Goal: Transaction & Acquisition: Purchase product/service

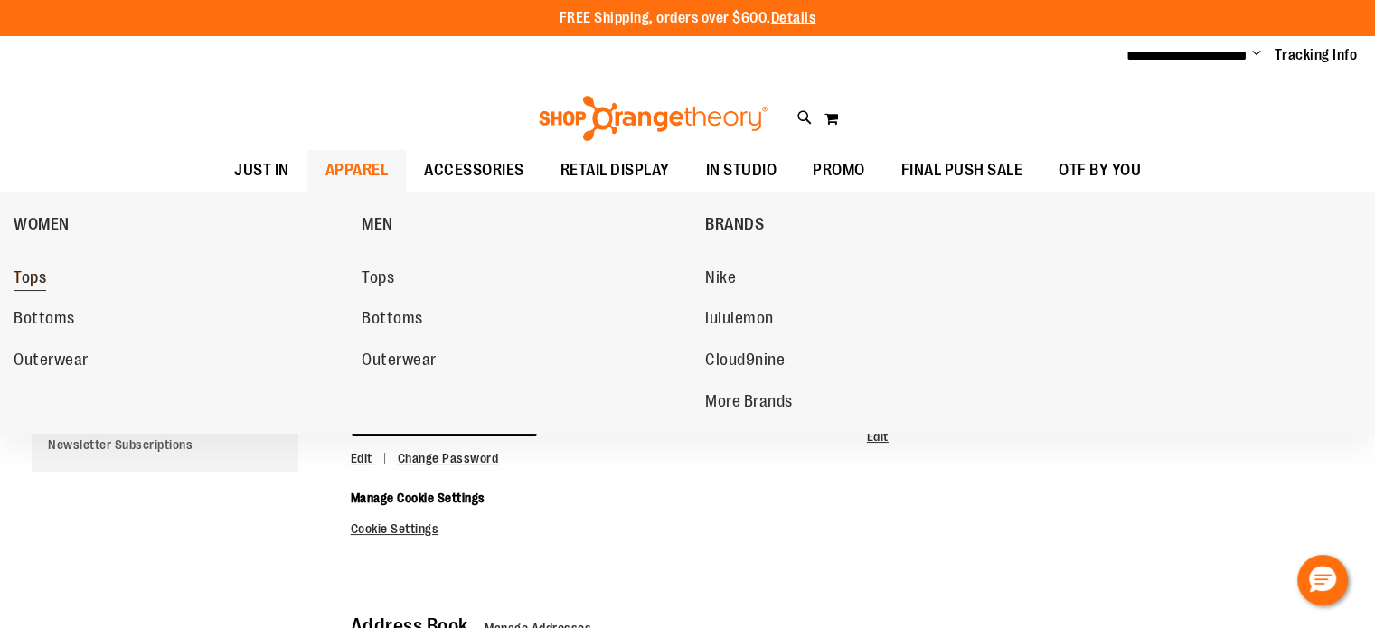
click at [37, 277] on span "Tops" at bounding box center [30, 279] width 33 height 23
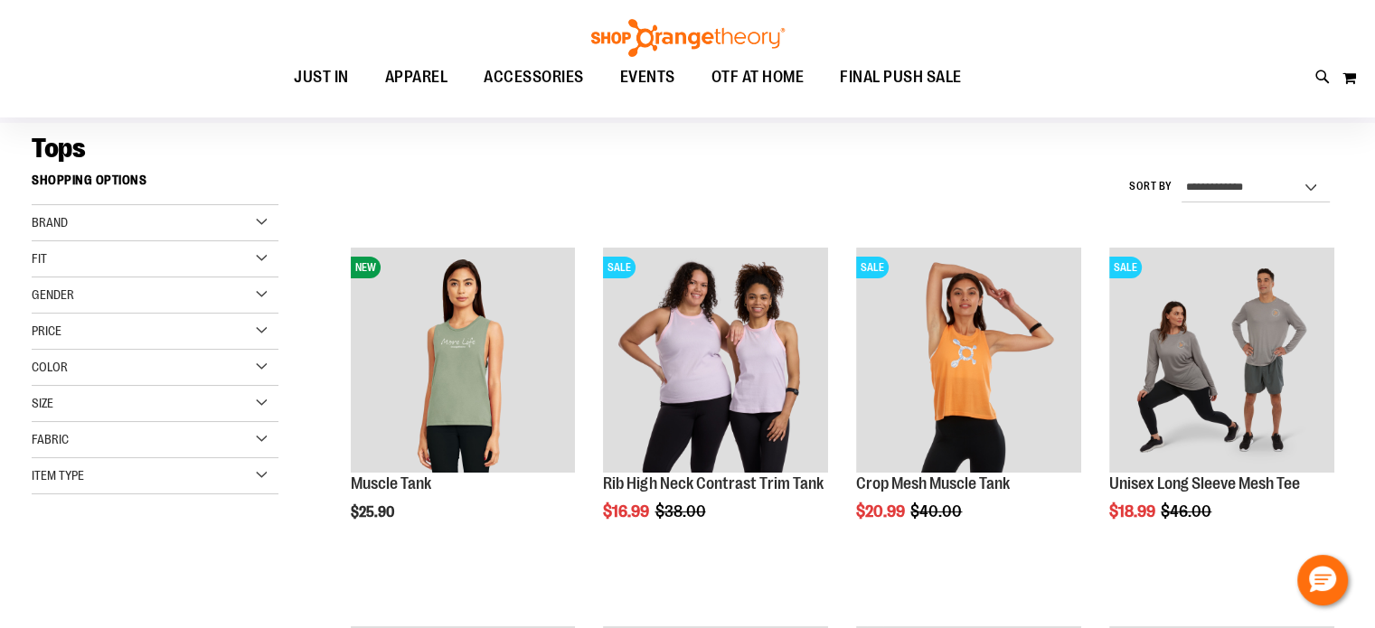
scroll to position [121, 0]
click at [118, 448] on div "Fabric" at bounding box center [155, 439] width 247 height 36
click at [158, 447] on div "Fabric" at bounding box center [155, 439] width 247 height 36
click at [236, 440] on div "Fabric" at bounding box center [155, 439] width 247 height 36
click at [202, 472] on div "Item Type" at bounding box center [155, 475] width 247 height 36
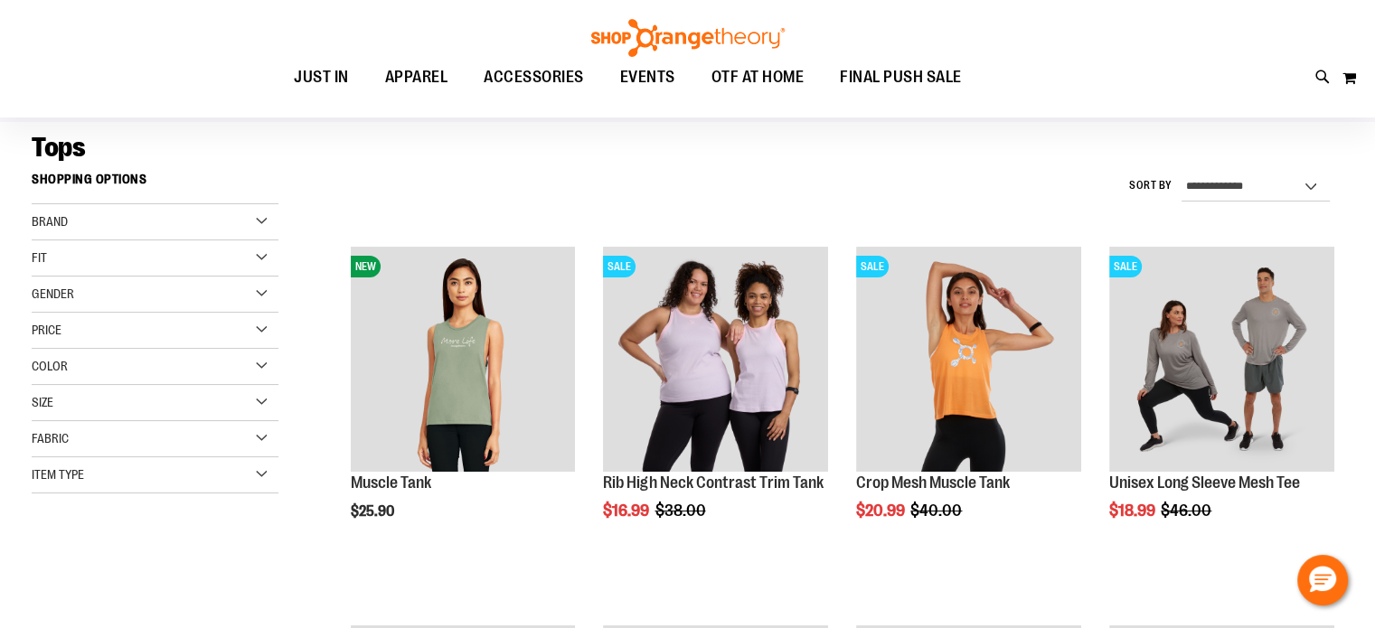
scroll to position [160, 0]
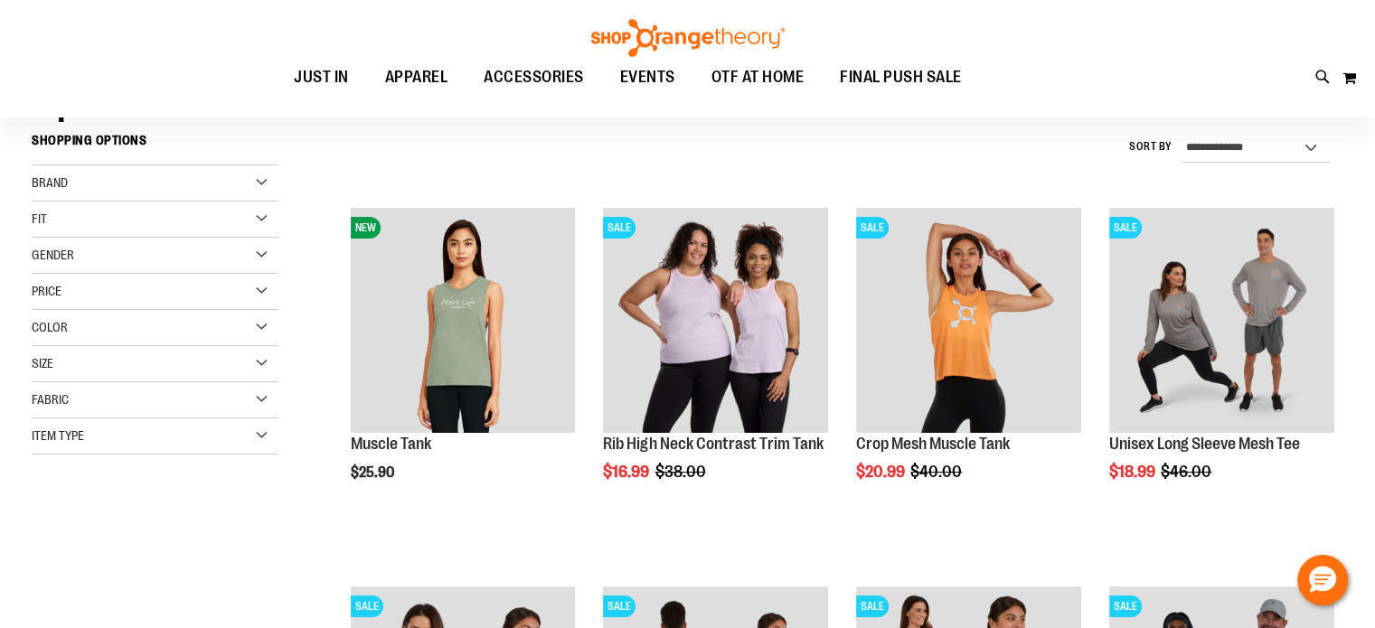
click at [266, 438] on div "Item Type" at bounding box center [155, 437] width 247 height 36
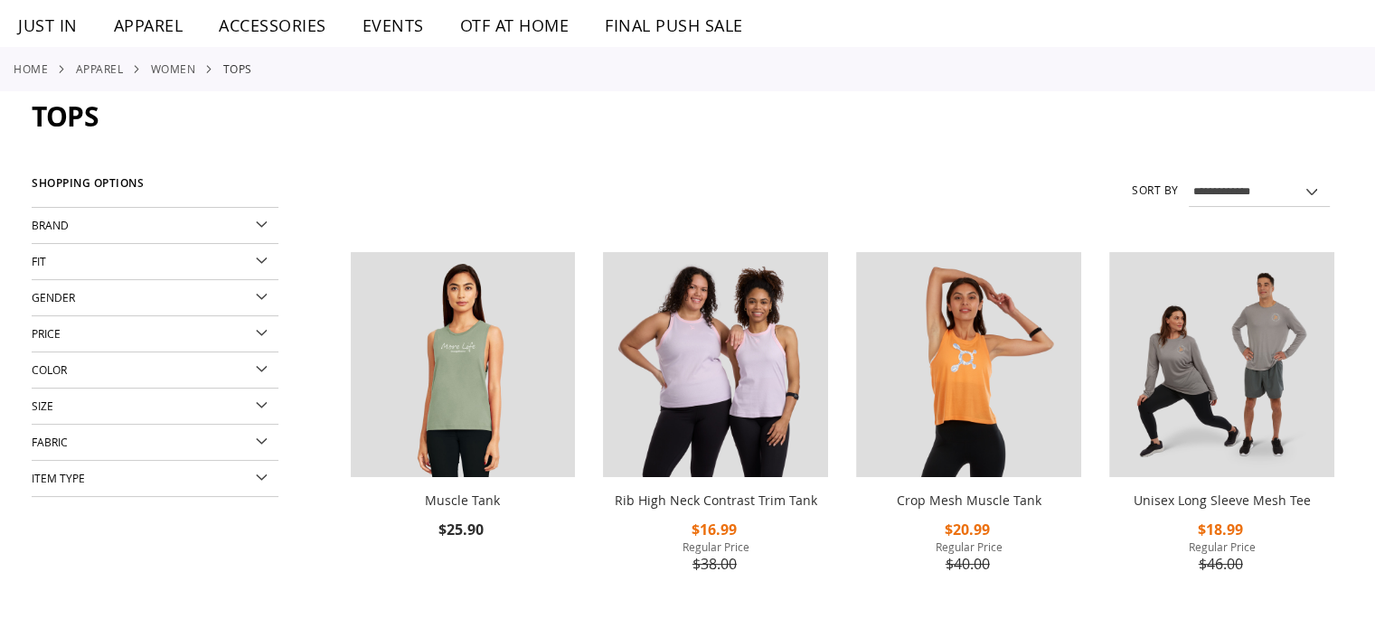
scroll to position [160, 0]
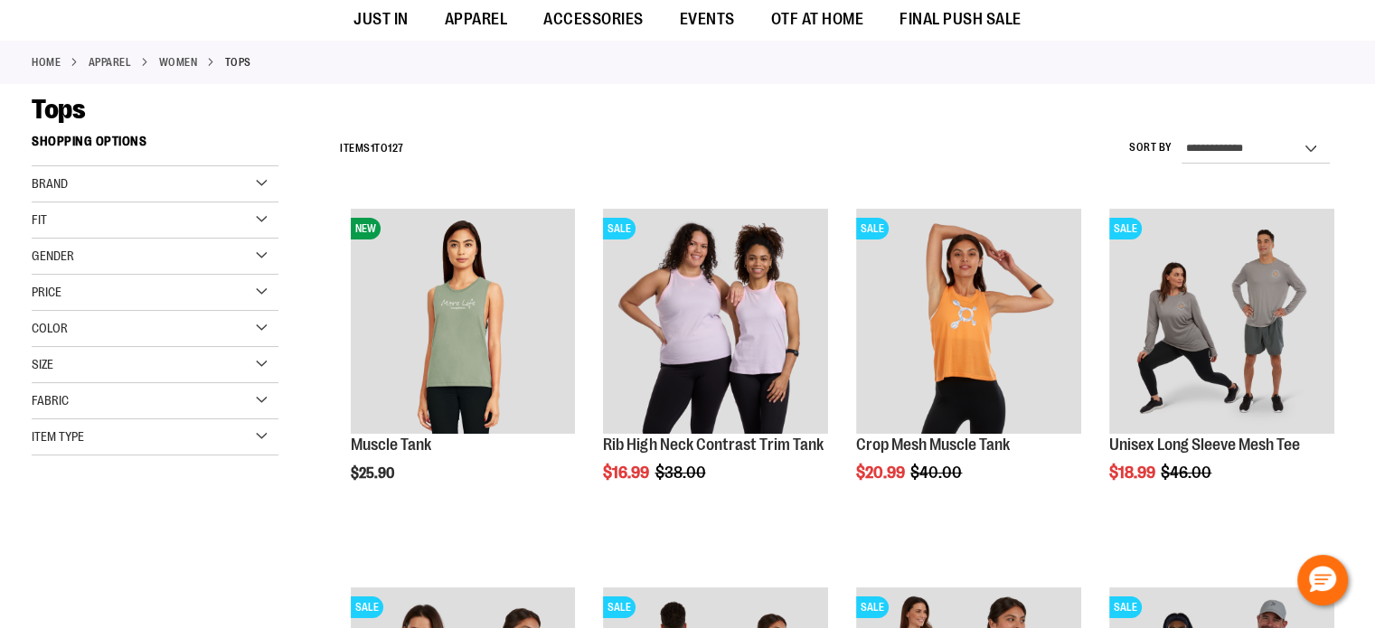
click at [271, 429] on div "Item Type" at bounding box center [155, 437] width 247 height 36
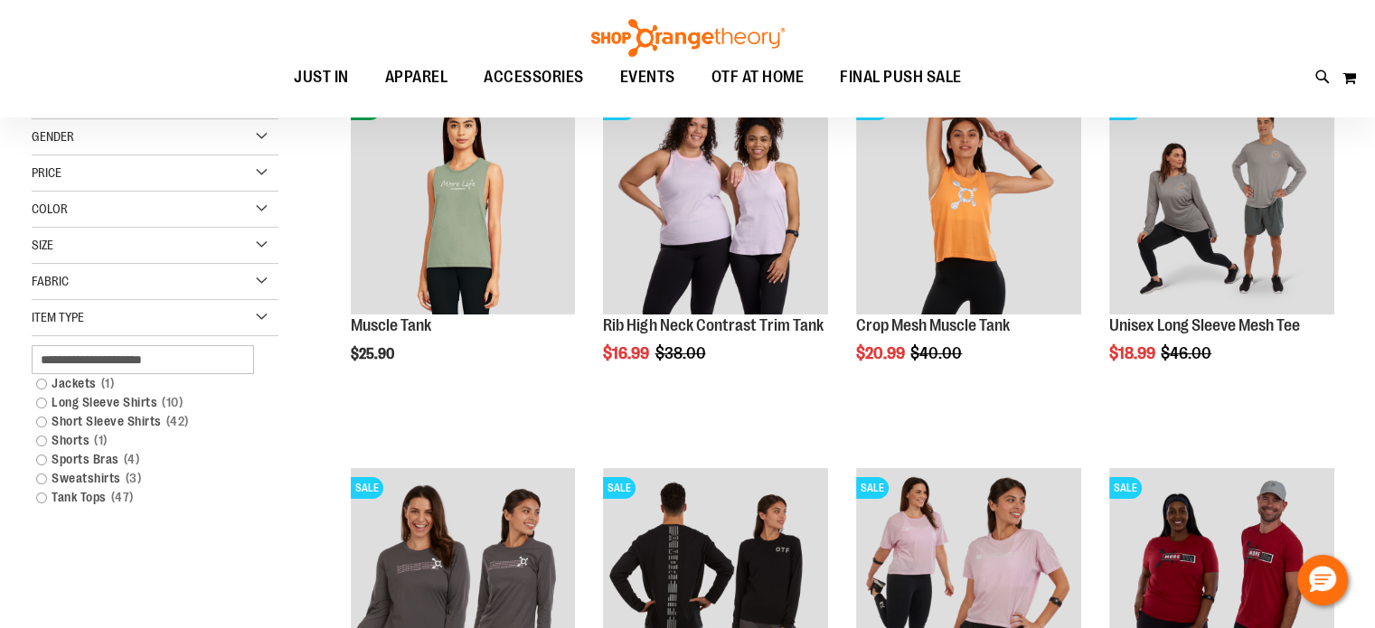
scroll to position [278, 0]
click at [39, 490] on link "Tank Tops 47 items" at bounding box center [145, 497] width 237 height 19
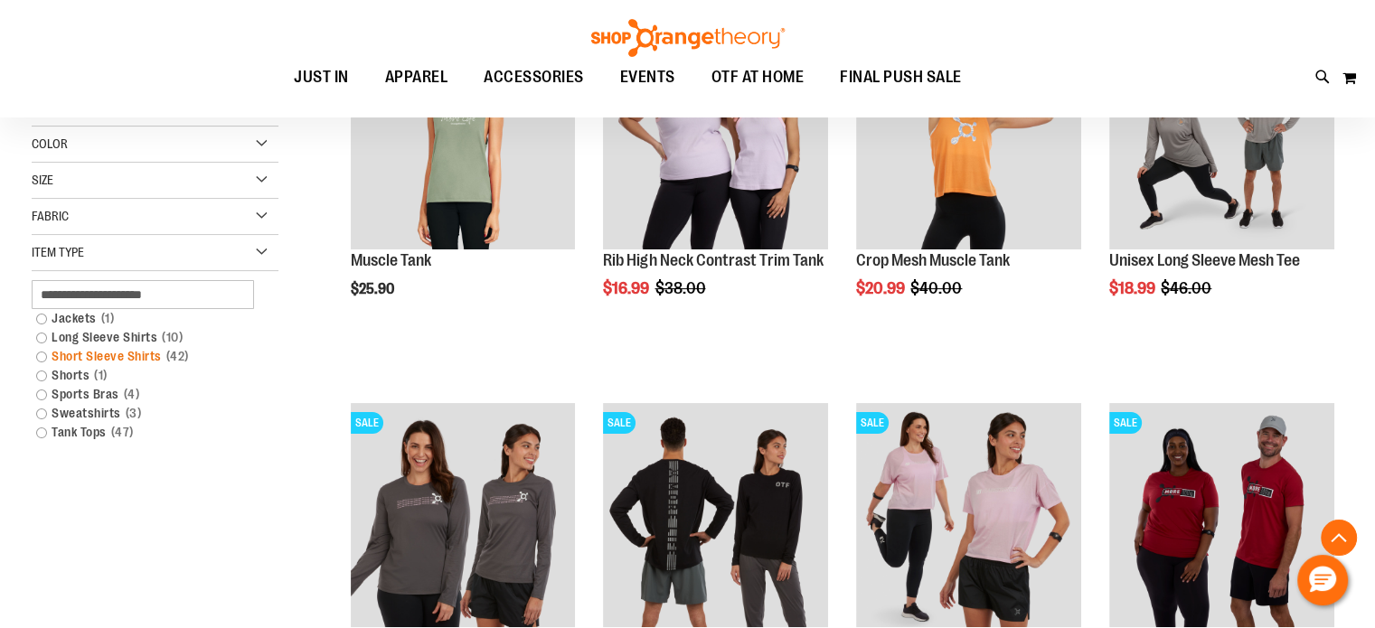
scroll to position [342, 0]
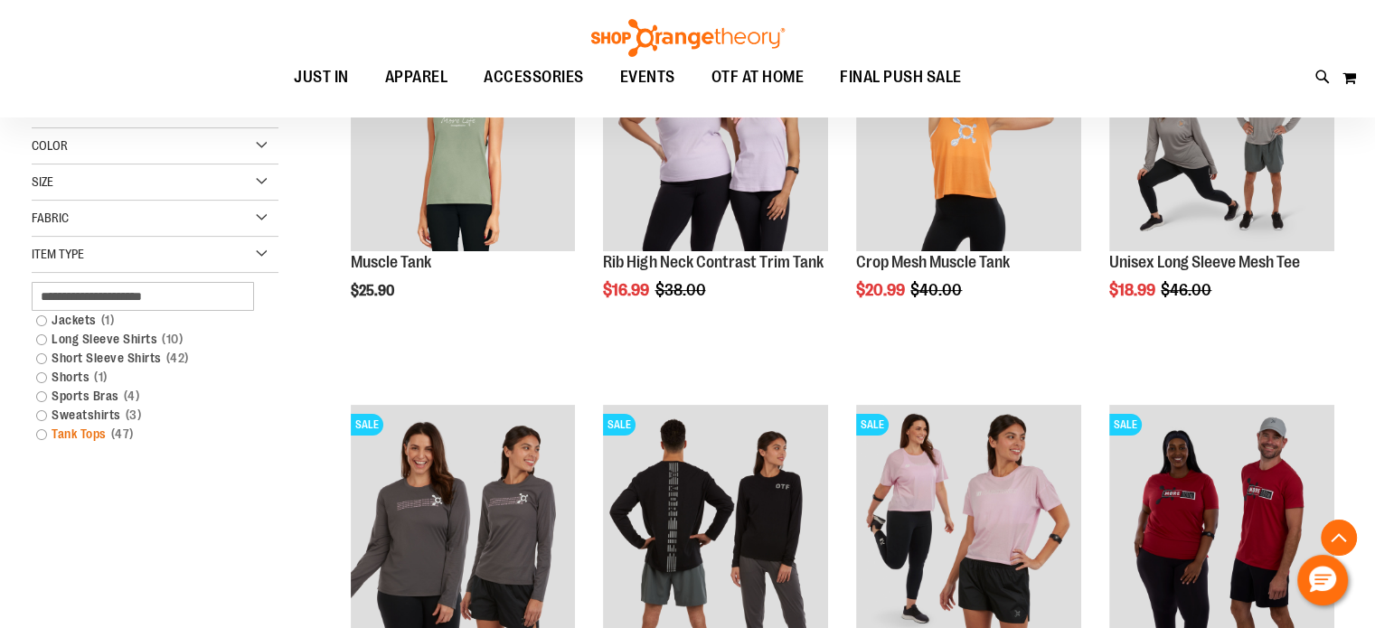
click at [42, 431] on link "Tank Tops 47 items" at bounding box center [145, 434] width 237 height 19
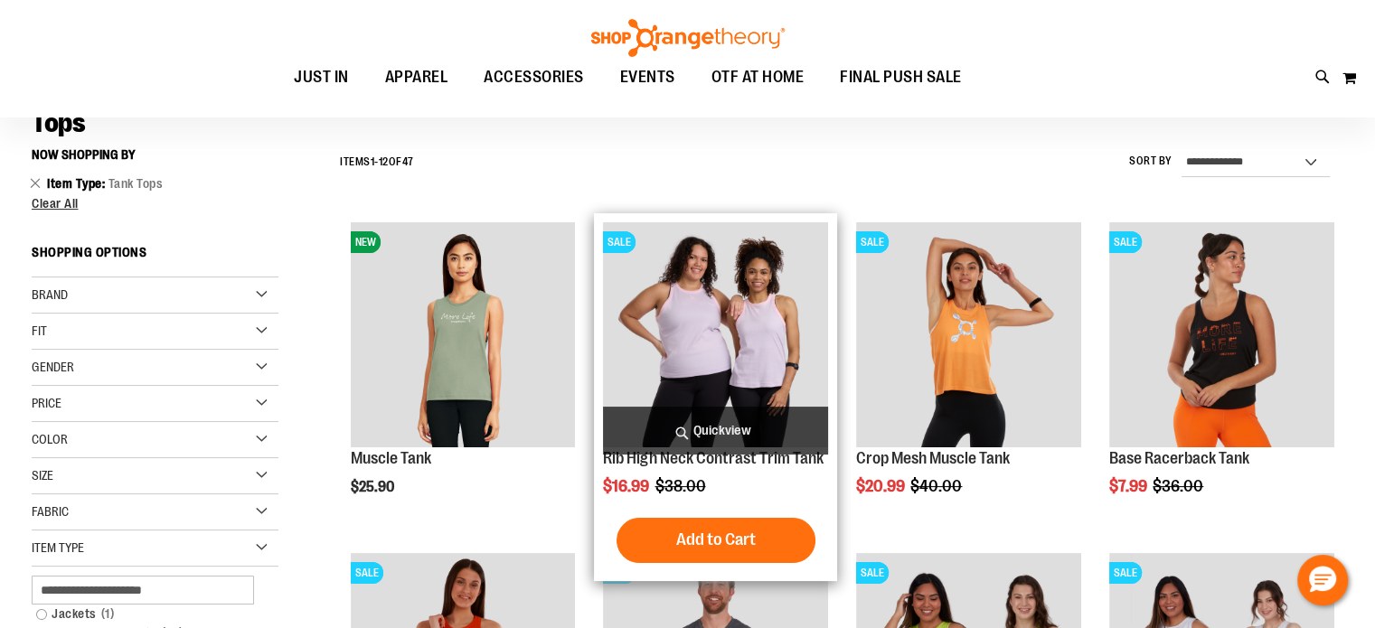
scroll to position [144, 0]
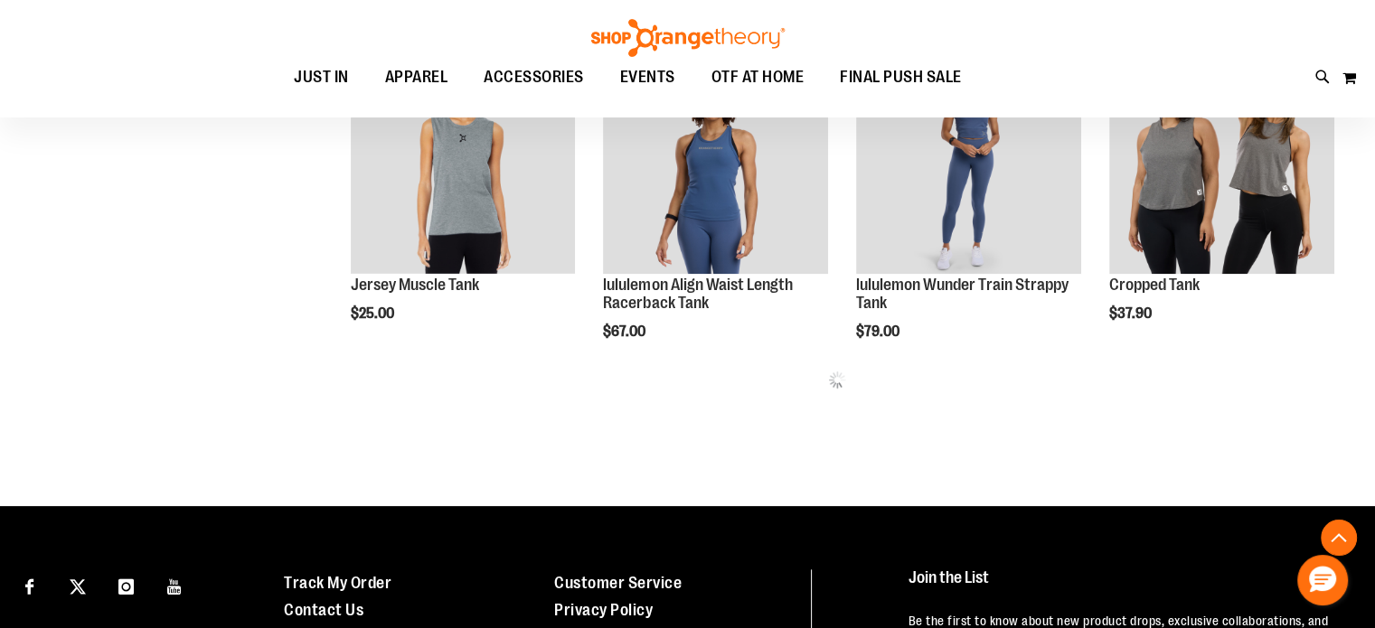
scroll to position [1963, 0]
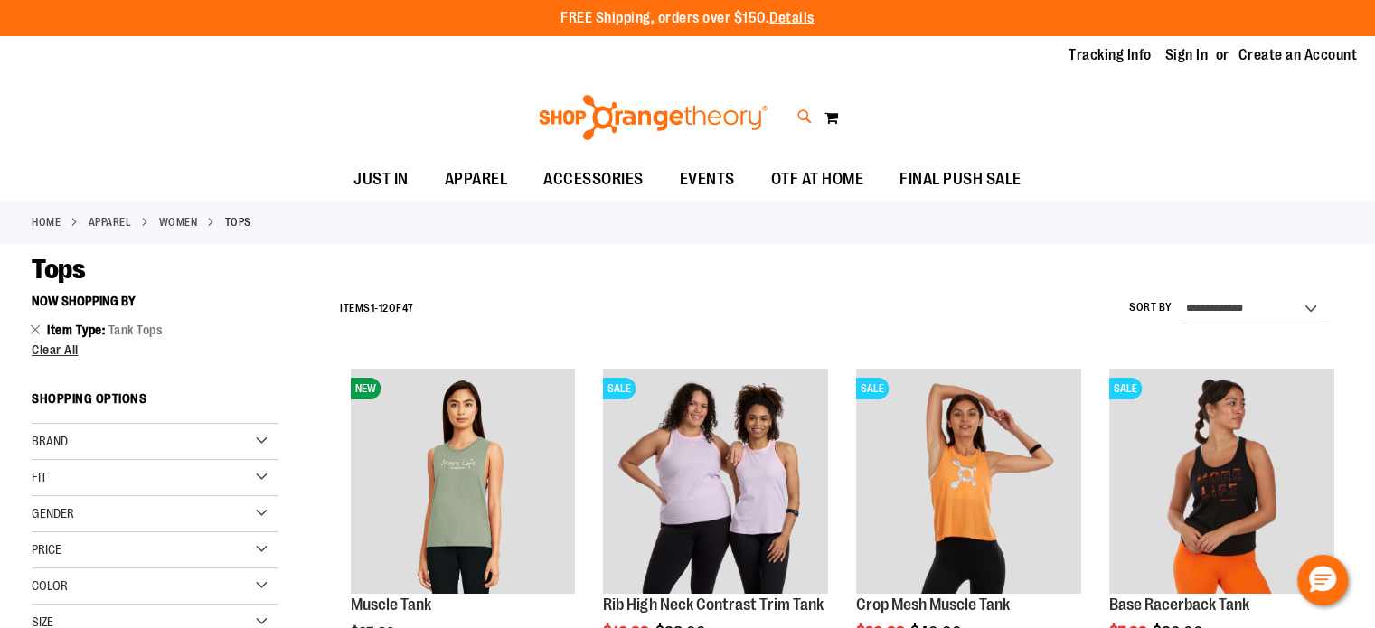
click at [805, 116] on icon at bounding box center [804, 117] width 15 height 21
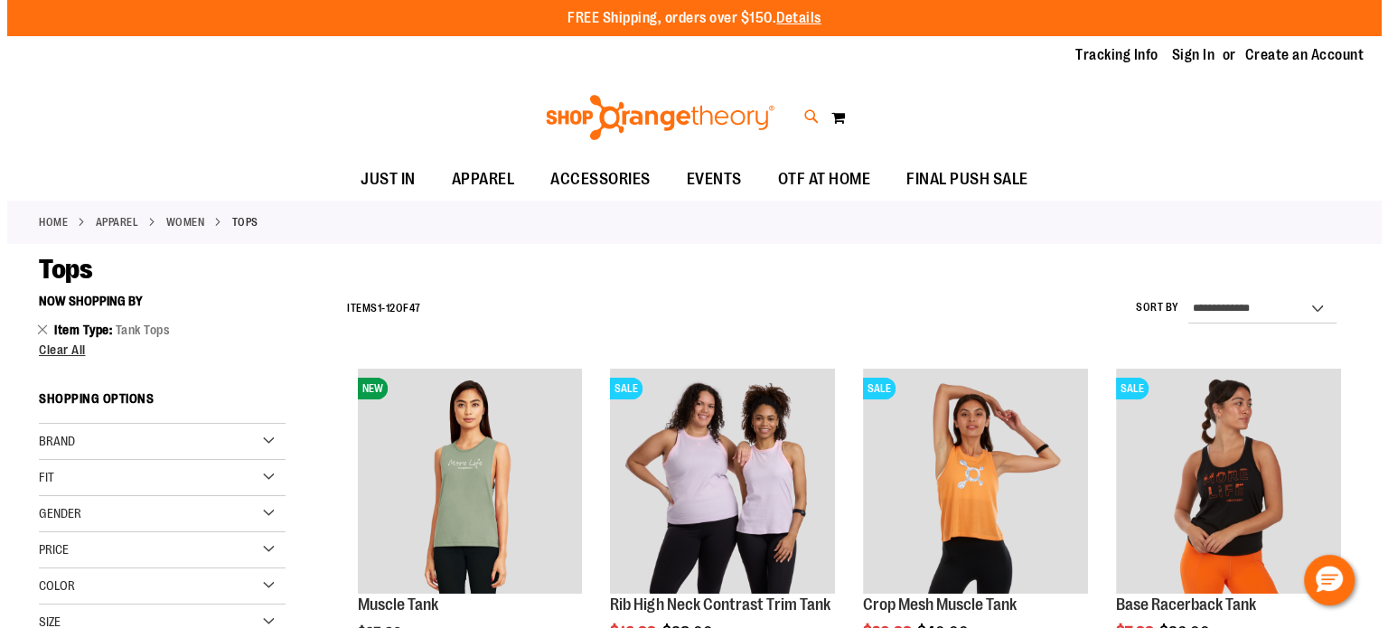
scroll to position [278, 0]
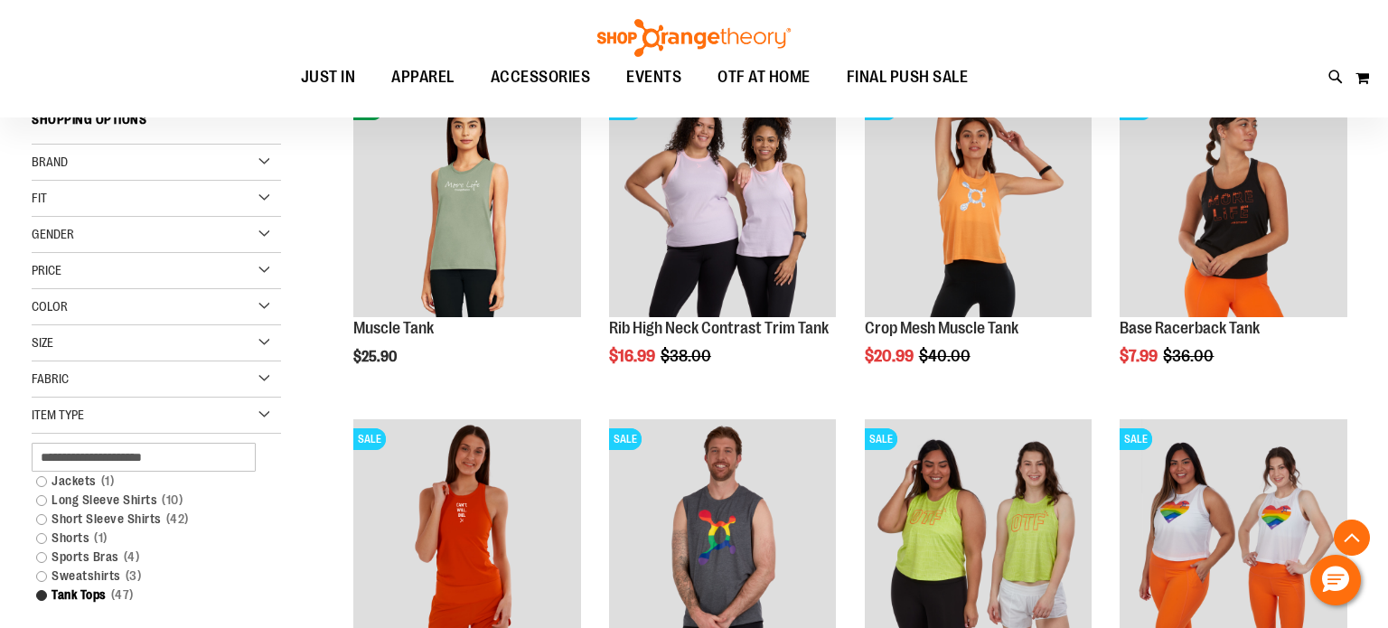
click at [512, 278] on span "lululemon Women's Swiftly Tech Racerback - Race Length" at bounding box center [429, 285] width 327 height 14
type input "*******"
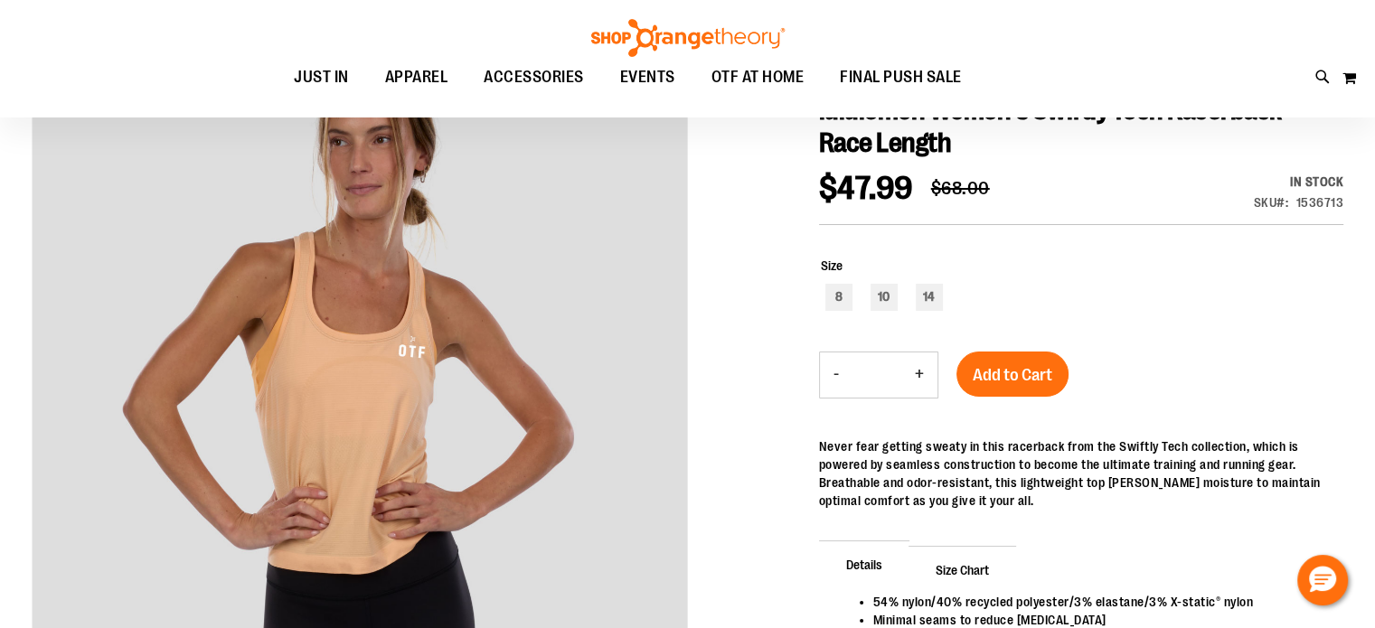
scroll to position [33, 0]
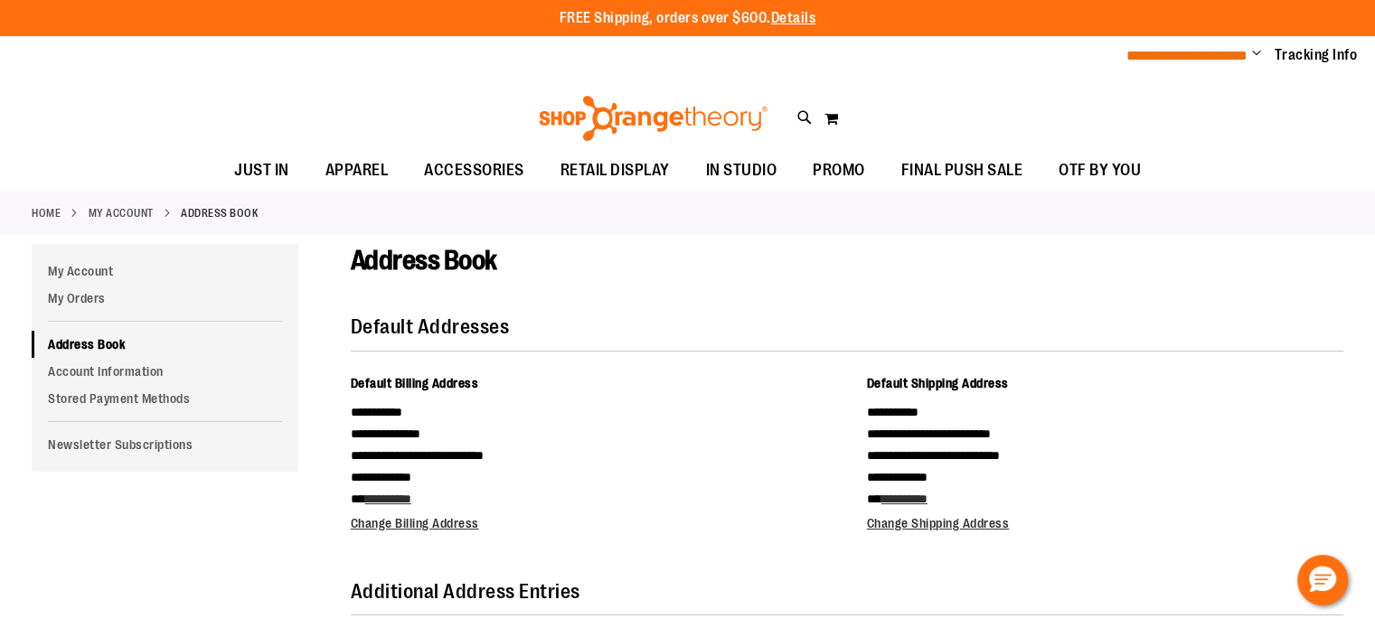
click at [1229, 55] on span "**********" at bounding box center [1186, 56] width 121 height 14
drag, startPoint x: 1224, startPoint y: 52, endPoint x: 1247, endPoint y: 60, distance: 24.0
click at [1225, 52] on span "**********" at bounding box center [1186, 56] width 121 height 14
click at [1242, 53] on ul "**********" at bounding box center [1235, 56] width 245 height 22
click at [1193, 66] on div "**********" at bounding box center [687, 56] width 1375 height 40
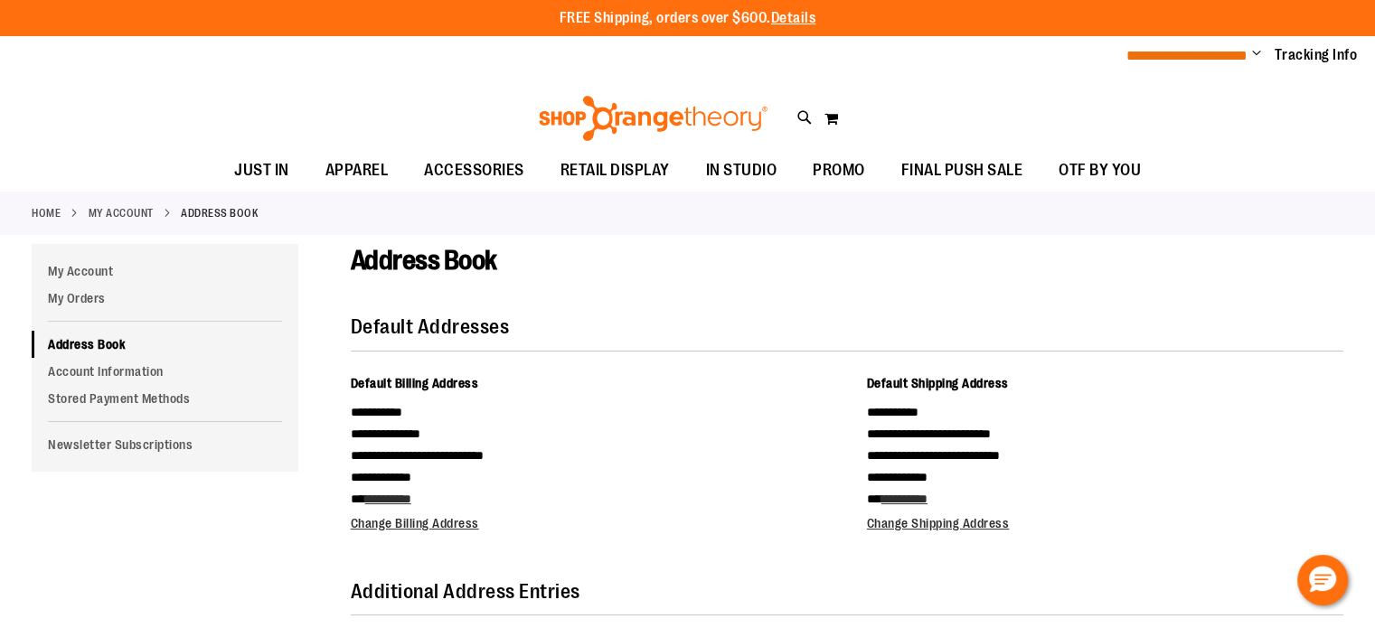
click at [1195, 57] on span "**********" at bounding box center [1186, 56] width 121 height 14
click at [1252, 48] on span "Change" at bounding box center [1256, 54] width 9 height 17
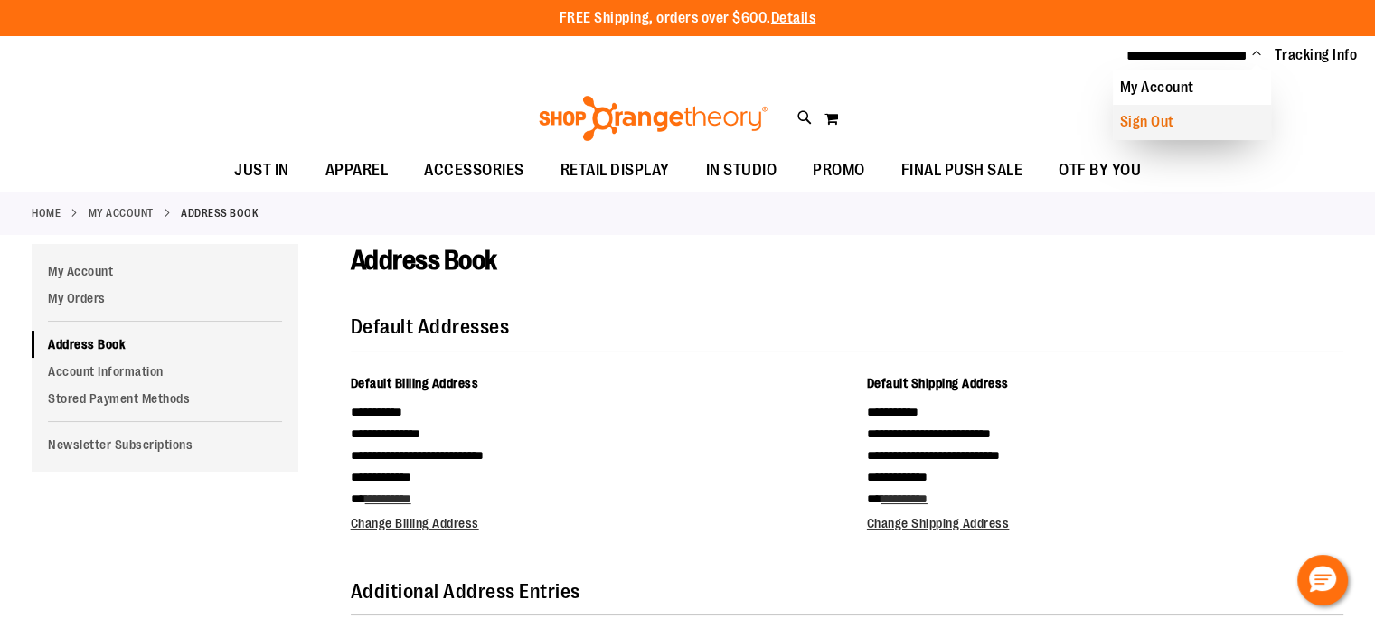
click at [1187, 125] on link "Sign Out" at bounding box center [1192, 122] width 158 height 34
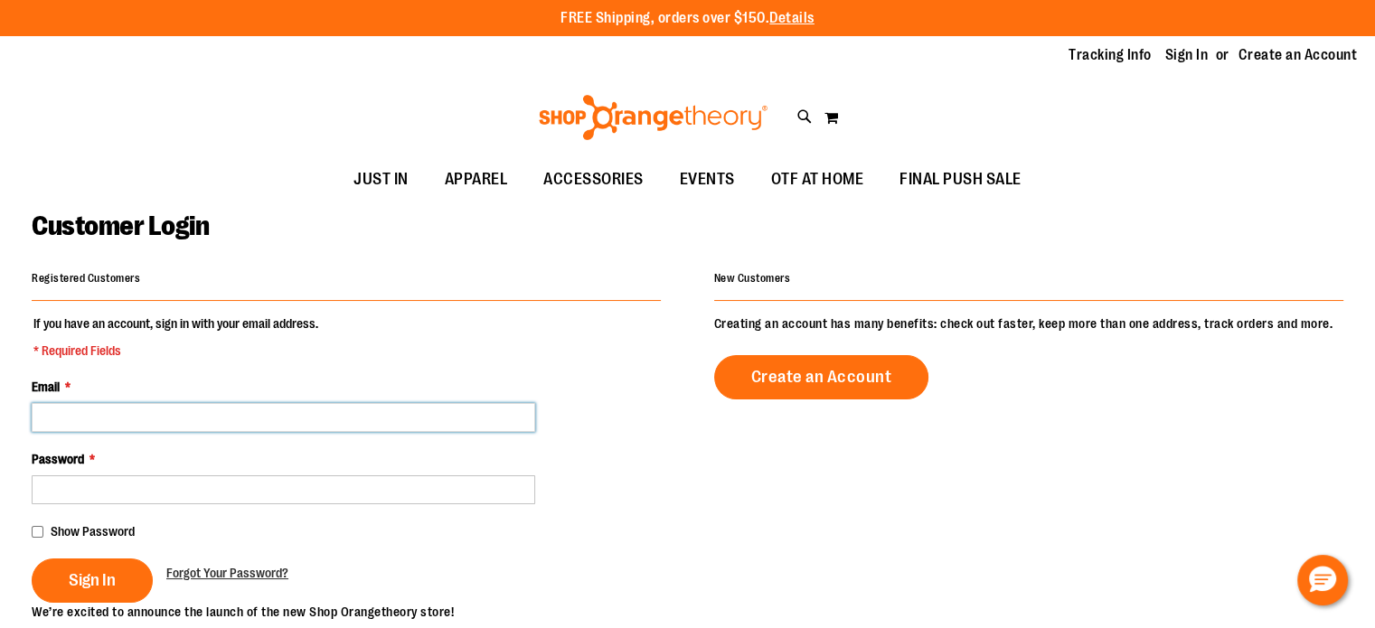
type input "**********"
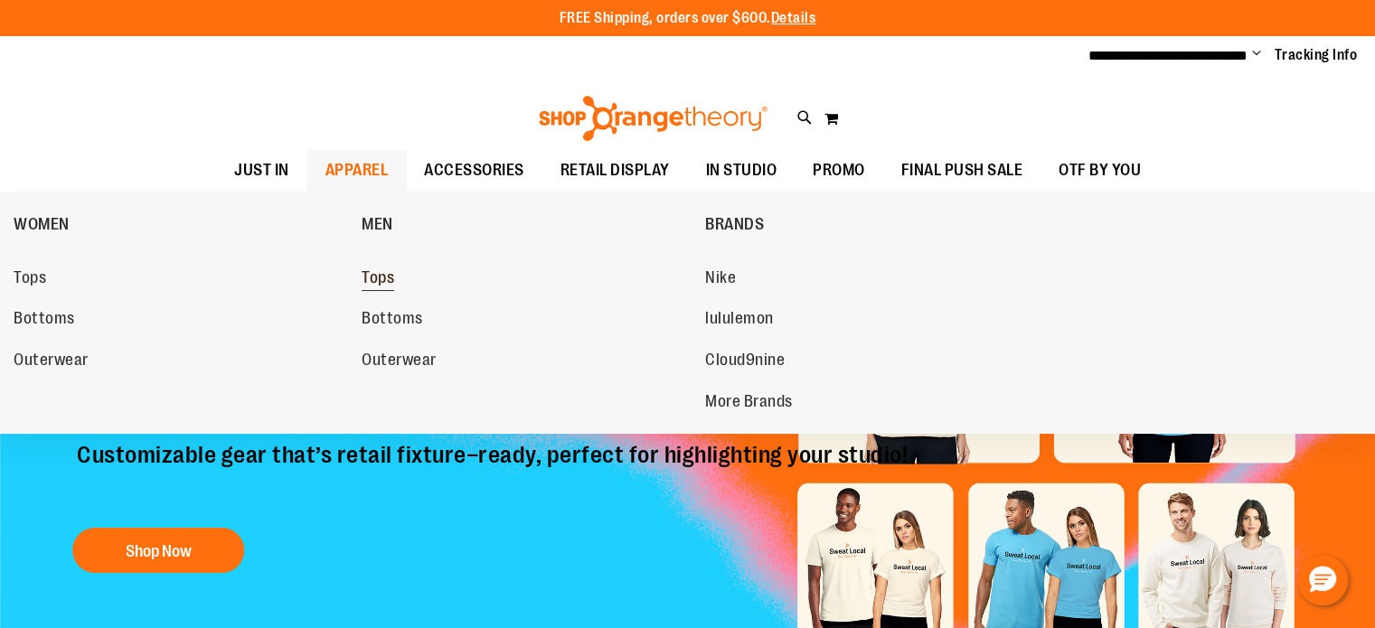
click at [377, 268] on span "Tops" at bounding box center [378, 279] width 33 height 23
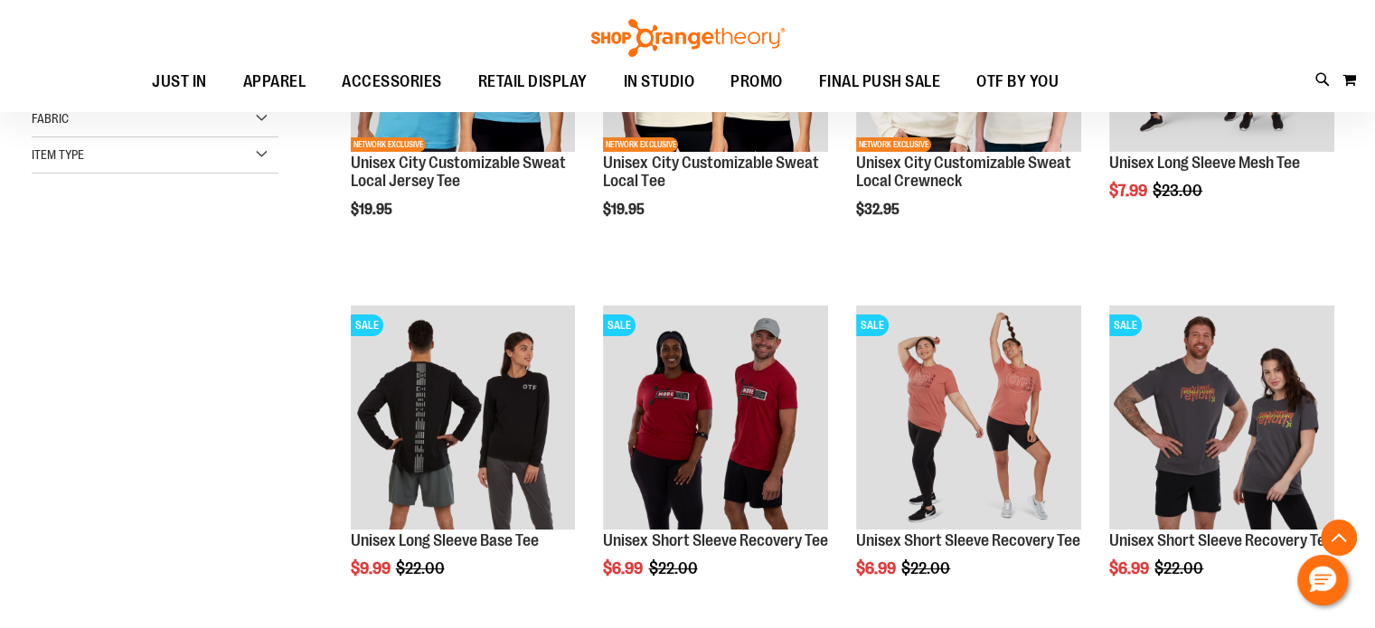
scroll to position [452, 0]
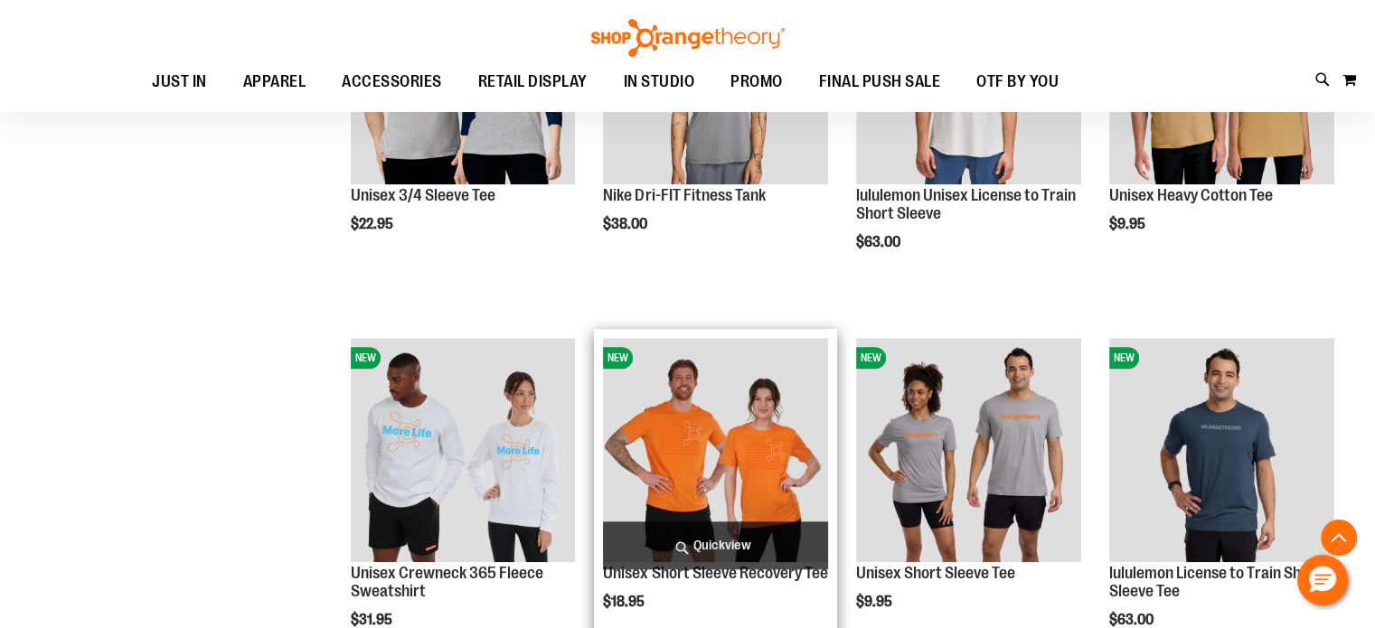
scroll to position [1537, 0]
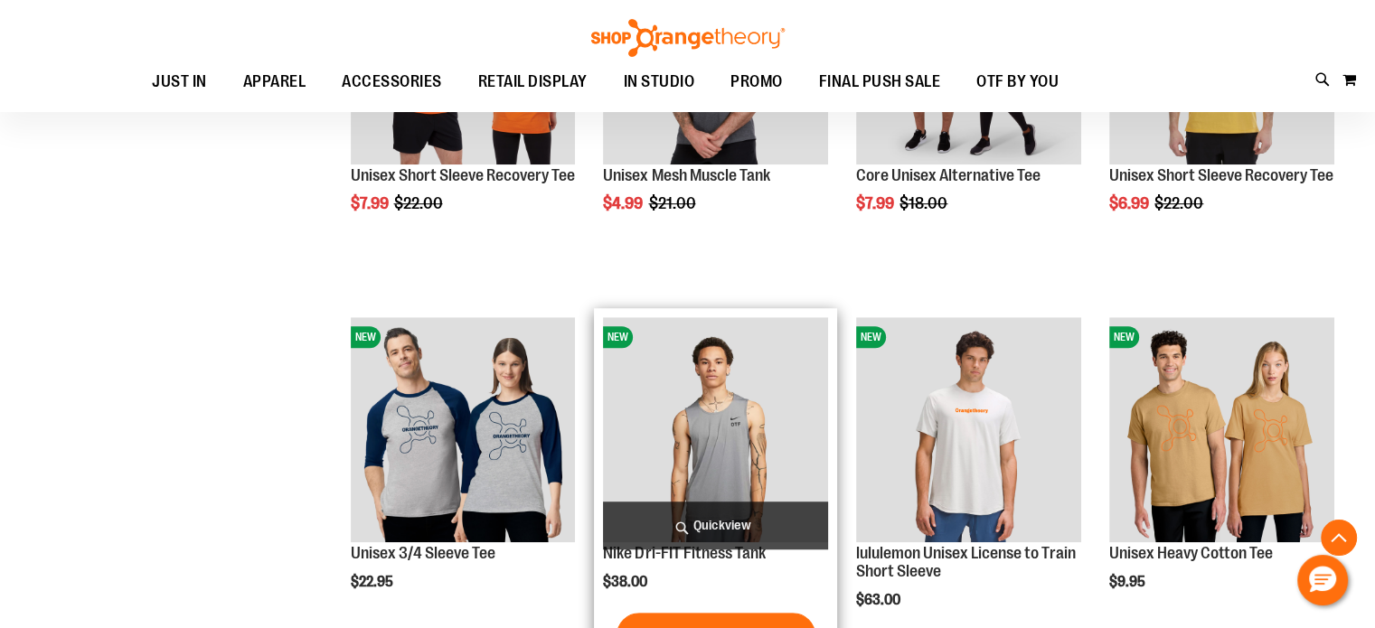
scroll to position [1266, 0]
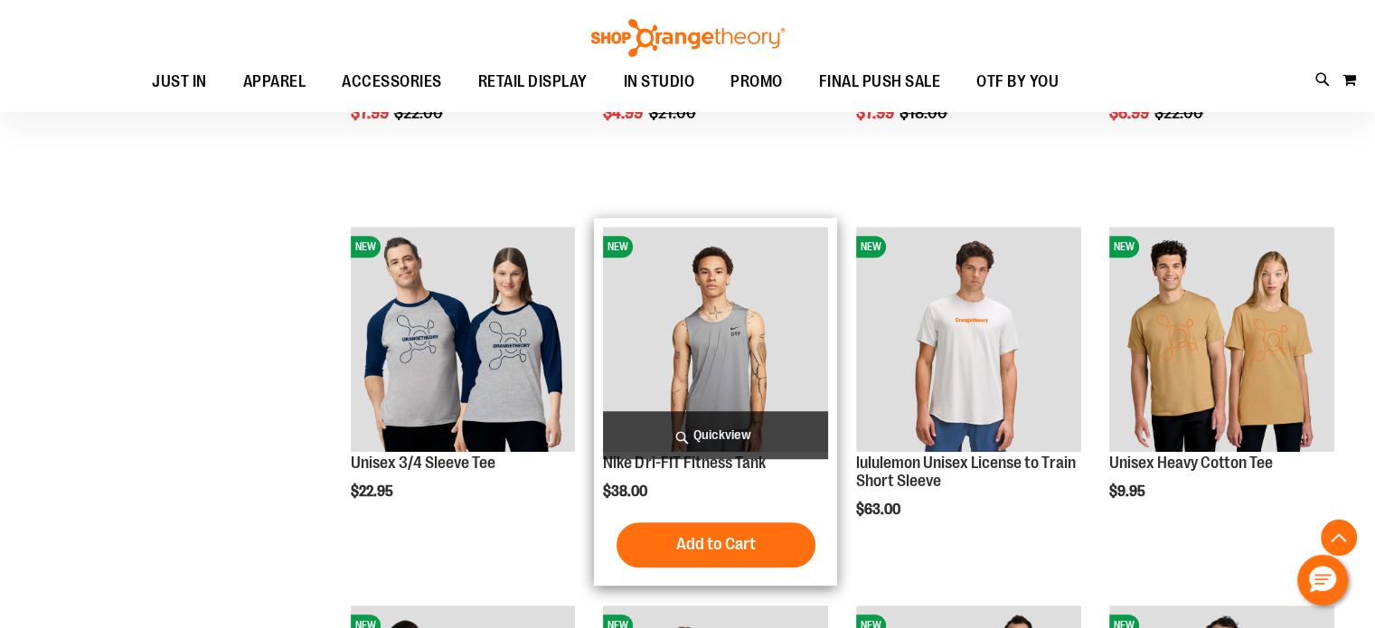
click at [737, 393] on img "product" at bounding box center [715, 339] width 225 height 225
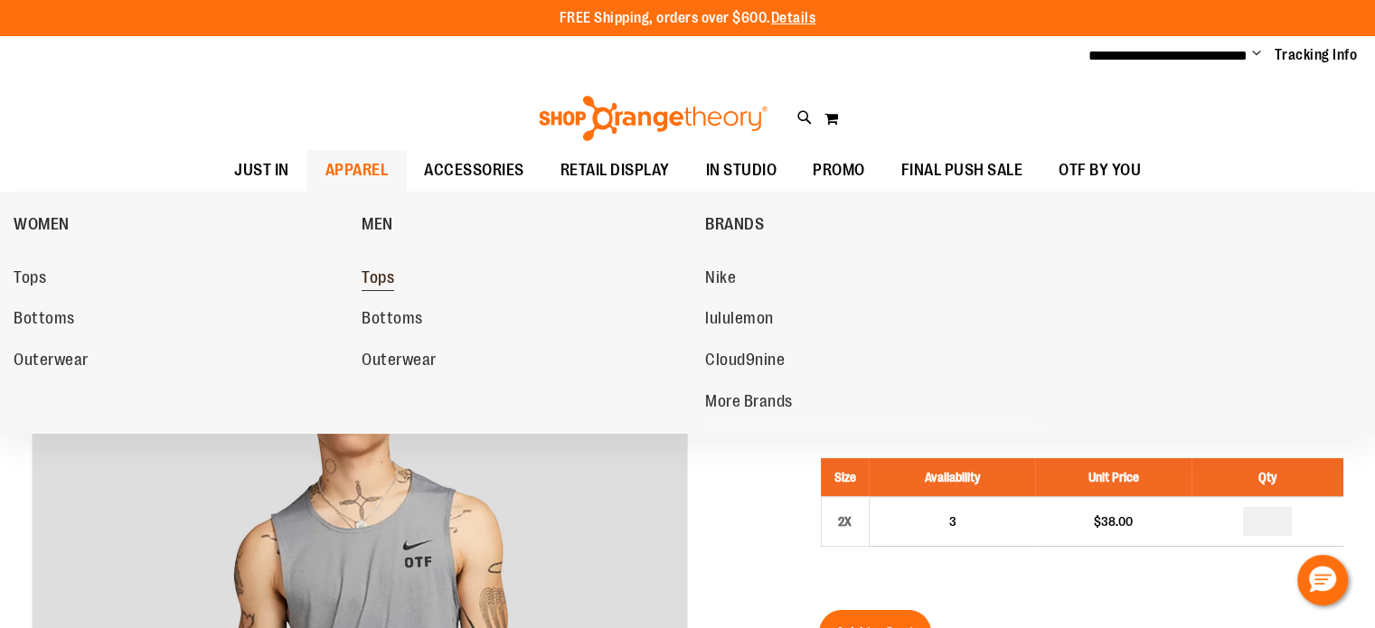
click at [383, 270] on span "Tops" at bounding box center [378, 279] width 33 height 23
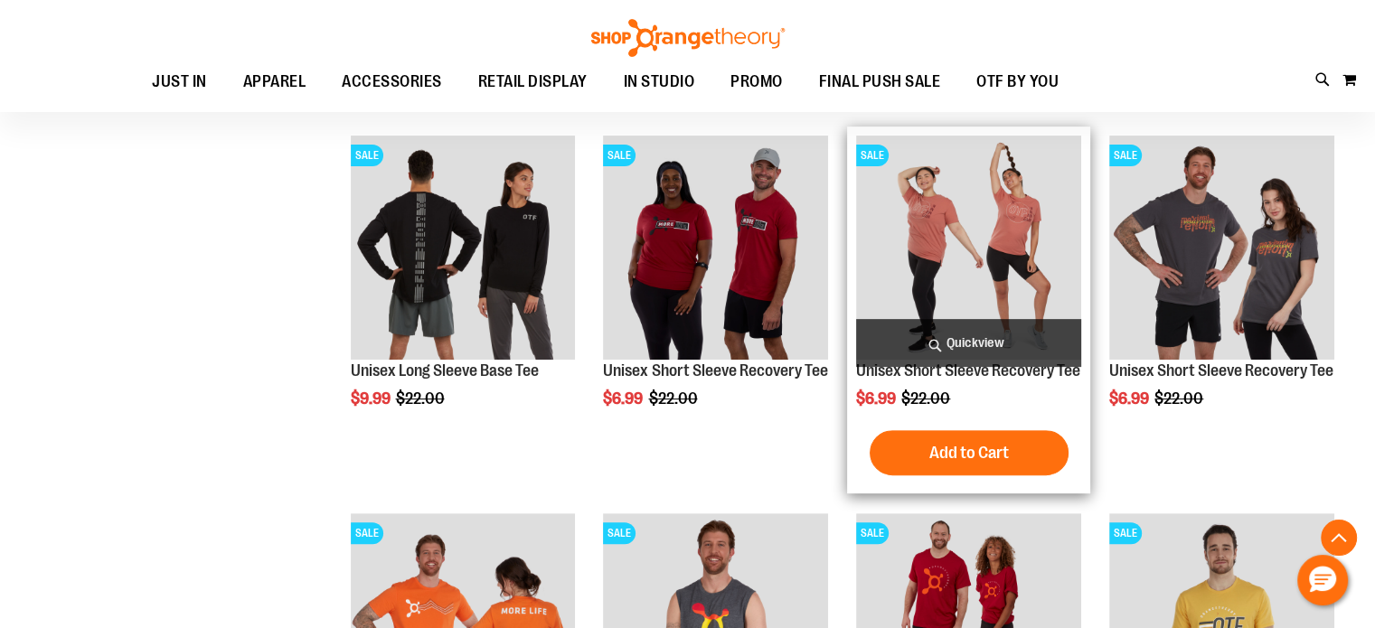
scroll to position [633, 0]
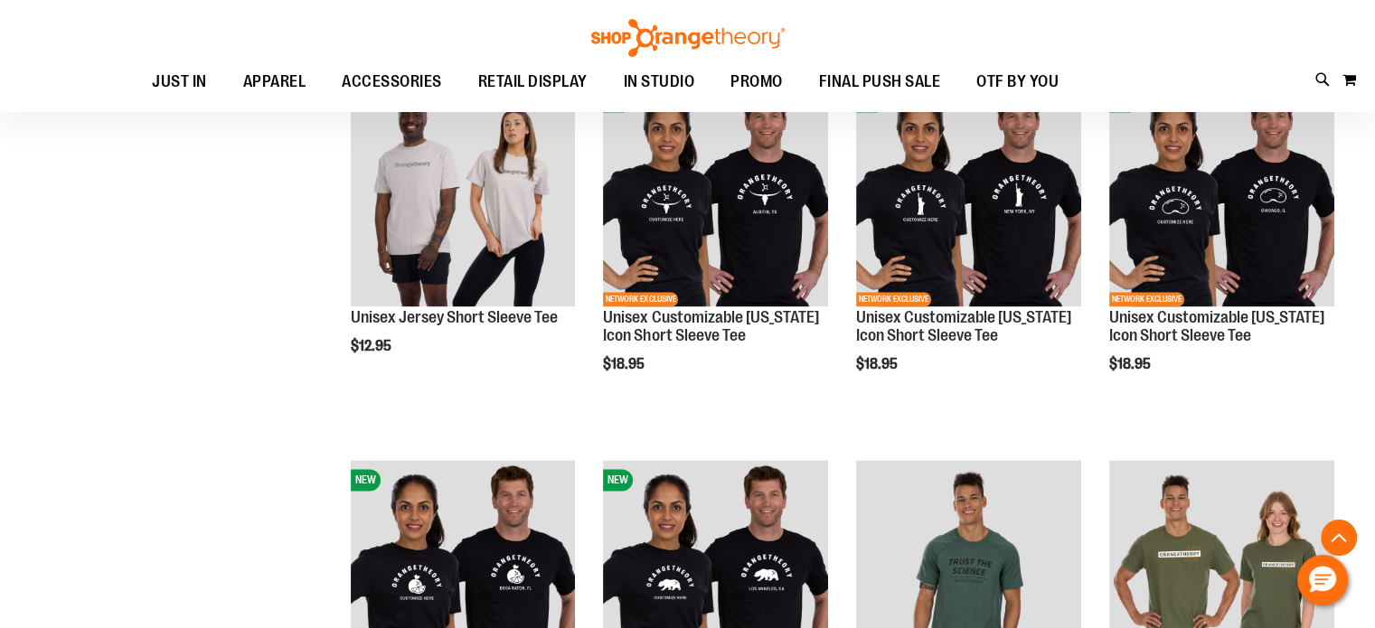
scroll to position [2893, 0]
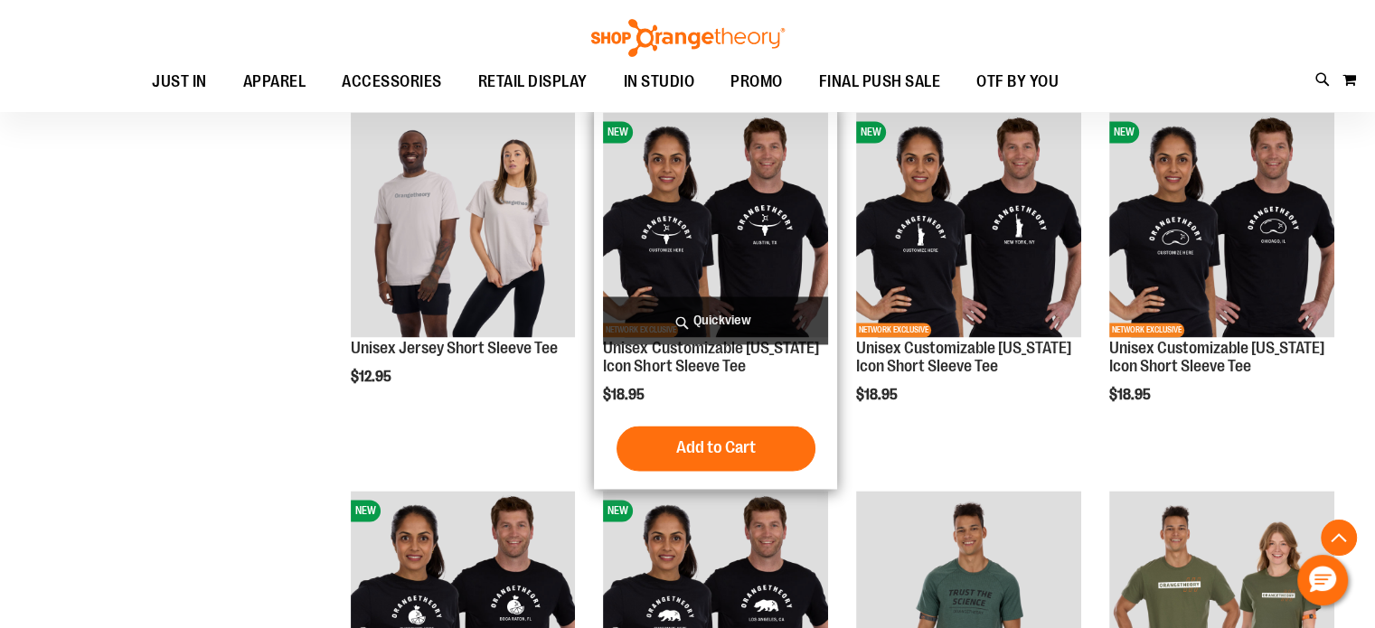
click at [657, 189] on img "product" at bounding box center [715, 224] width 225 height 225
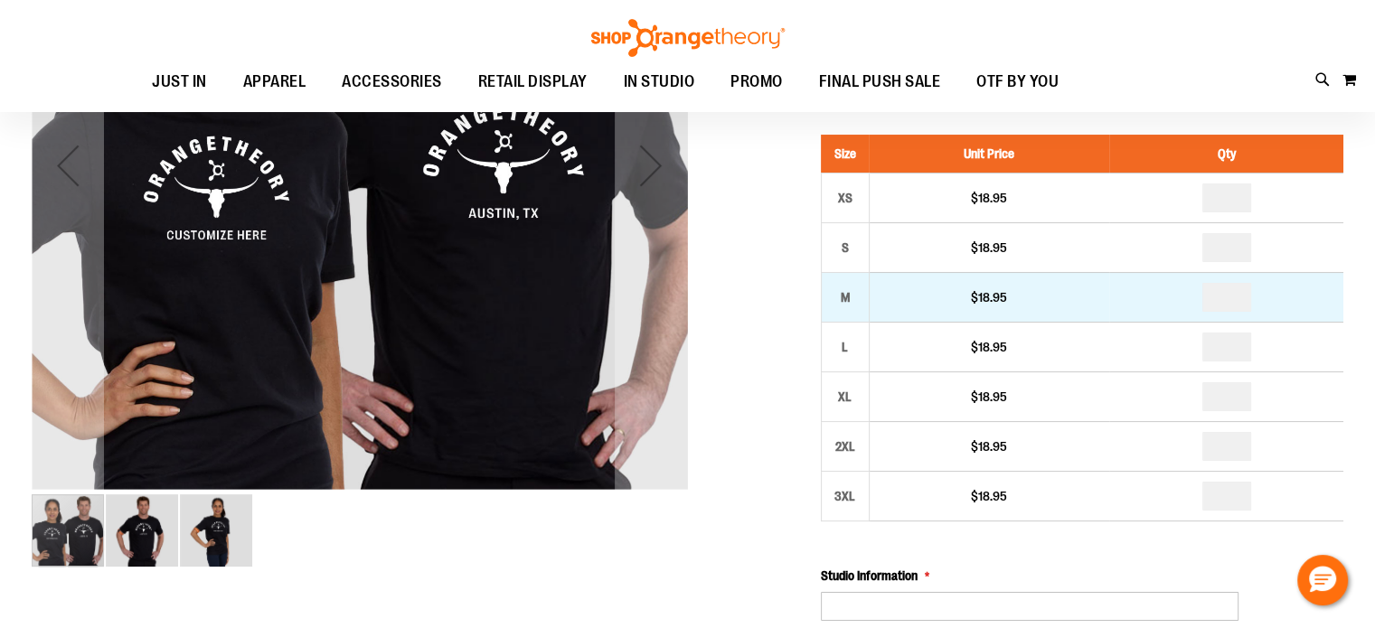
scroll to position [269, 0]
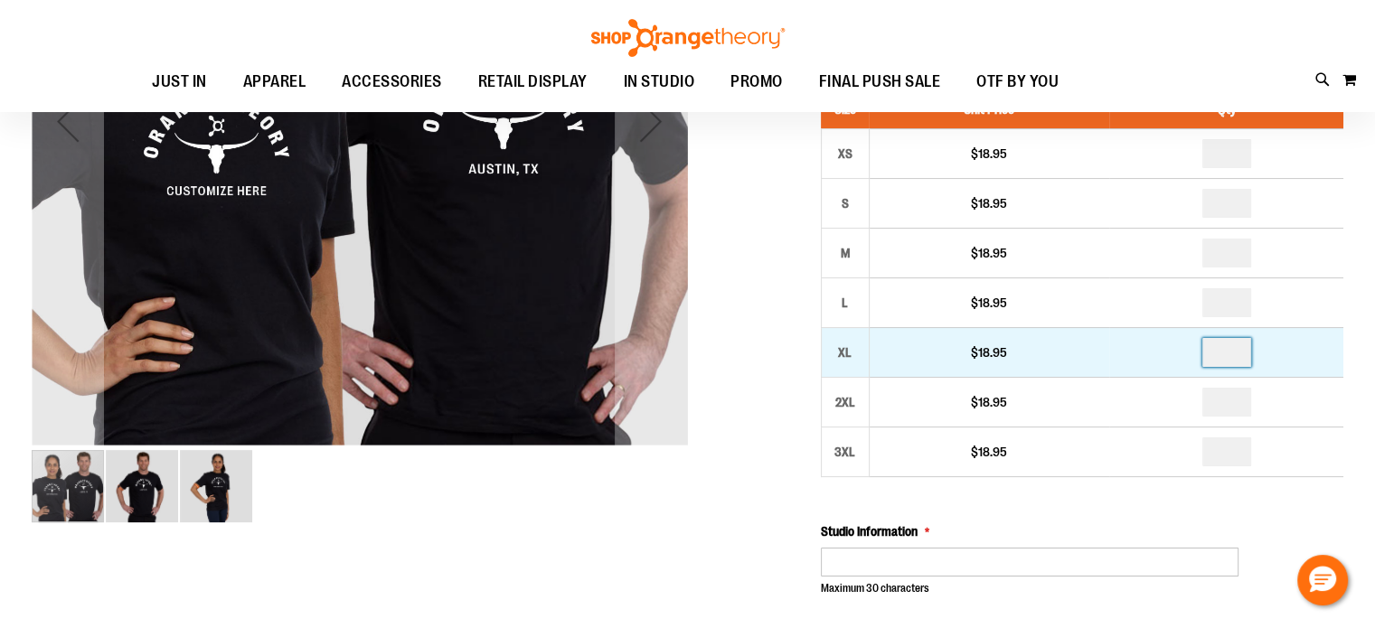
click at [1244, 354] on input "number" at bounding box center [1226, 352] width 49 height 29
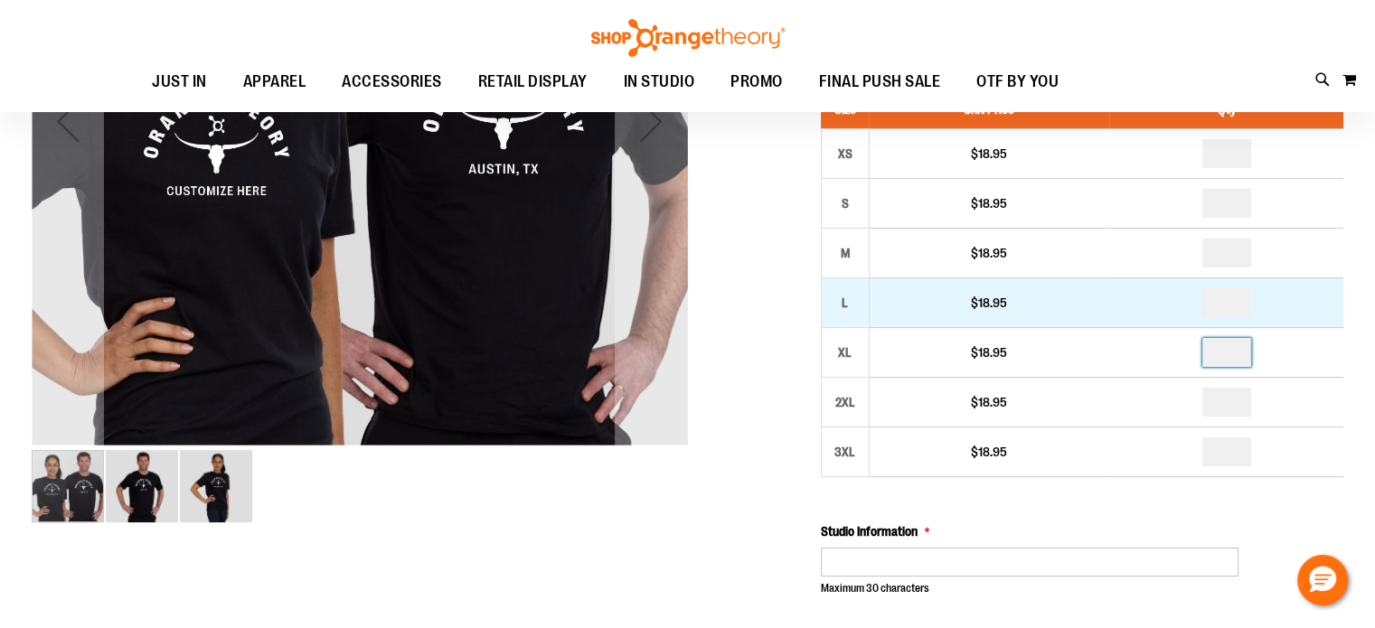
type input "*"
click at [1236, 299] on input "number" at bounding box center [1226, 302] width 49 height 29
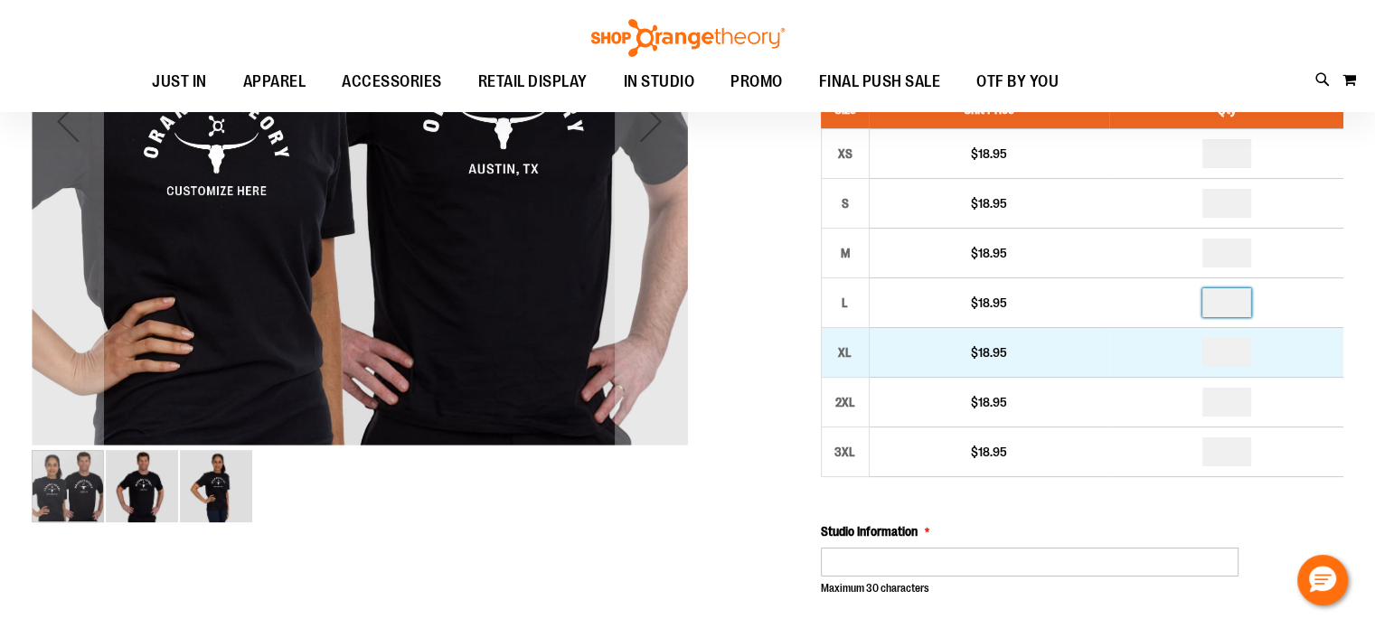
type input "*"
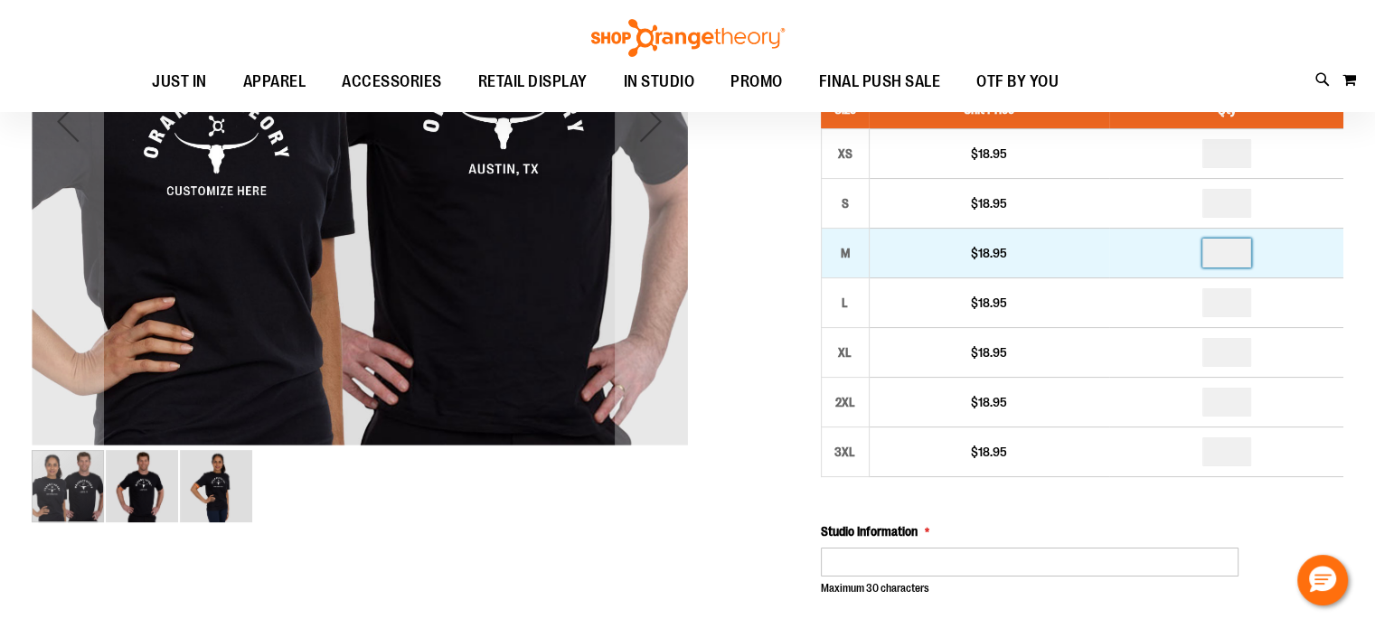
click at [1239, 251] on input "number" at bounding box center [1226, 253] width 49 height 29
type input "*"
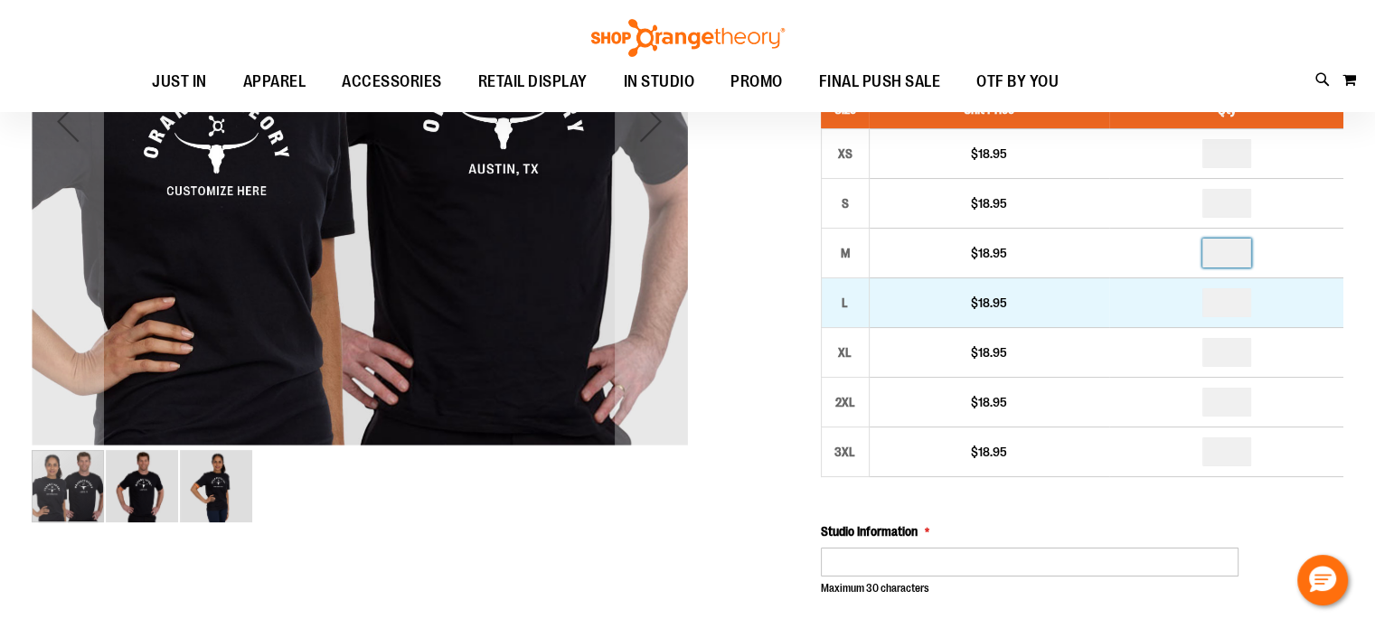
type input "*"
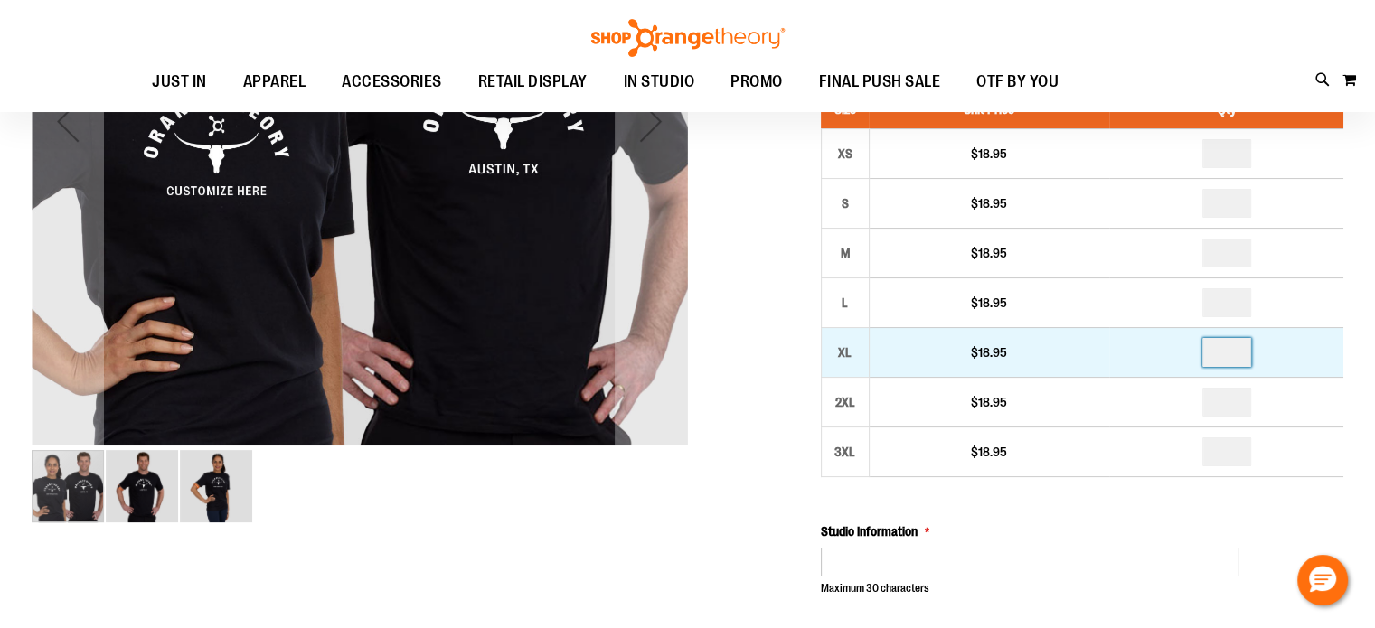
click at [1237, 351] on input "*" at bounding box center [1226, 352] width 49 height 29
type input "*"
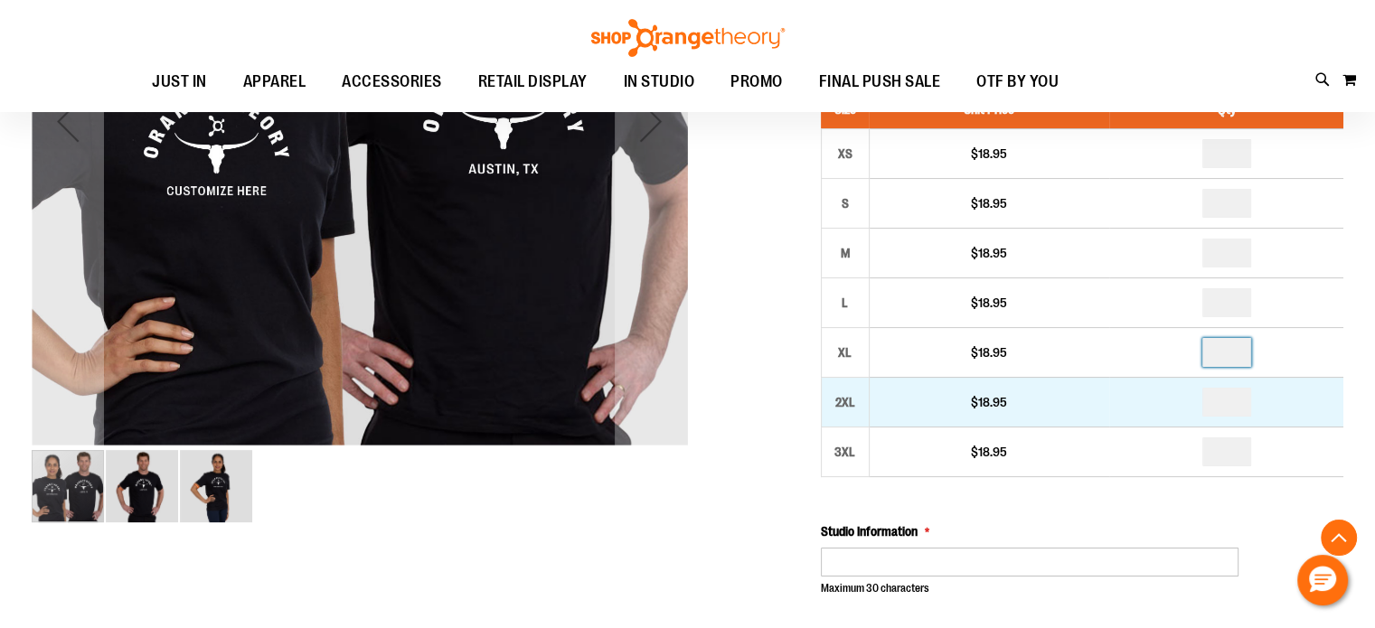
scroll to position [360, 0]
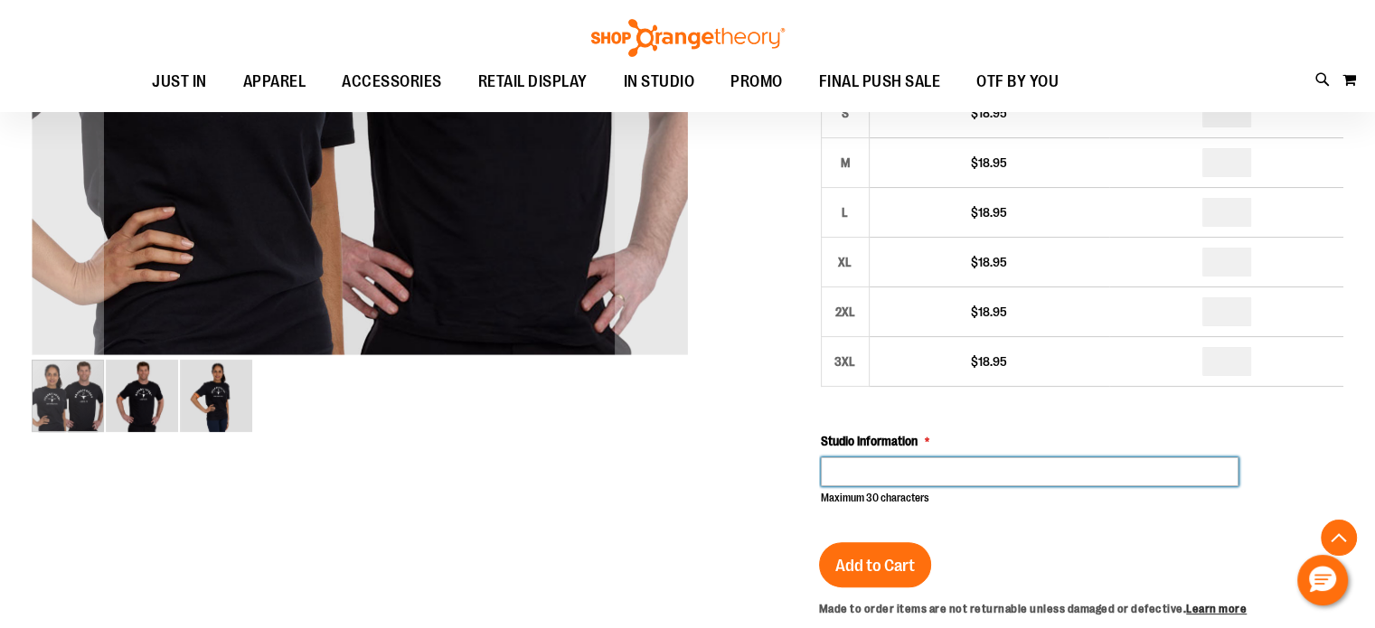
click at [1018, 462] on input "Studio Information" at bounding box center [1030, 471] width 419 height 29
type input "**********"
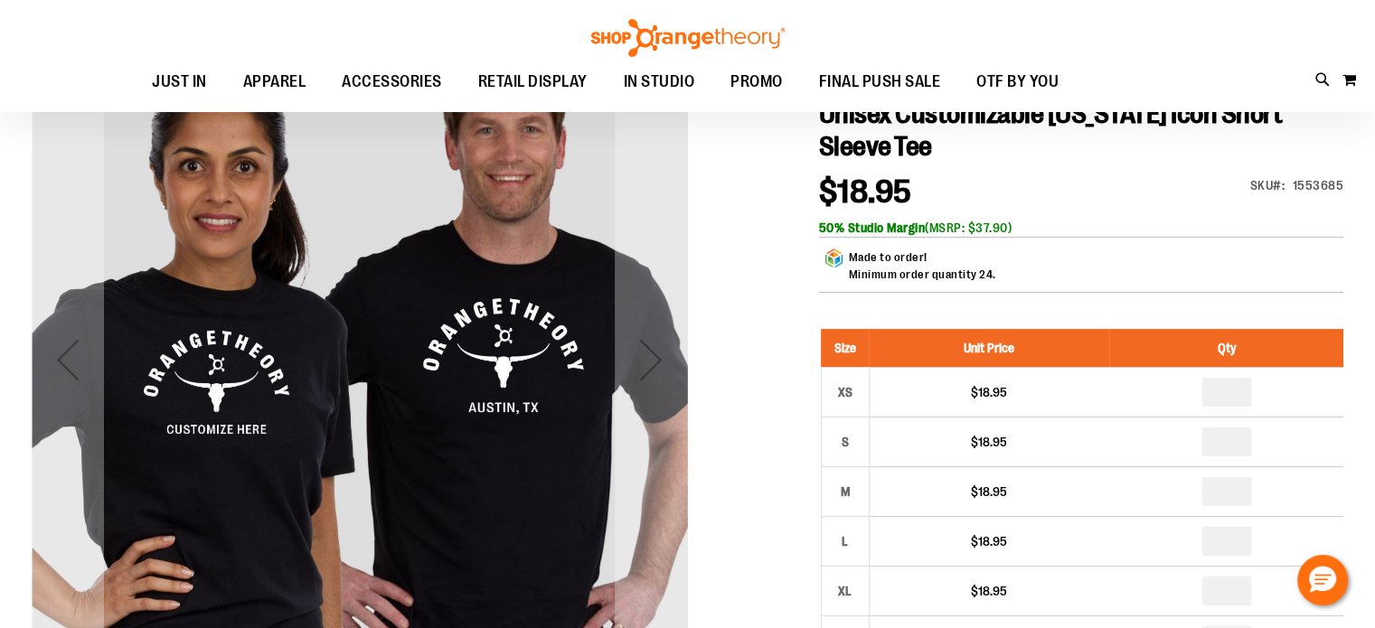
scroll to position [0, 0]
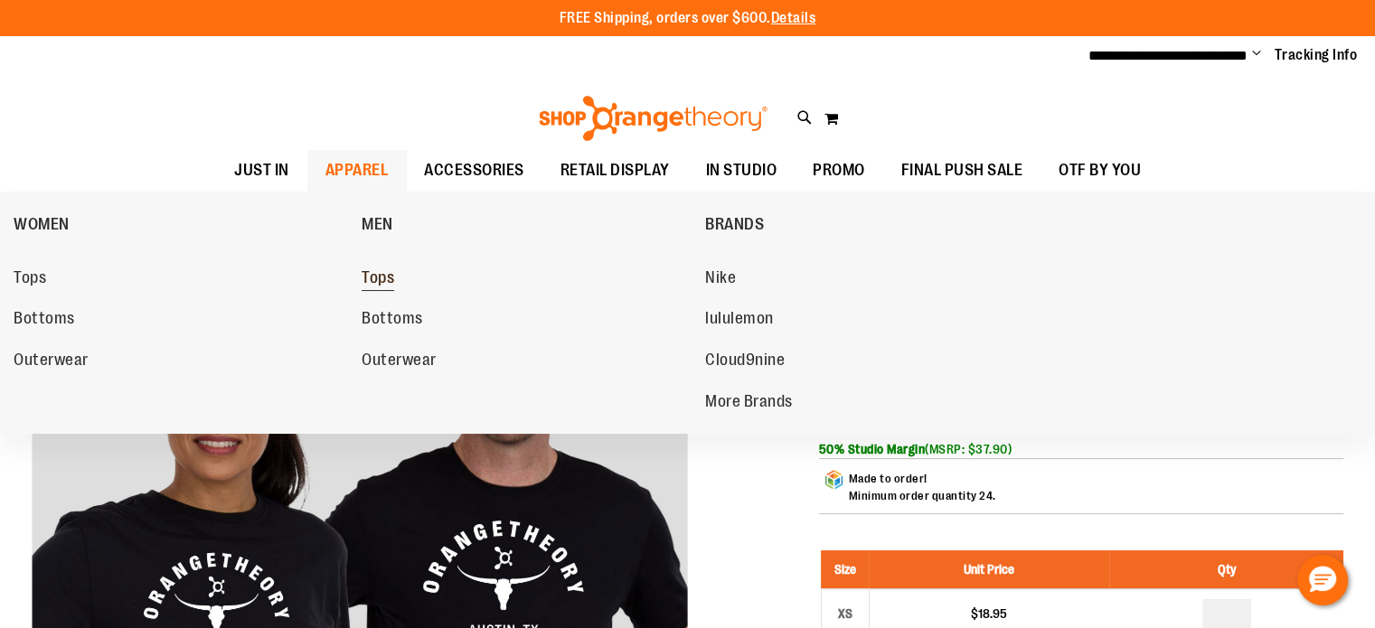
click at [375, 271] on span "Tops" at bounding box center [378, 279] width 33 height 23
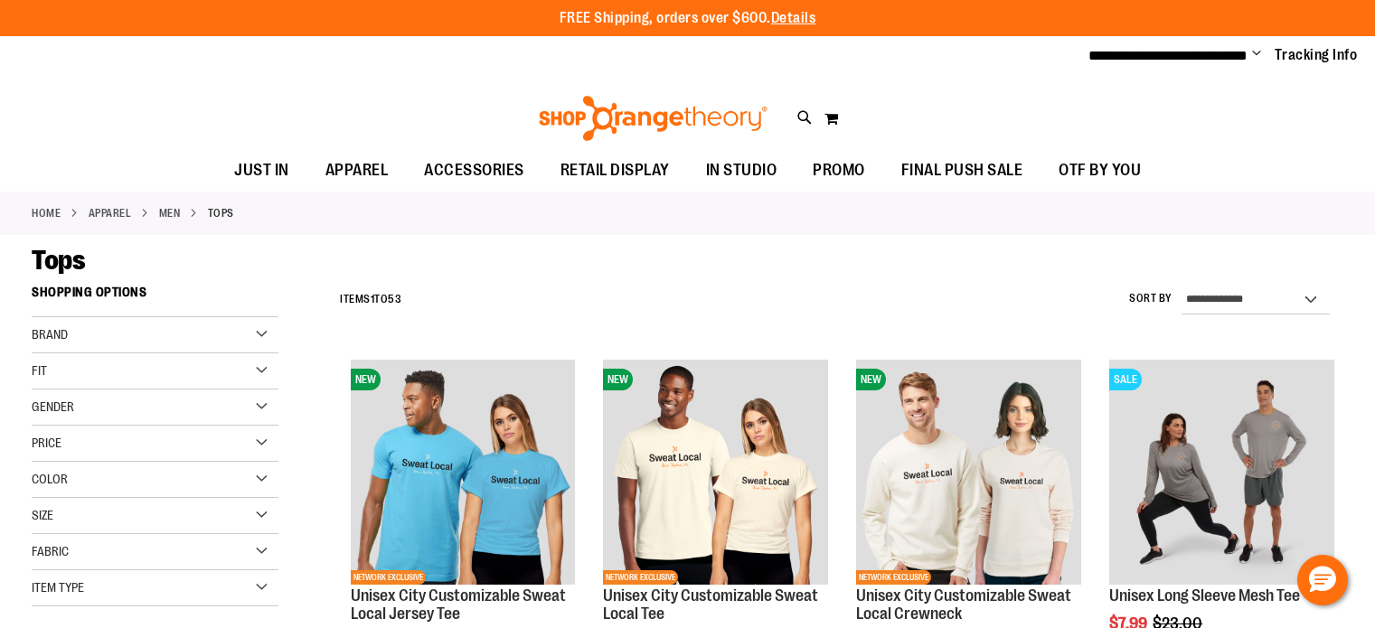
scroll to position [90, 0]
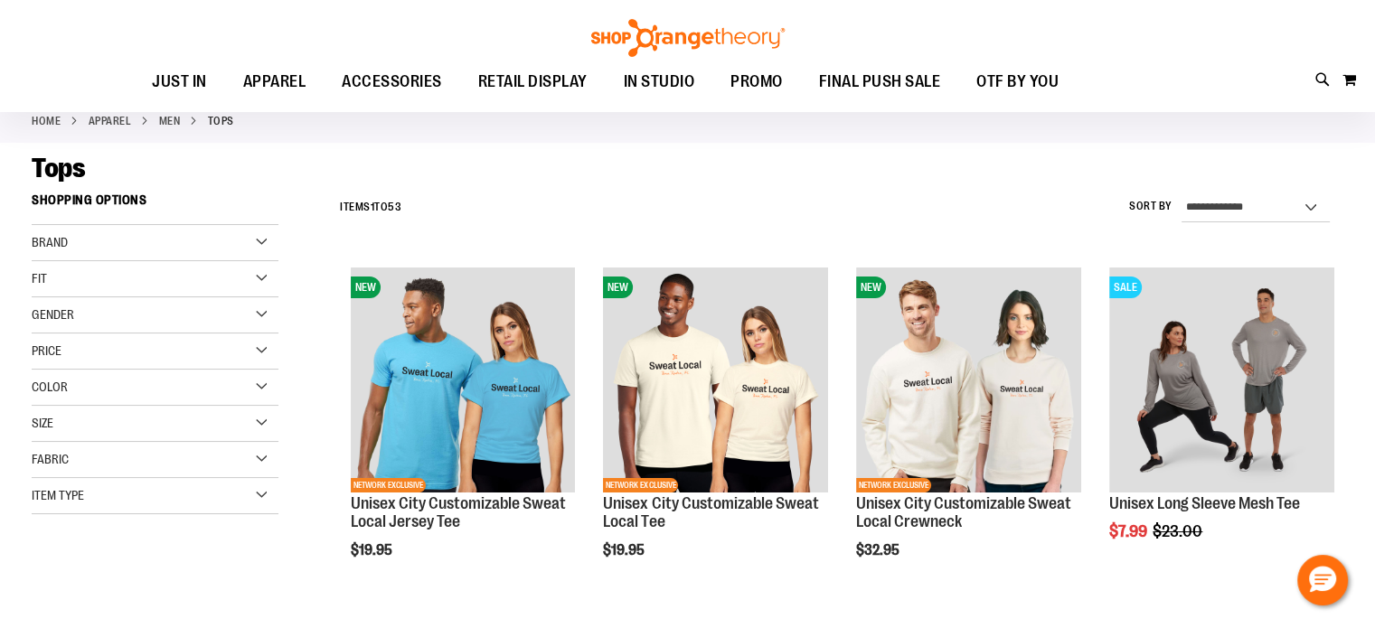
click at [150, 491] on div "Item Type" at bounding box center [155, 496] width 247 height 36
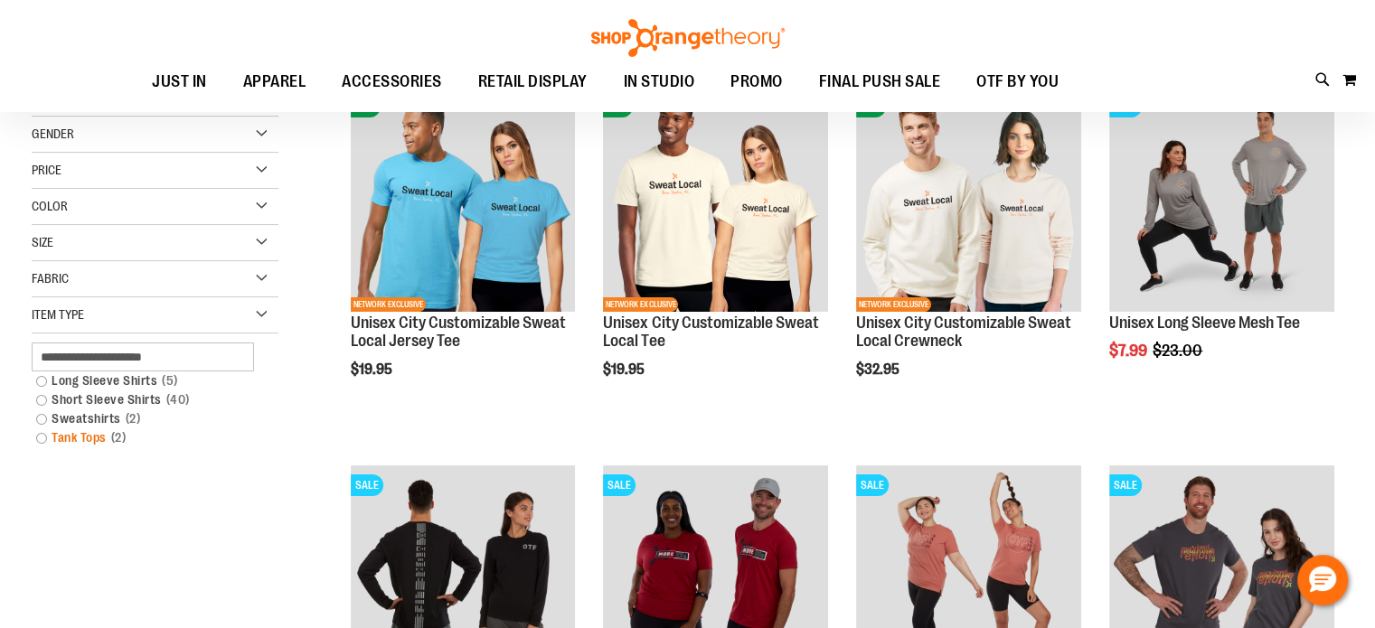
click at [50, 443] on link "Tank Tops 2 items" at bounding box center [145, 437] width 237 height 19
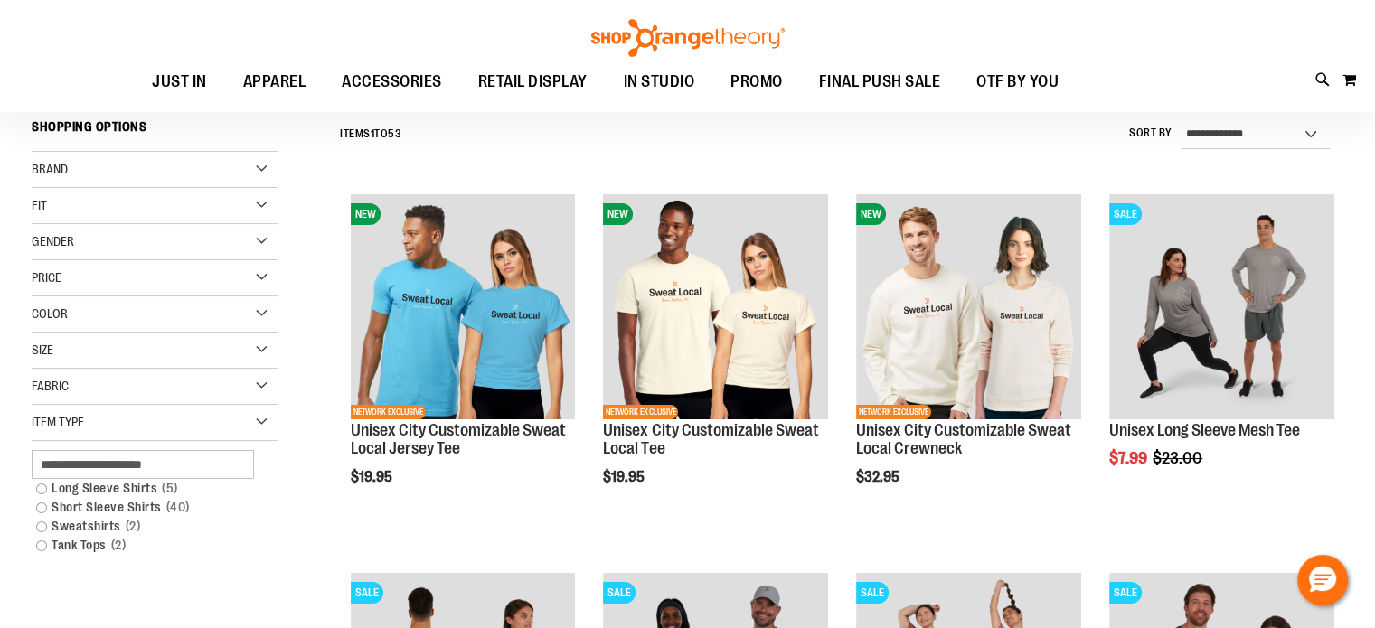
scroll to position [163, 0]
click at [50, 541] on link "Tank Tops 2 items" at bounding box center [145, 546] width 237 height 19
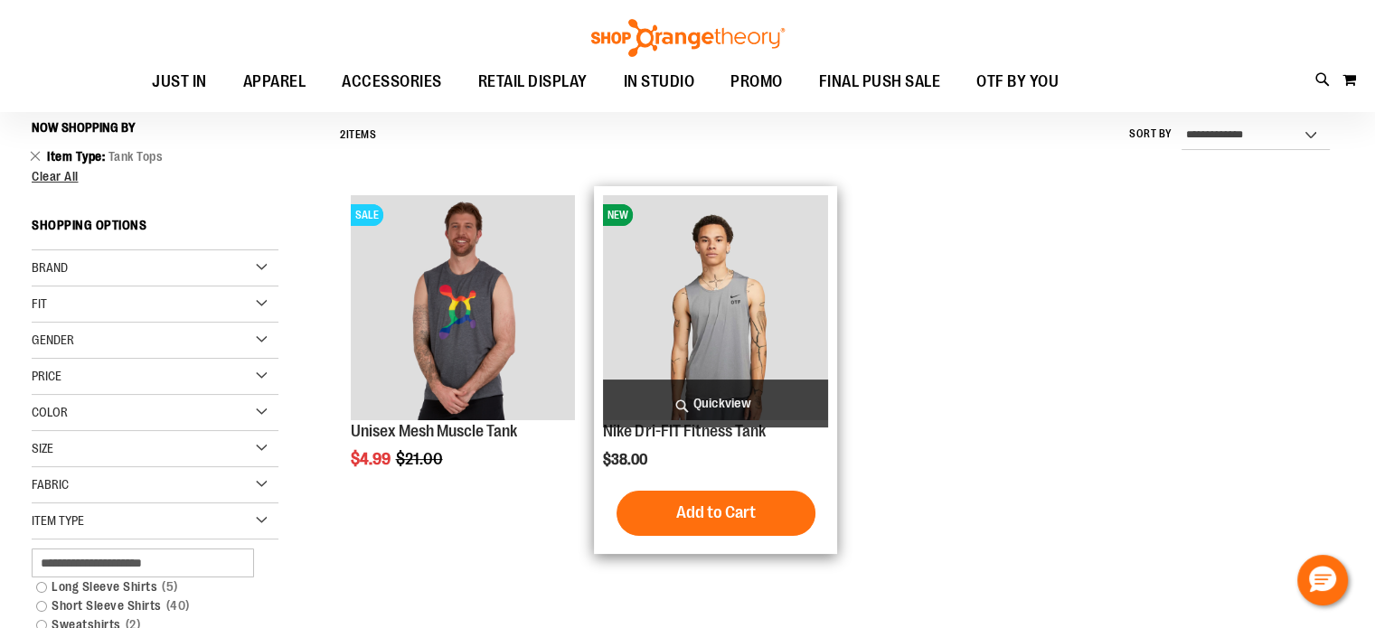
click at [756, 322] on img "product" at bounding box center [715, 307] width 225 height 225
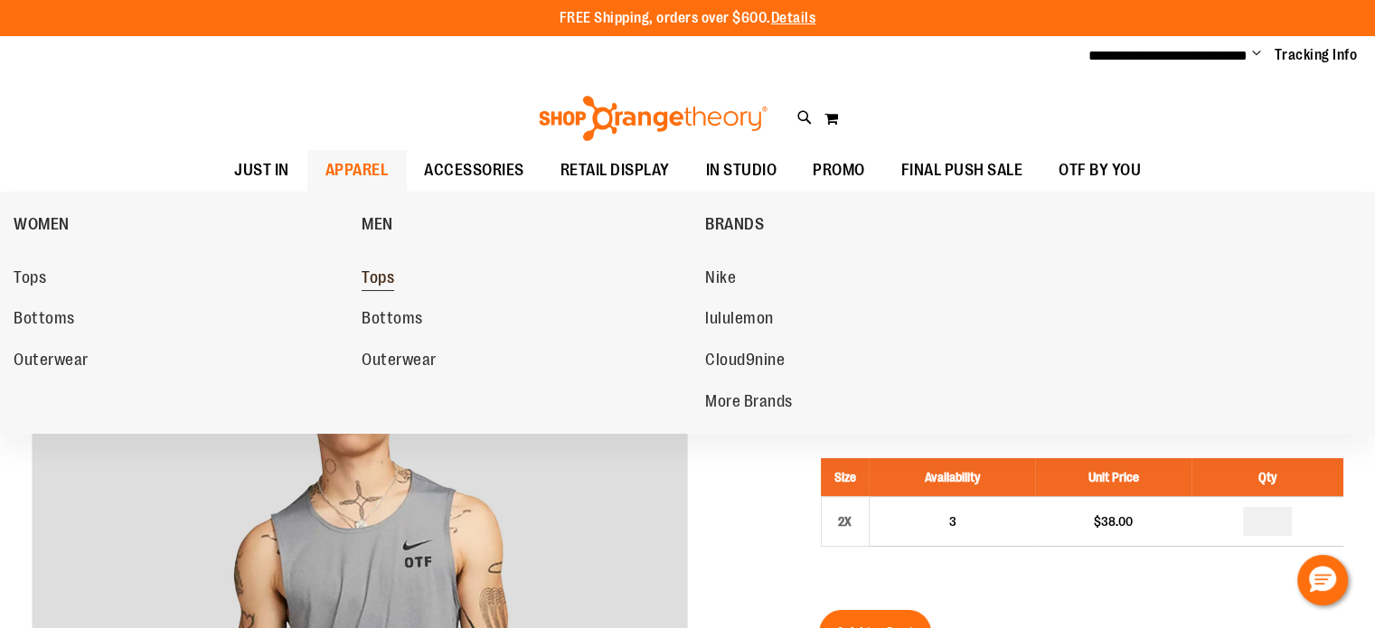
click at [383, 282] on span "Tops" at bounding box center [378, 279] width 33 height 23
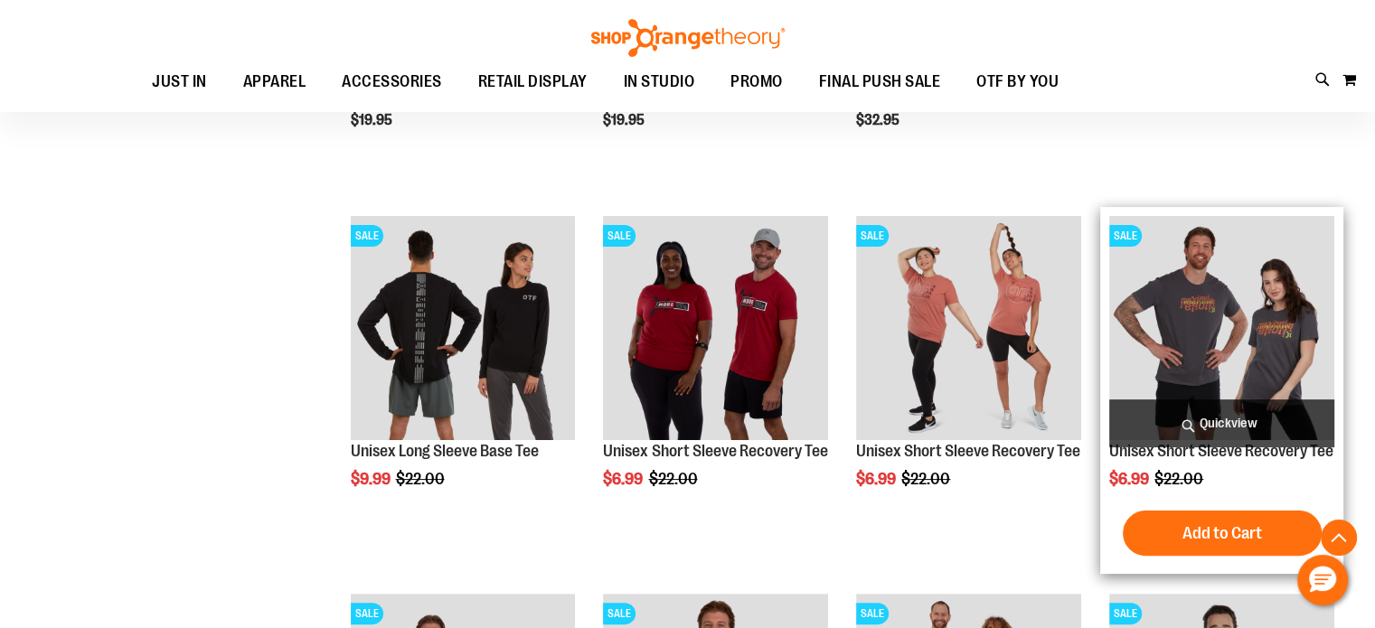
scroll to position [360, 0]
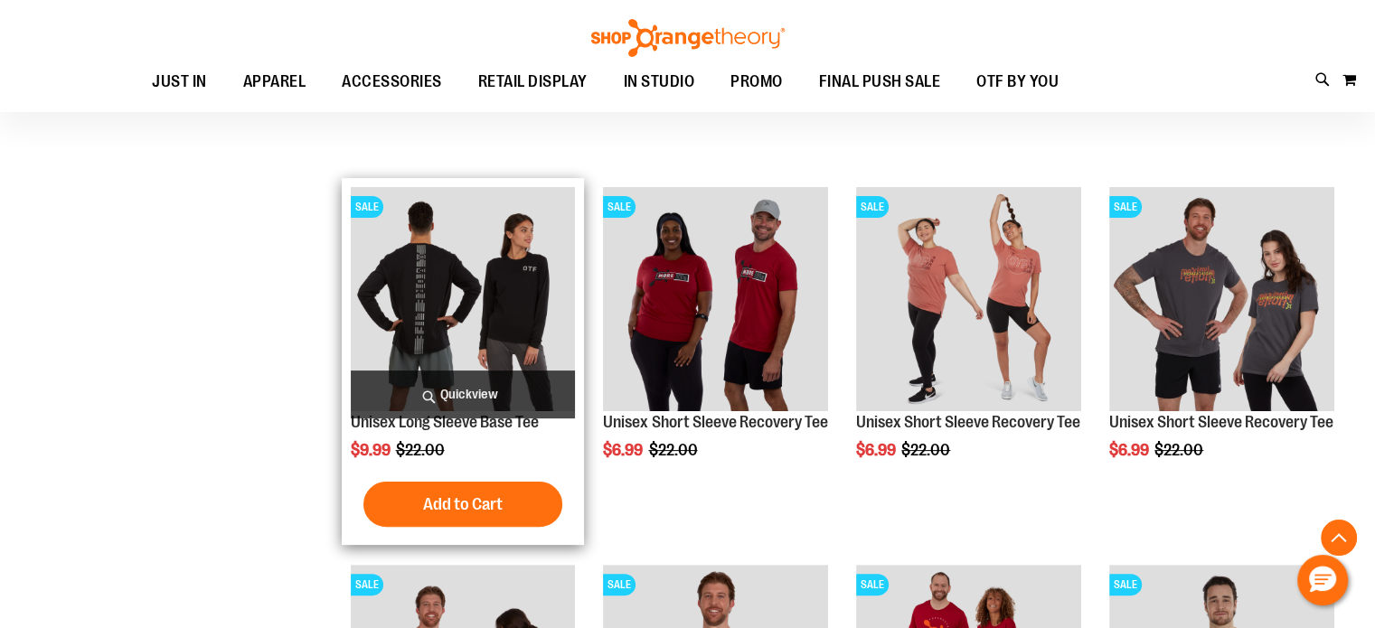
click at [517, 264] on img "product" at bounding box center [463, 299] width 225 height 225
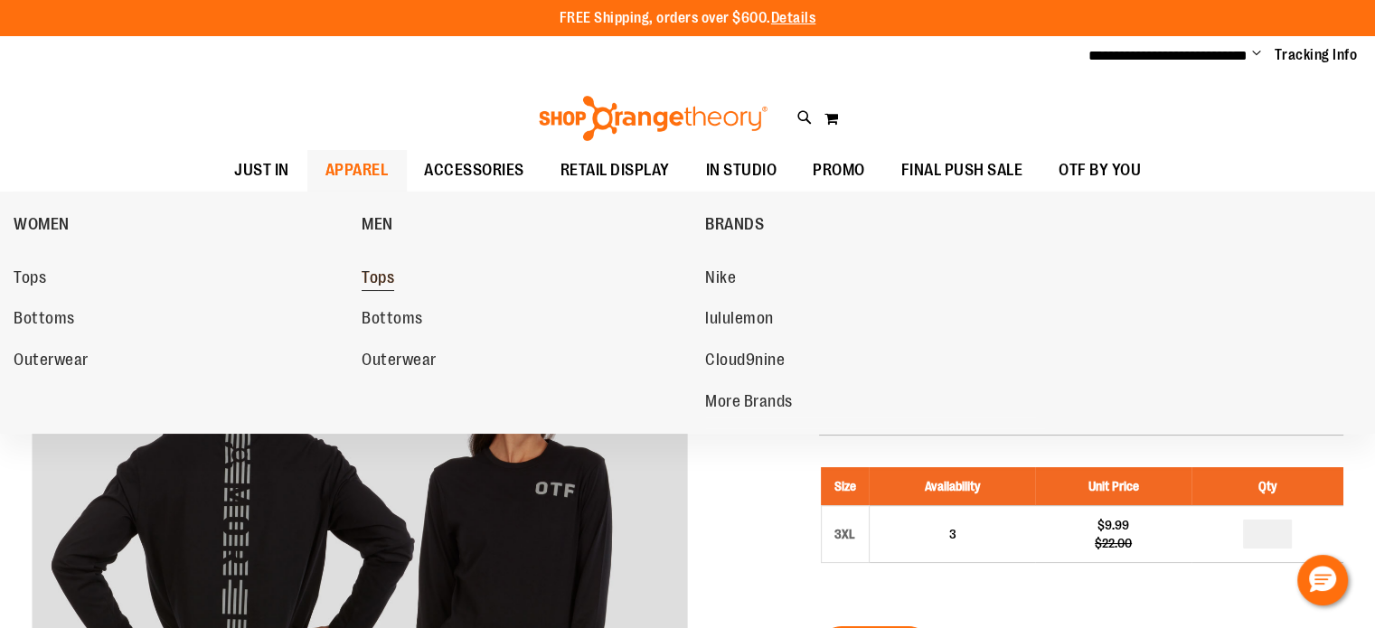
click at [393, 271] on span "Tops" at bounding box center [378, 279] width 33 height 23
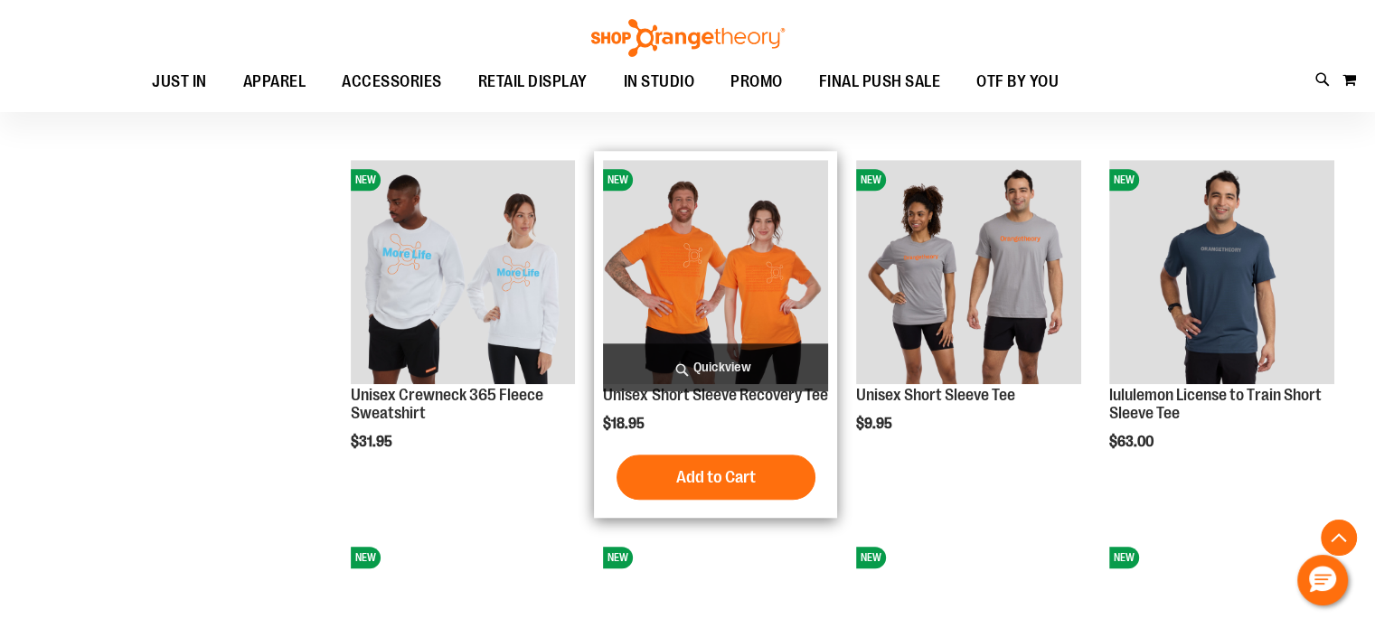
scroll to position [1718, 0]
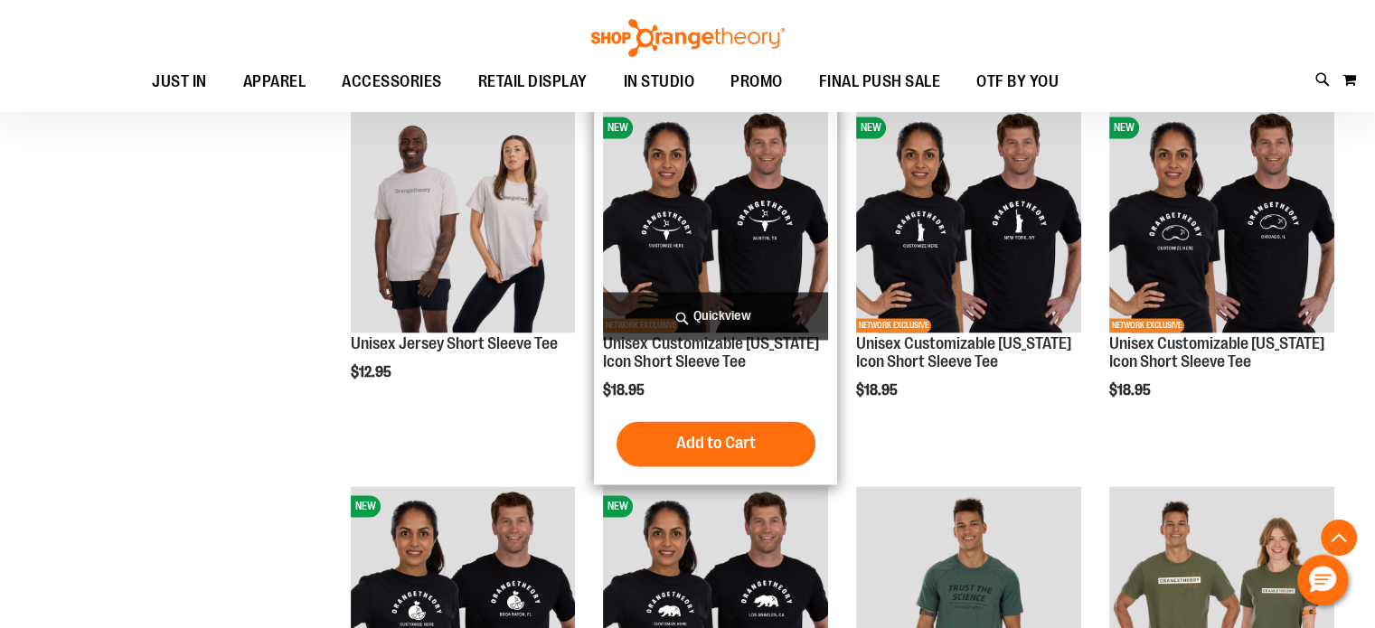
scroll to position [2893, 0]
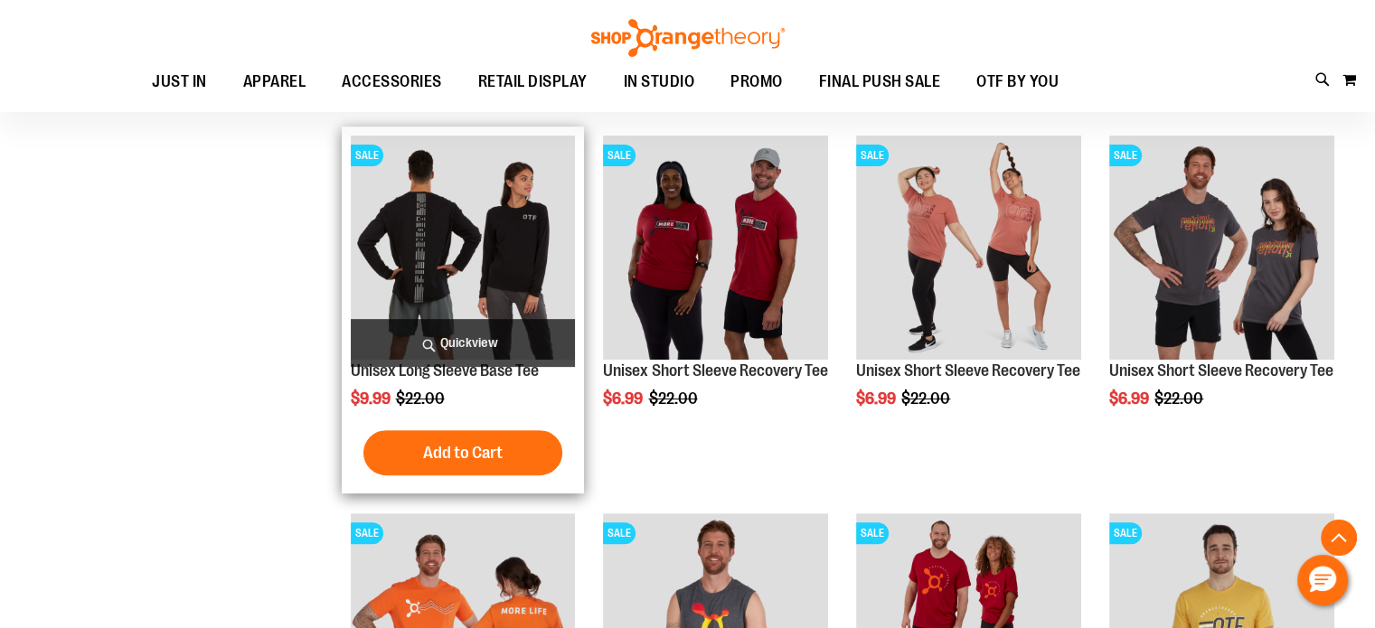
scroll to position [633, 0]
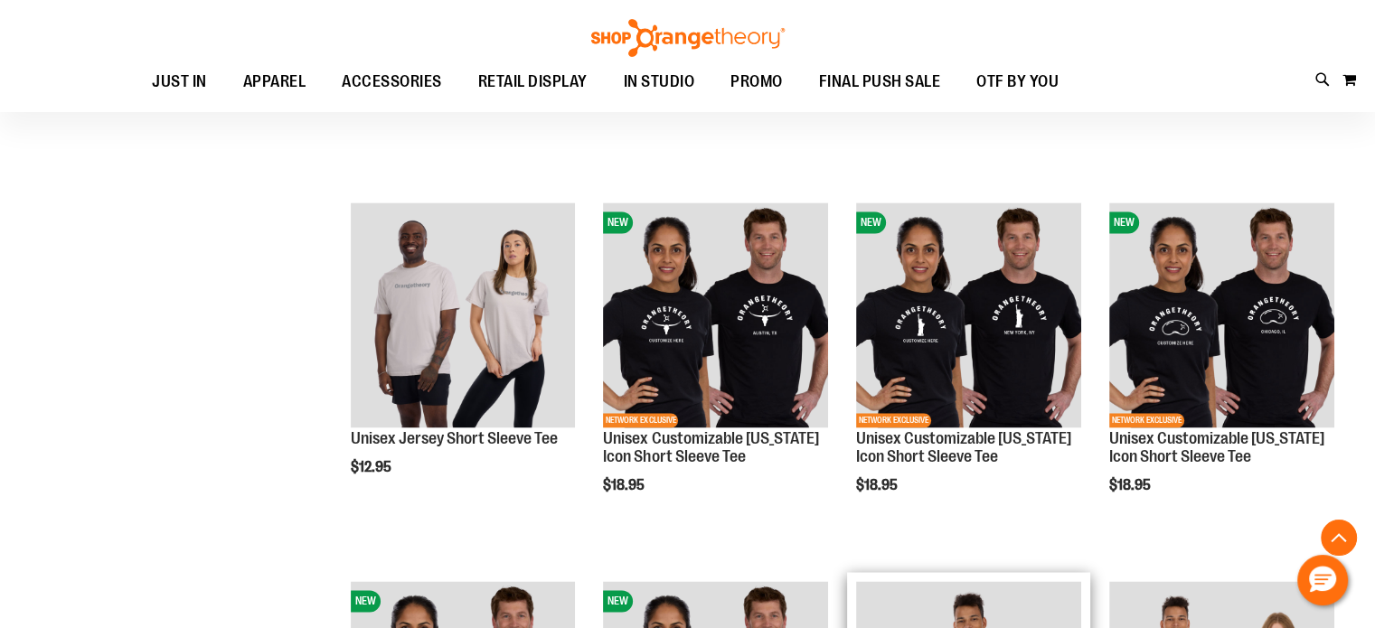
scroll to position [2802, 0]
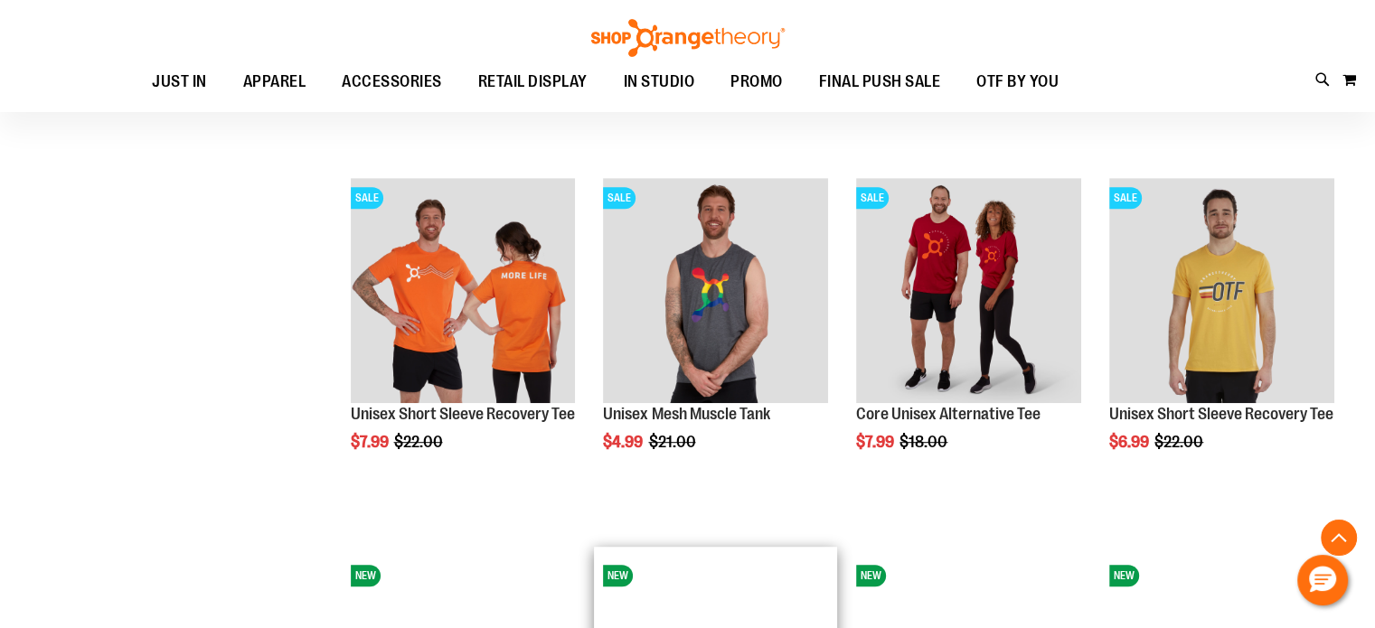
scroll to position [904, 0]
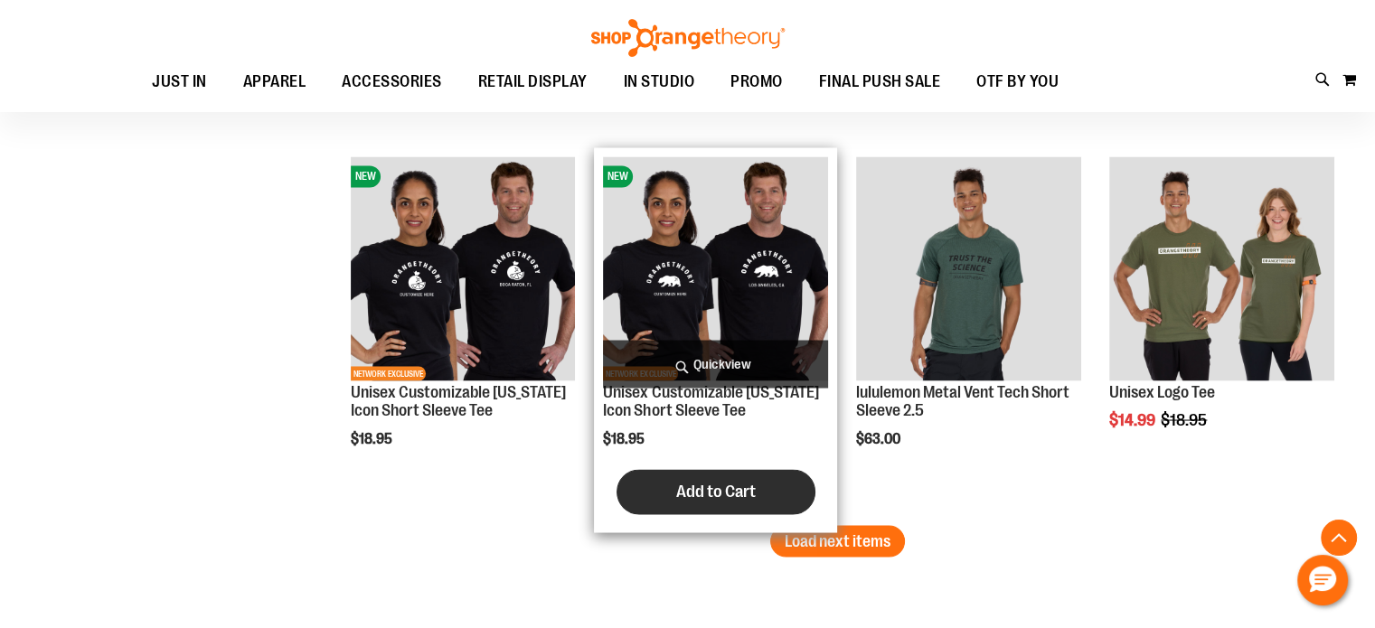
scroll to position [3254, 0]
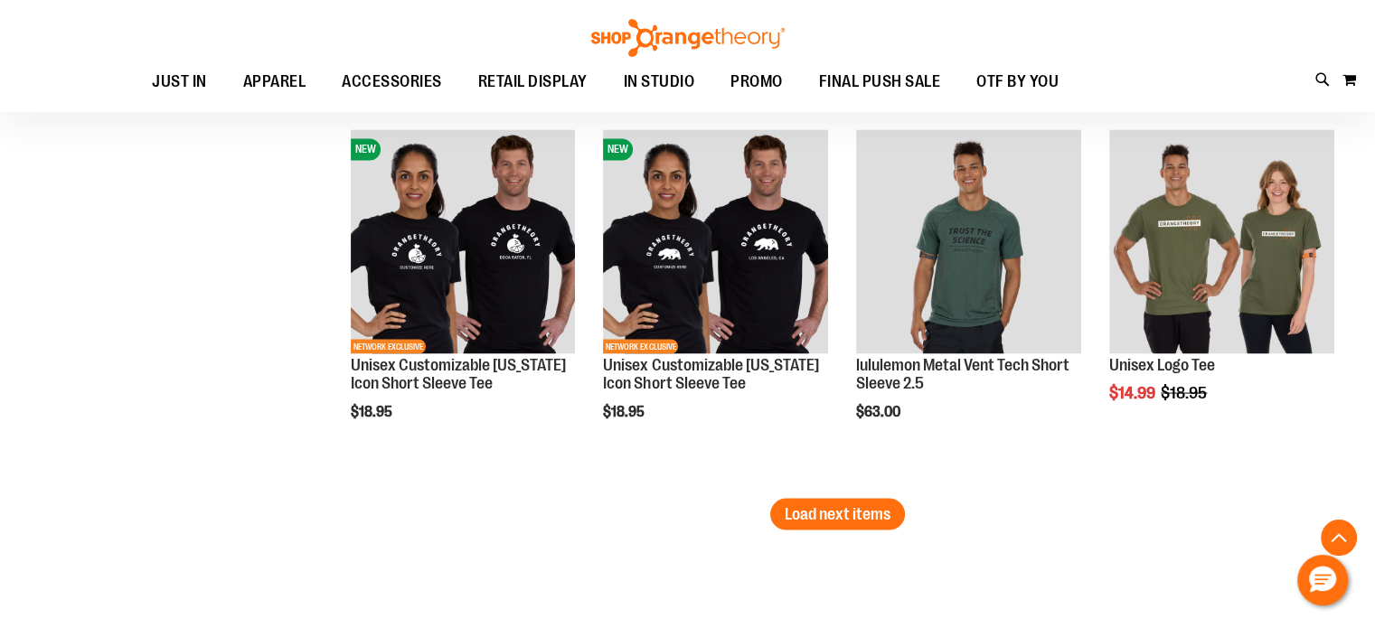
click at [857, 520] on span "Load next items" at bounding box center [838, 513] width 106 height 18
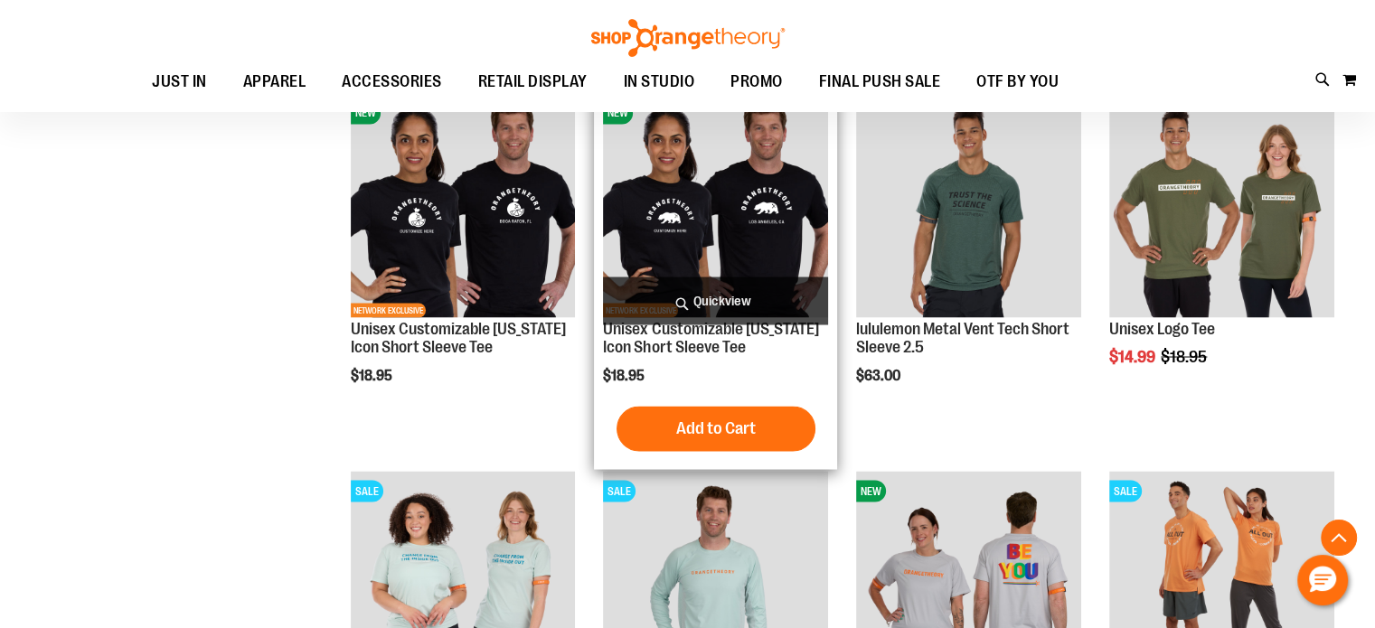
scroll to position [3254, 0]
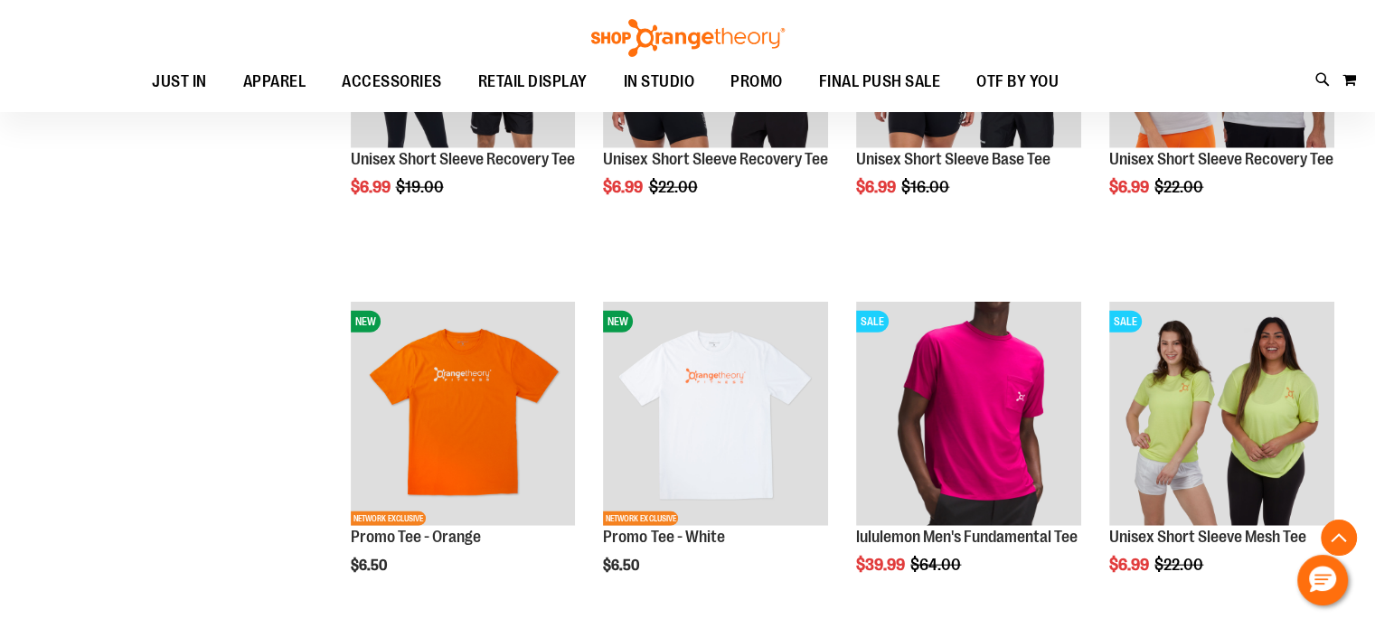
scroll to position [4339, 0]
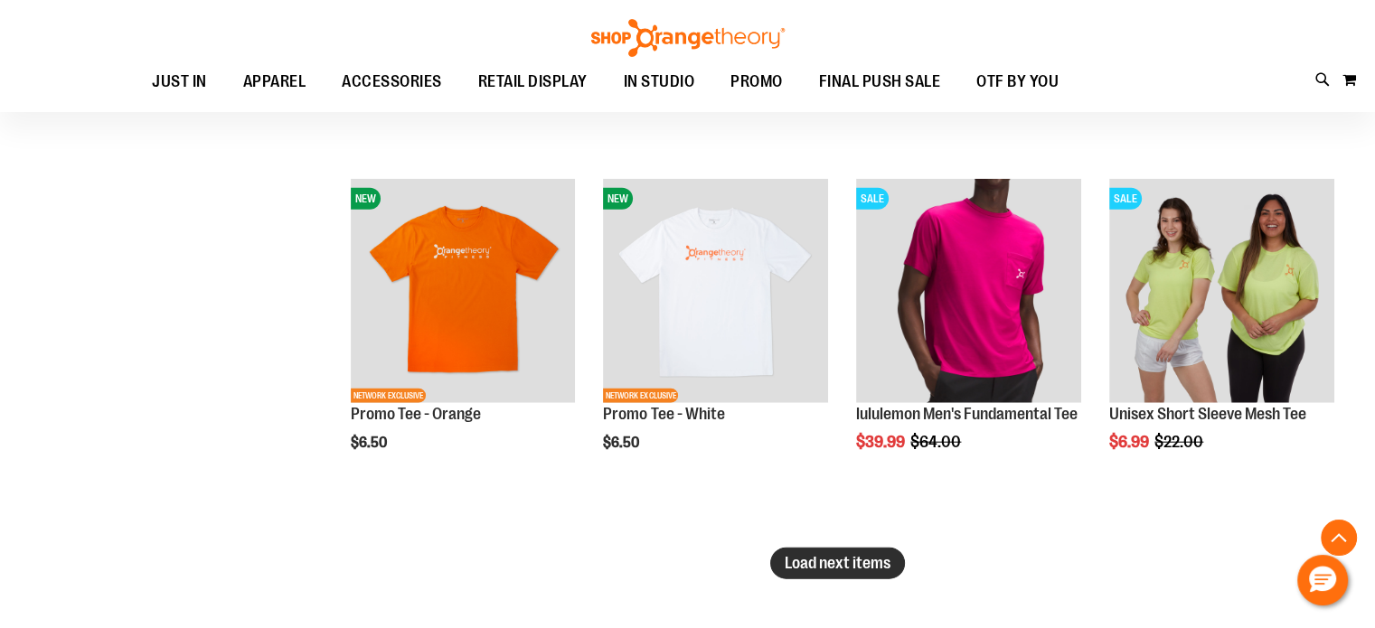
click at [881, 560] on span "Load next items" at bounding box center [838, 563] width 106 height 18
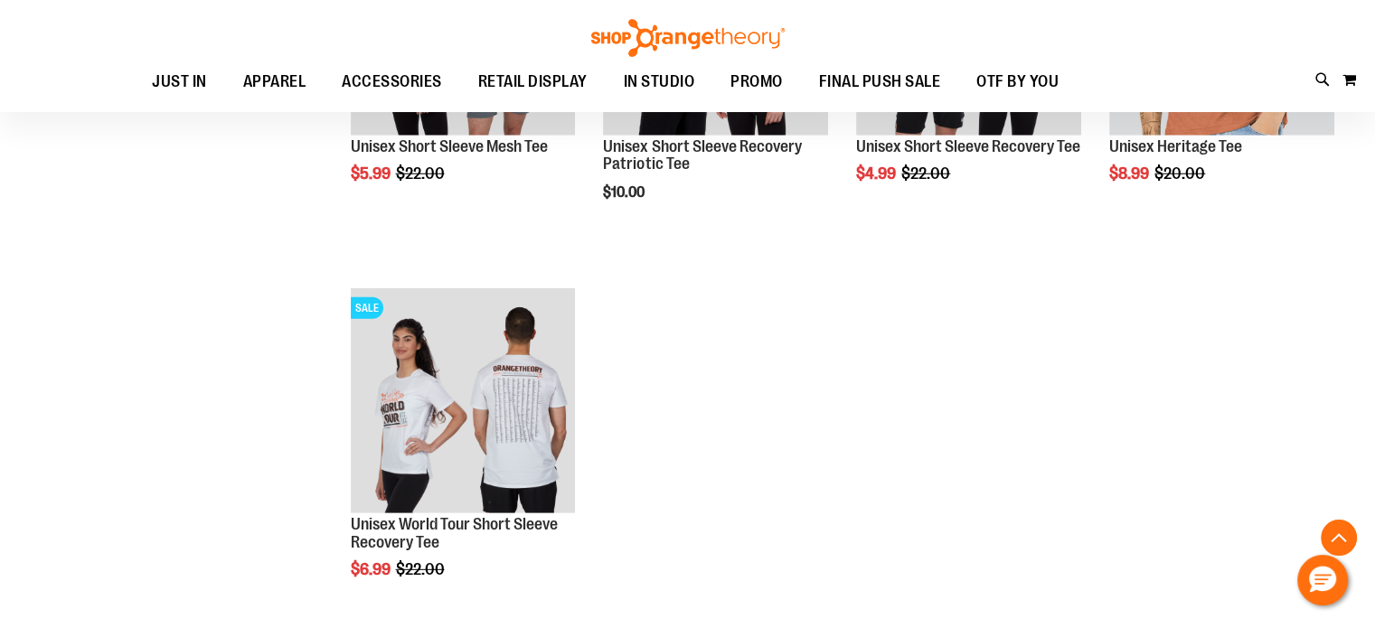
scroll to position [5062, 0]
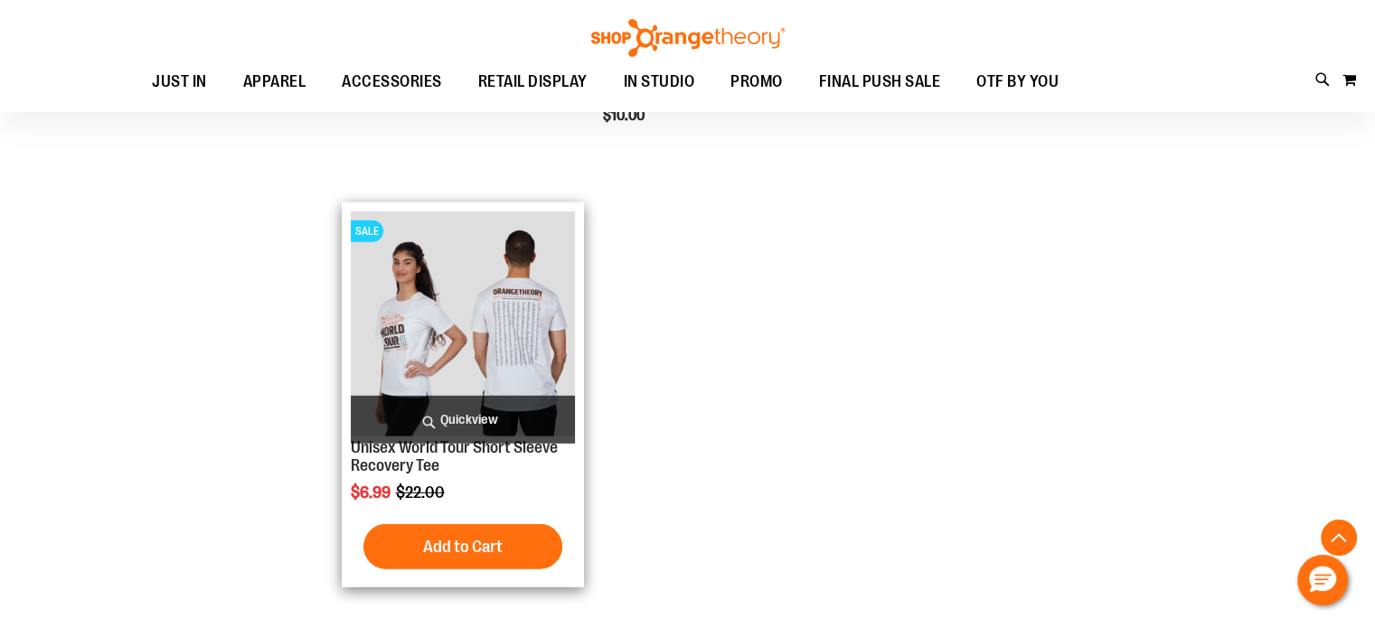
click at [426, 291] on img "product" at bounding box center [463, 324] width 225 height 225
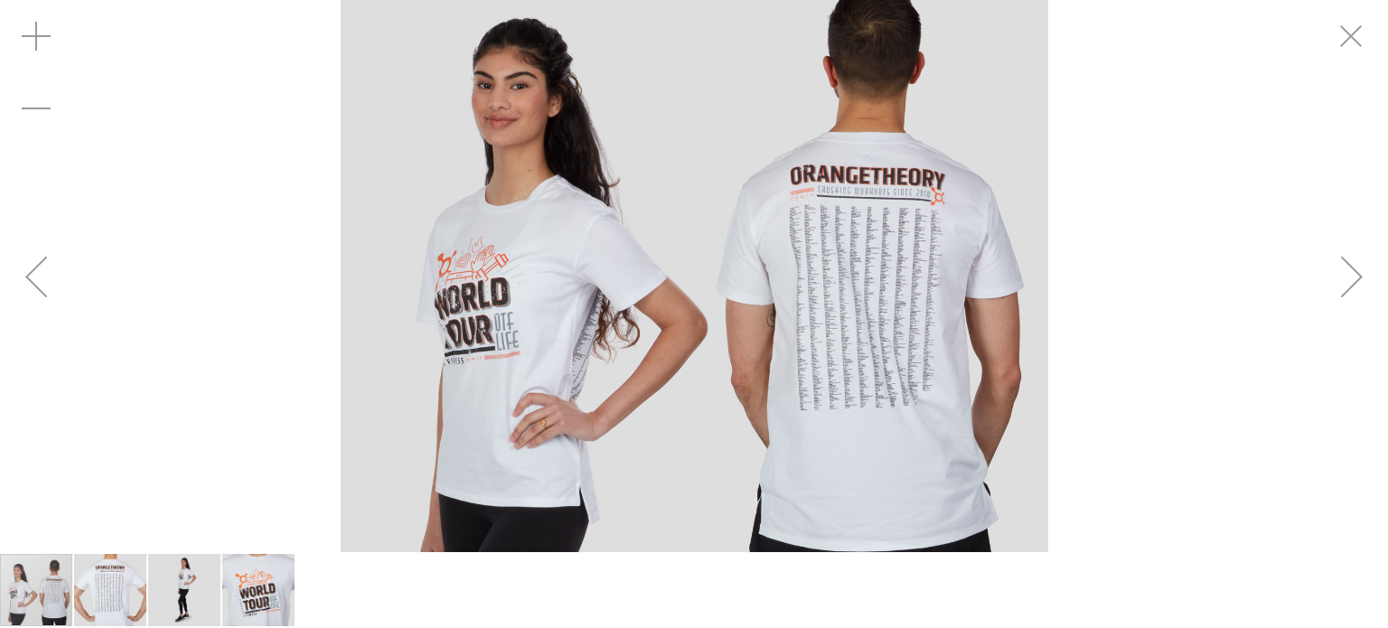
click at [897, 398] on img "carousel" at bounding box center [695, 276] width 708 height 708
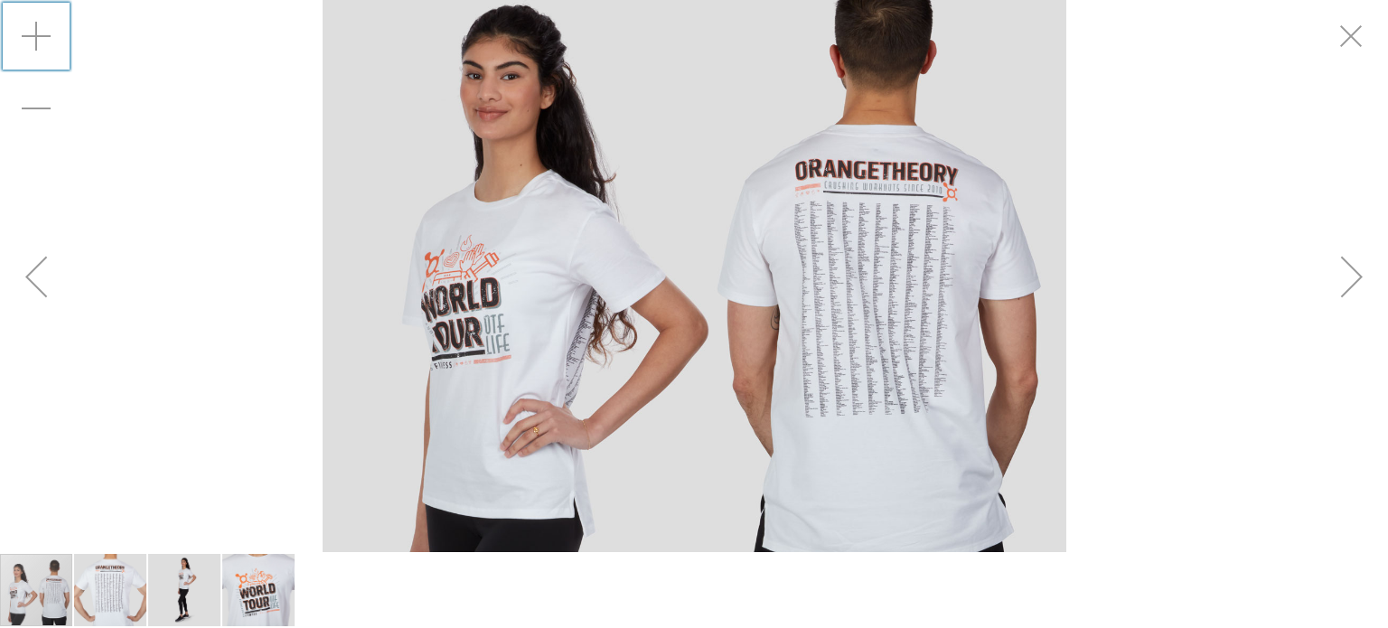
click at [55, 18] on div "Zoom in" at bounding box center [36, 36] width 72 height 72
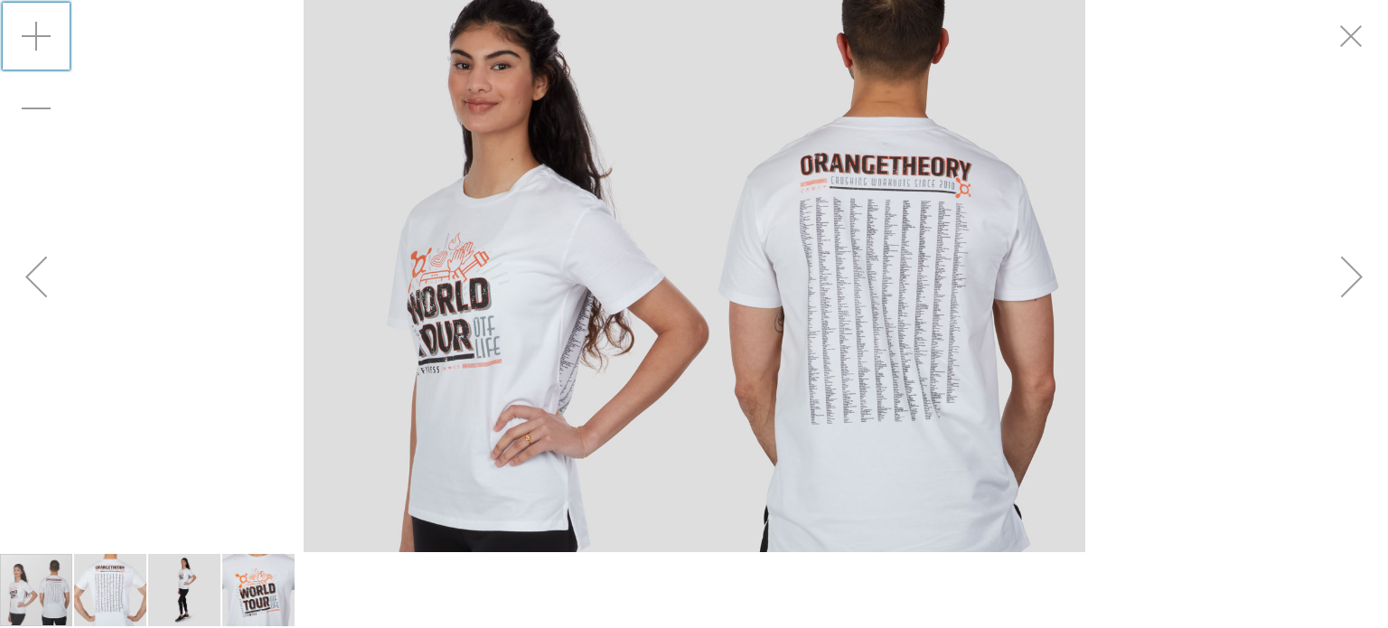
click at [50, 31] on div "Zoom in" at bounding box center [36, 36] width 72 height 72
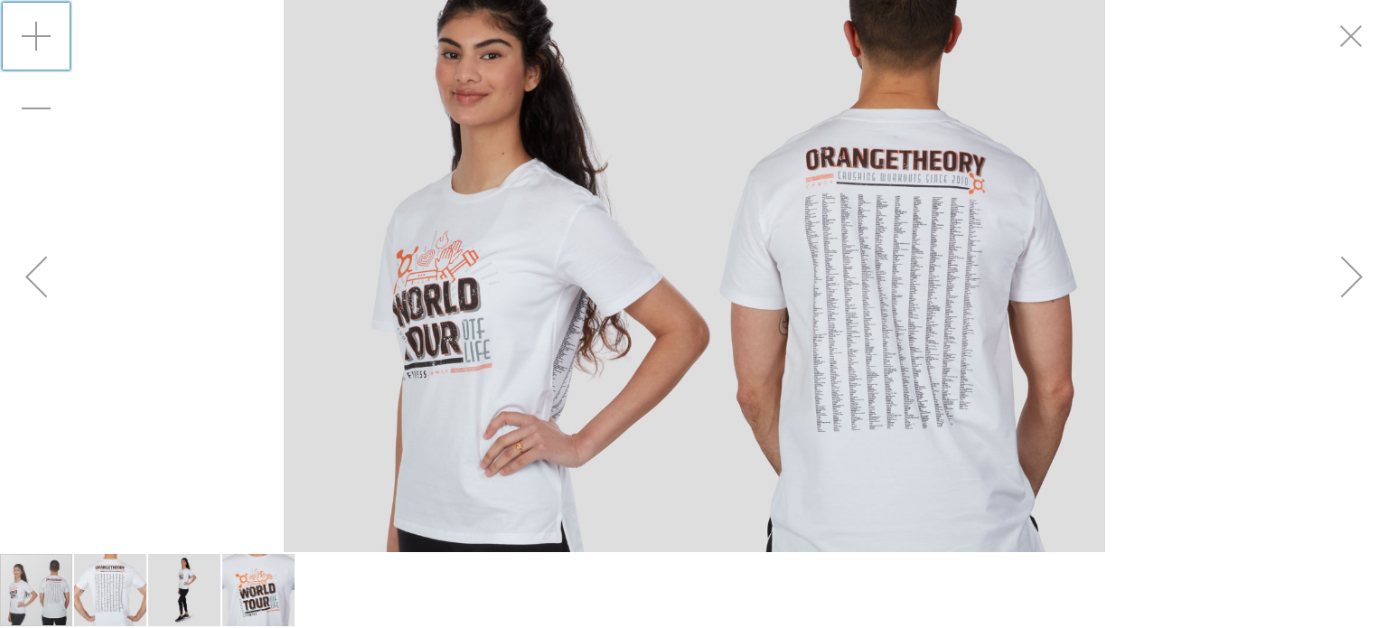
click at [49, 31] on div "Zoom in" at bounding box center [36, 36] width 72 height 72
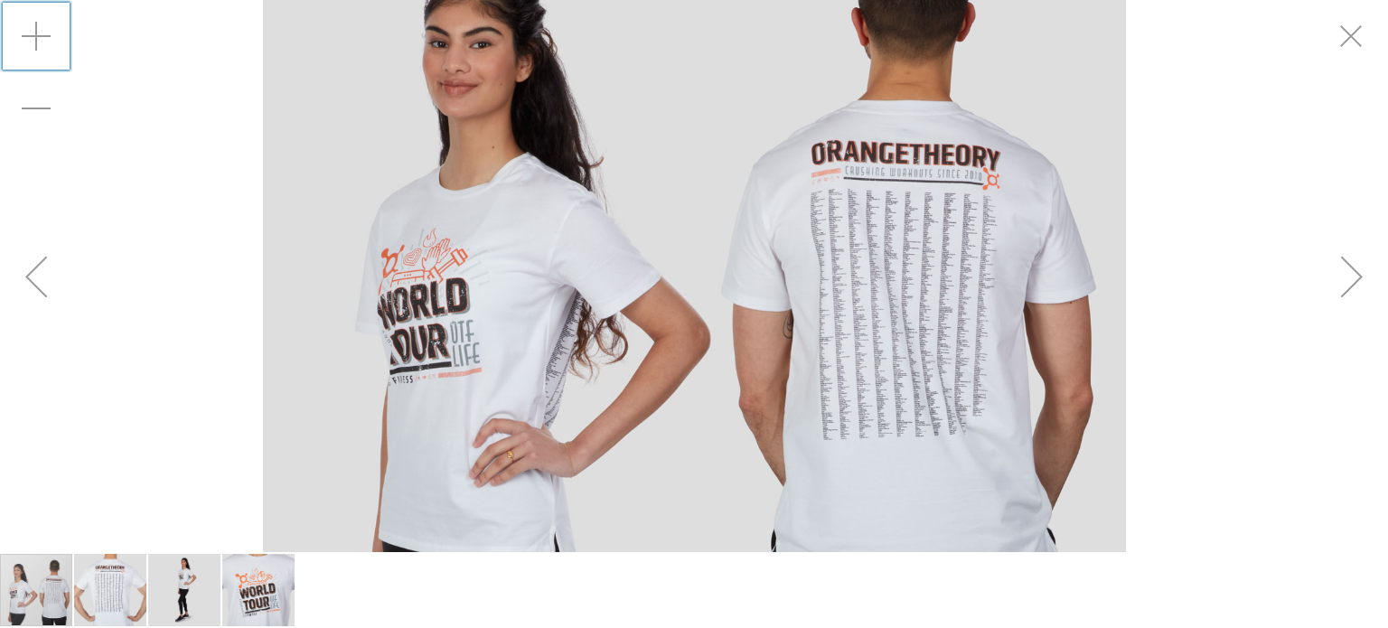
click at [49, 31] on div "Zoom in" at bounding box center [36, 36] width 72 height 72
click at [48, 31] on div "Zoom in" at bounding box center [36, 36] width 72 height 72
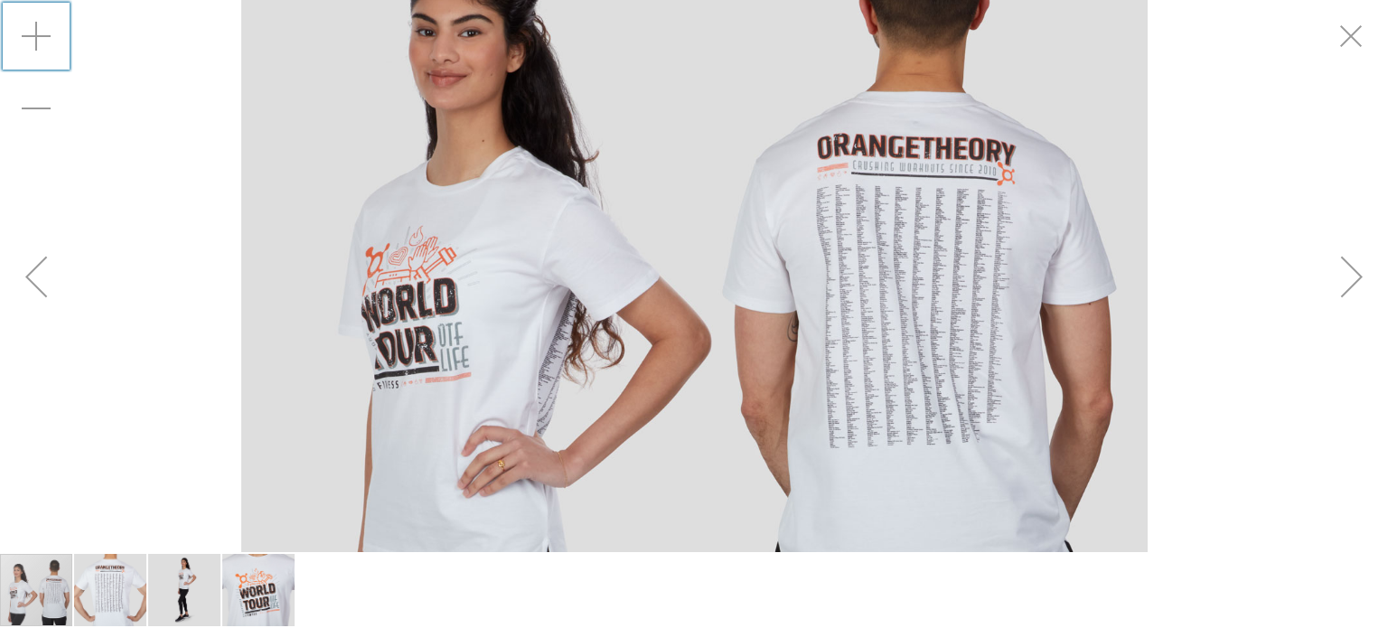
click at [48, 31] on div "Zoom in" at bounding box center [36, 36] width 72 height 72
click at [47, 31] on div "Zoom in" at bounding box center [36, 36] width 72 height 72
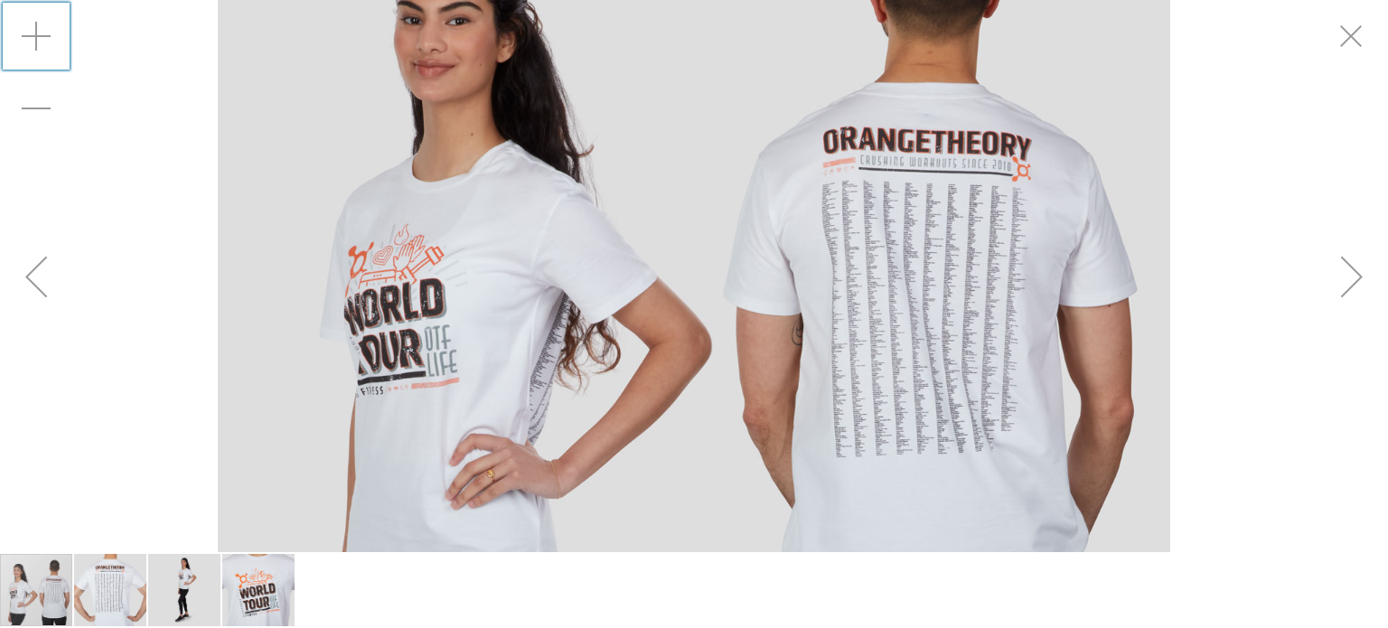
click at [47, 31] on div "Zoom in" at bounding box center [36, 36] width 72 height 72
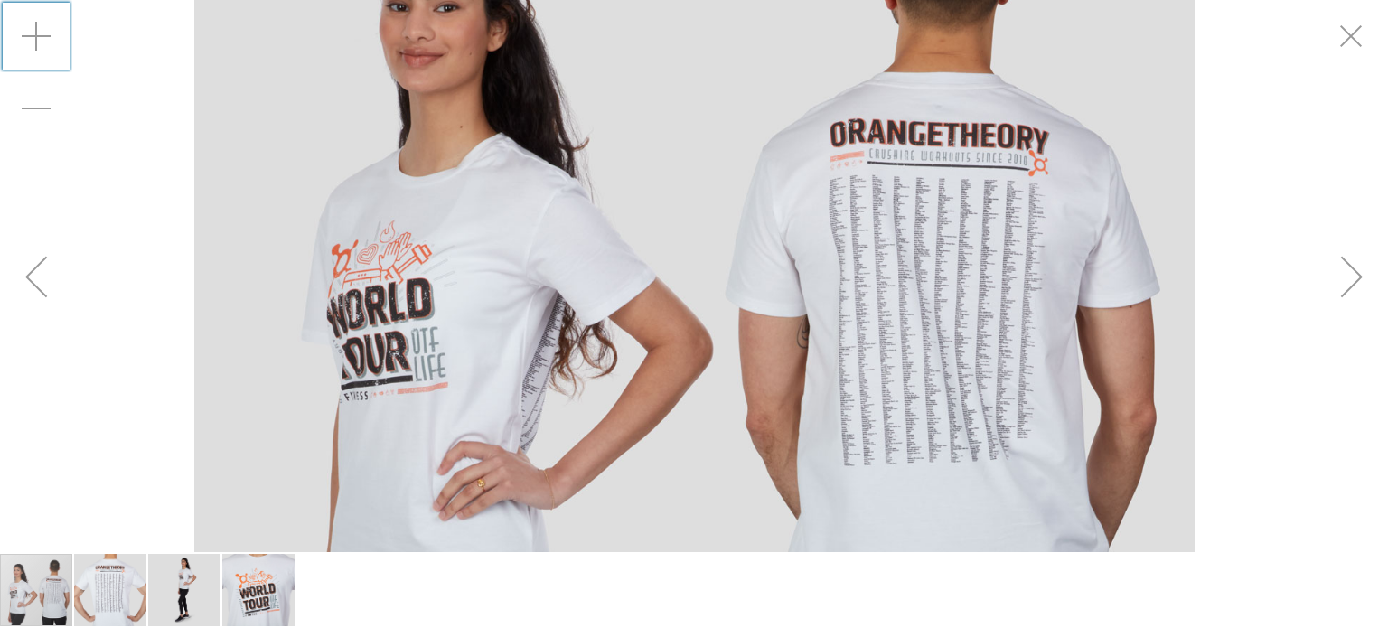
click at [47, 31] on div "Zoom in" at bounding box center [36, 36] width 72 height 72
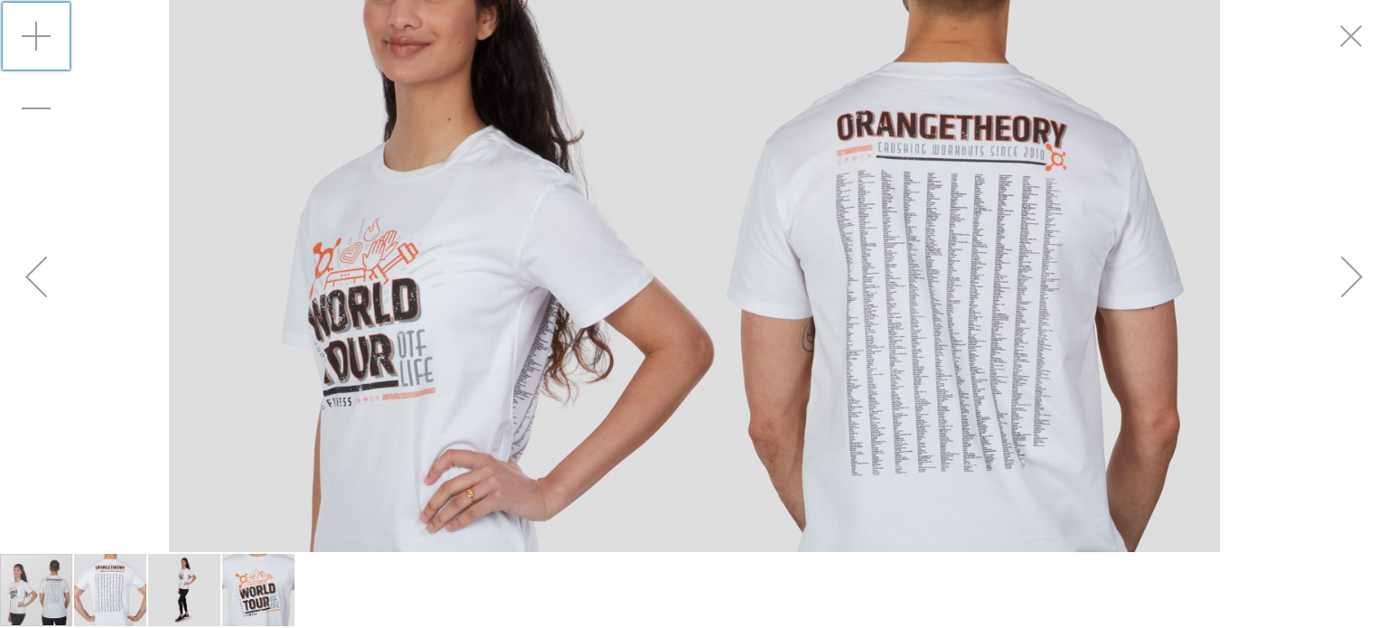
click at [47, 31] on div "Zoom in" at bounding box center [36, 36] width 72 height 72
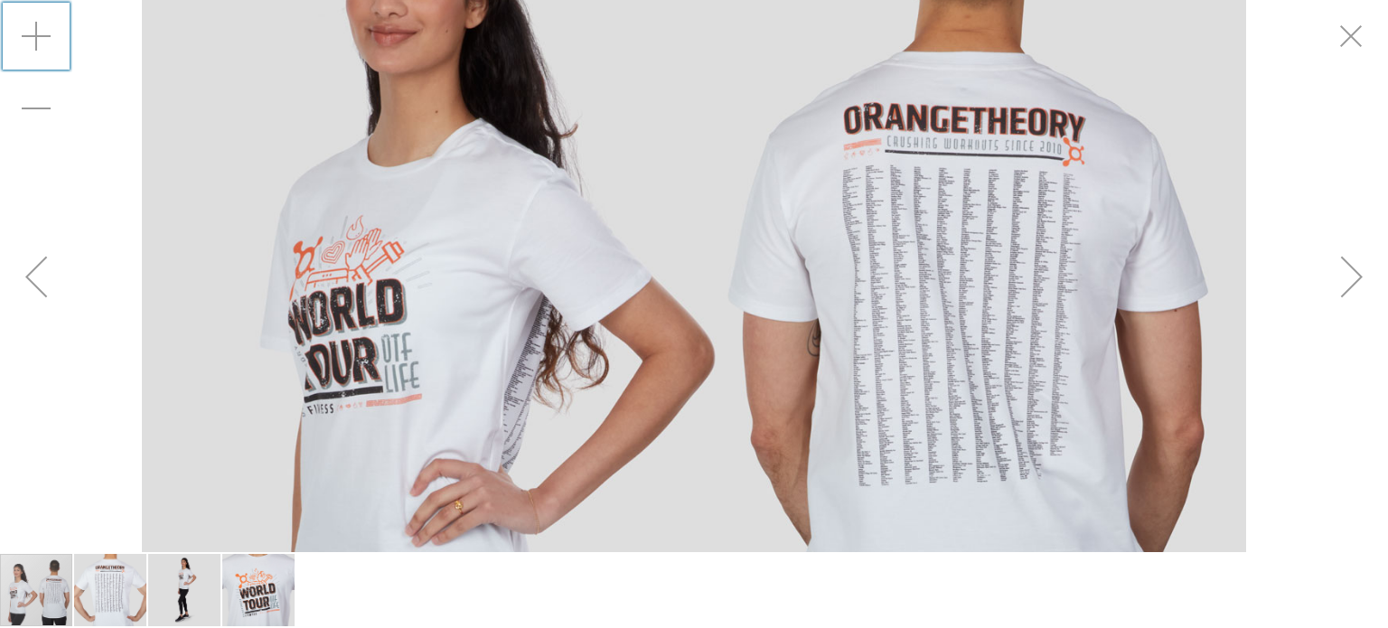
click at [127, 596] on img "image 2 of 4" at bounding box center [110, 590] width 72 height 72
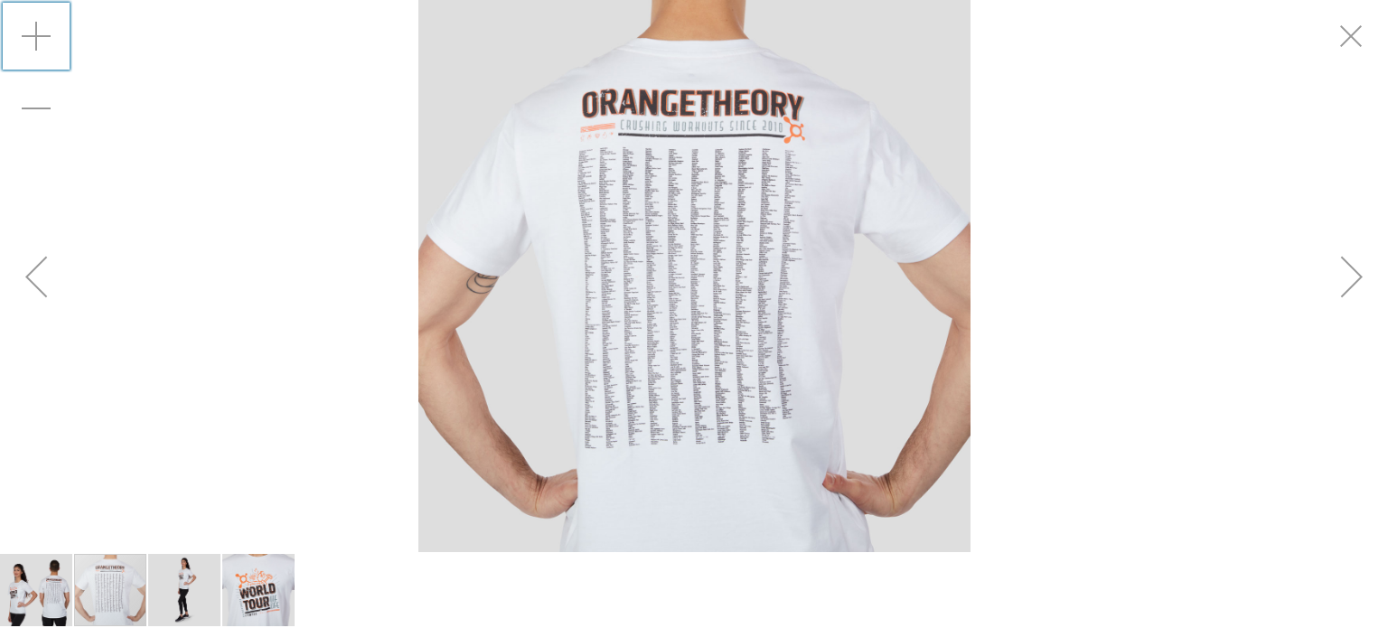
click at [46, 47] on div "Zoom in" at bounding box center [36, 36] width 72 height 72
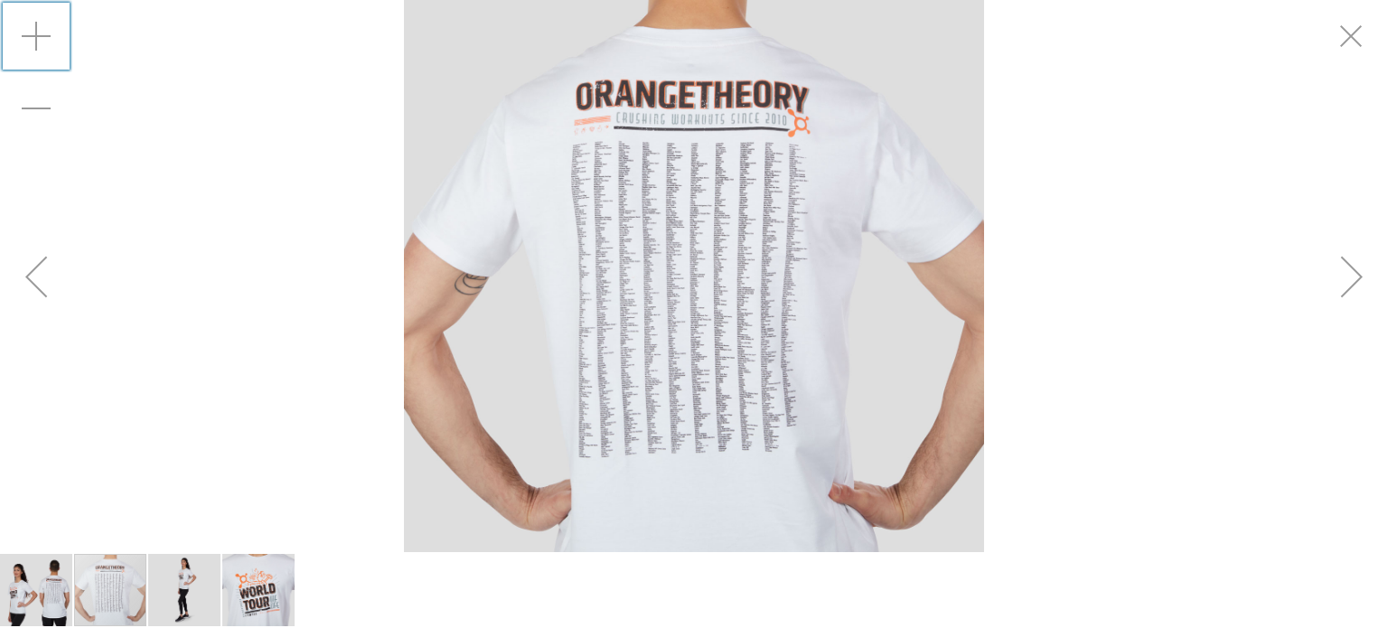
click at [46, 47] on div "Zoom in" at bounding box center [36, 36] width 72 height 72
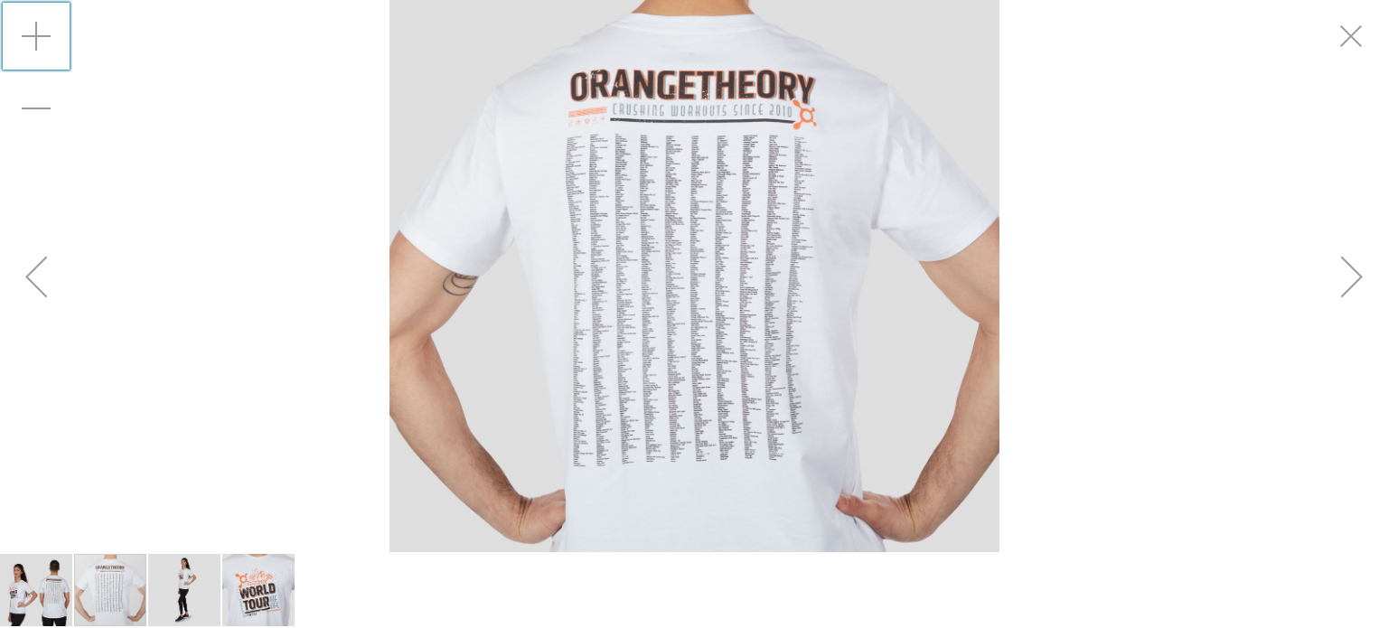
click at [46, 47] on div "Zoom in" at bounding box center [36, 36] width 72 height 72
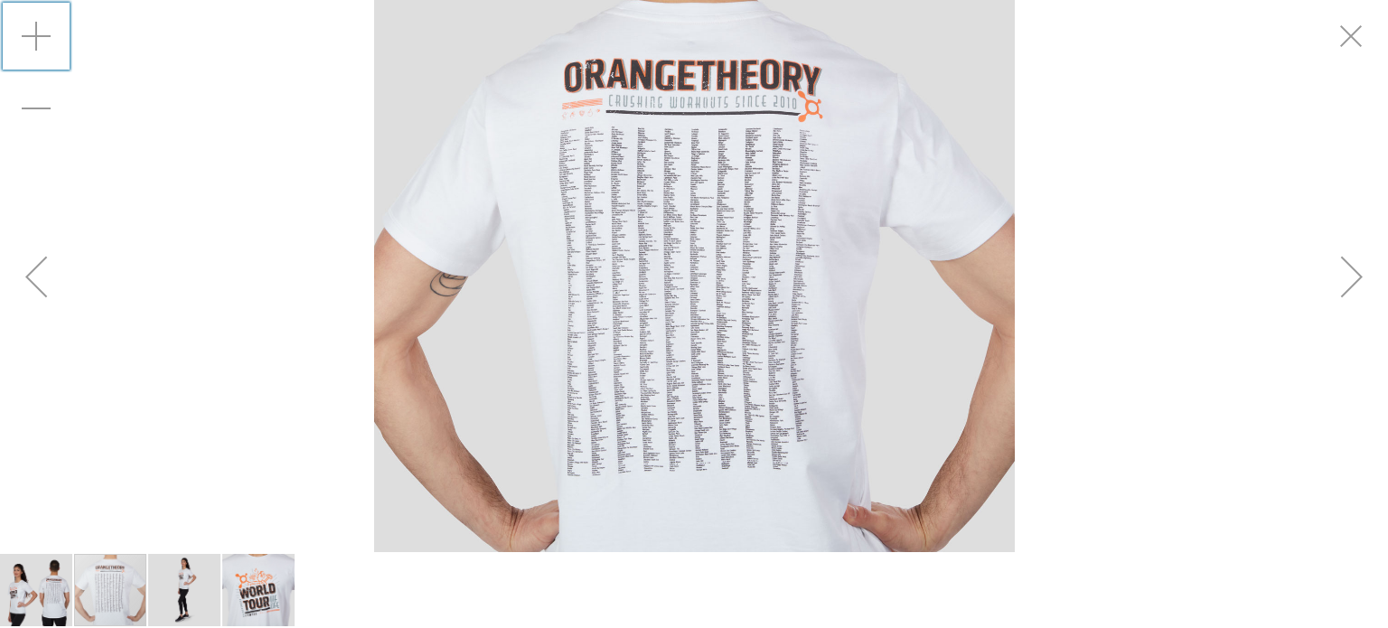
click at [46, 47] on div "Zoom in" at bounding box center [36, 36] width 72 height 72
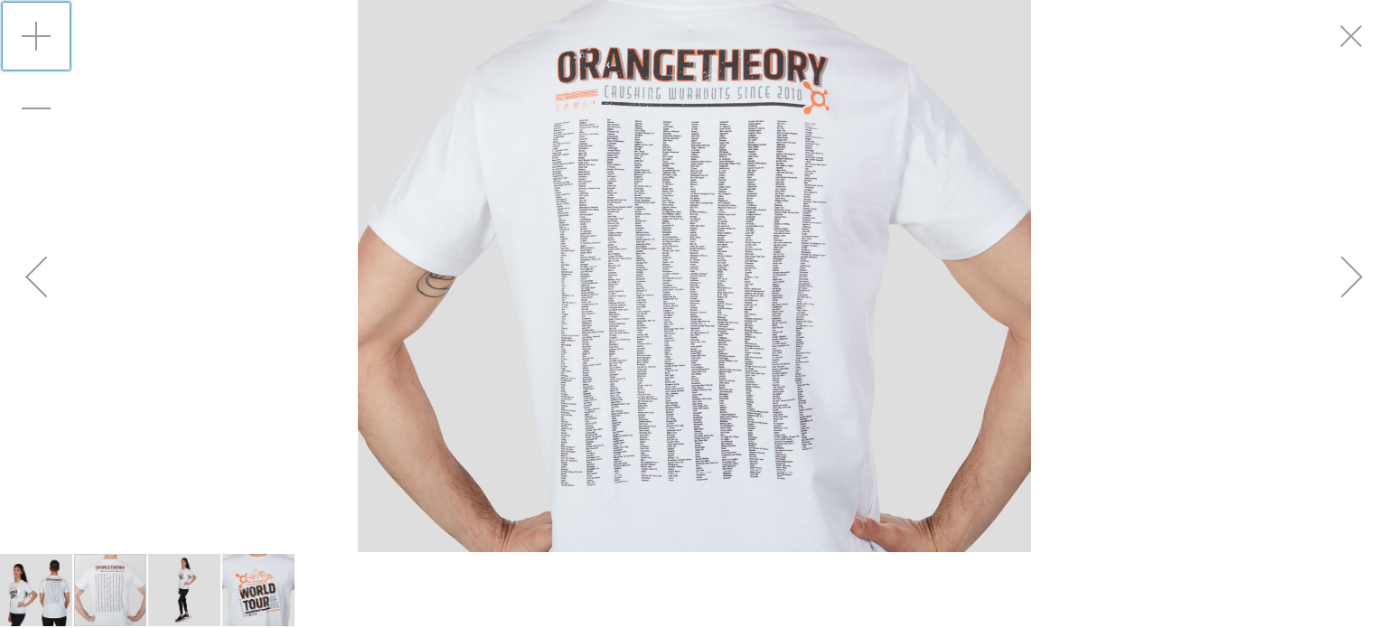
click at [46, 47] on div "Zoom in" at bounding box center [36, 36] width 72 height 72
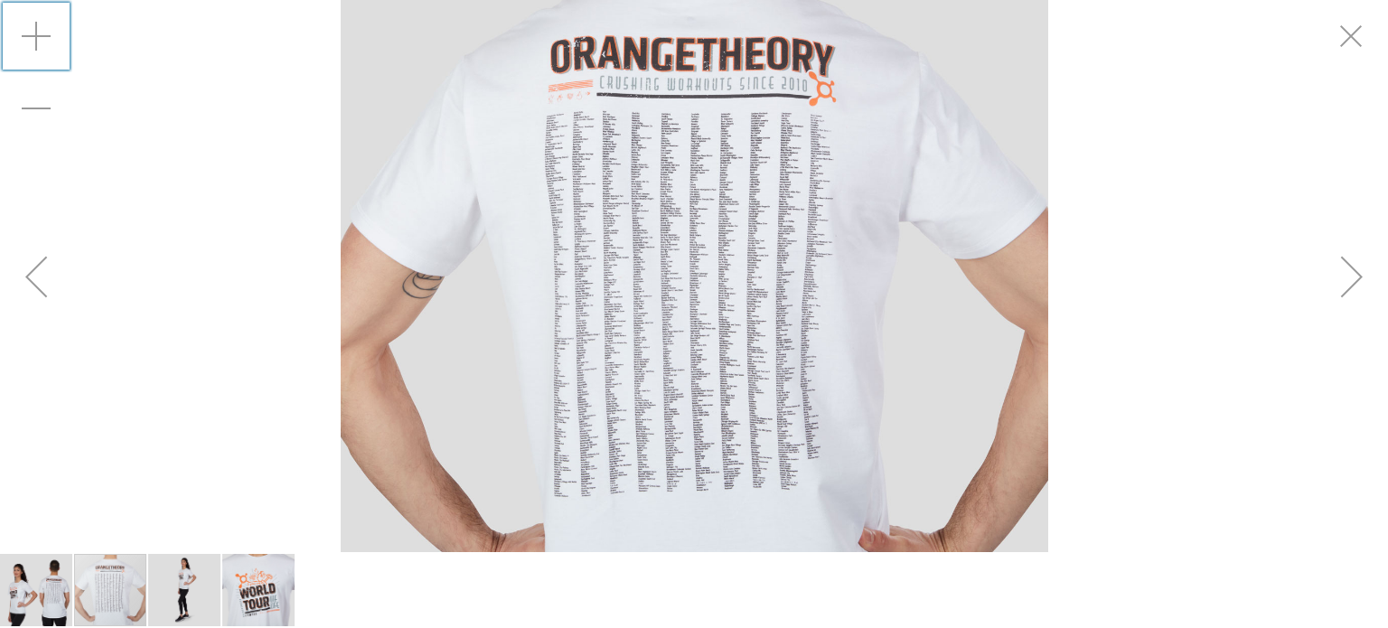
click at [46, 47] on div "Zoom in" at bounding box center [36, 36] width 72 height 72
drag, startPoint x: 46, startPoint y: 47, endPoint x: 34, endPoint y: 46, distance: 11.8
click at [42, 46] on div "Zoom in" at bounding box center [36, 36] width 72 height 72
click at [34, 46] on div "Zoom in" at bounding box center [36, 36] width 72 height 72
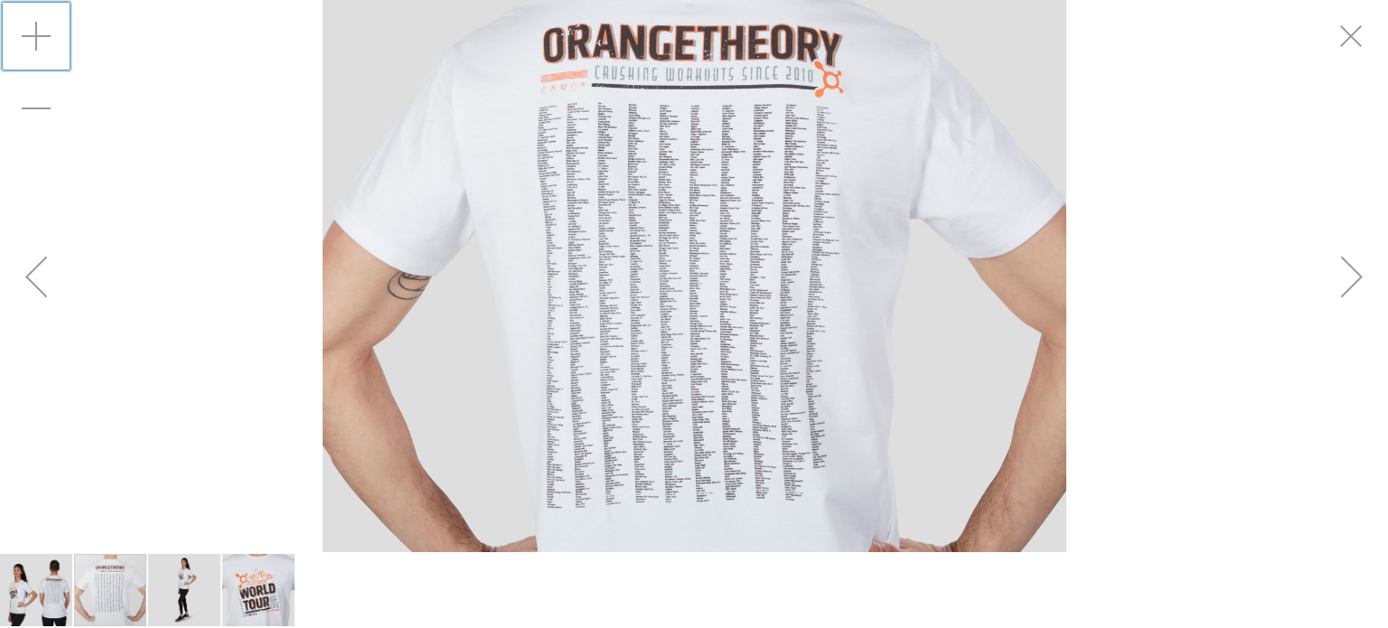
click at [28, 46] on div "Zoom in" at bounding box center [36, 36] width 72 height 72
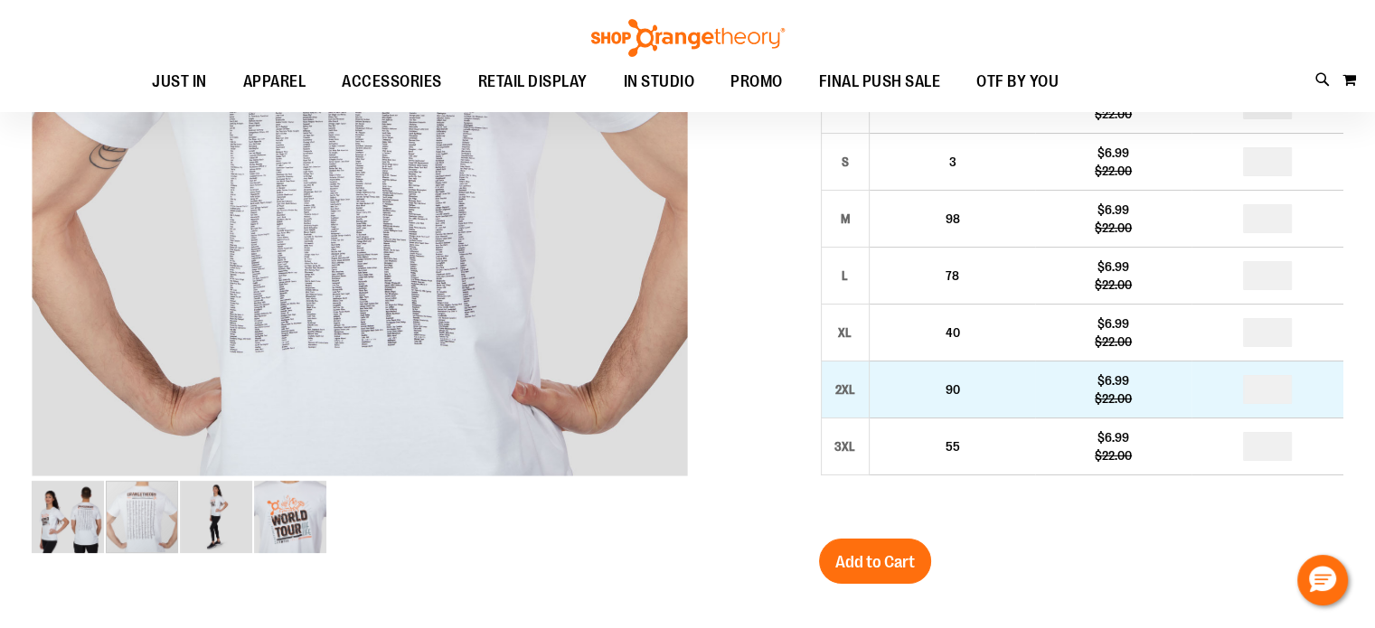
scroll to position [269, 0]
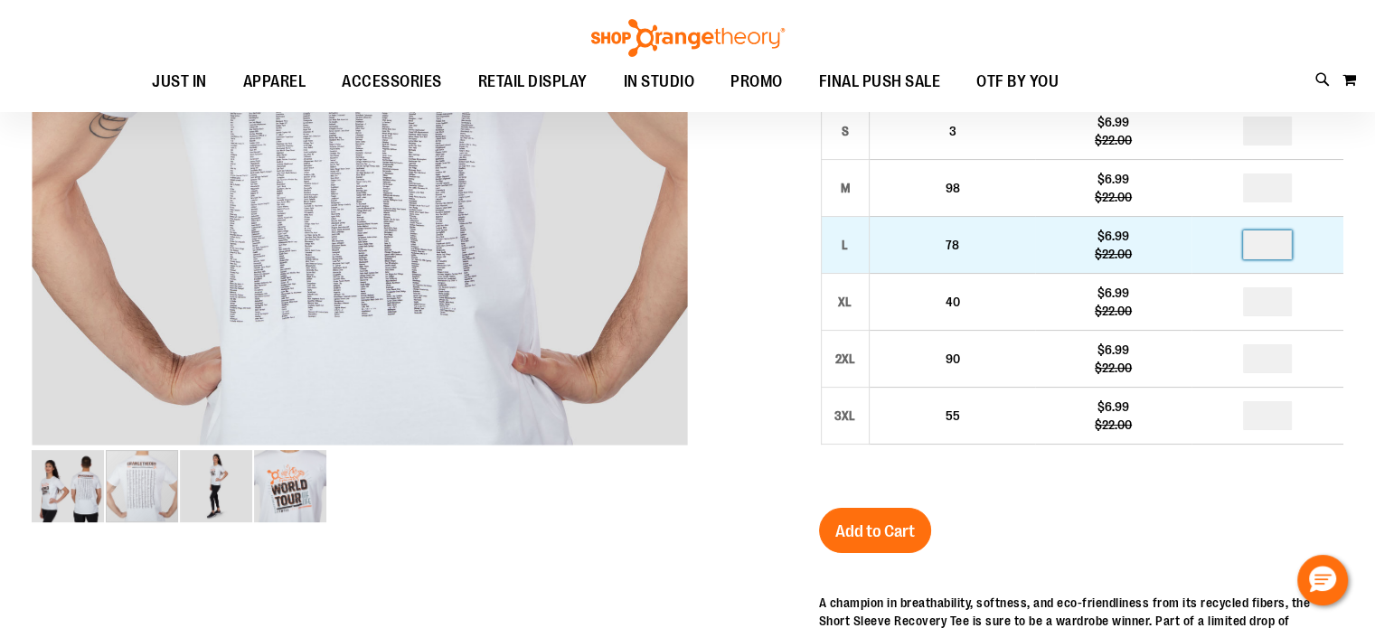
click at [1273, 259] on input "number" at bounding box center [1267, 245] width 49 height 29
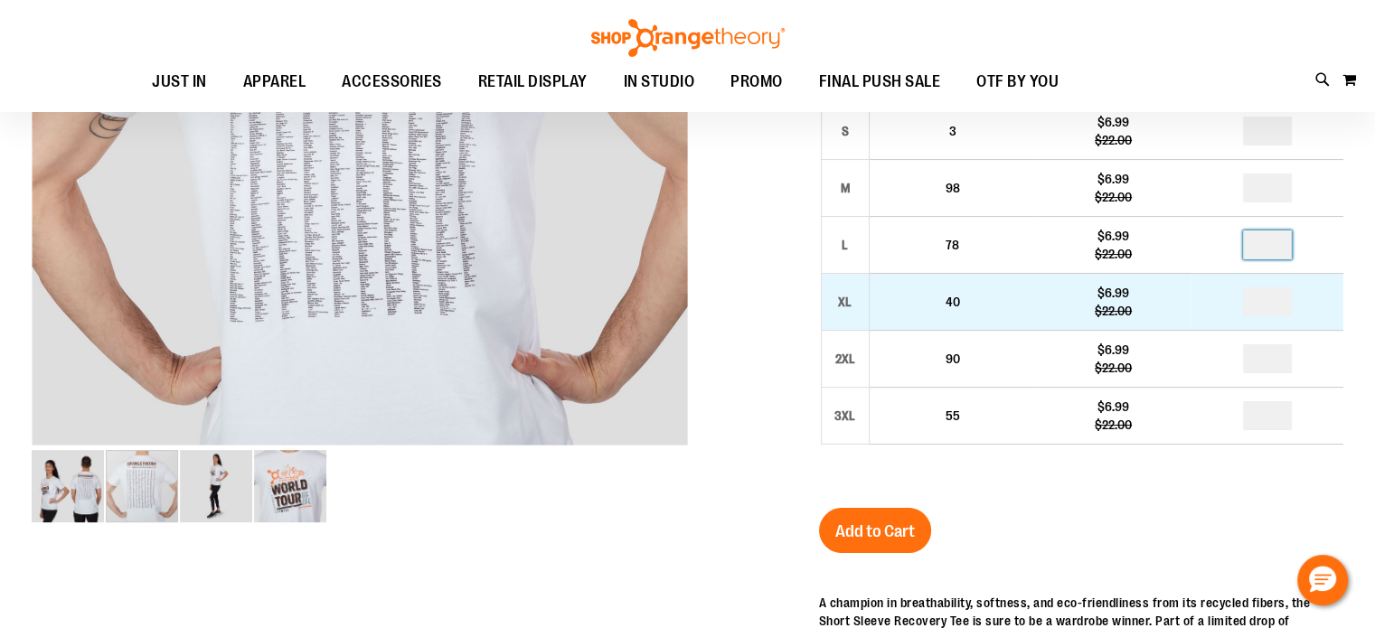
type input "*"
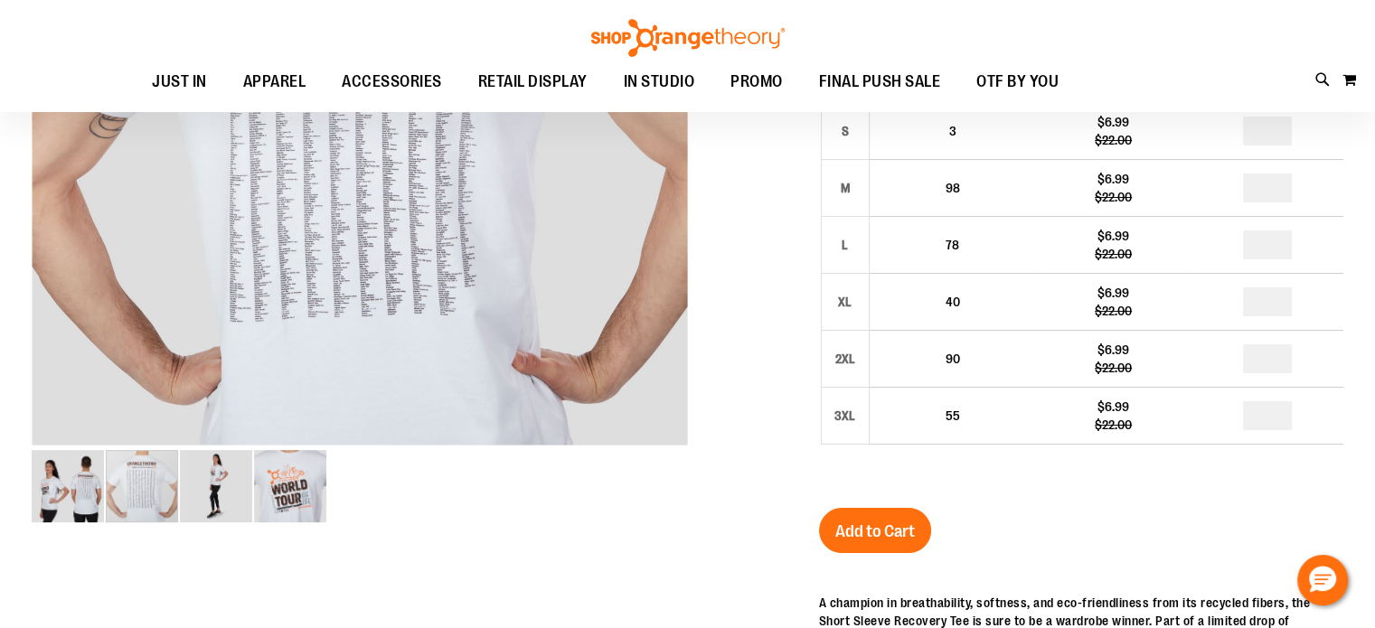
click at [1279, 316] on input "number" at bounding box center [1267, 301] width 49 height 29
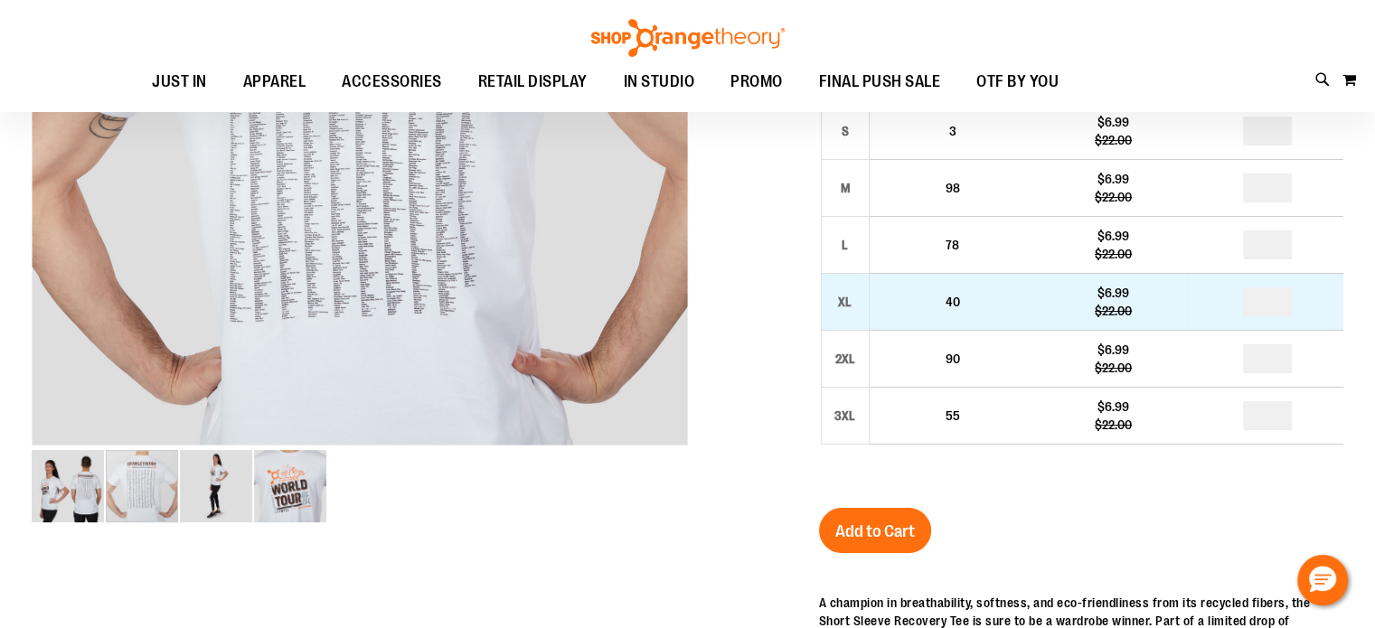
type input "*"
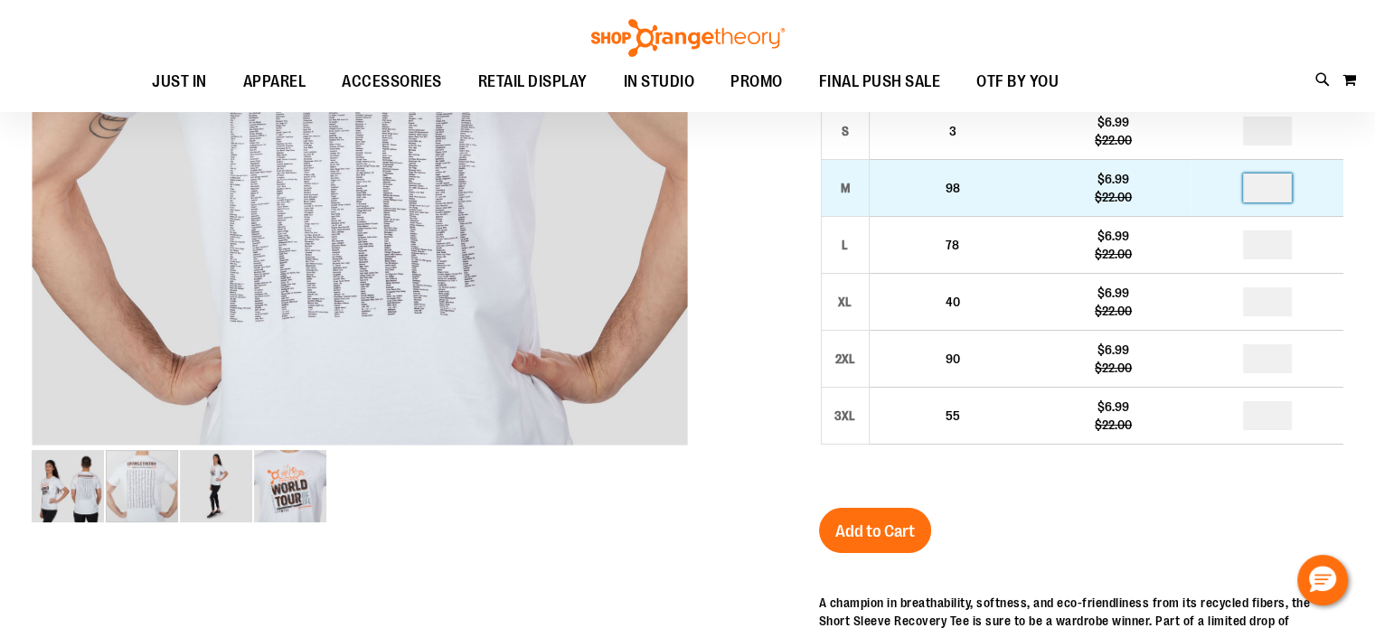
click at [1280, 202] on input "number" at bounding box center [1267, 188] width 49 height 29
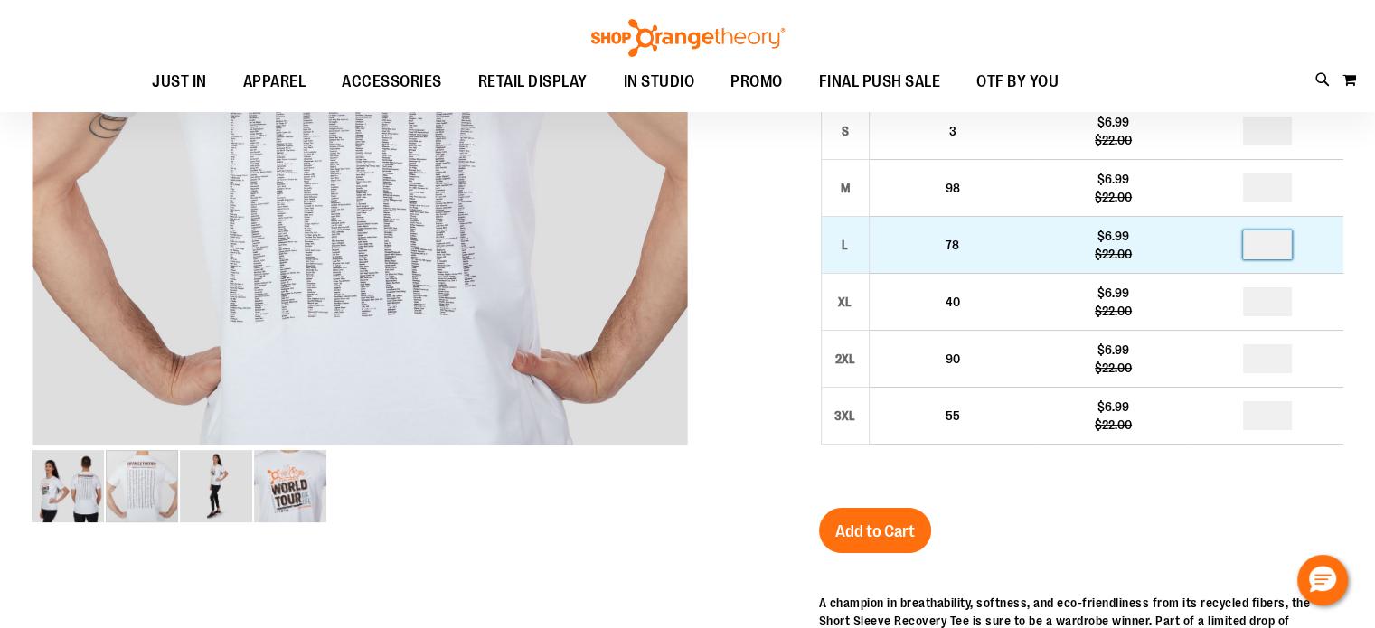
type input "*"
click at [1276, 259] on input "*" at bounding box center [1267, 245] width 49 height 29
type input "*"
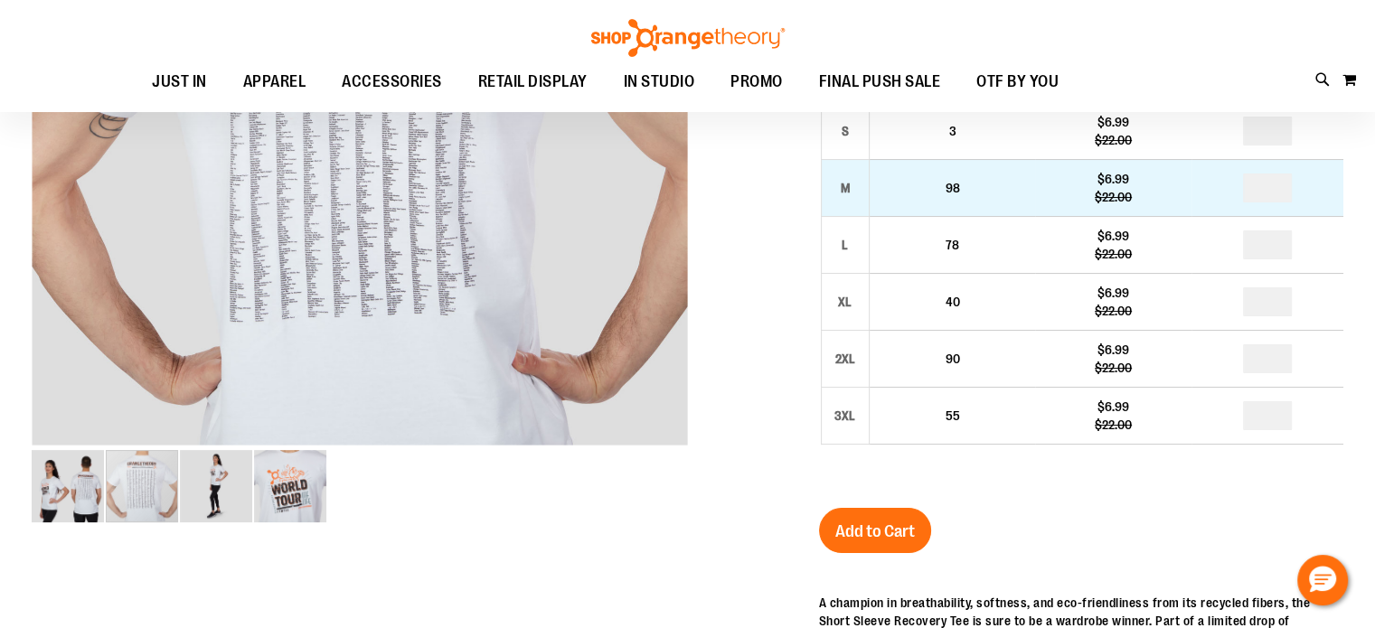
click at [1281, 202] on input "number" at bounding box center [1267, 188] width 49 height 29
type input "*"
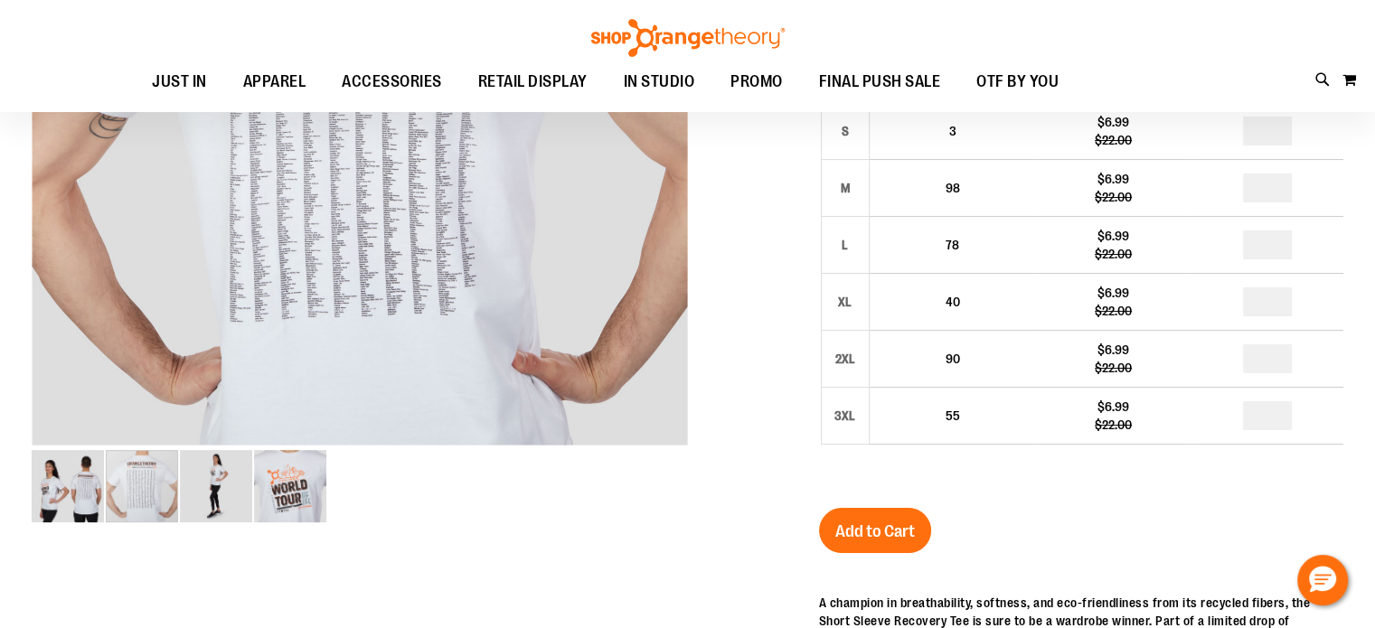
click at [1286, 146] on input "number" at bounding box center [1267, 131] width 49 height 29
type input "*"
click at [880, 541] on span "Add to Cart" at bounding box center [875, 532] width 80 height 20
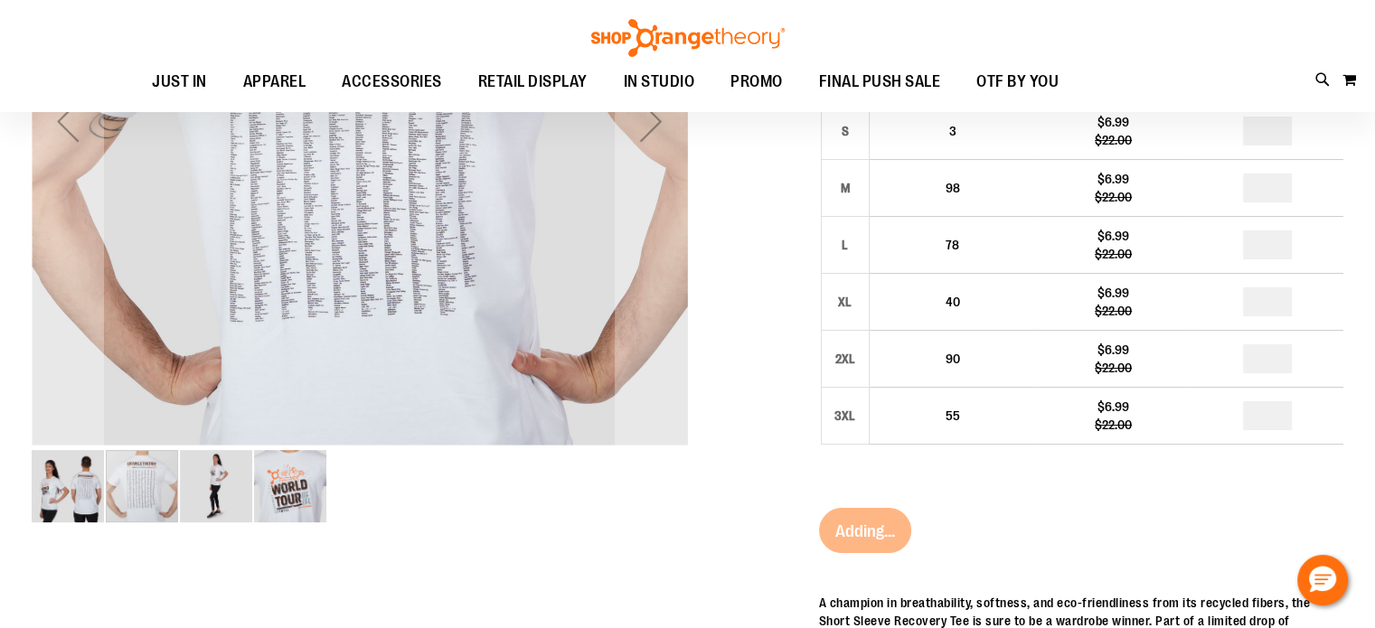
click at [298, 474] on img "image 4 of 4" at bounding box center [290, 486] width 72 height 72
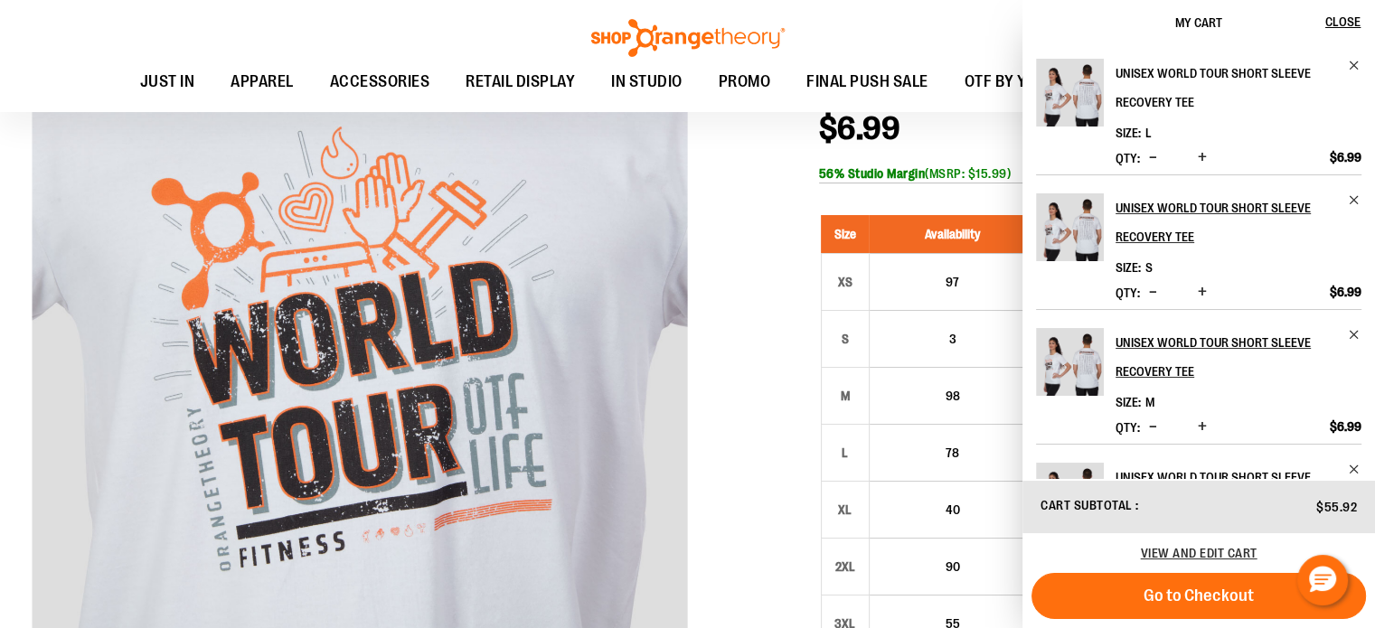
scroll to position [0, 0]
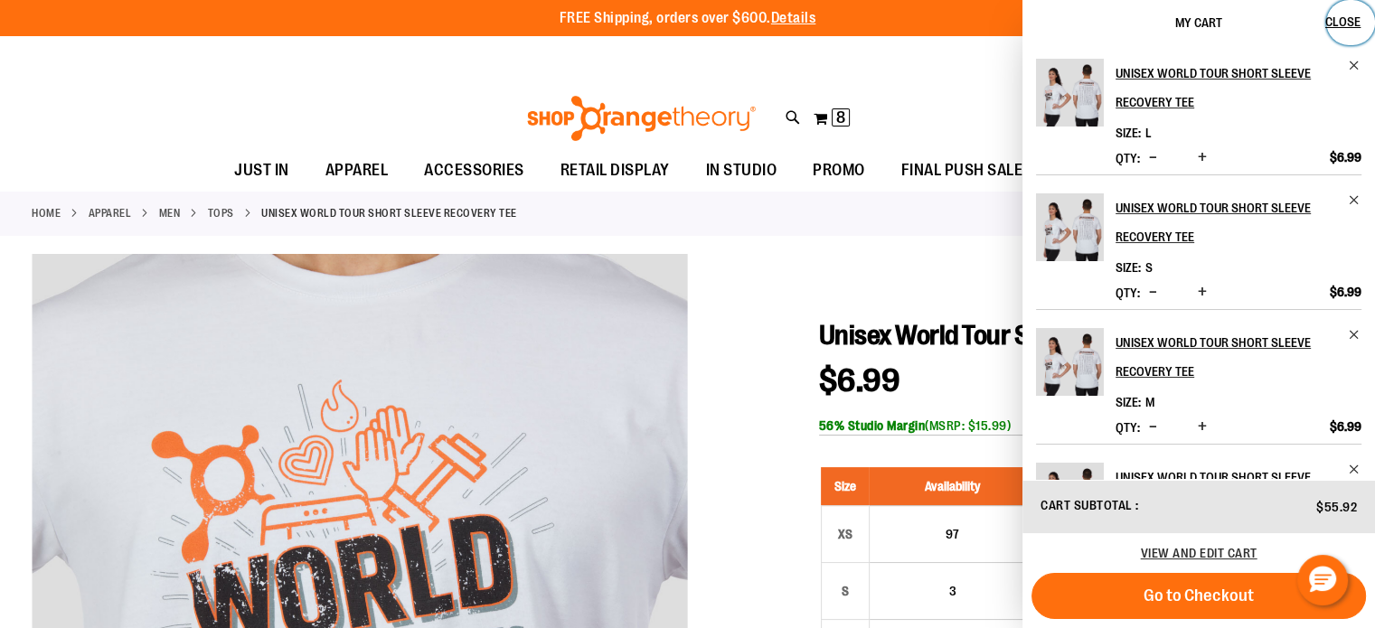
drag, startPoint x: 1358, startPoint y: 12, endPoint x: 1303, endPoint y: 33, distance: 58.9
click at [1358, 12] on button "Close" at bounding box center [1350, 22] width 49 height 45
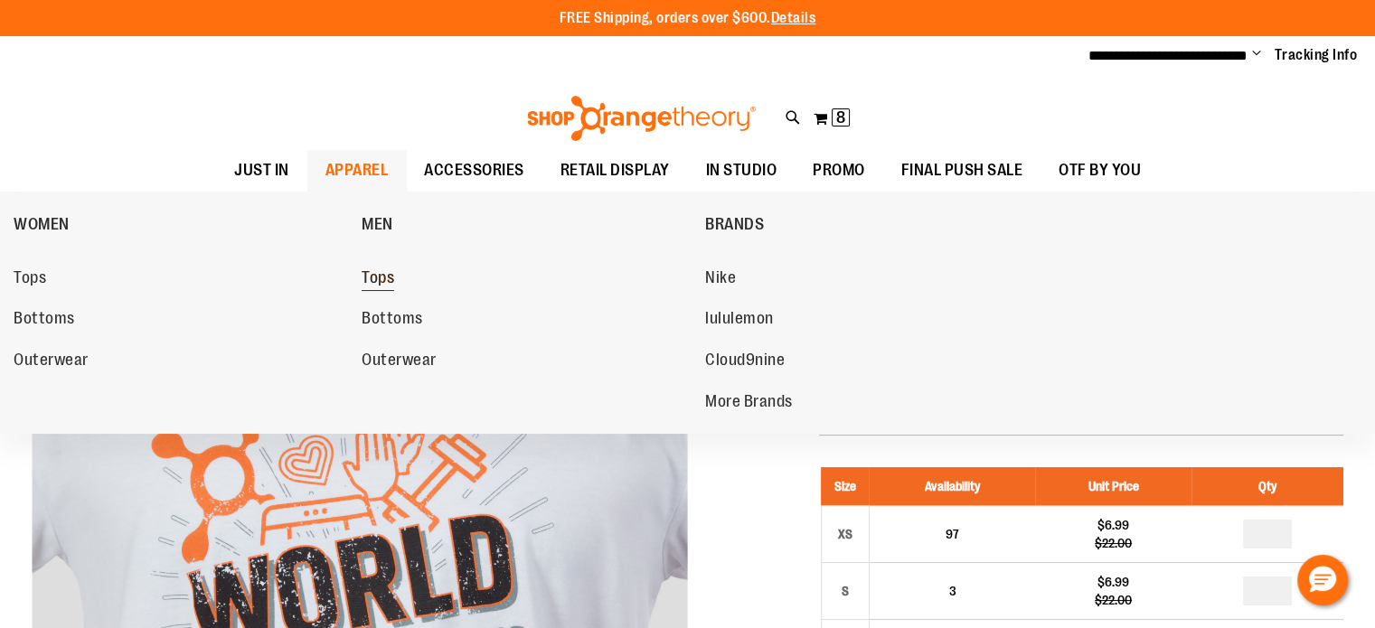
click at [389, 281] on span "Tops" at bounding box center [378, 279] width 33 height 23
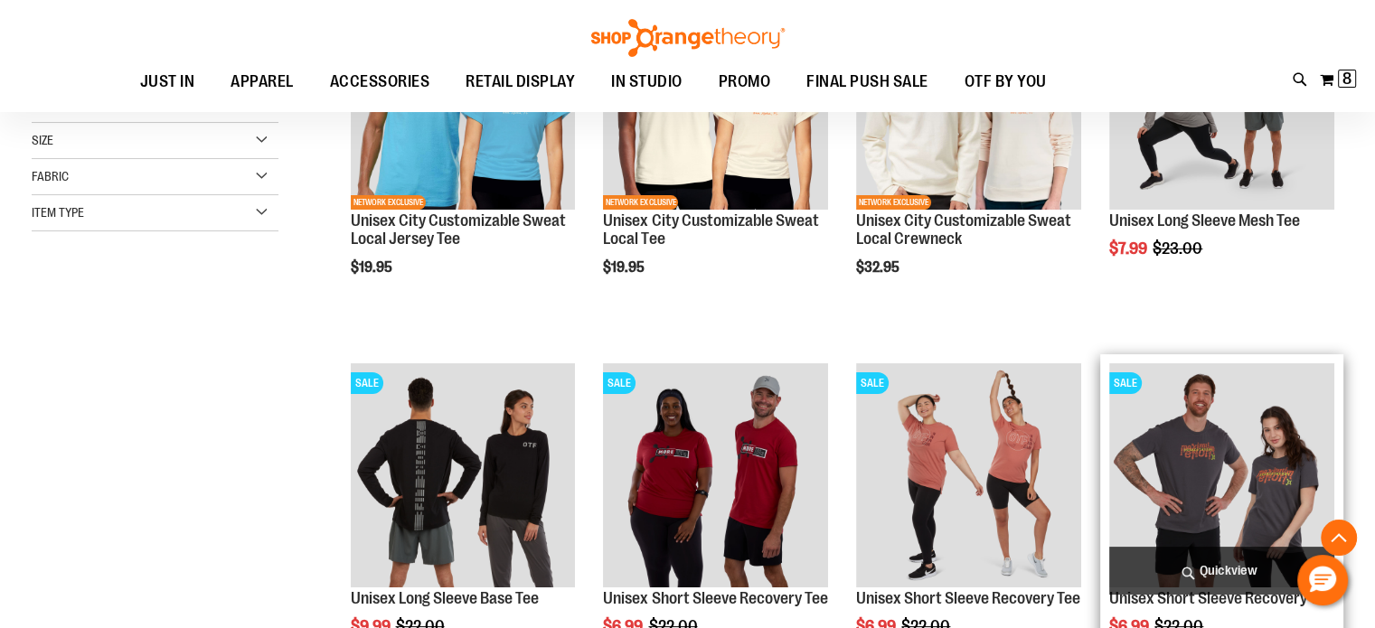
scroll to position [433, 0]
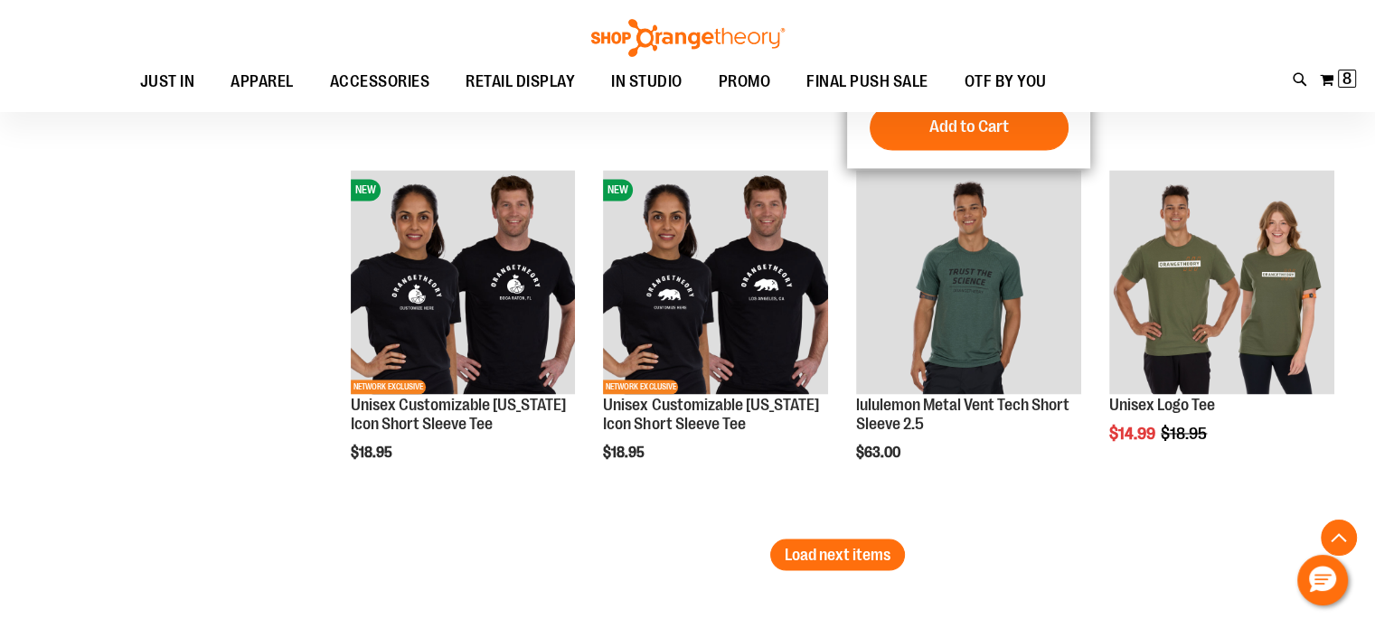
scroll to position [3055, 0]
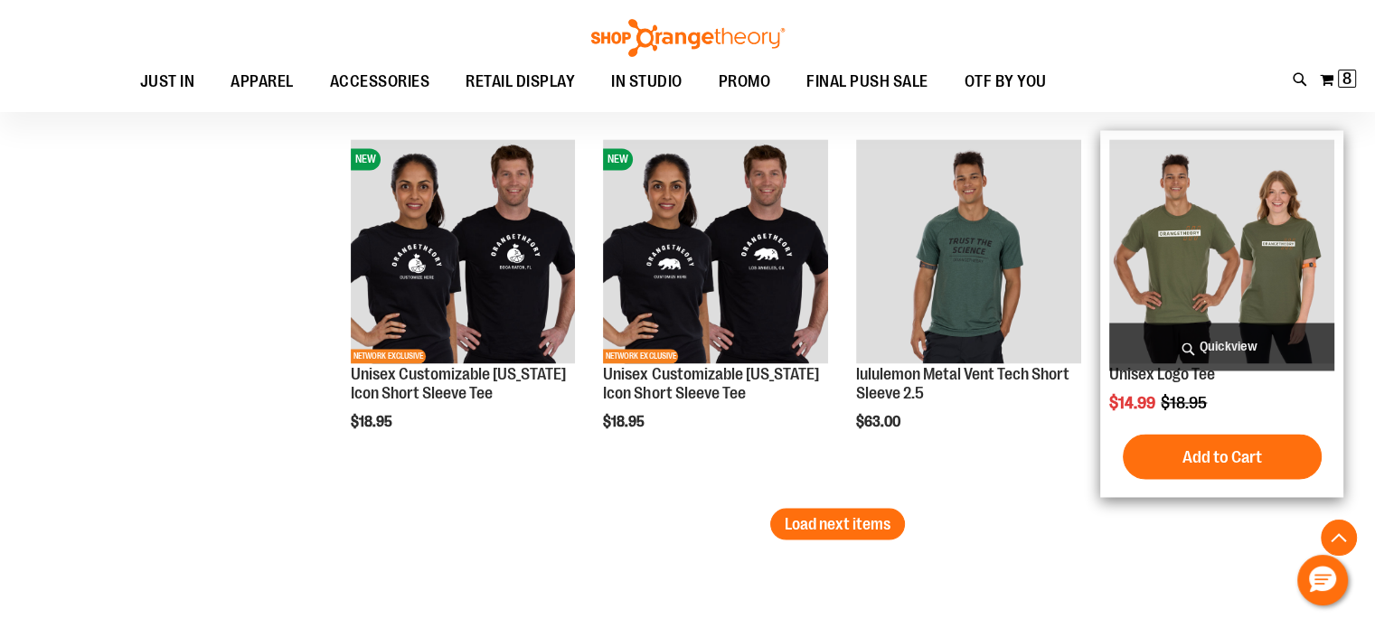
click at [1218, 260] on img "product" at bounding box center [1221, 251] width 225 height 225
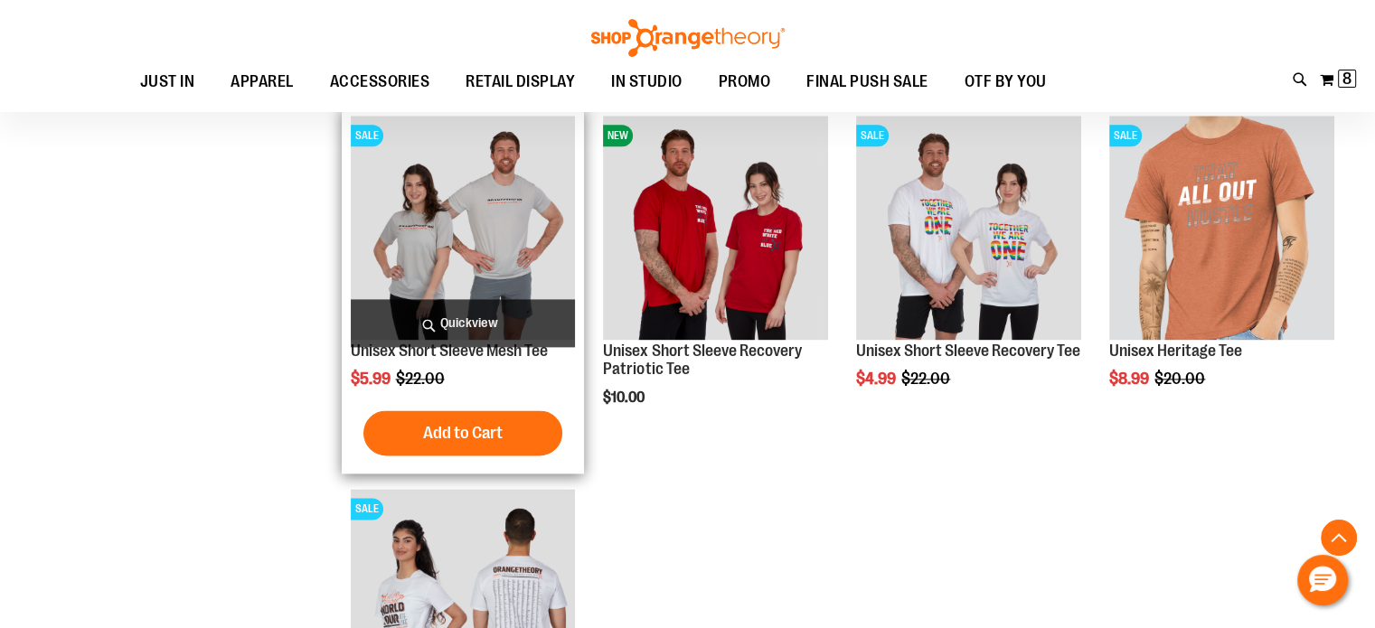
scroll to position [2246, 0]
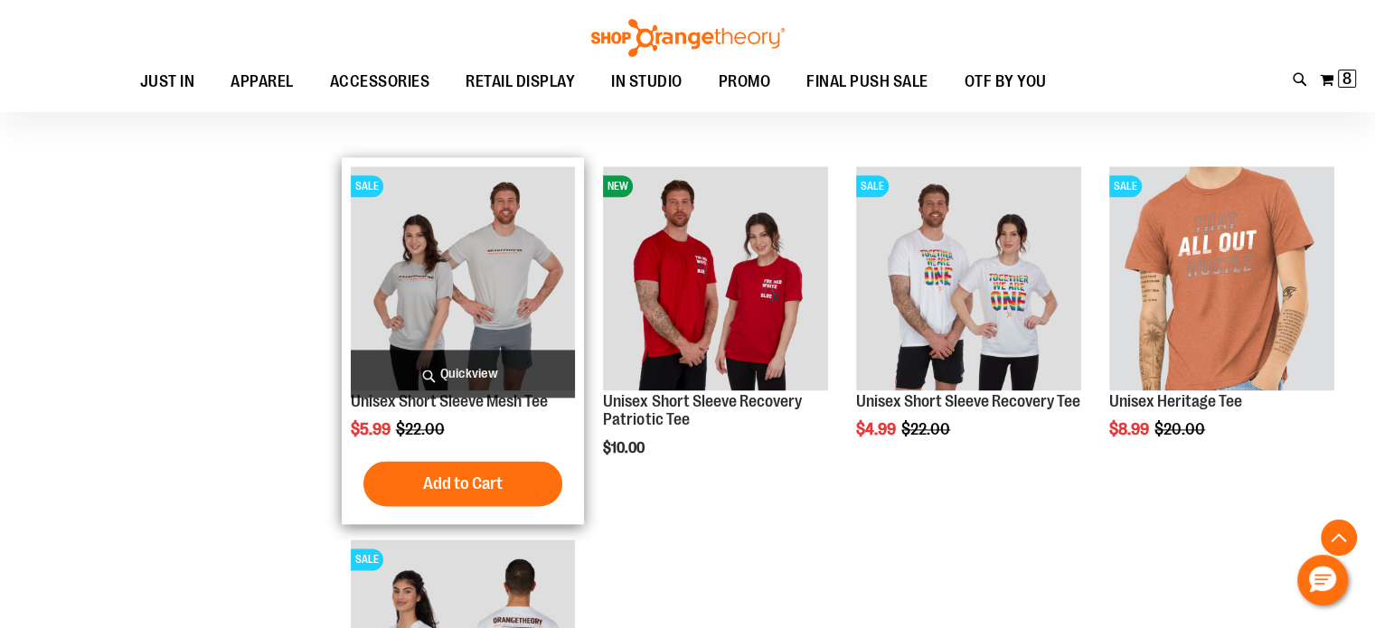
click at [462, 285] on img "product" at bounding box center [463, 278] width 225 height 225
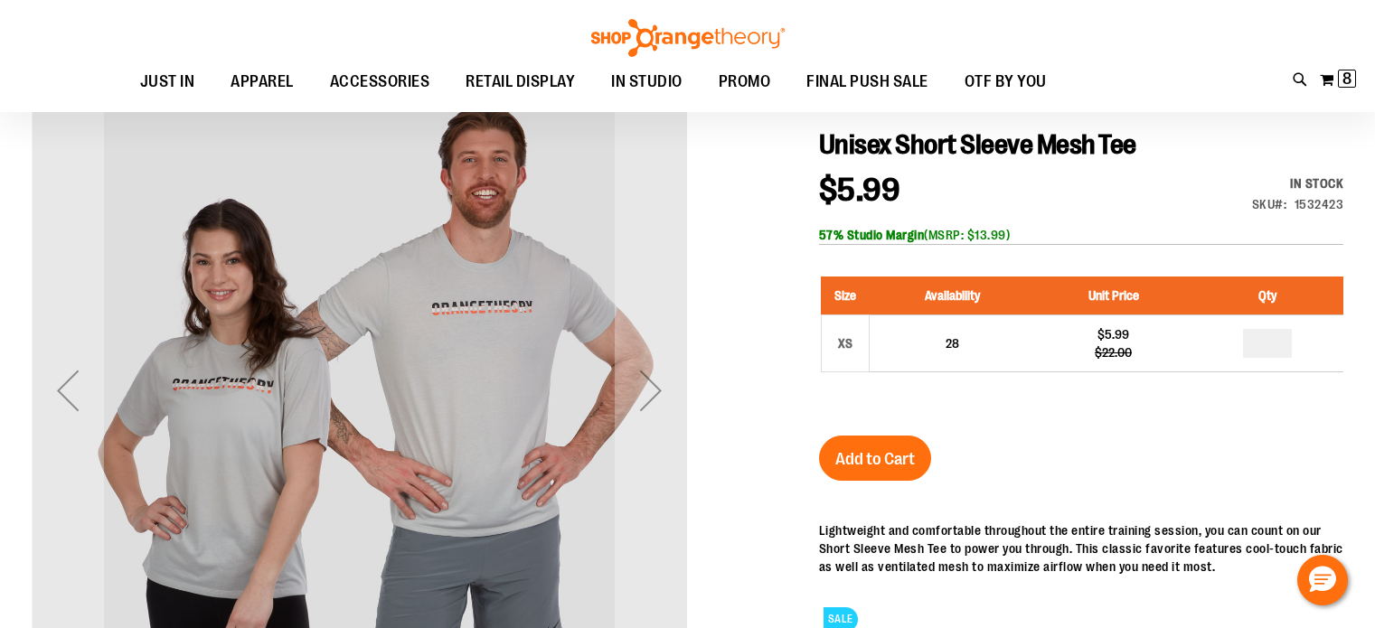
scroll to position [181, 0]
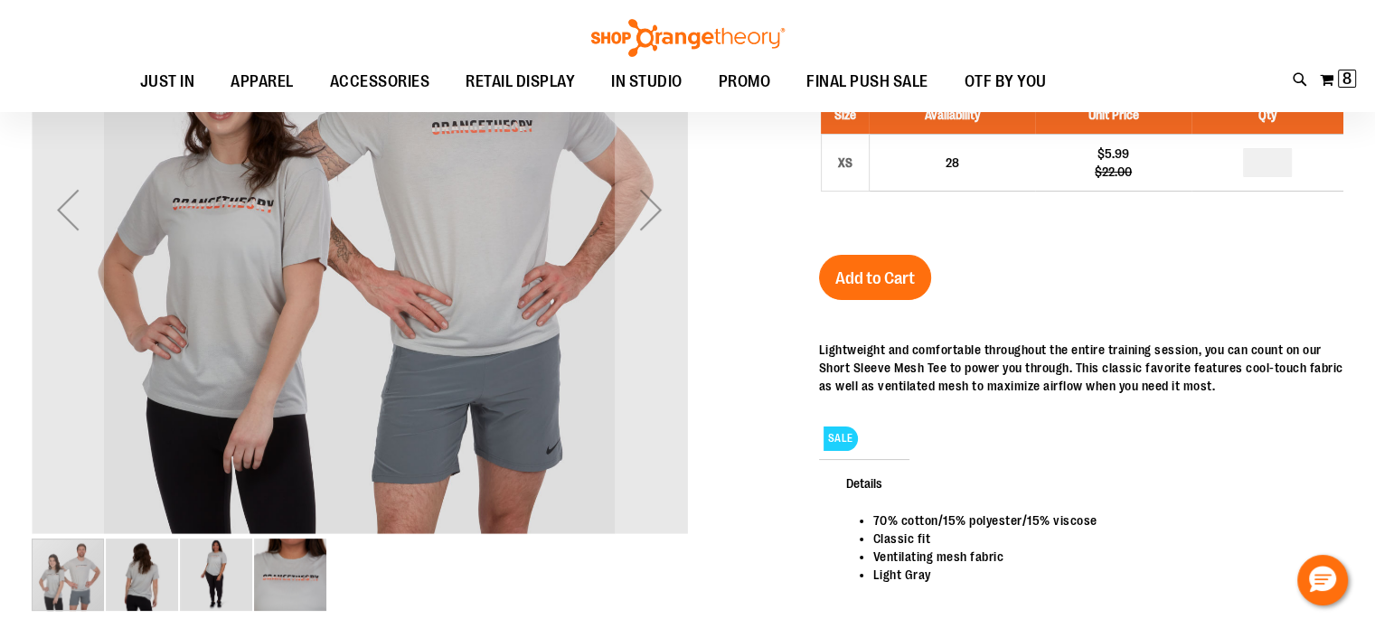
click at [289, 565] on img "image 4 of 4" at bounding box center [290, 575] width 72 height 72
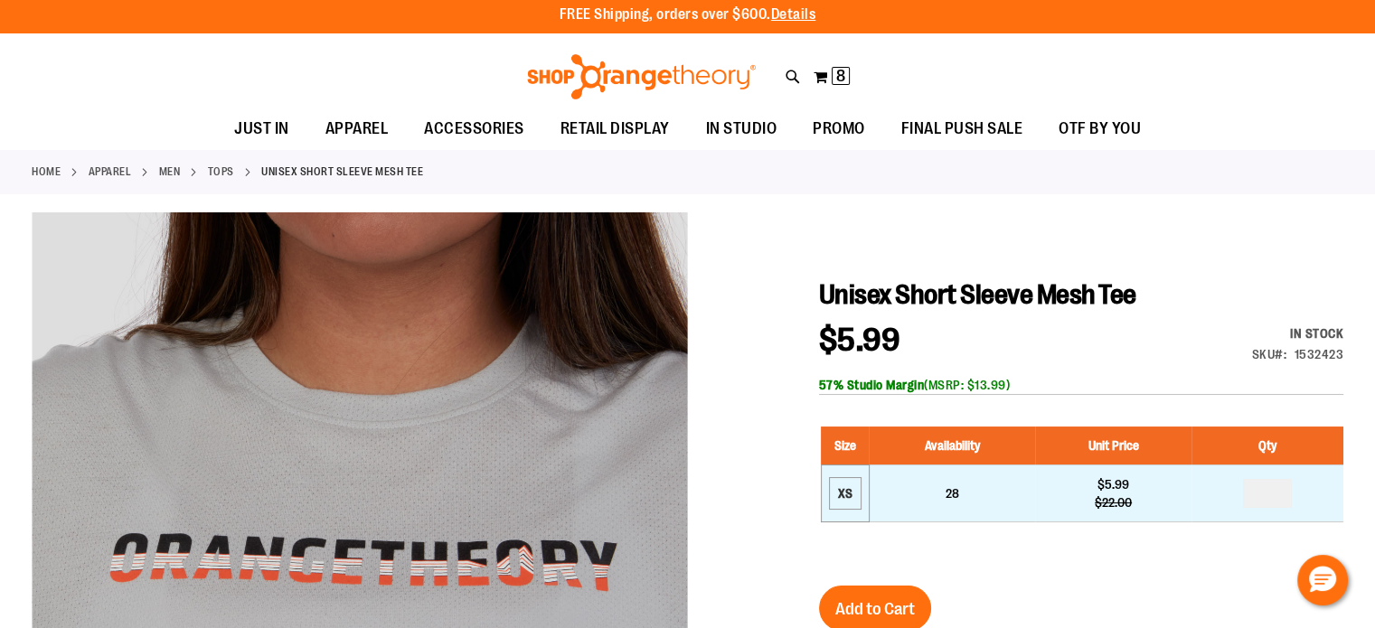
scroll to position [0, 0]
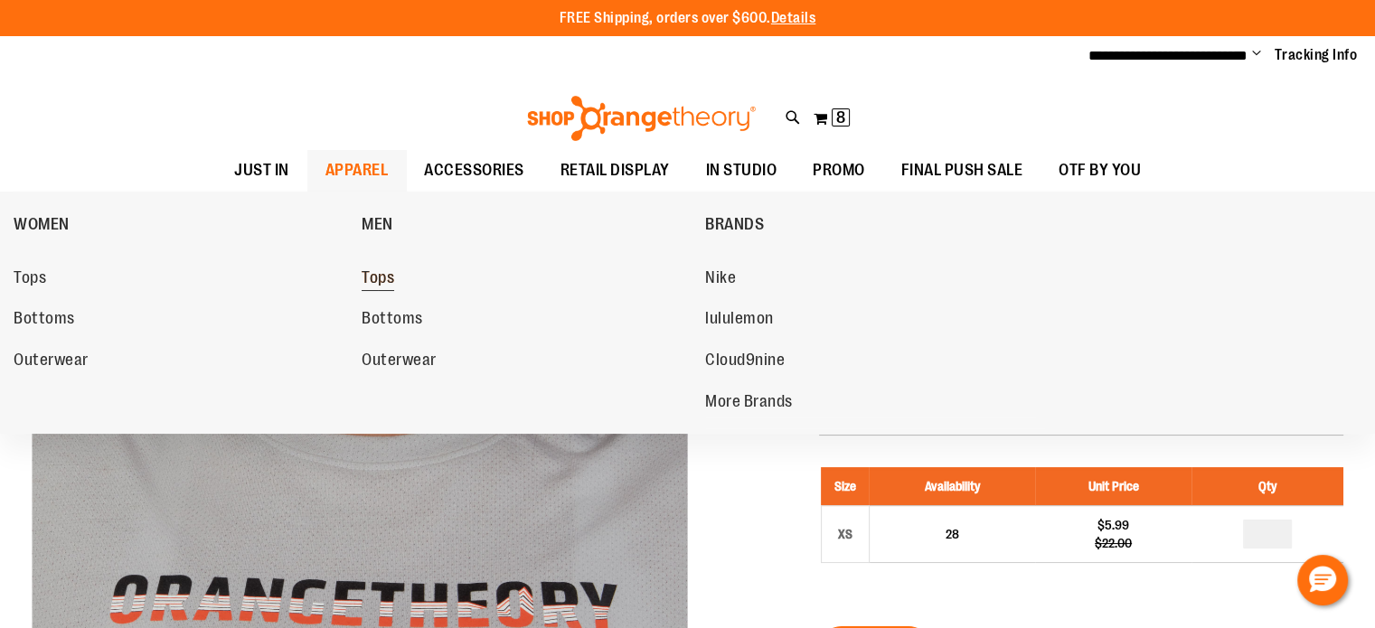
click at [394, 281] on span "Tops" at bounding box center [378, 279] width 33 height 23
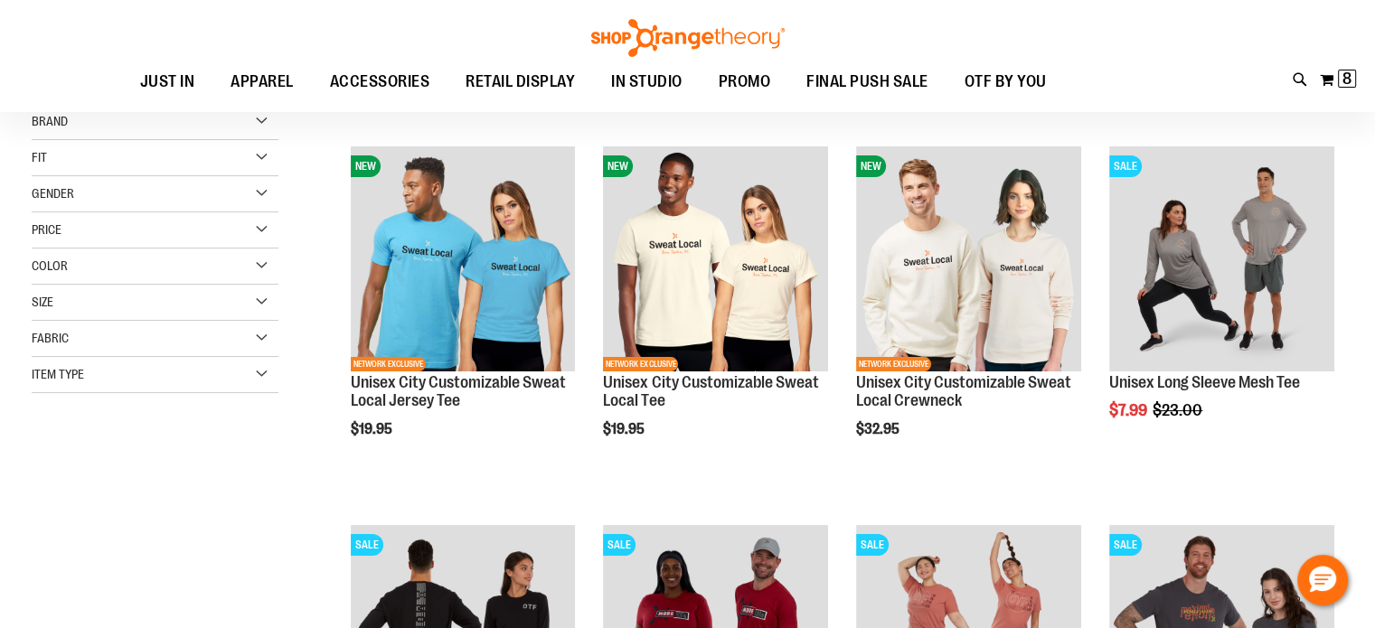
scroll to position [181, 0]
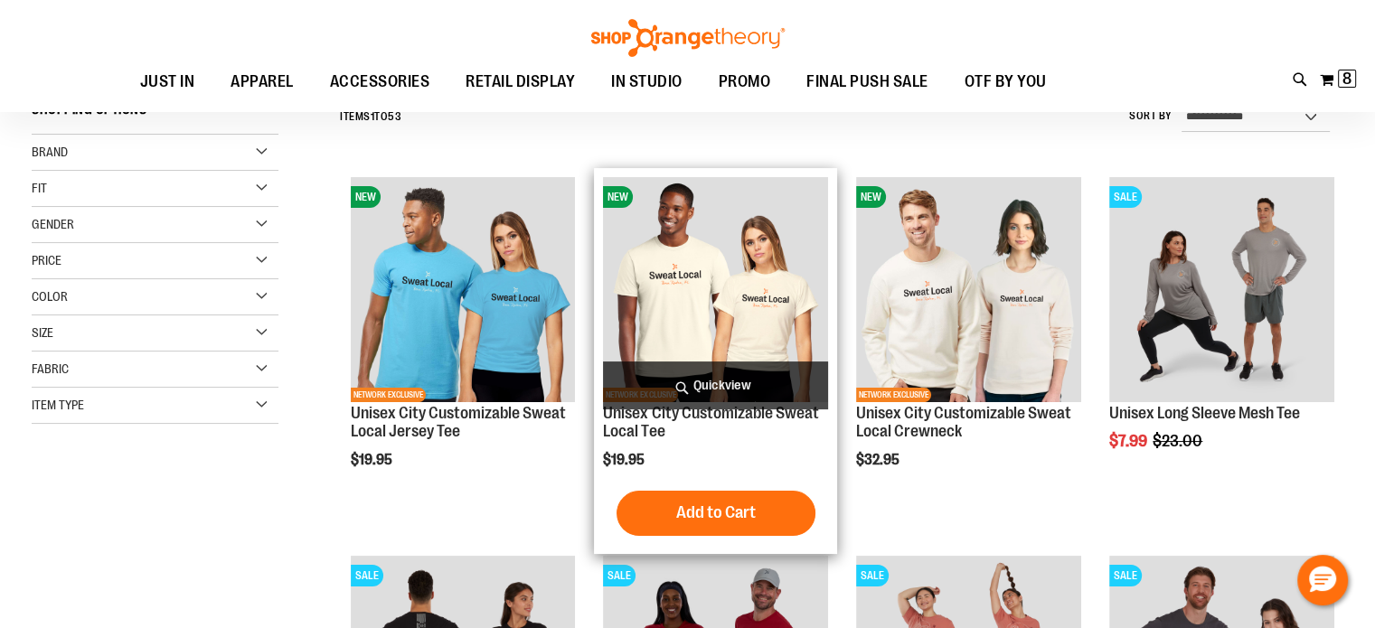
click at [714, 260] on img "product" at bounding box center [715, 289] width 225 height 225
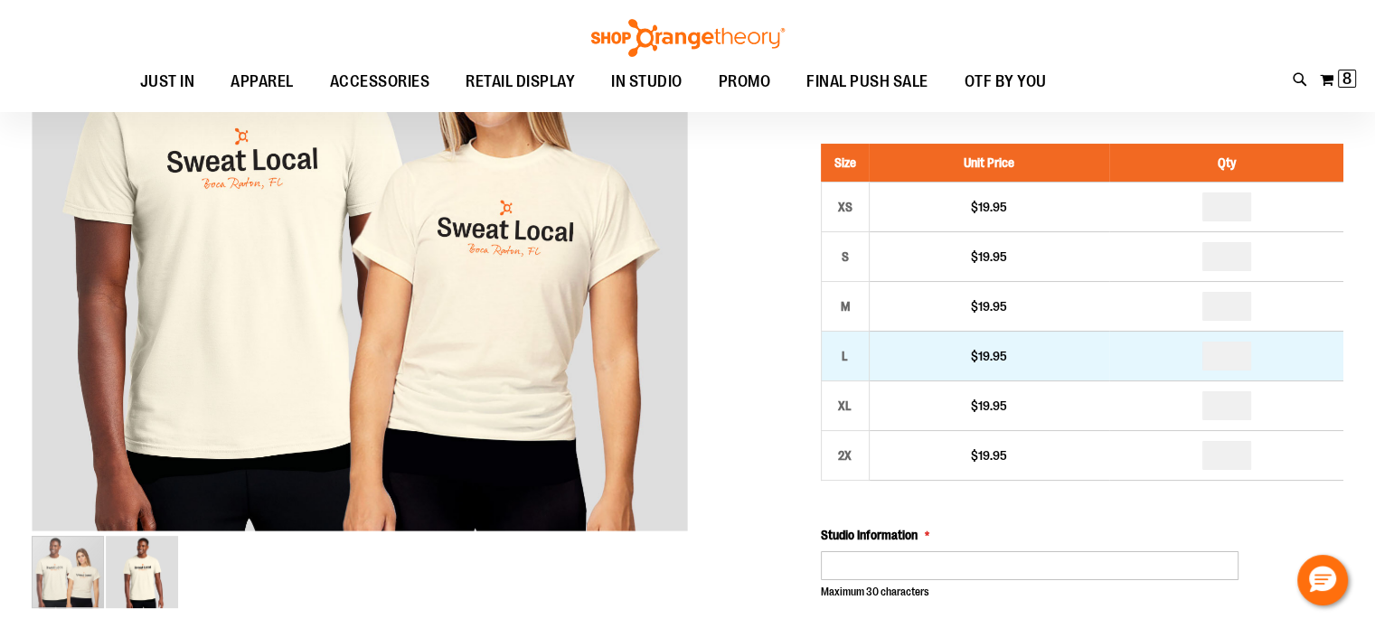
scroll to position [252, 0]
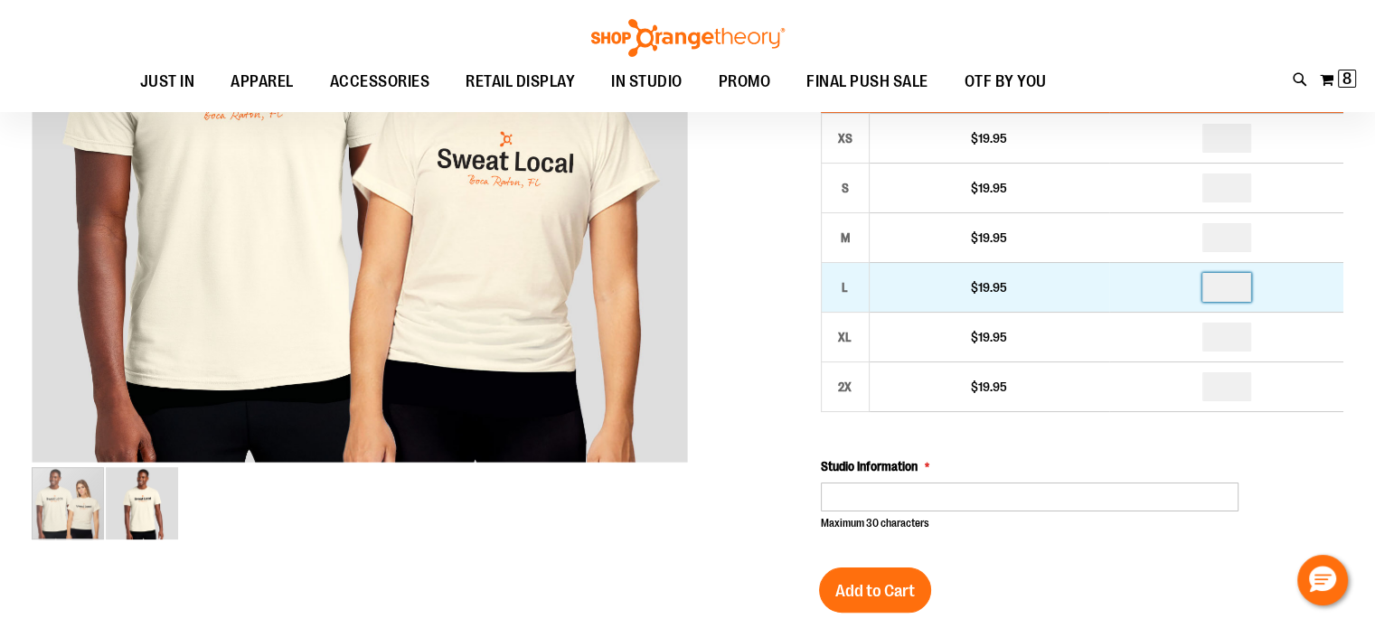
click at [1244, 302] on input "number" at bounding box center [1226, 287] width 49 height 29
type input "*"
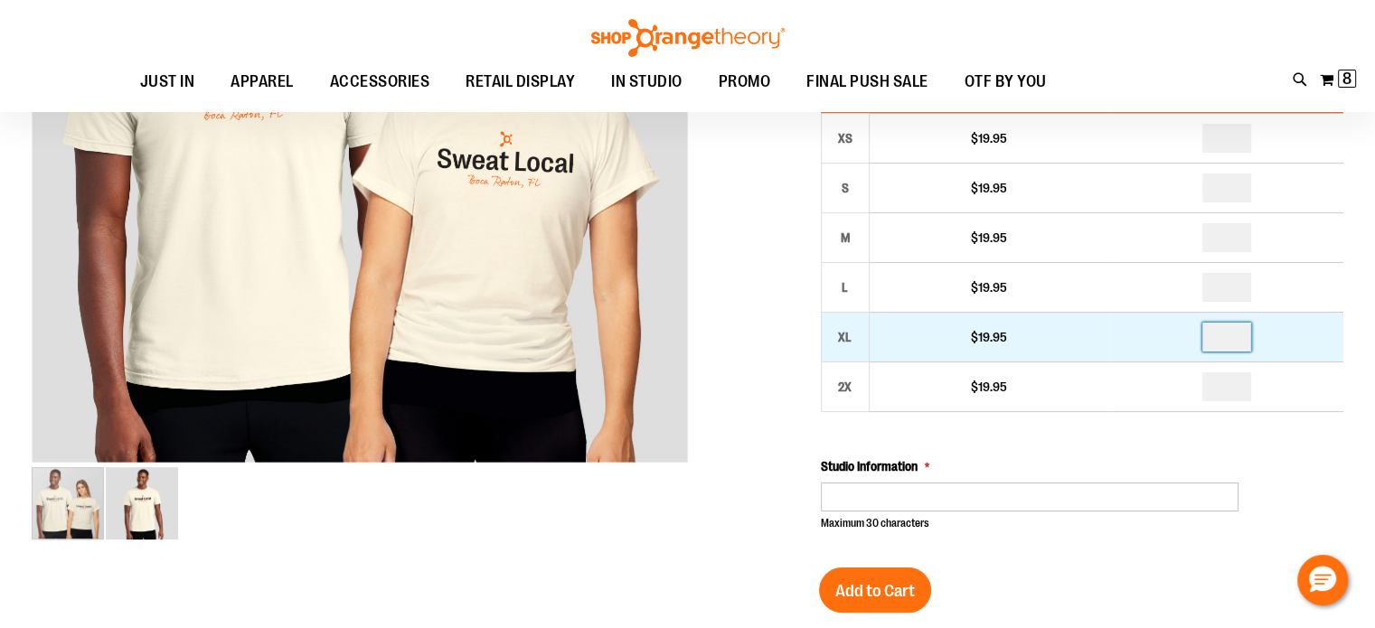
click at [1243, 352] on input "number" at bounding box center [1226, 337] width 49 height 29
type input "*"
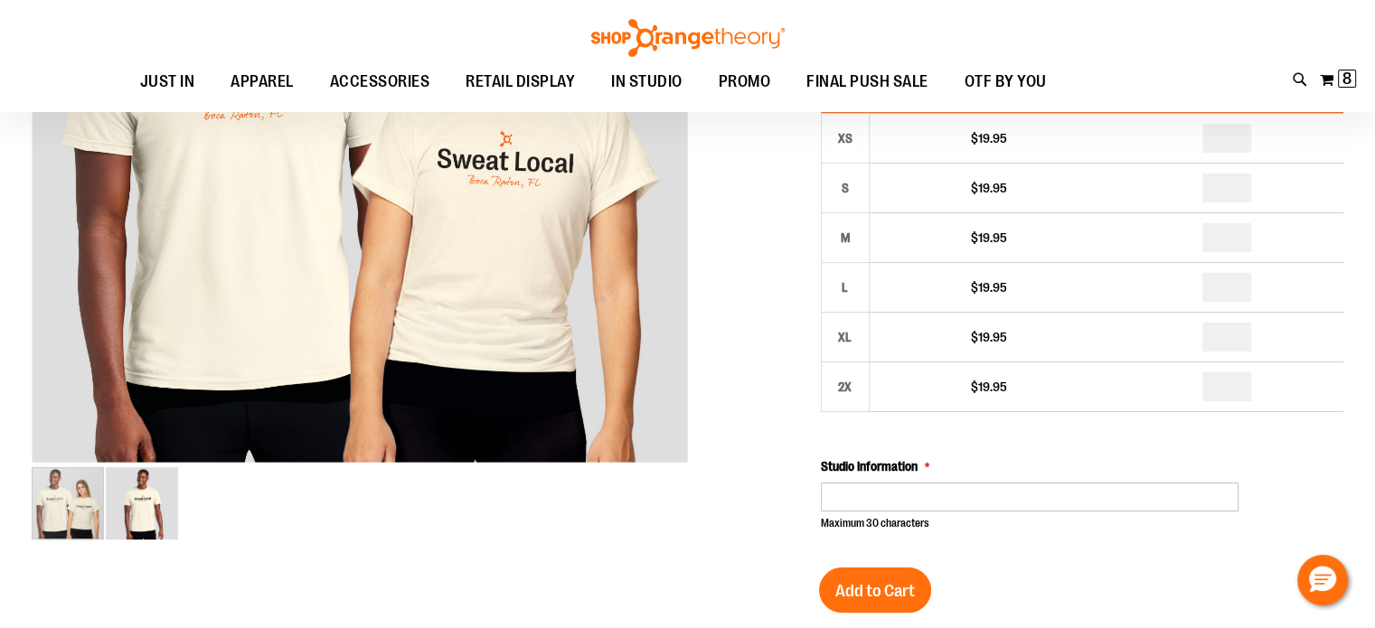
click at [1238, 252] on input "number" at bounding box center [1226, 237] width 49 height 29
type input "*"
click at [1230, 202] on input "number" at bounding box center [1226, 188] width 49 height 29
type input "*"
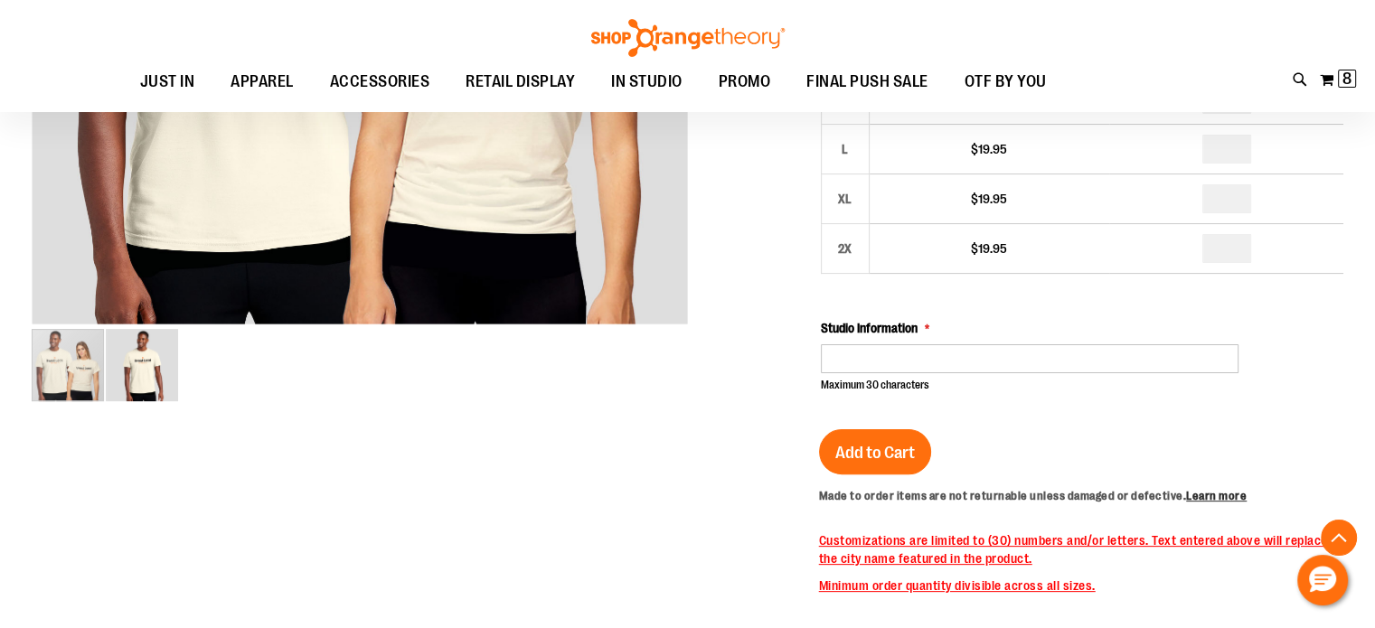
scroll to position [433, 0]
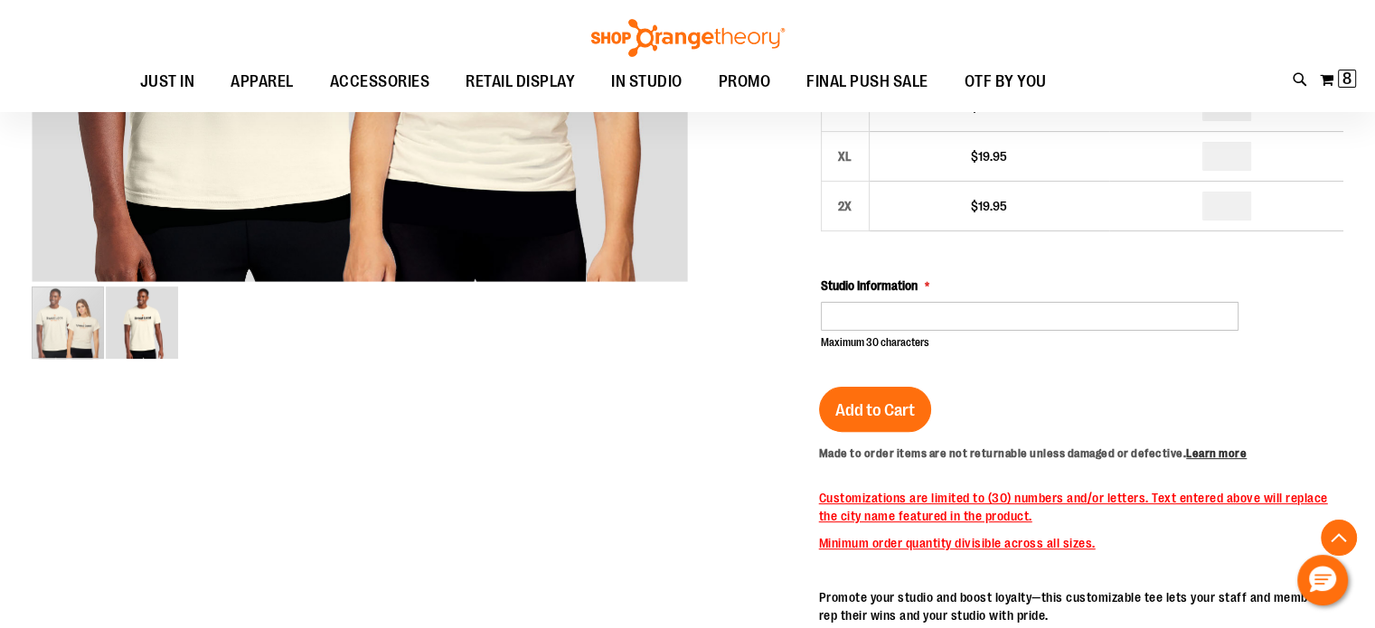
click at [959, 422] on div "Unisex City Customizable Sweat Local Tee $19.95 Only %1 left SKU 1558160 50% St…" at bounding box center [1081, 354] width 524 height 1319
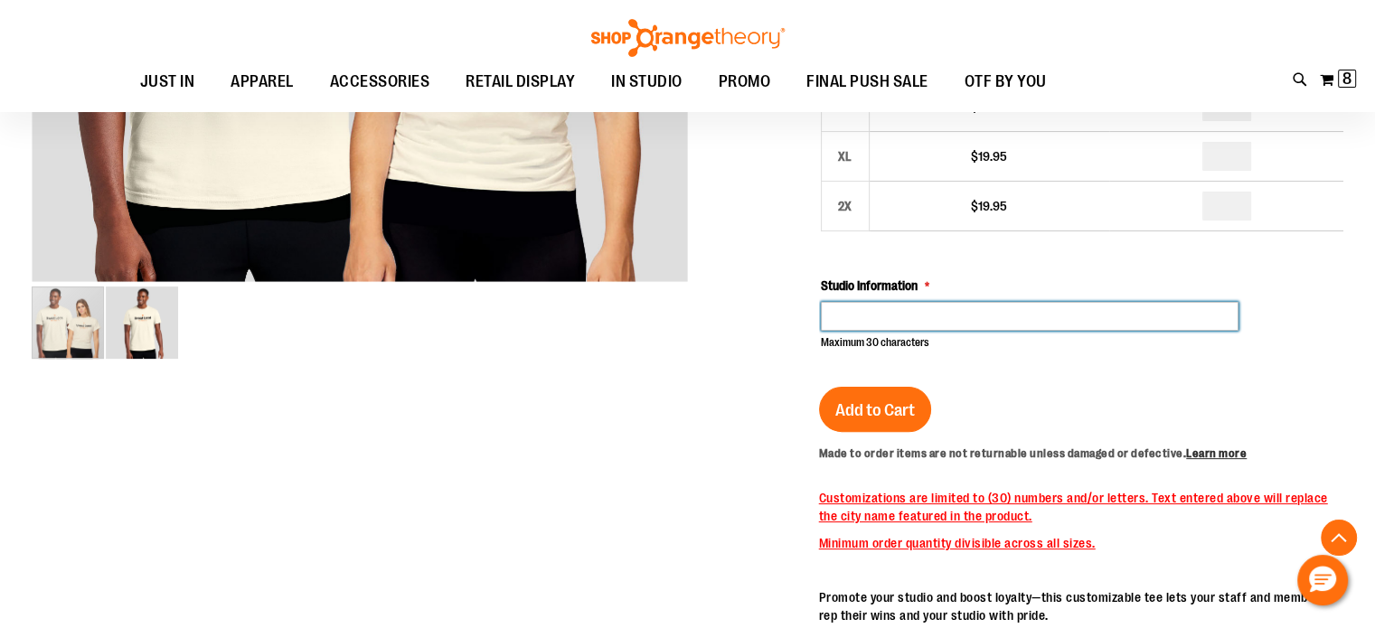
click at [976, 331] on input "Studio Information" at bounding box center [1030, 316] width 419 height 29
type input "**********"
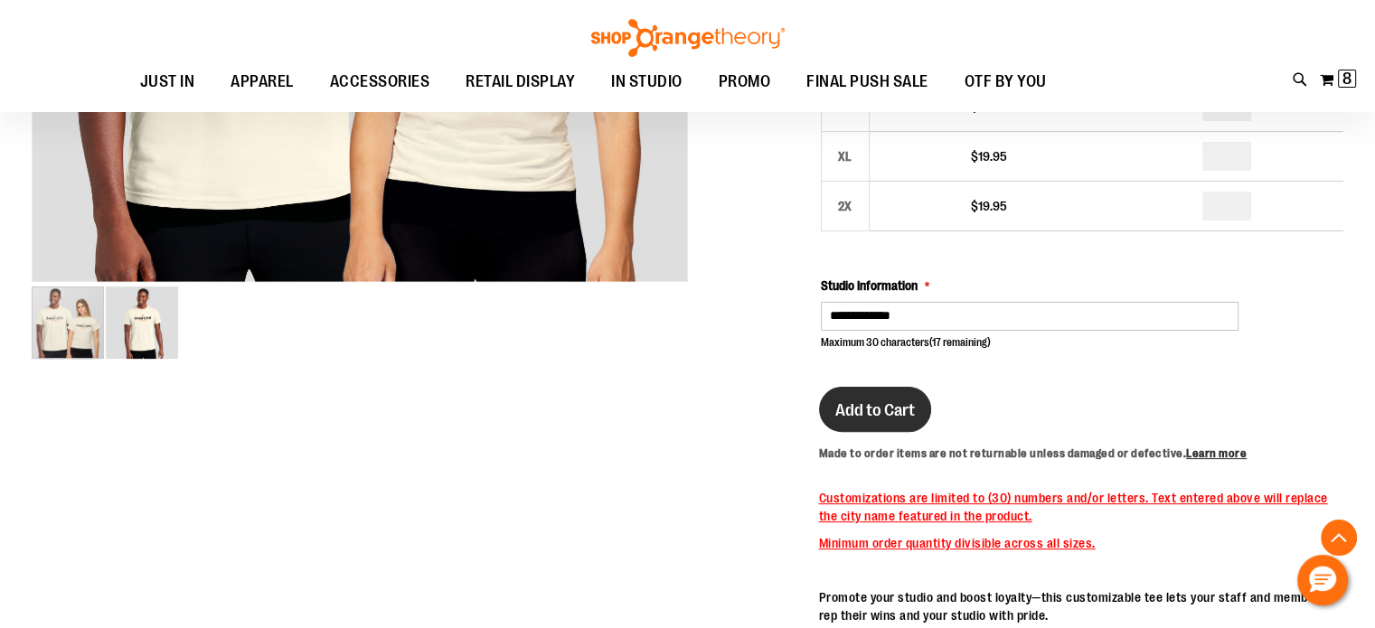
click at [887, 420] on span "Add to Cart" at bounding box center [875, 410] width 80 height 20
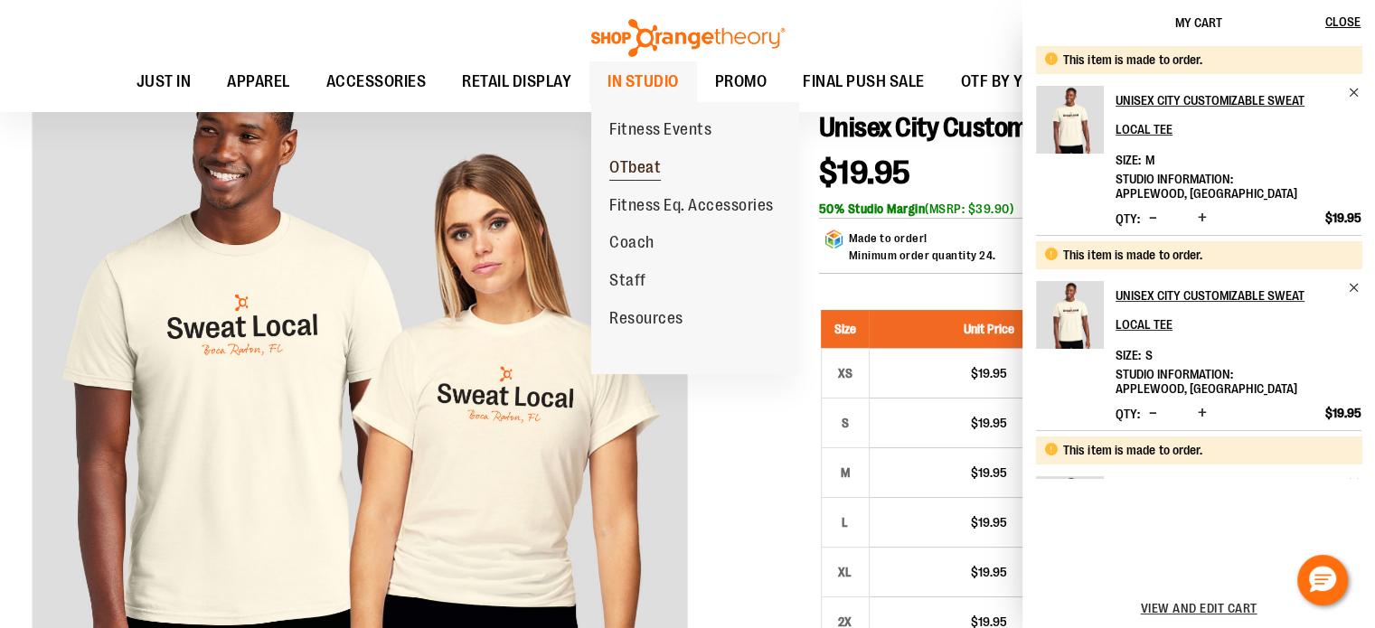
scroll to position [0, 0]
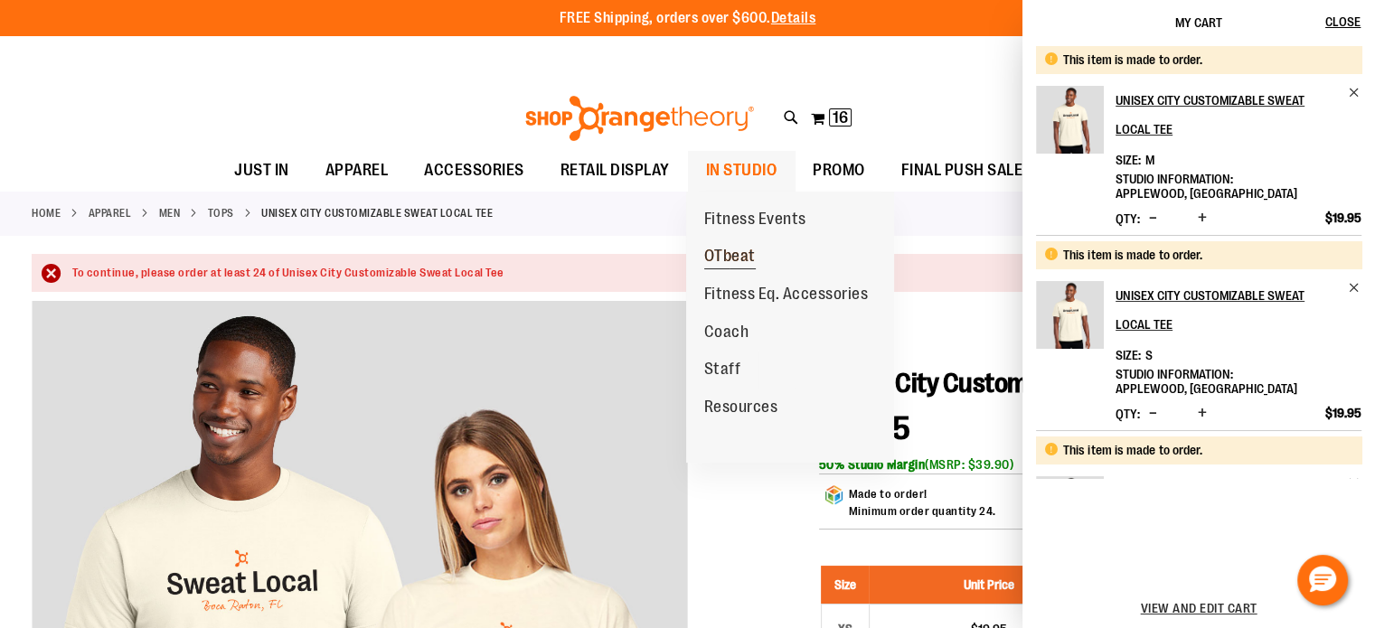
click at [745, 256] on span "OTbeat" at bounding box center [730, 258] width 52 height 23
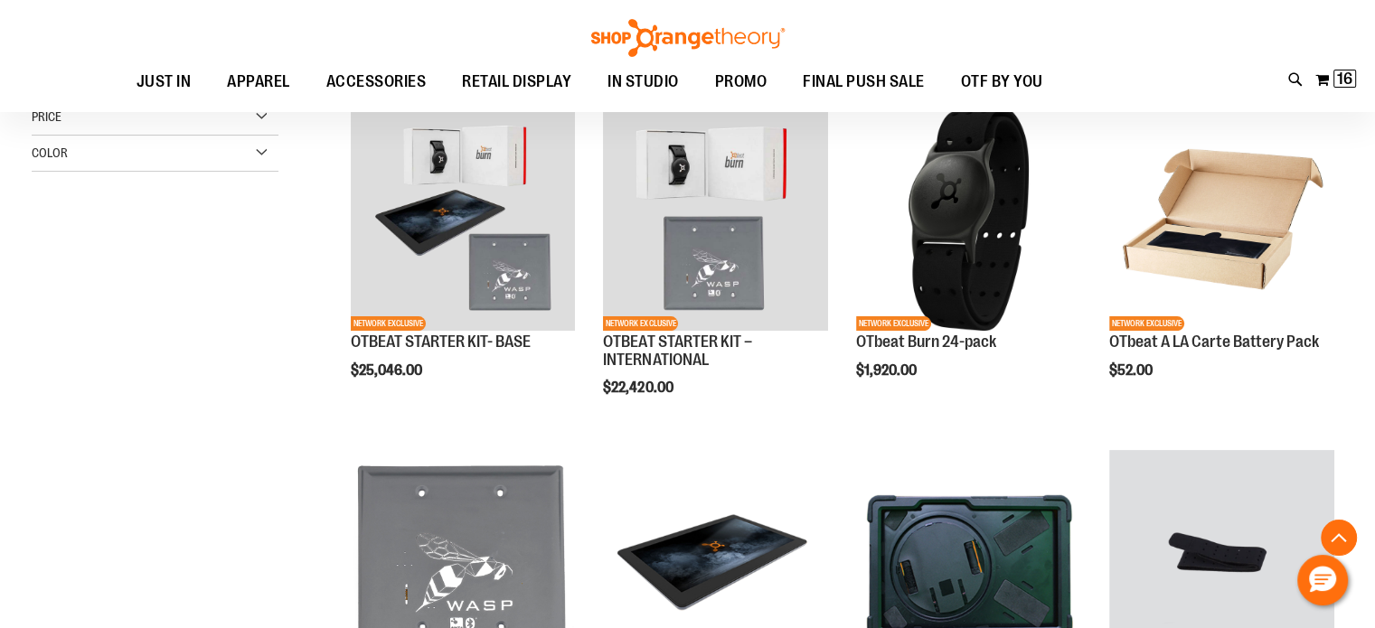
scroll to position [343, 0]
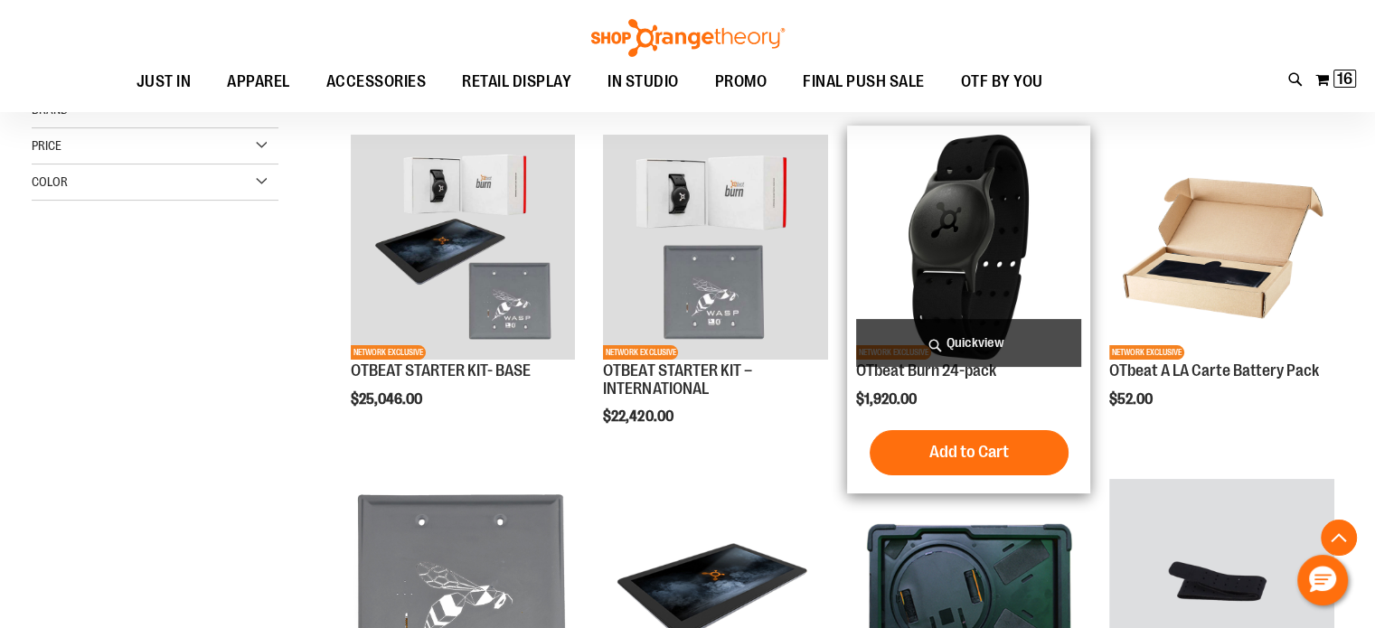
click at [980, 255] on img "product" at bounding box center [968, 247] width 225 height 225
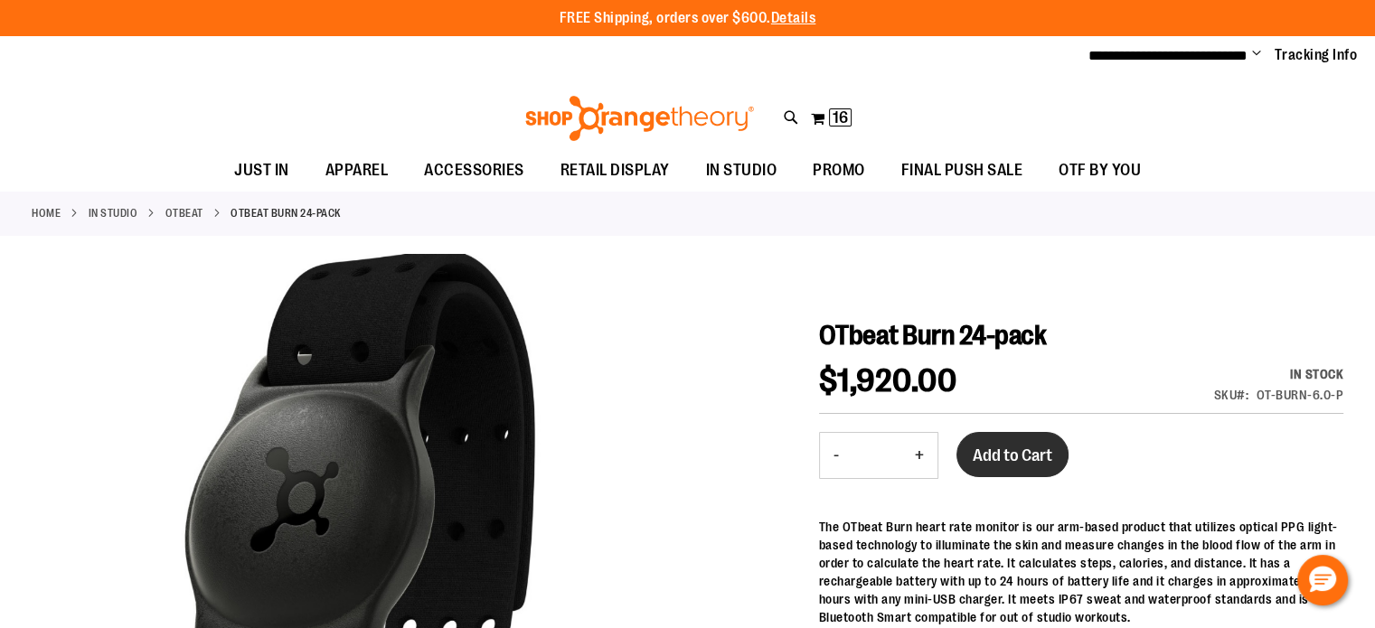
click at [1040, 457] on span "Add to Cart" at bounding box center [1013, 456] width 80 height 20
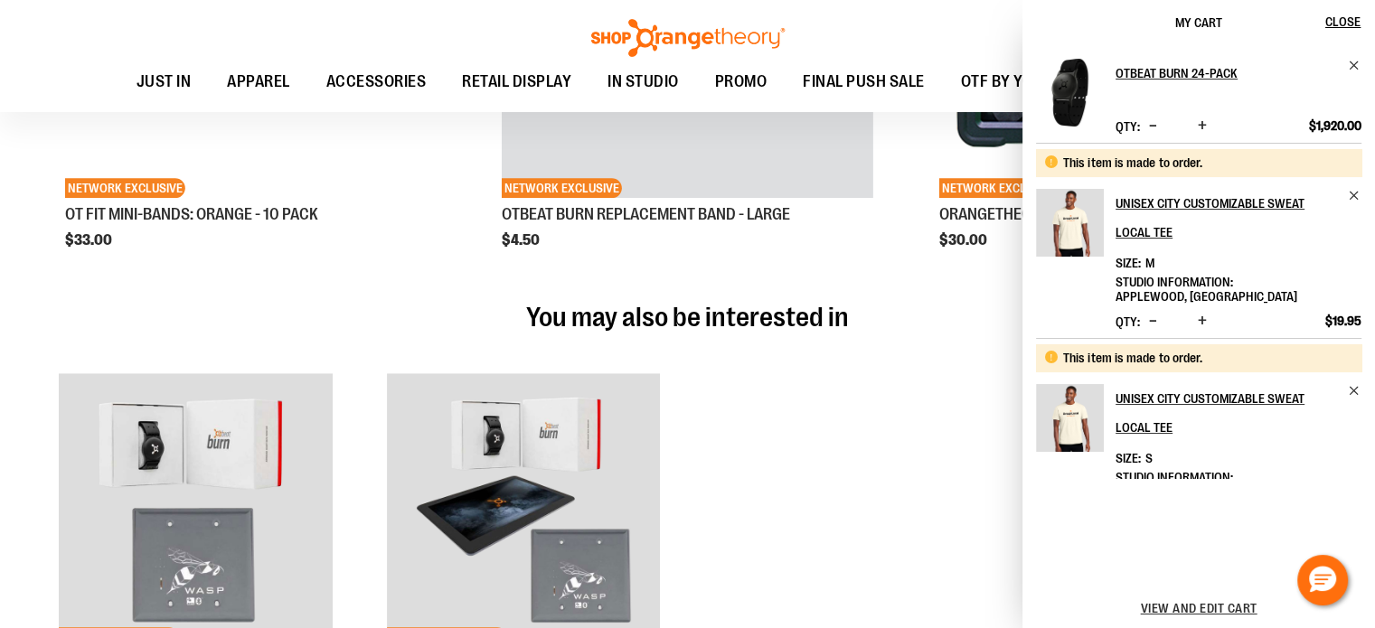
scroll to position [991, 0]
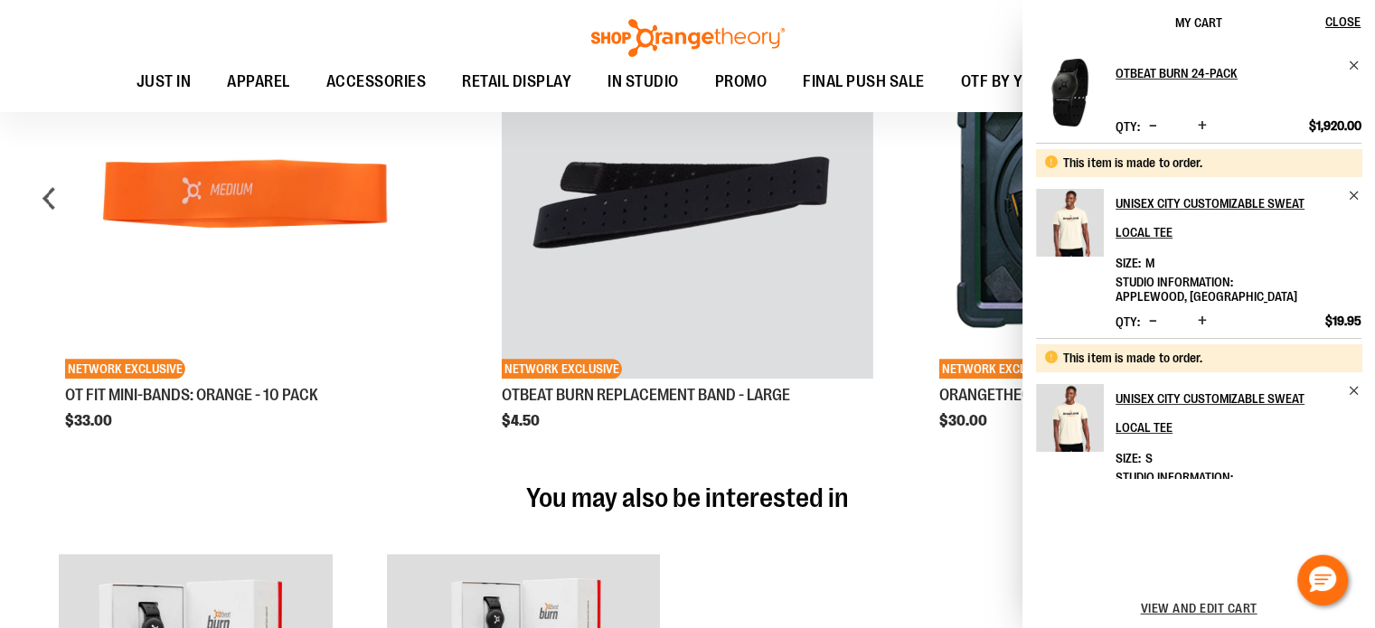
click at [1219, 599] on div "View and edit cart" at bounding box center [1198, 608] width 353 height 40
click at [1218, 607] on span "View and edit cart" at bounding box center [1199, 608] width 117 height 14
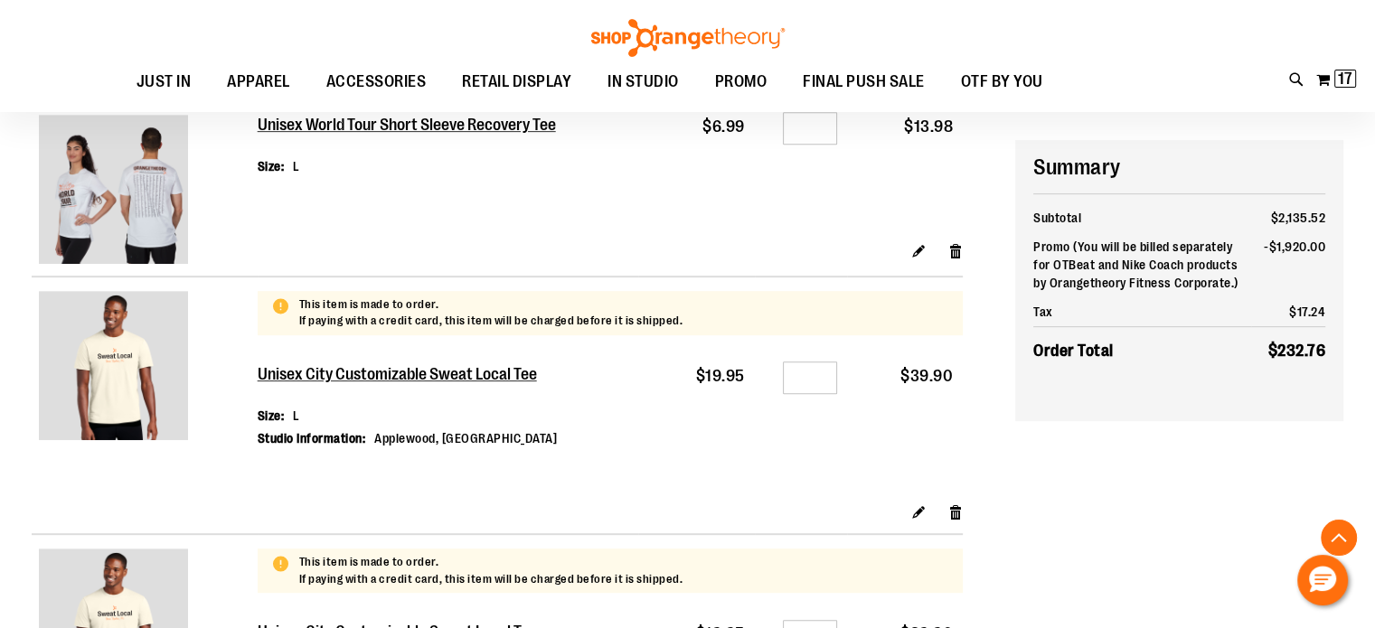
scroll to position [813, 0]
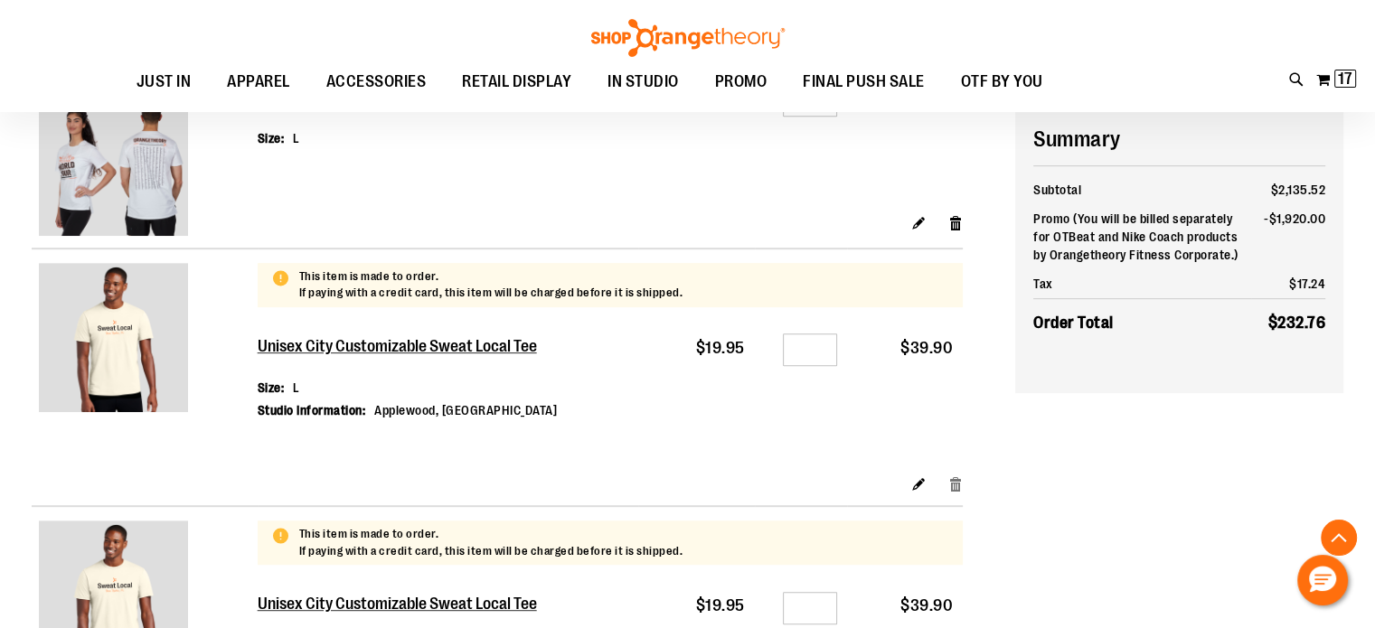
click at [956, 475] on link "Remove item" at bounding box center [955, 483] width 15 height 19
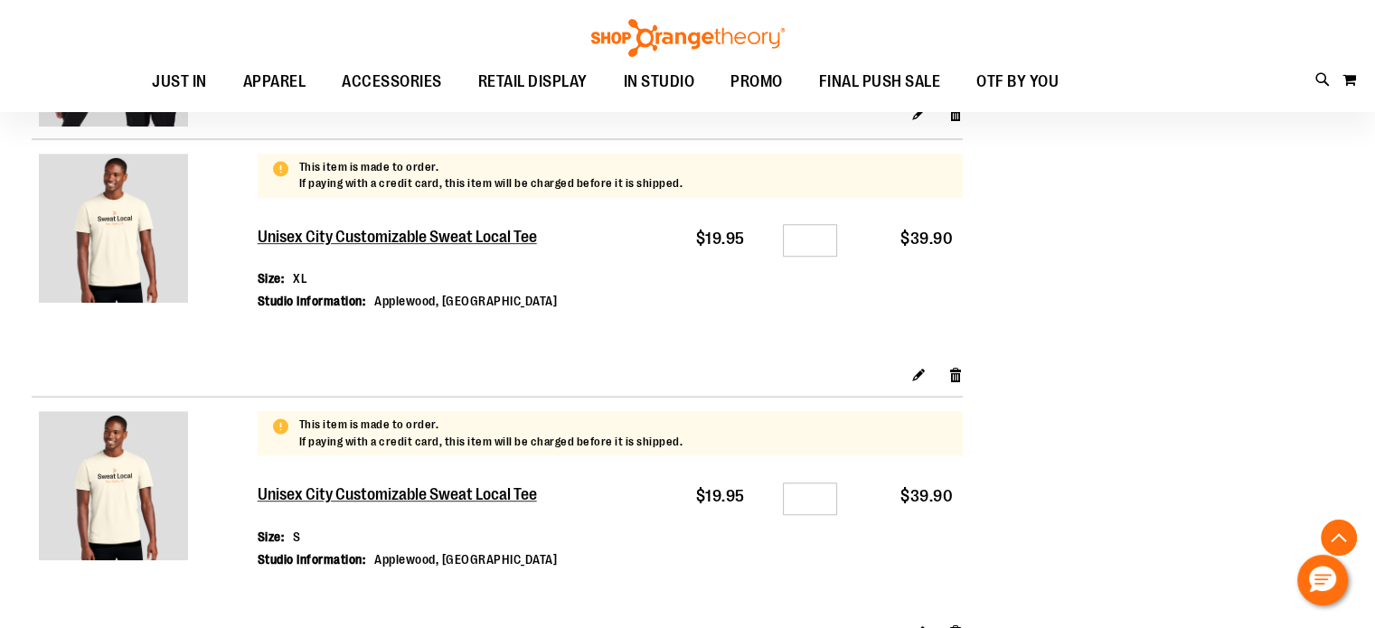
scroll to position [1355, 0]
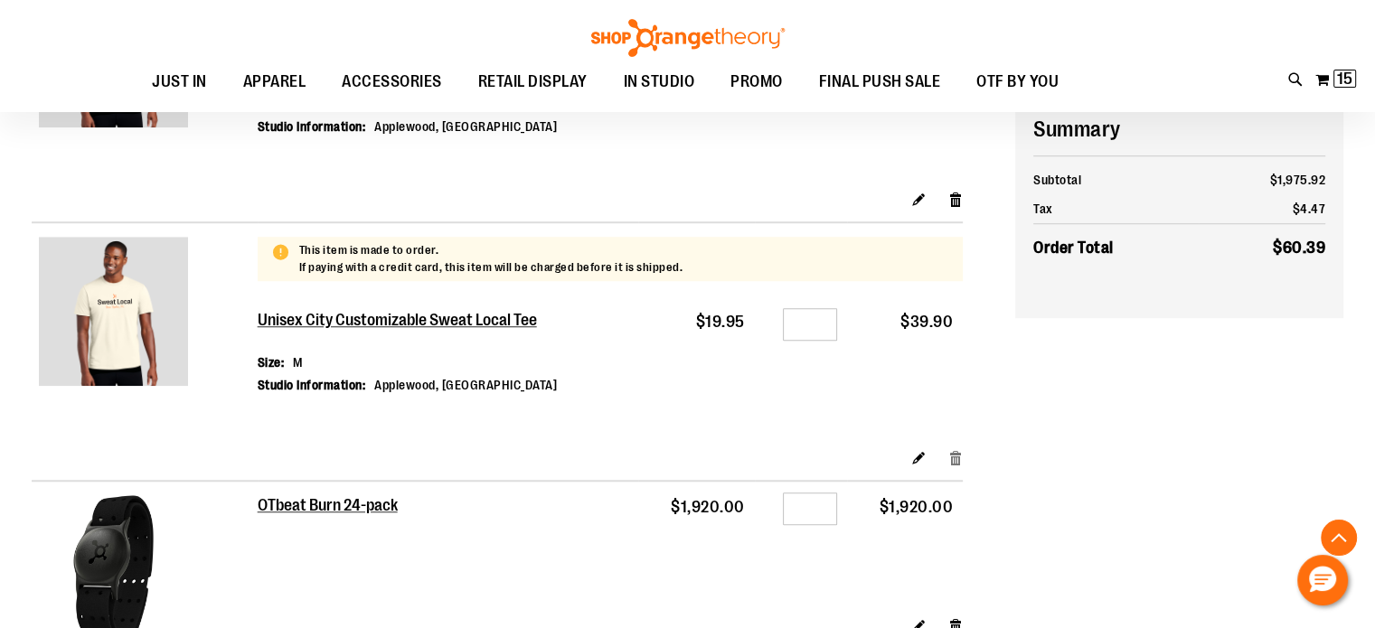
click at [958, 454] on link "Remove item" at bounding box center [955, 457] width 15 height 19
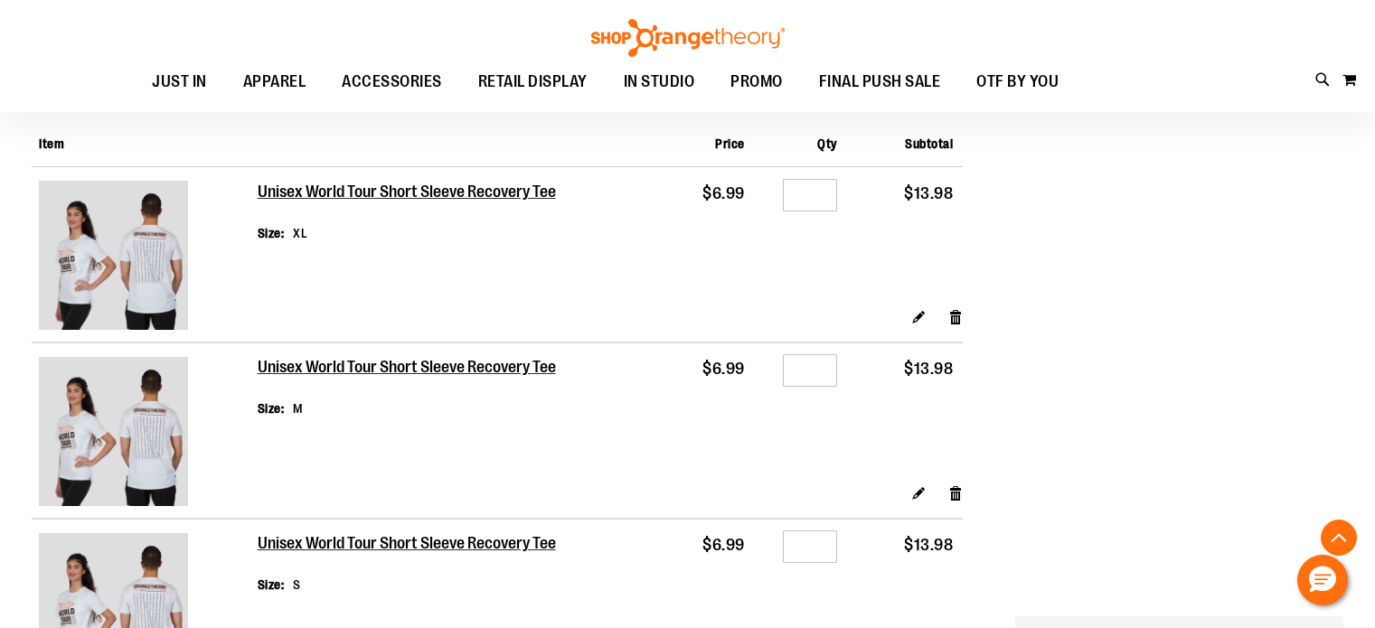
scroll to position [704, 0]
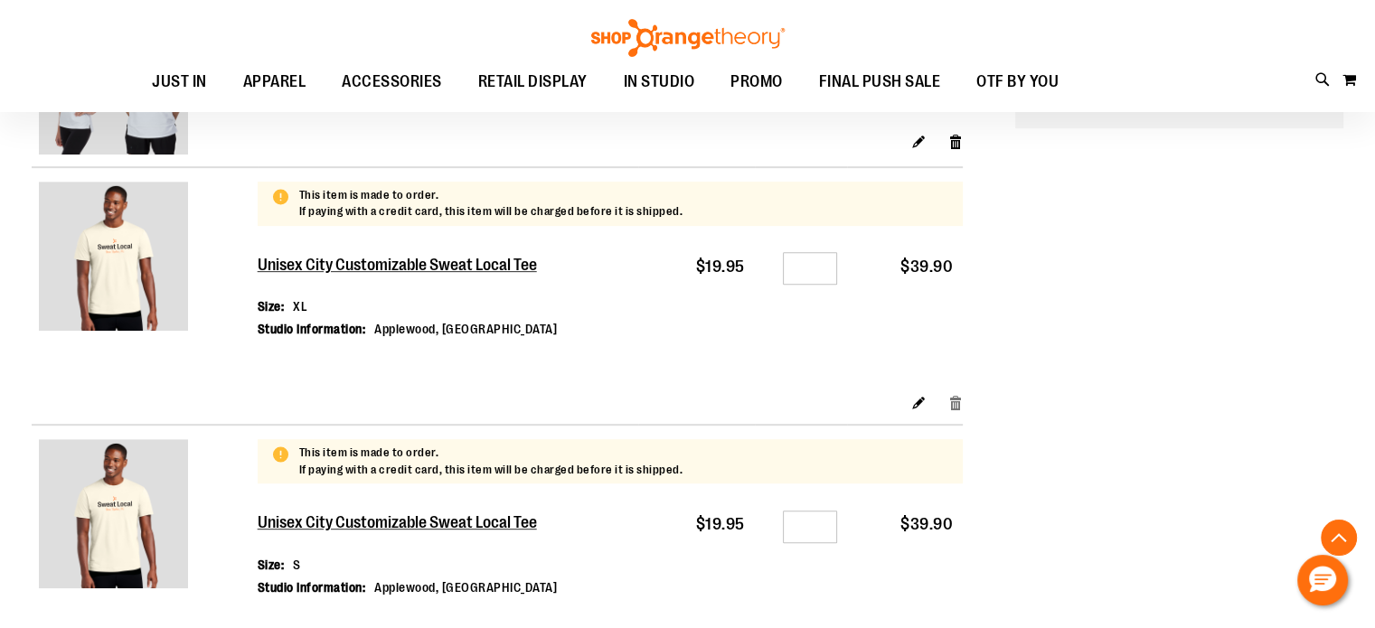
click at [956, 409] on link "Remove item" at bounding box center [955, 401] width 15 height 19
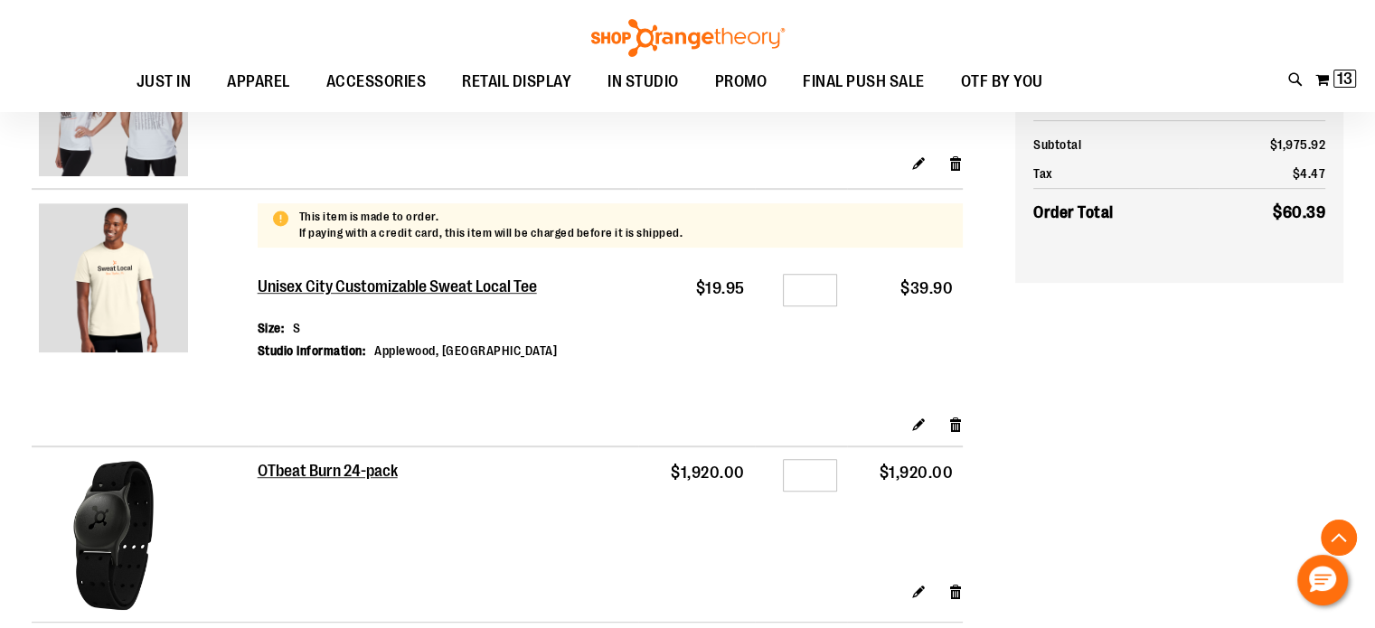
scroll to position [903, 0]
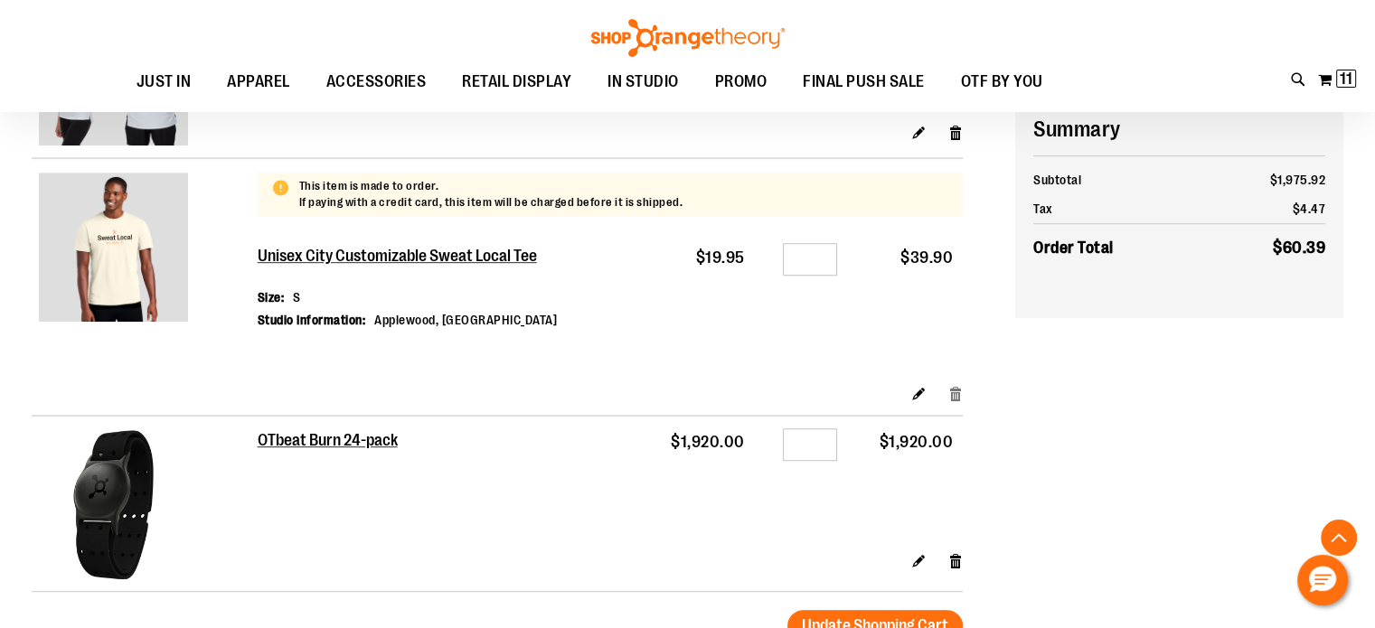
click at [958, 399] on link "Remove item" at bounding box center [955, 392] width 15 height 19
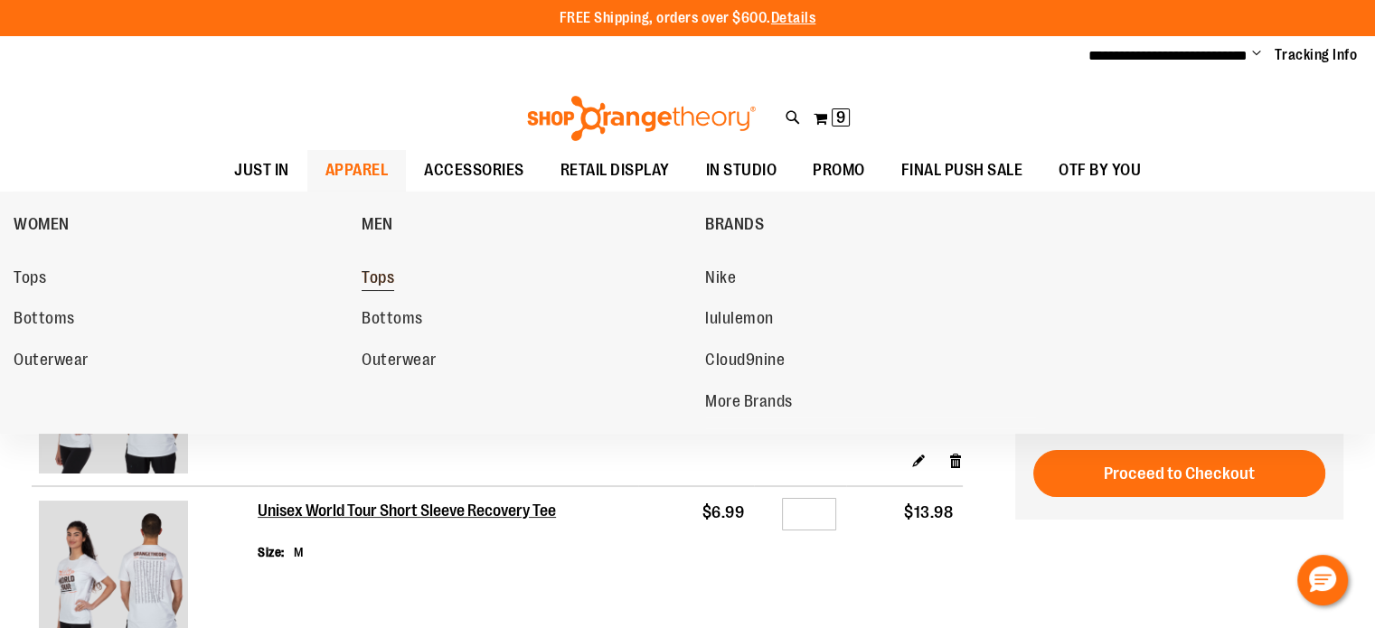
click at [393, 278] on span "Tops" at bounding box center [378, 279] width 33 height 23
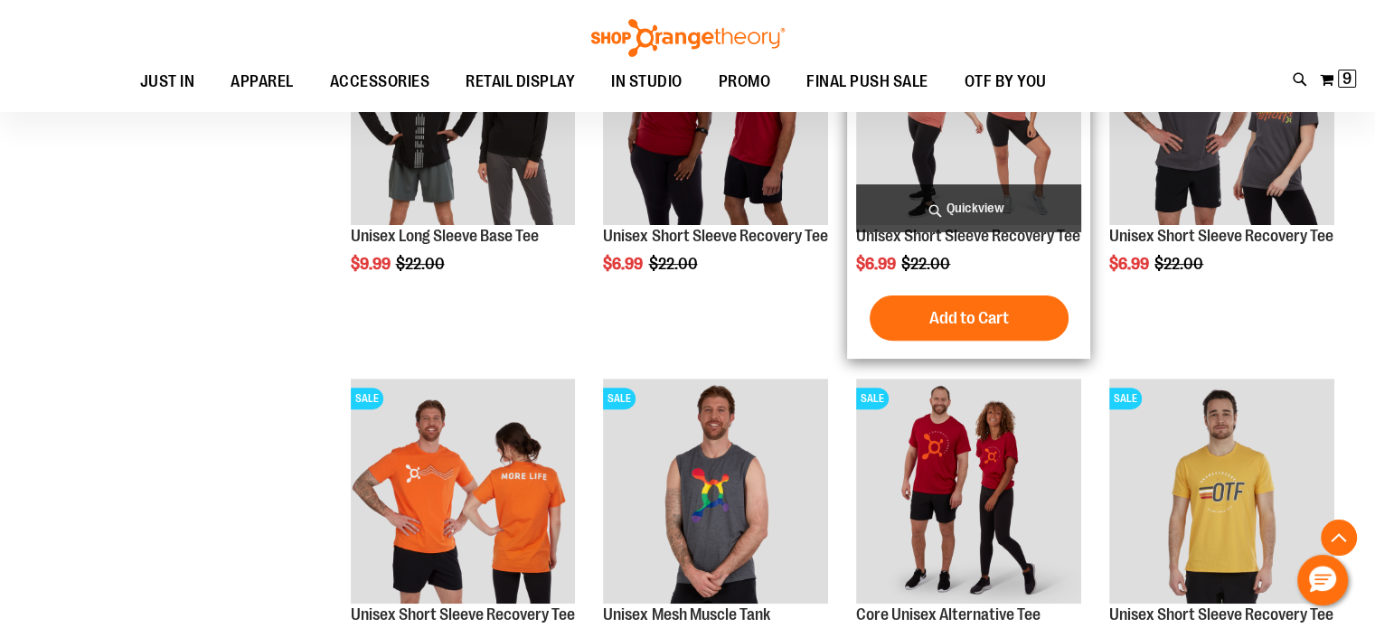
scroll to position [614, 0]
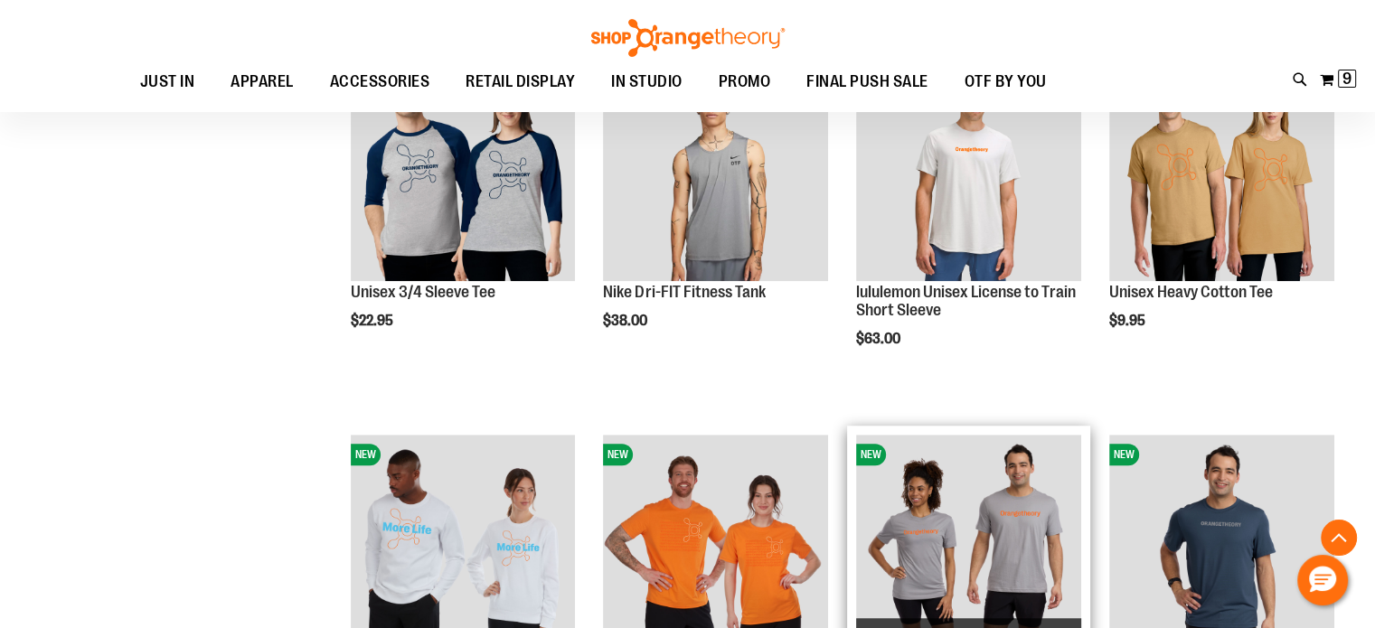
scroll to position [1608, 0]
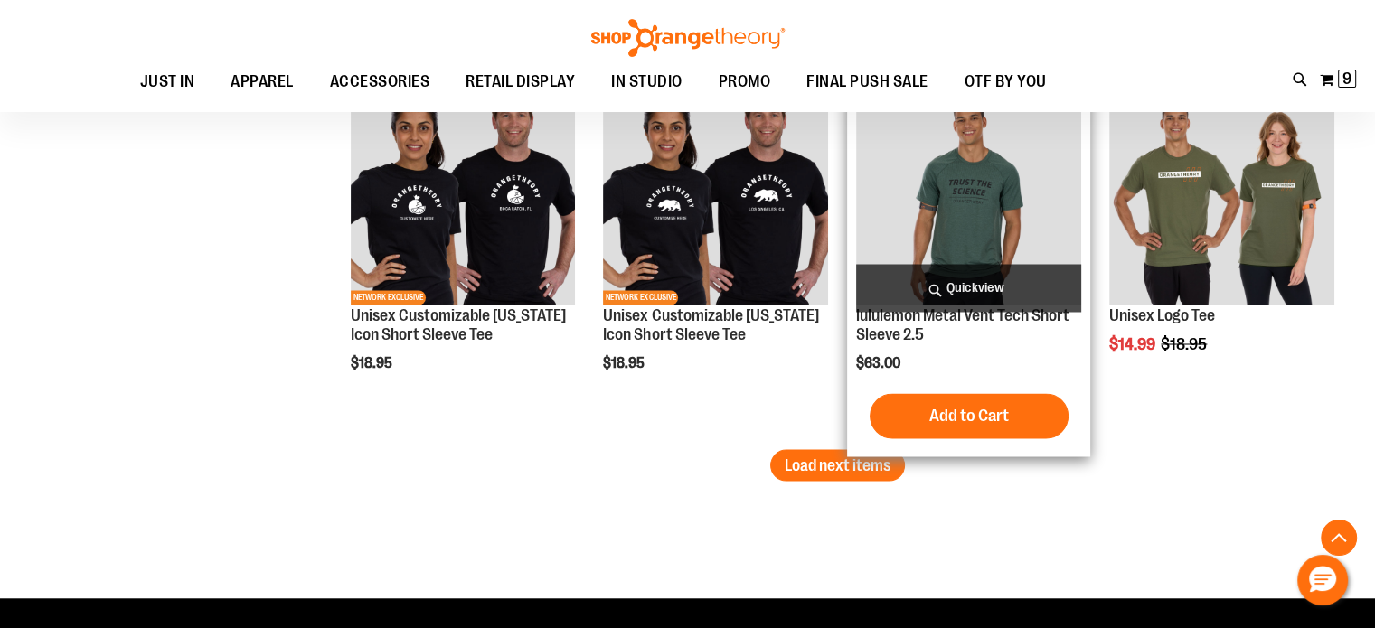
scroll to position [3145, 0]
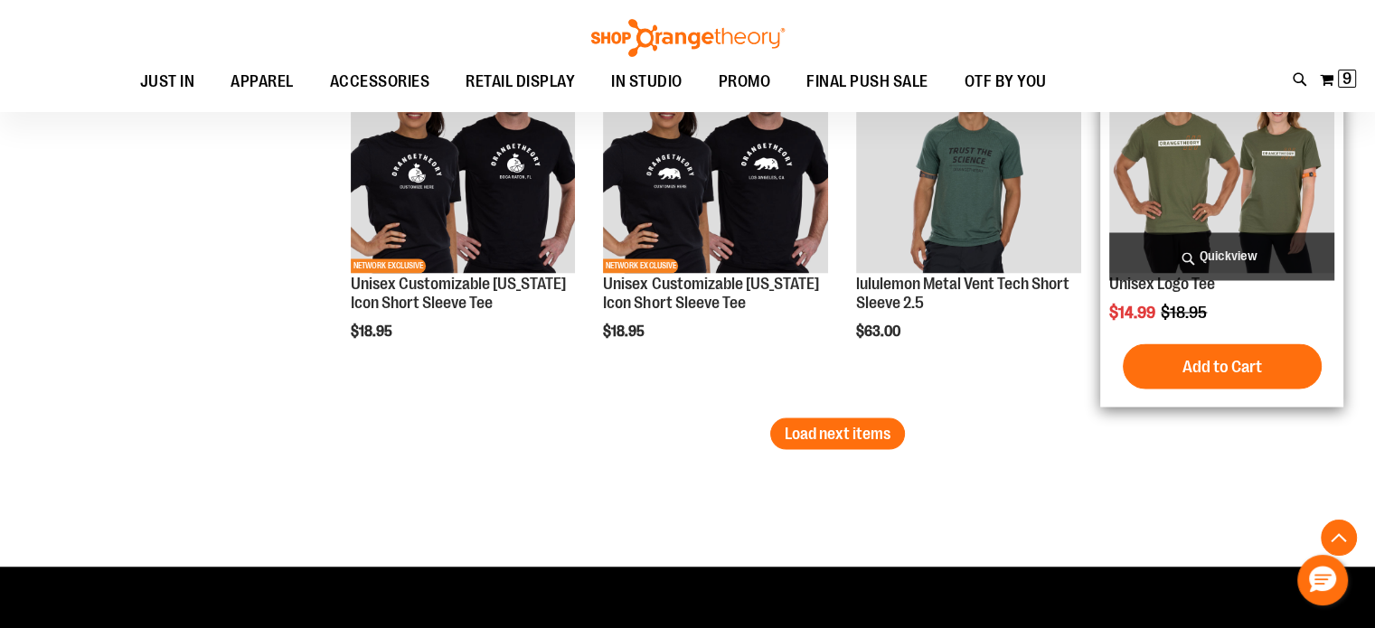
click at [1218, 193] on img "product" at bounding box center [1221, 161] width 225 height 225
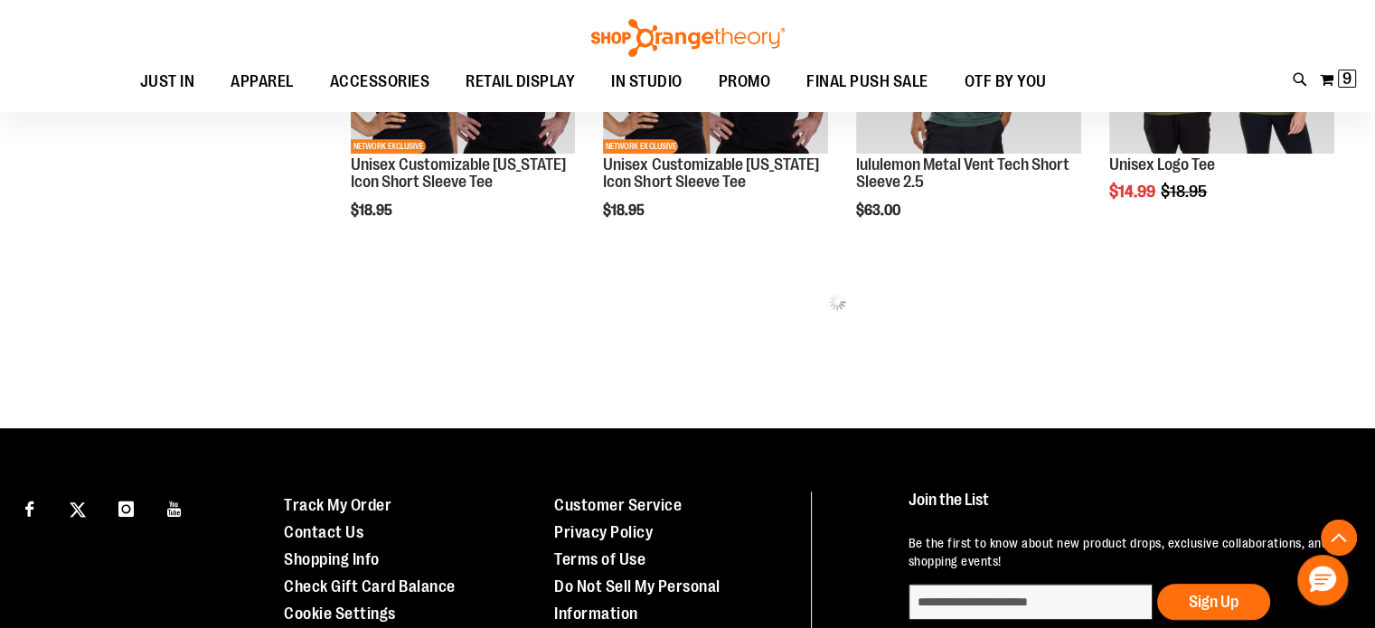
scroll to position [1027, 0]
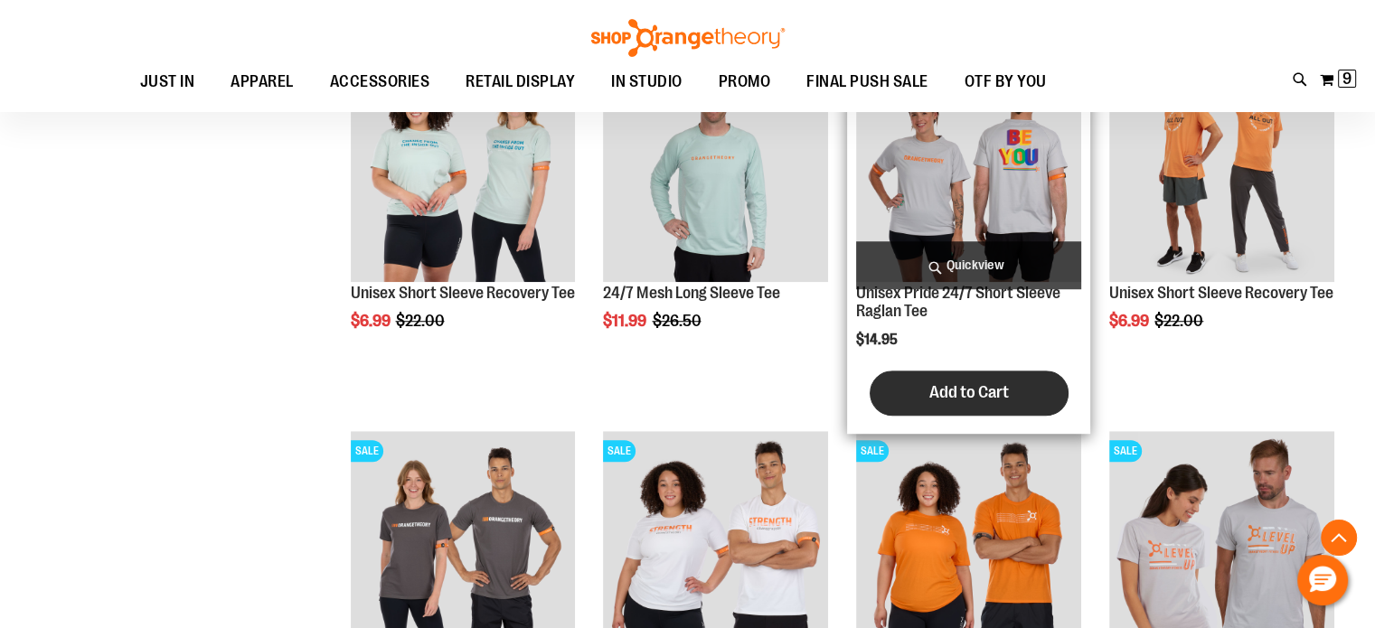
scroll to position [1298, 0]
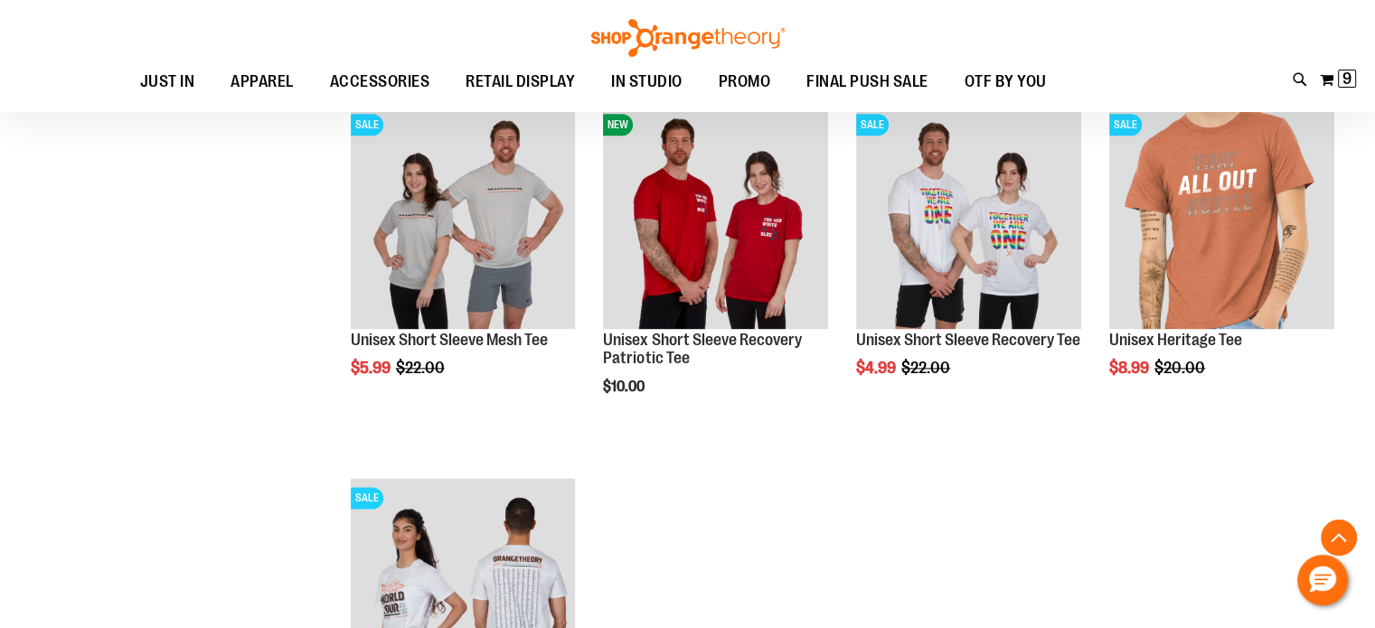
scroll to position [2292, 0]
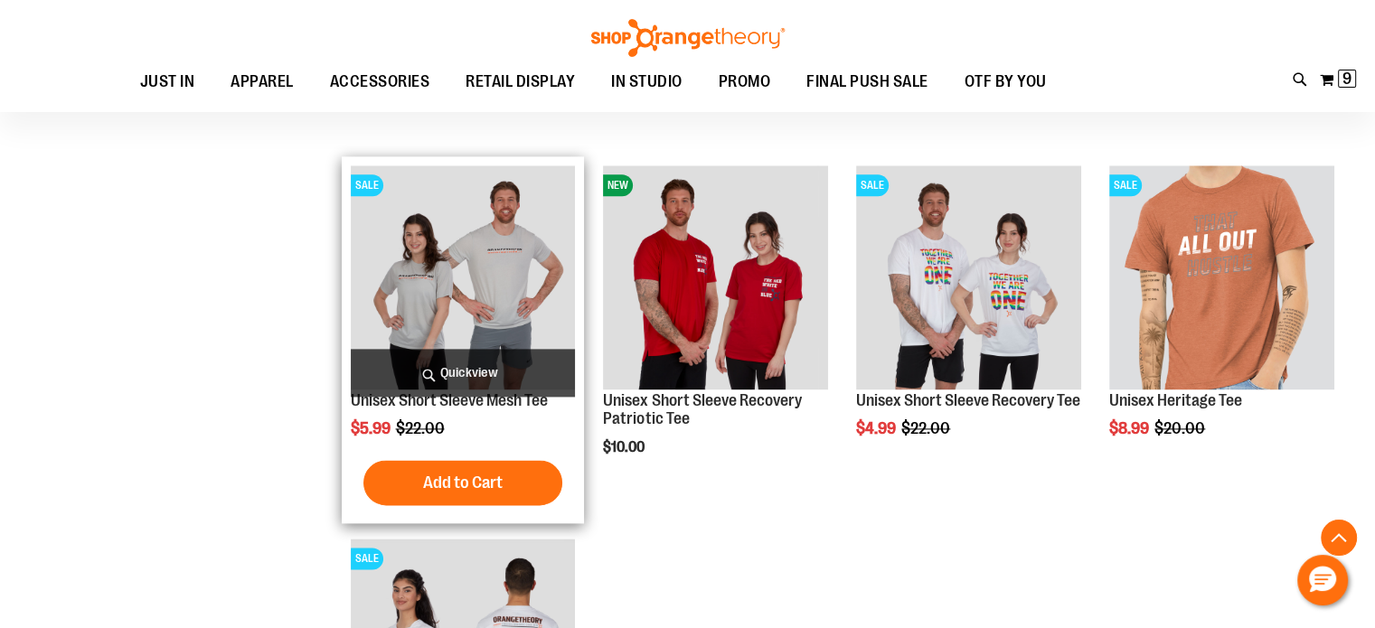
click at [413, 247] on img "product" at bounding box center [463, 277] width 225 height 225
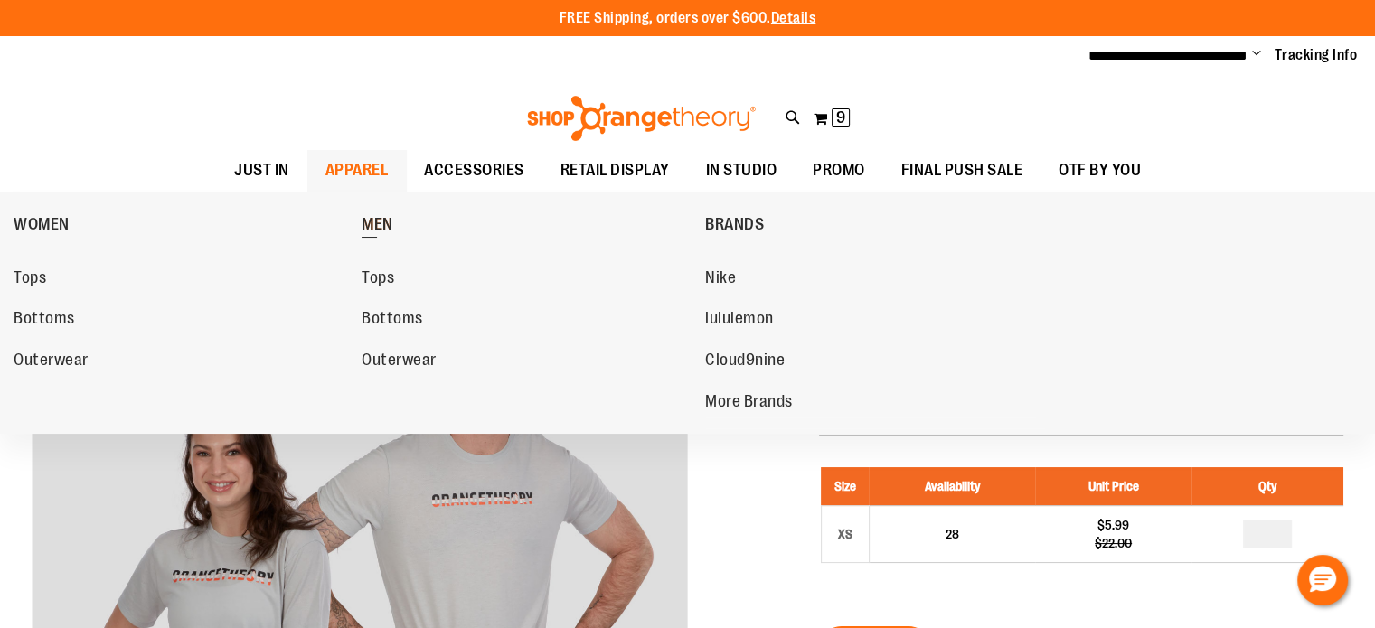
click at [379, 217] on span "MEN" at bounding box center [378, 226] width 32 height 23
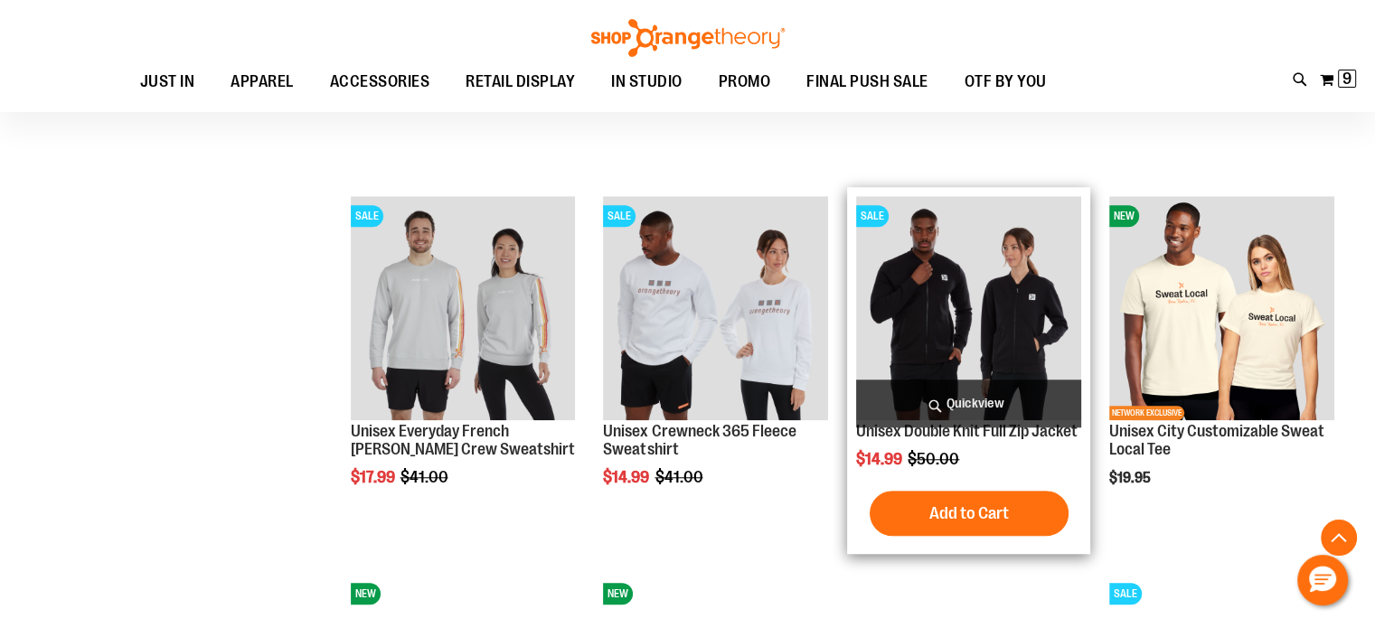
scroll to position [1537, 0]
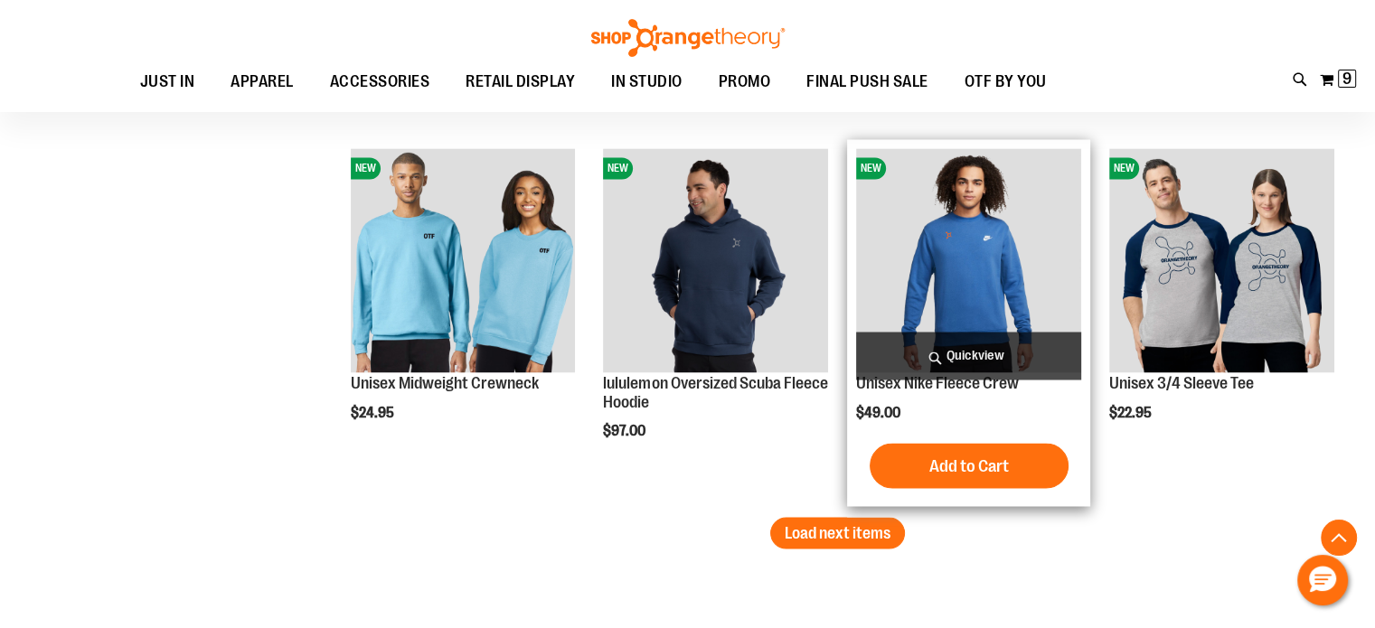
scroll to position [3073, 0]
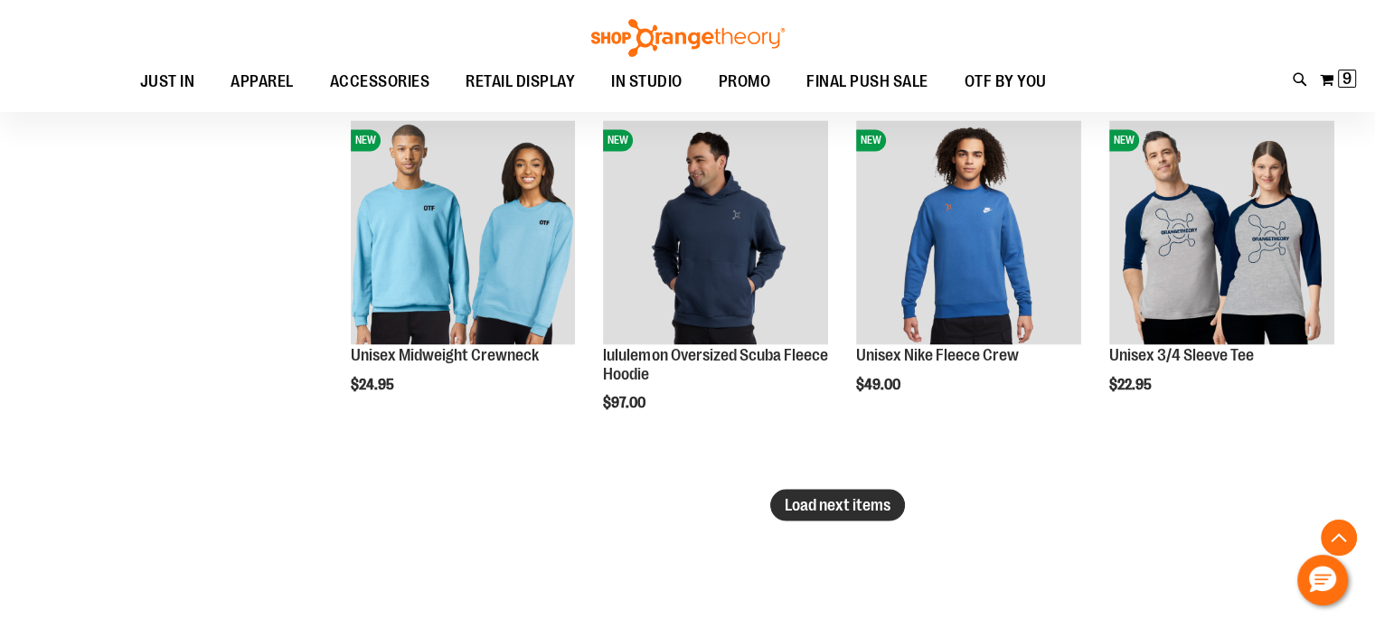
click at [861, 513] on span "Load next items" at bounding box center [838, 504] width 106 height 18
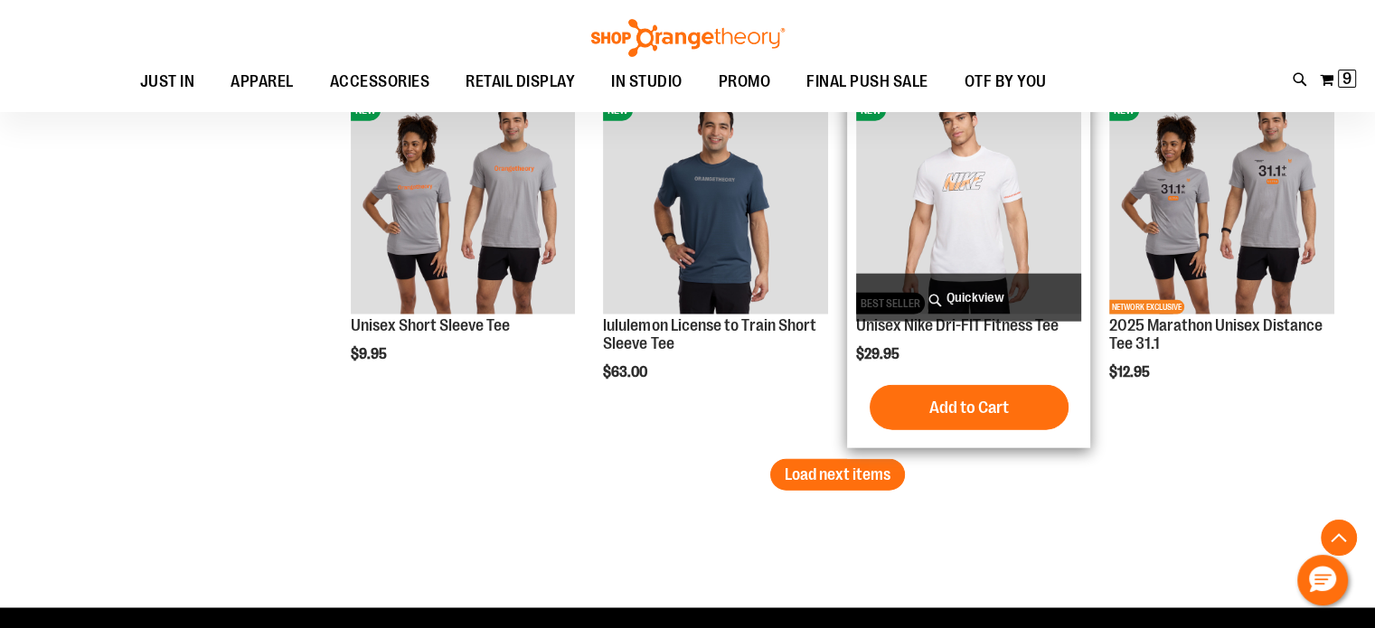
scroll to position [4249, 0]
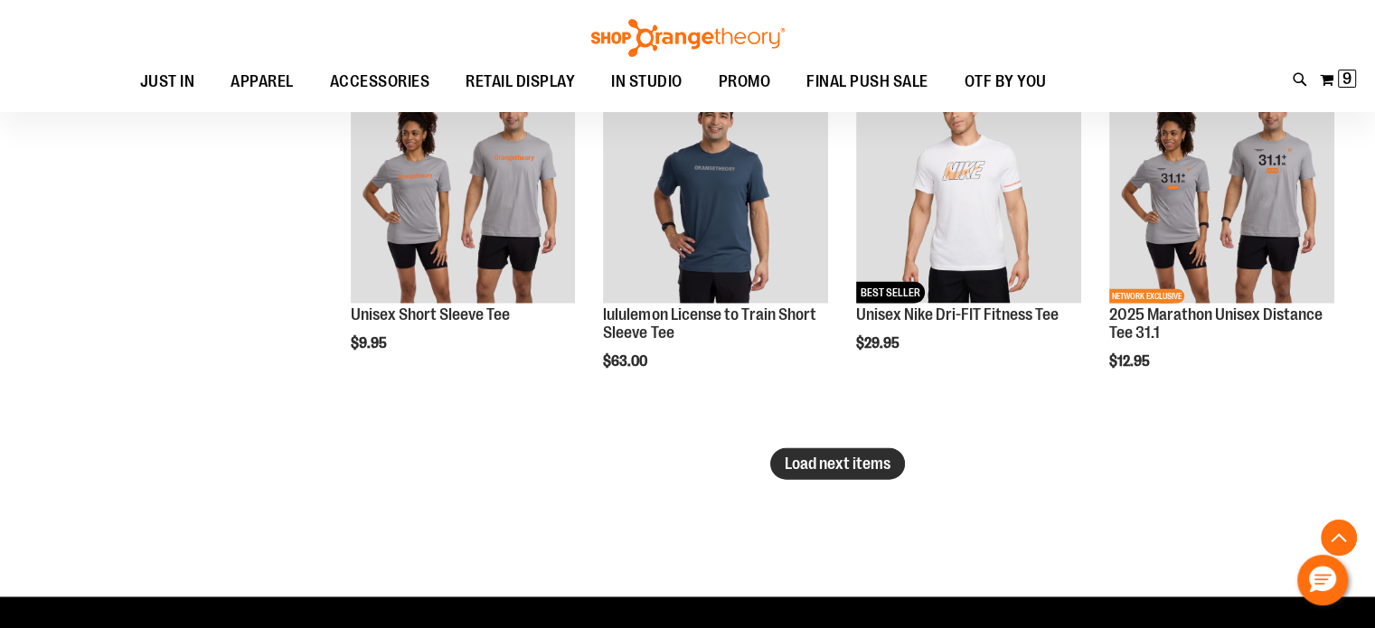
click at [879, 472] on span "Load next items" at bounding box center [838, 464] width 106 height 18
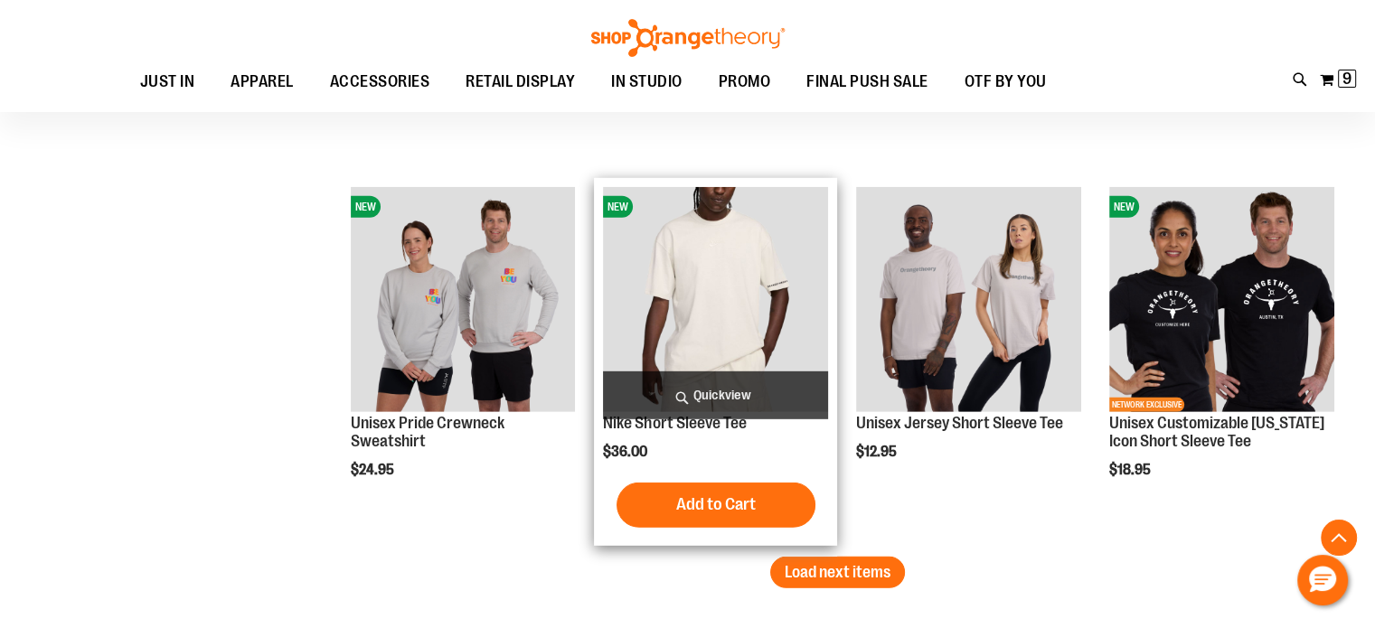
scroll to position [5243, 0]
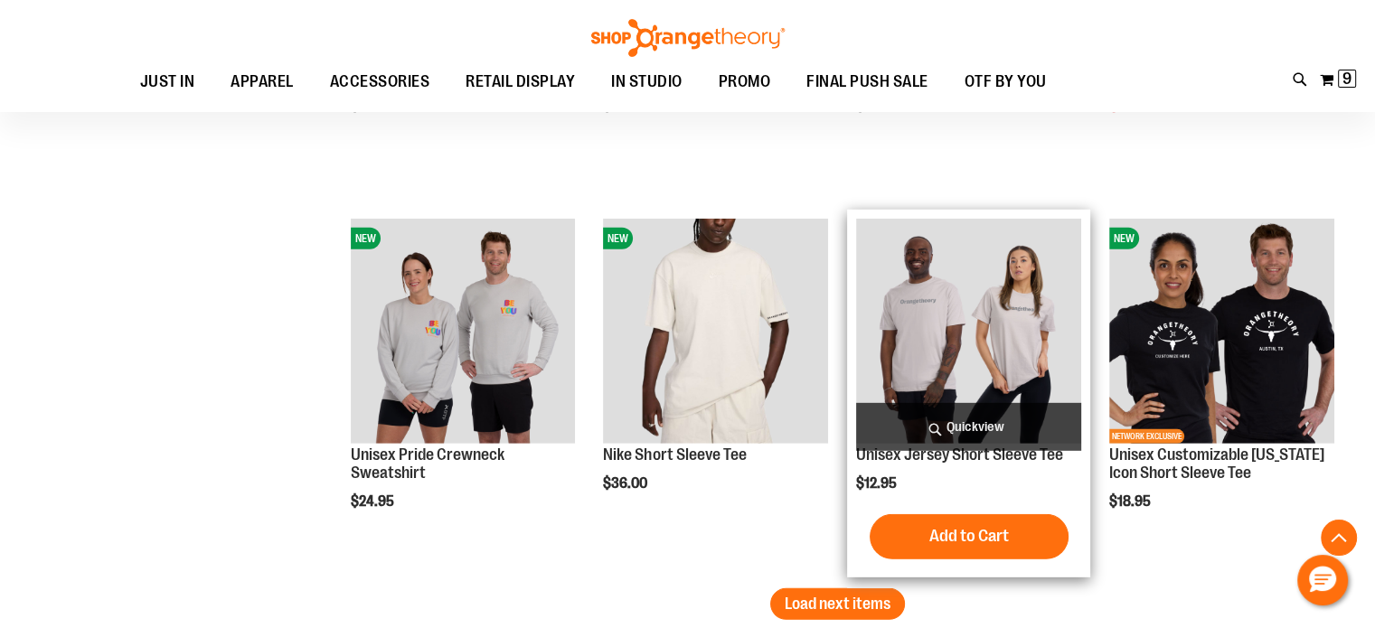
click at [914, 328] on img "product" at bounding box center [968, 331] width 225 height 225
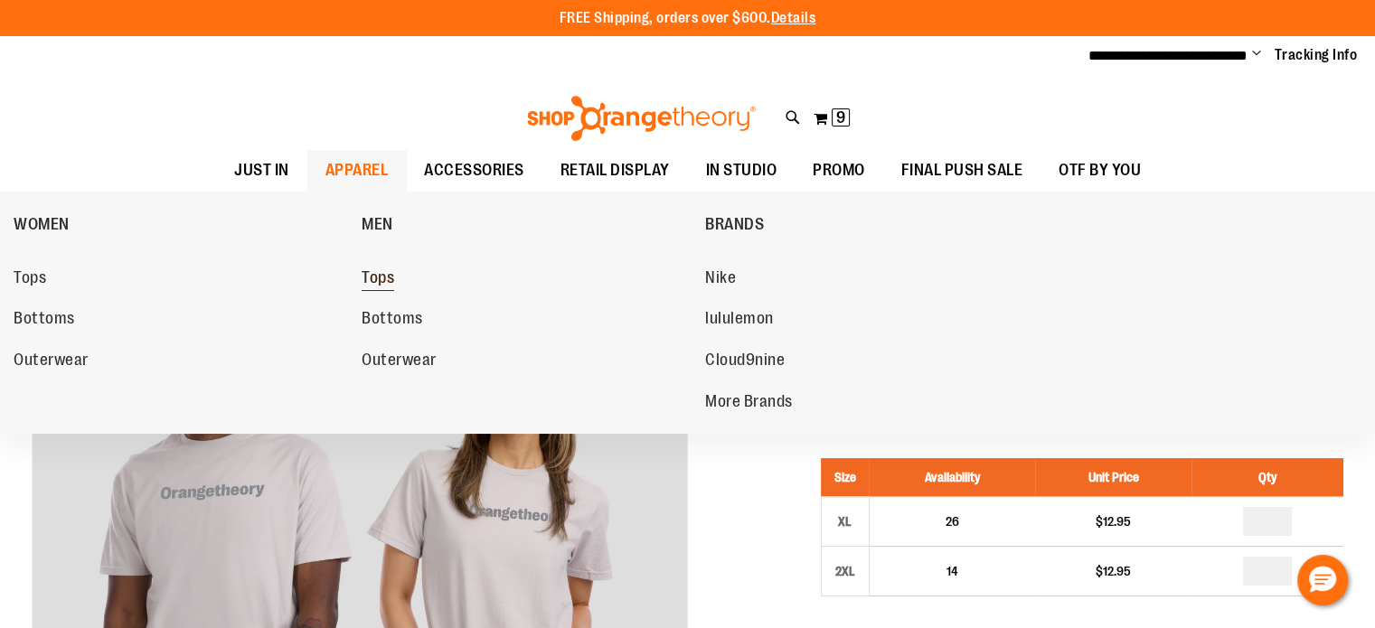
click at [386, 275] on span "Tops" at bounding box center [378, 279] width 33 height 23
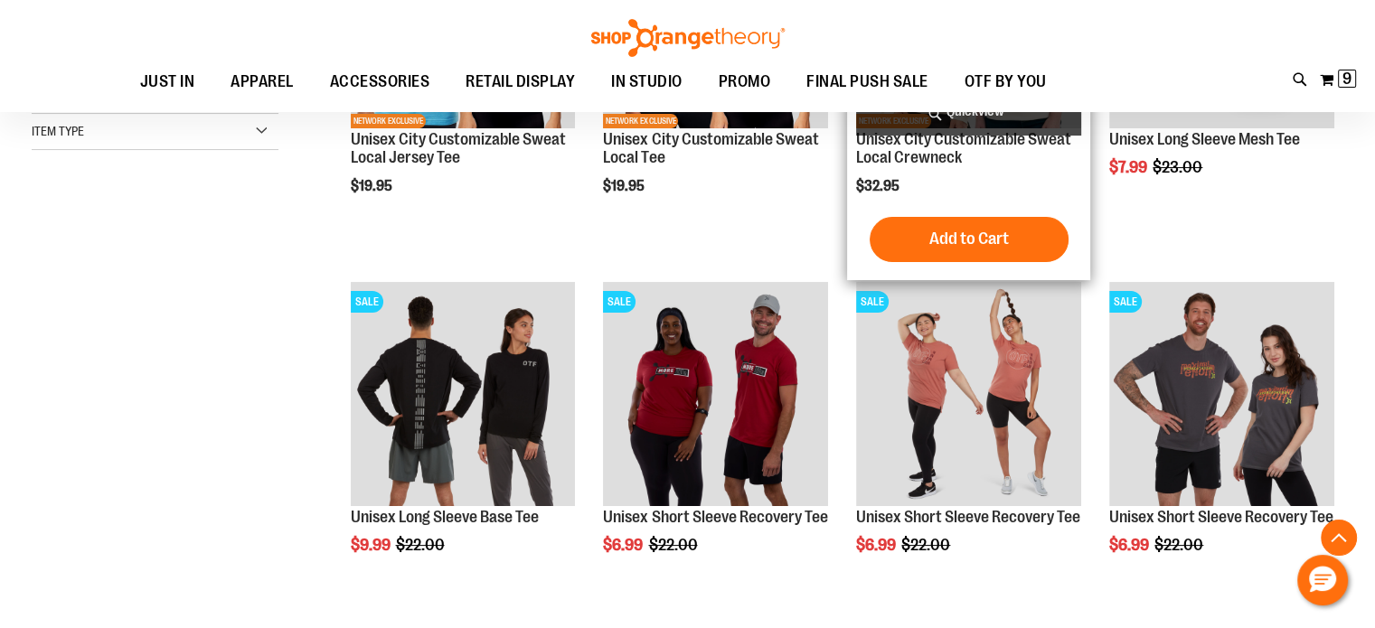
scroll to position [343, 0]
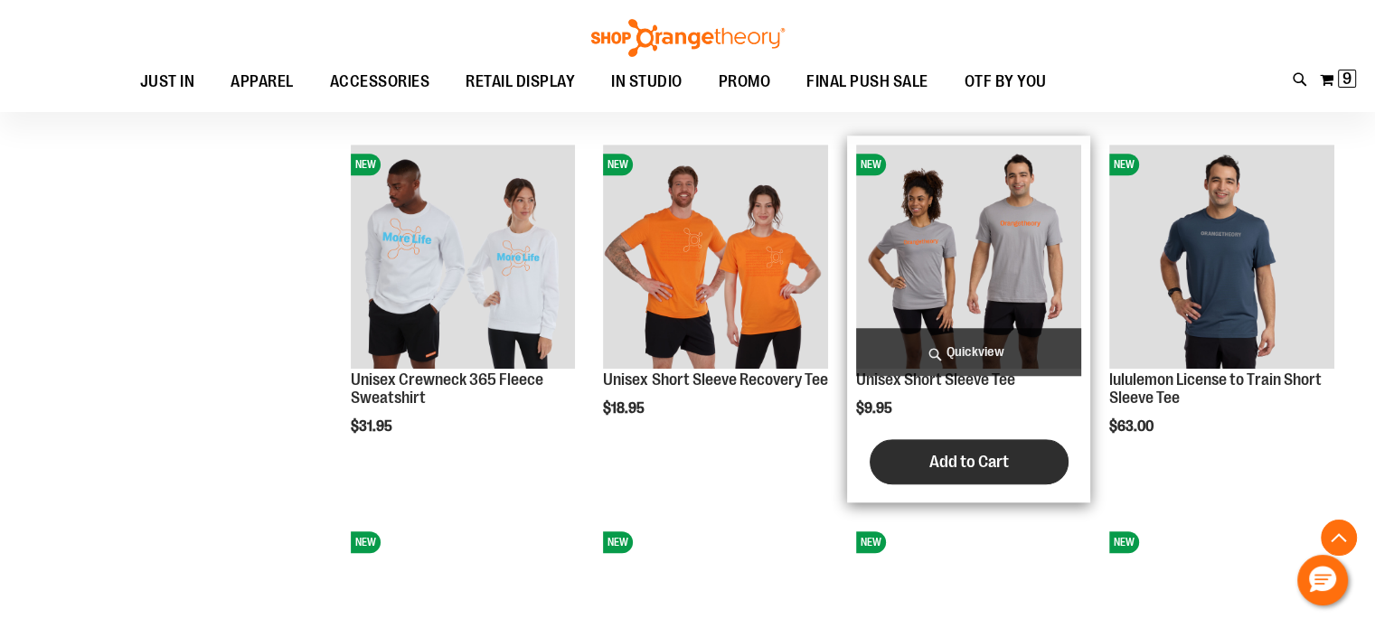
scroll to position [1518, 0]
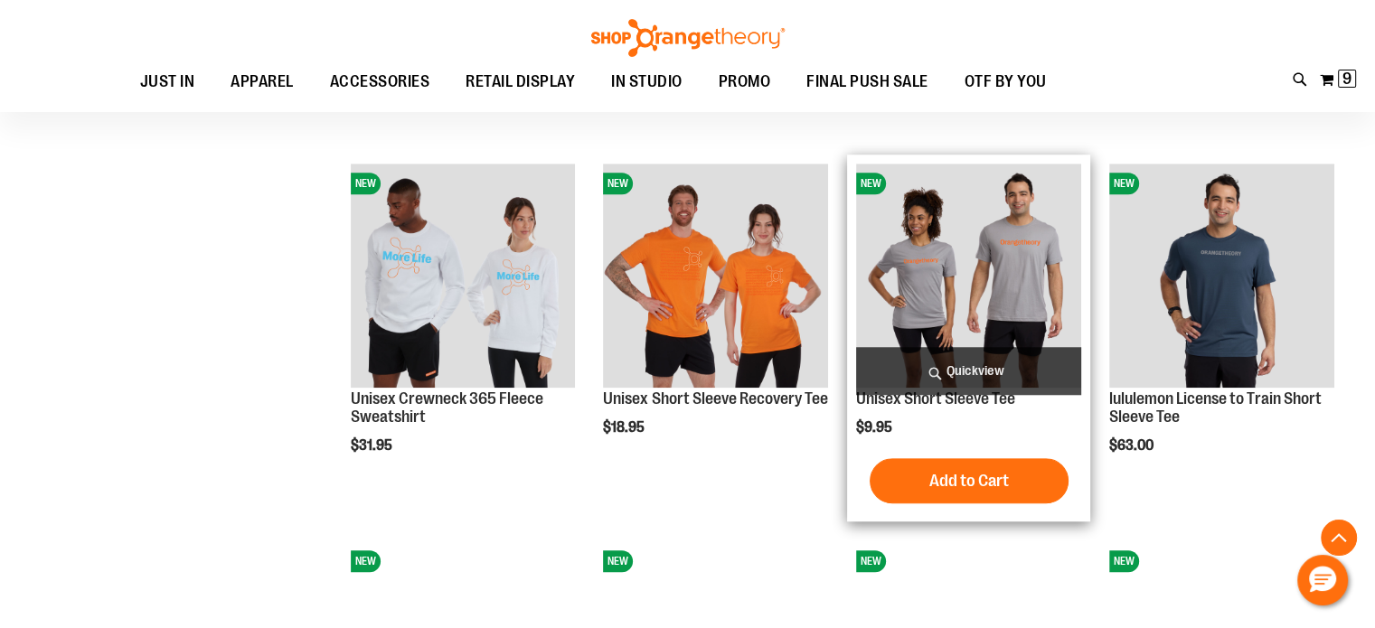
click at [1007, 241] on img "product" at bounding box center [968, 276] width 225 height 225
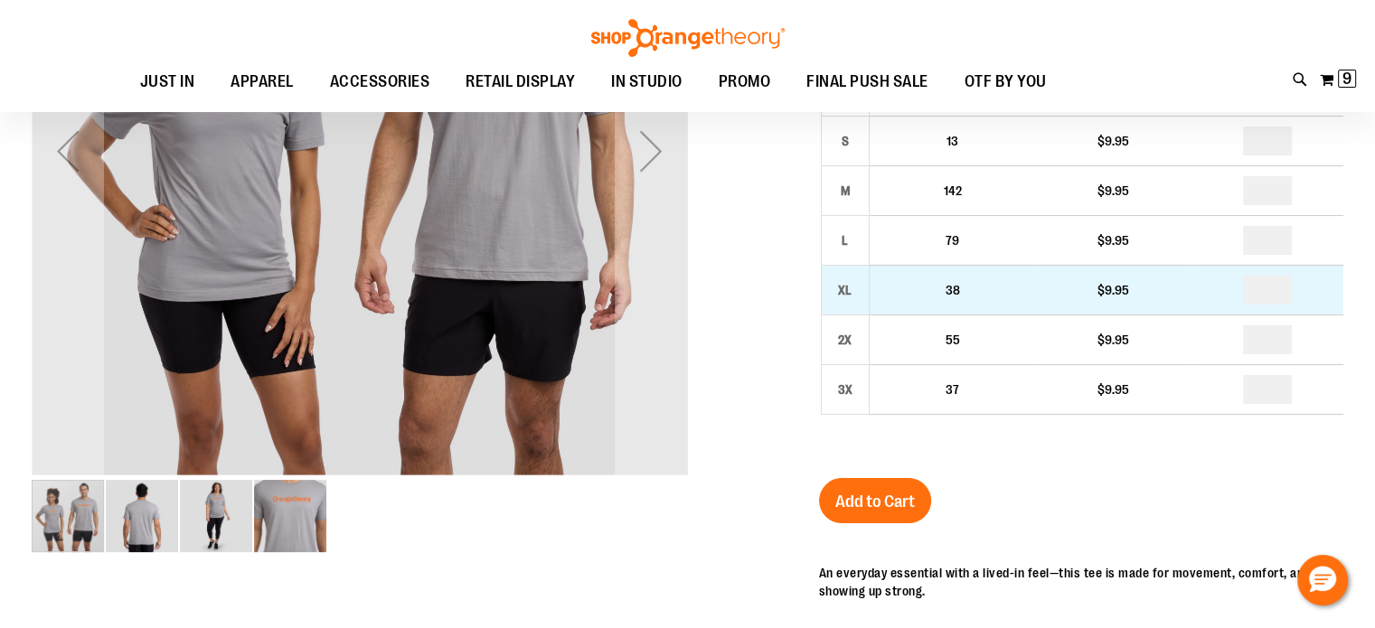
scroll to position [162, 0]
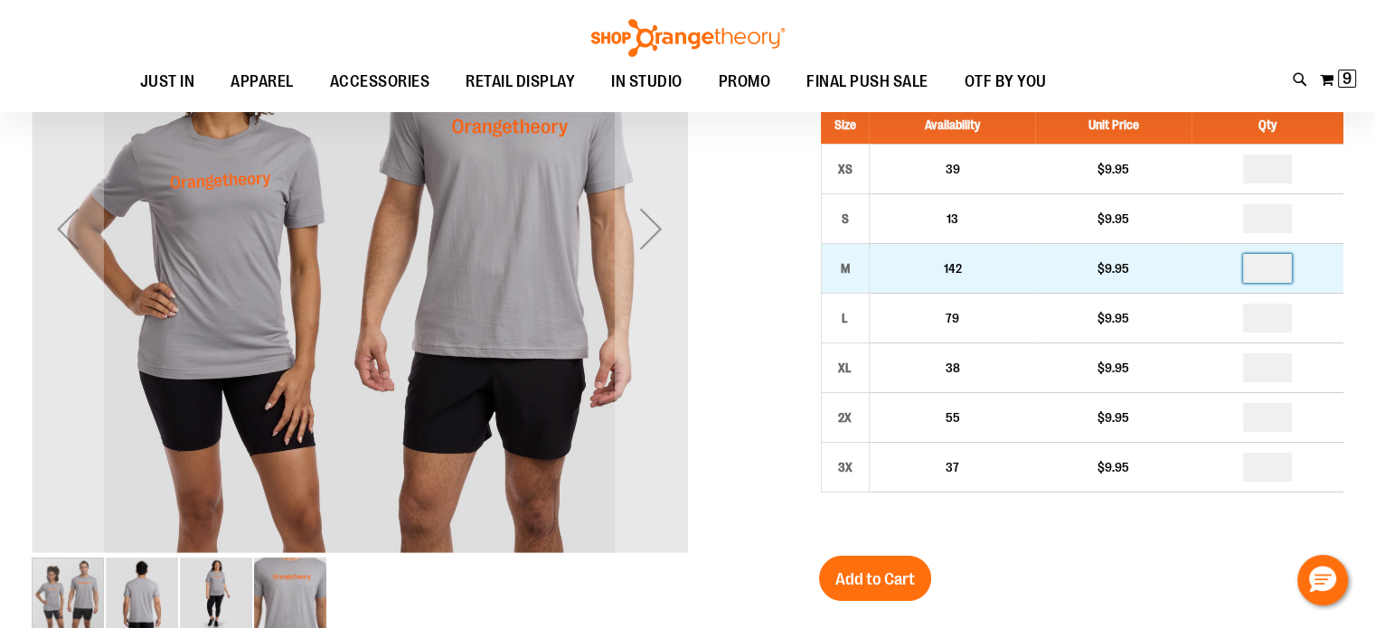
click at [1284, 268] on input "number" at bounding box center [1267, 268] width 49 height 29
type input "*"
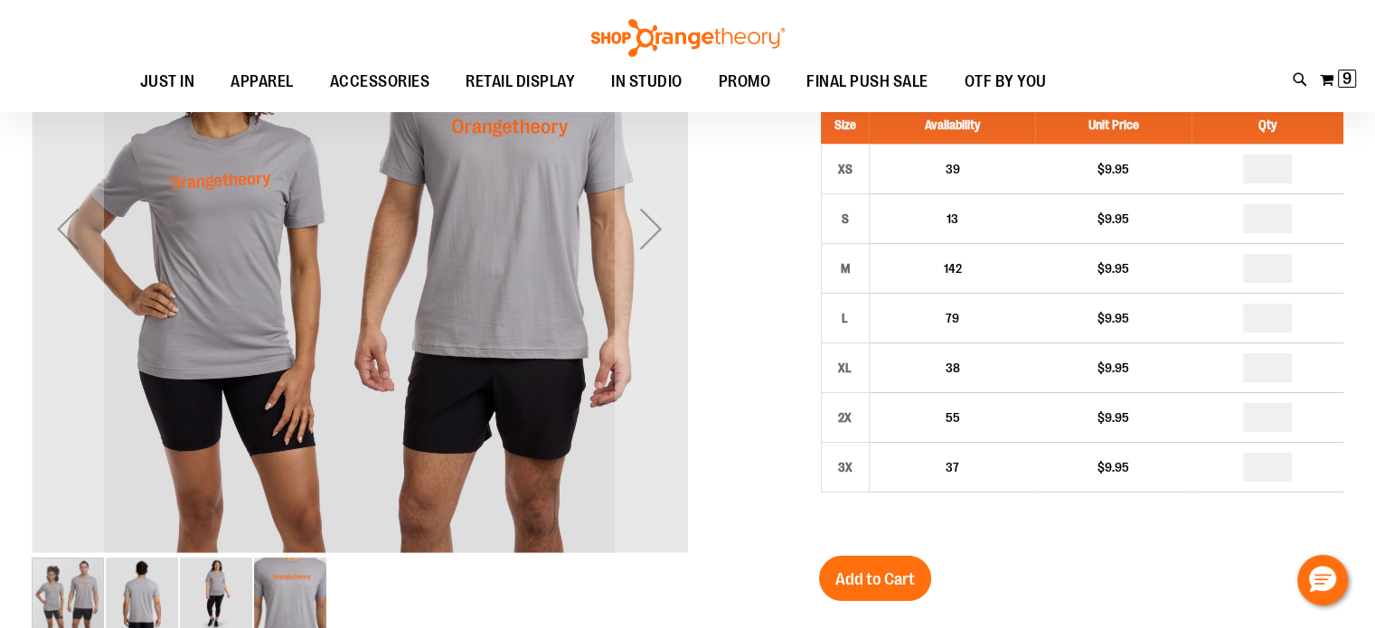
click at [1285, 314] on input "number" at bounding box center [1267, 318] width 49 height 29
type input "*"
click at [1279, 364] on input "number" at bounding box center [1267, 367] width 49 height 29
type input "*"
click at [1276, 227] on input "number" at bounding box center [1267, 218] width 49 height 29
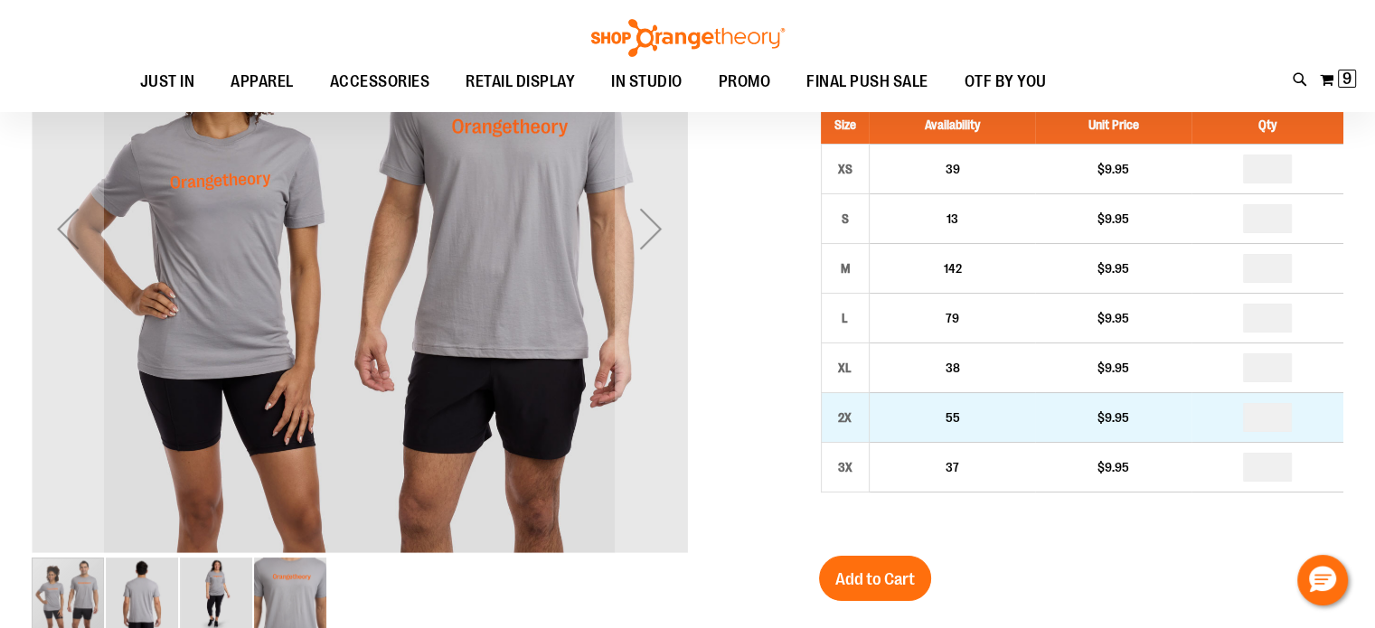
type input "*"
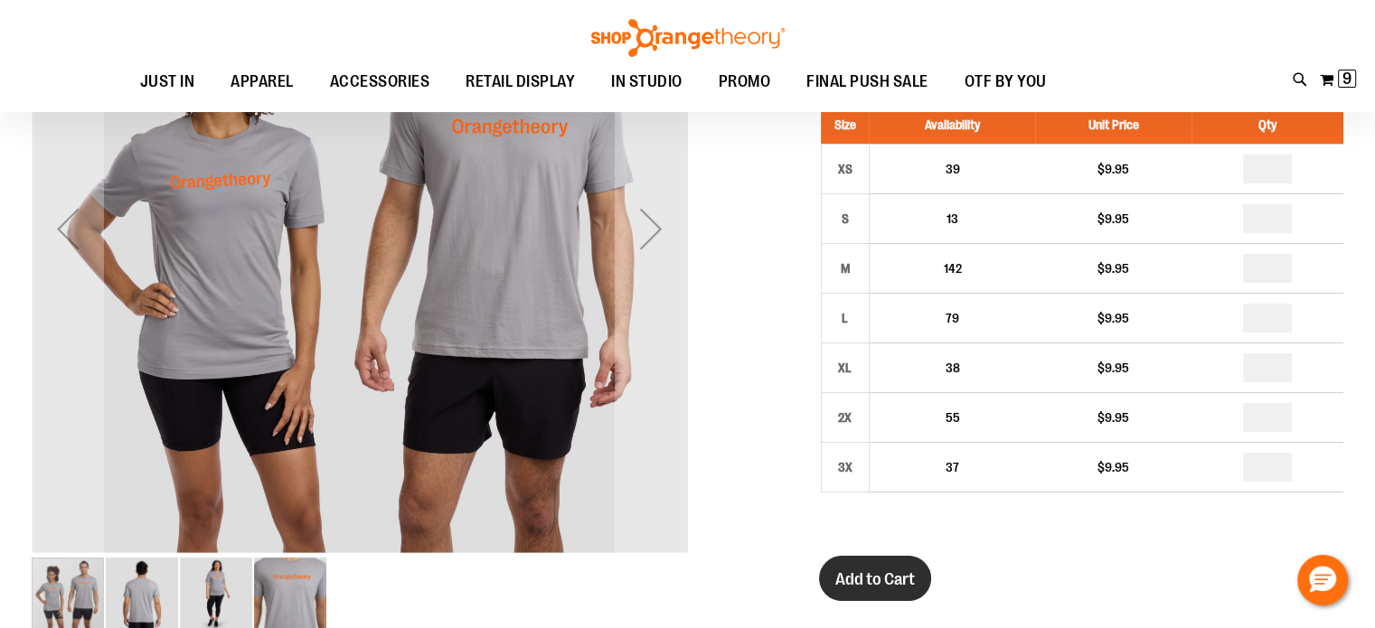
click at [869, 570] on span "Add to Cart" at bounding box center [875, 580] width 80 height 20
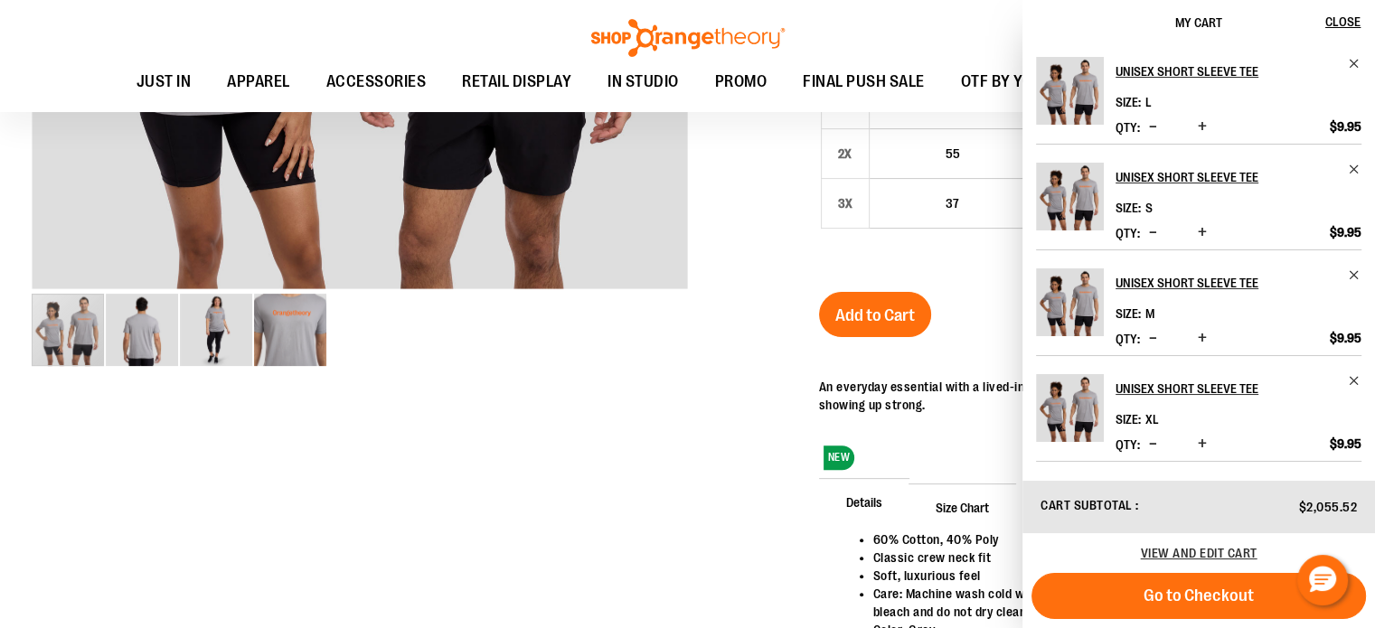
scroll to position [0, 0]
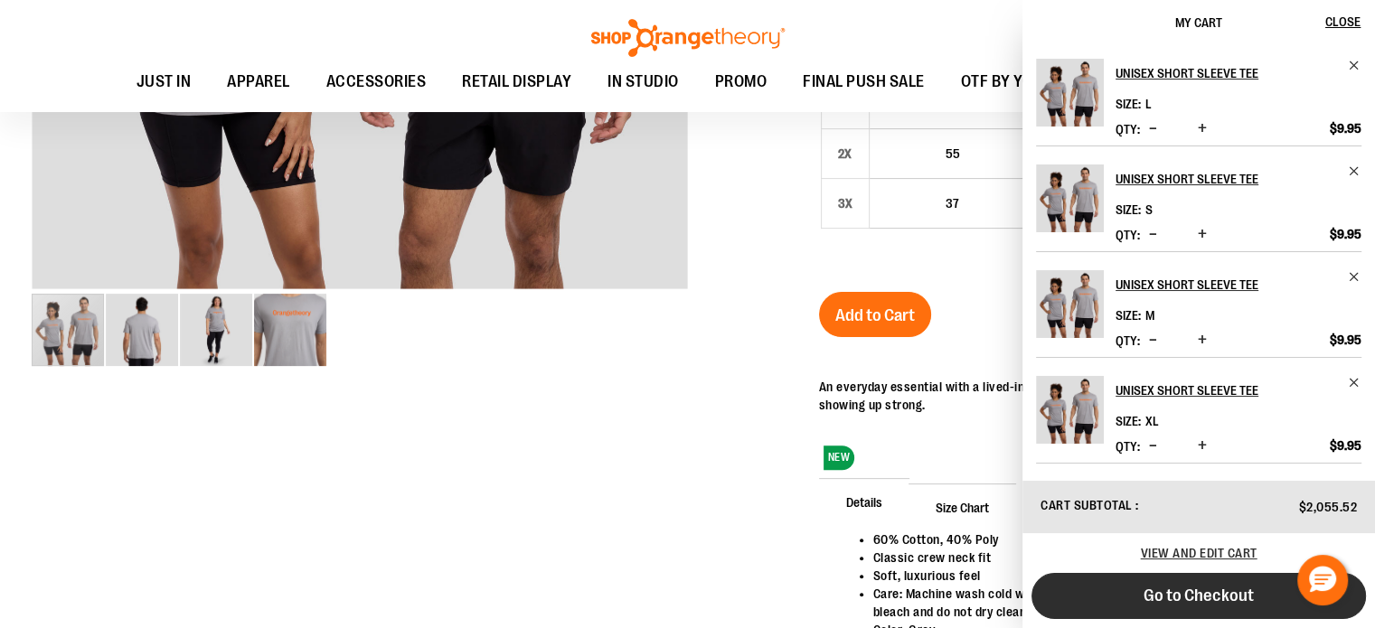
click at [1190, 602] on span "Go to Checkout" at bounding box center [1199, 596] width 110 height 20
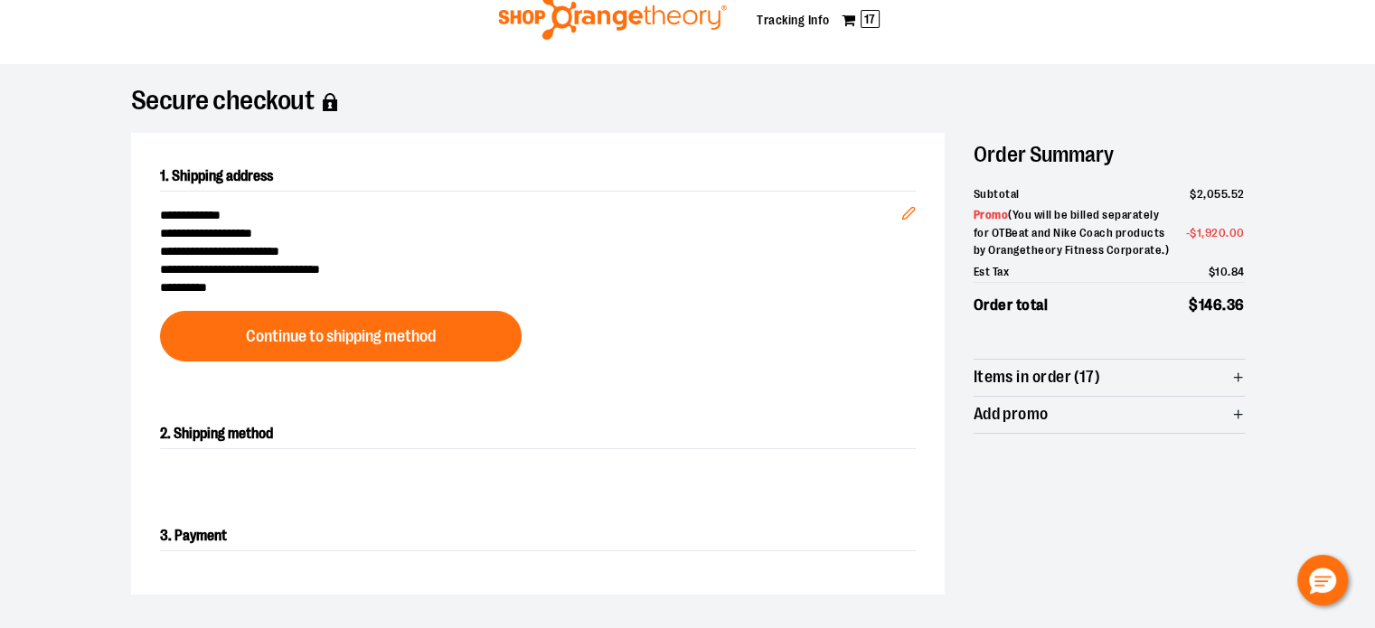
scroll to position [90, 0]
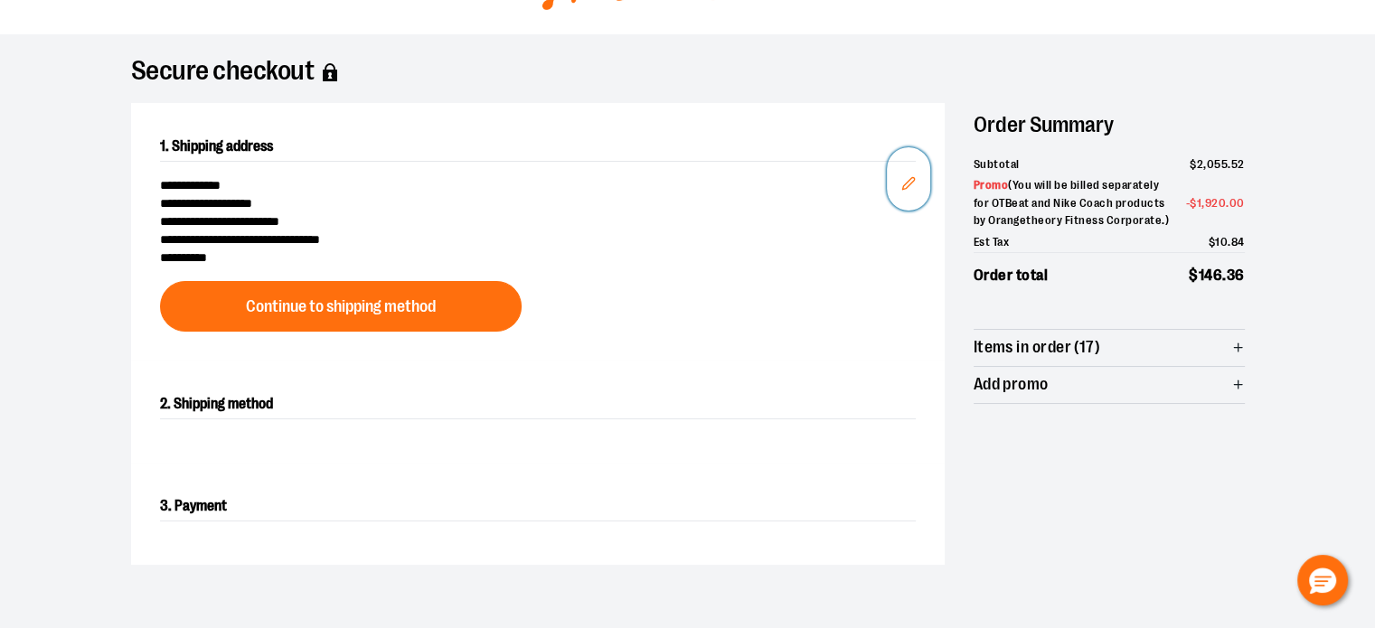
click at [901, 182] on icon "Edit" at bounding box center [908, 183] width 14 height 14
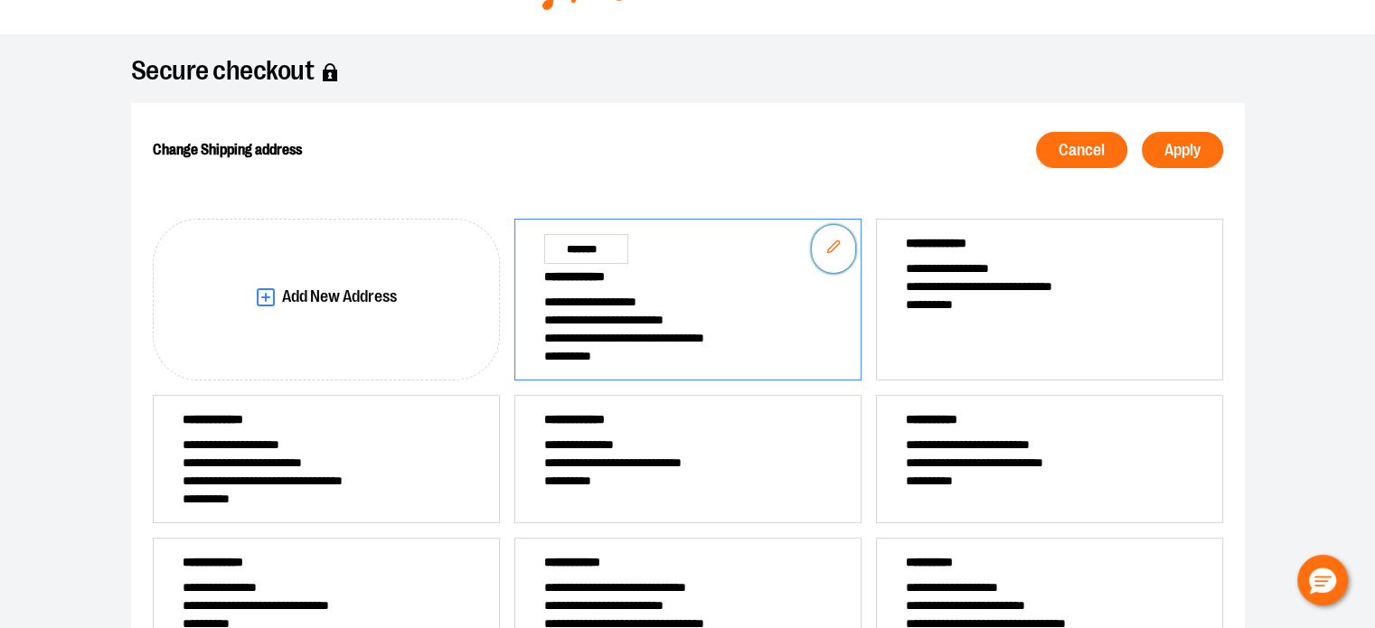
click at [832, 243] on icon "Edit" at bounding box center [833, 247] width 14 height 14
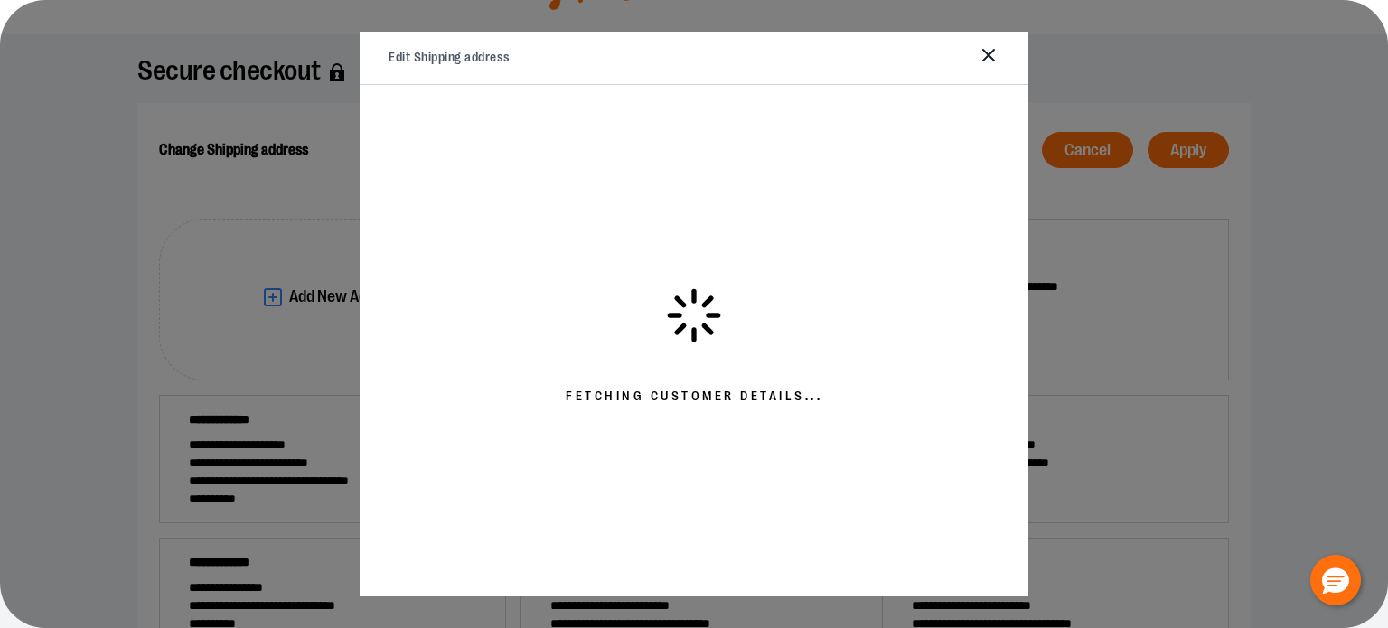
select select "**"
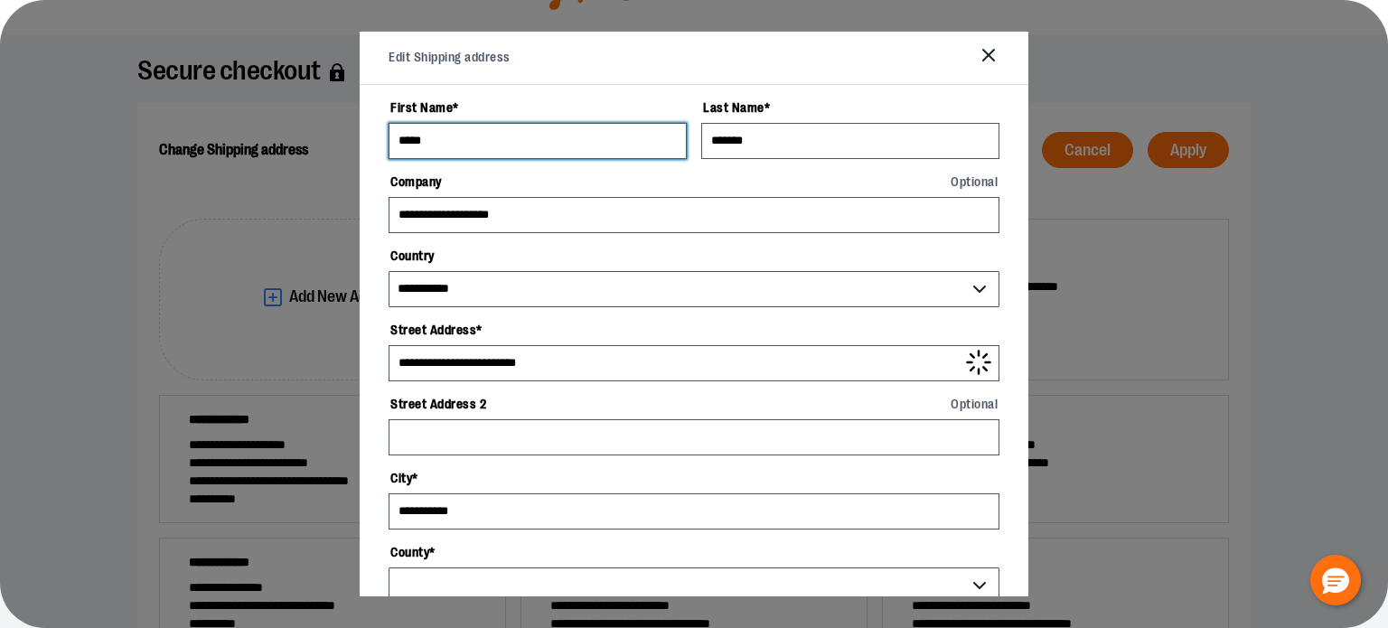
click at [503, 145] on input "*****" at bounding box center [538, 141] width 298 height 36
select select "*********"
type input "****"
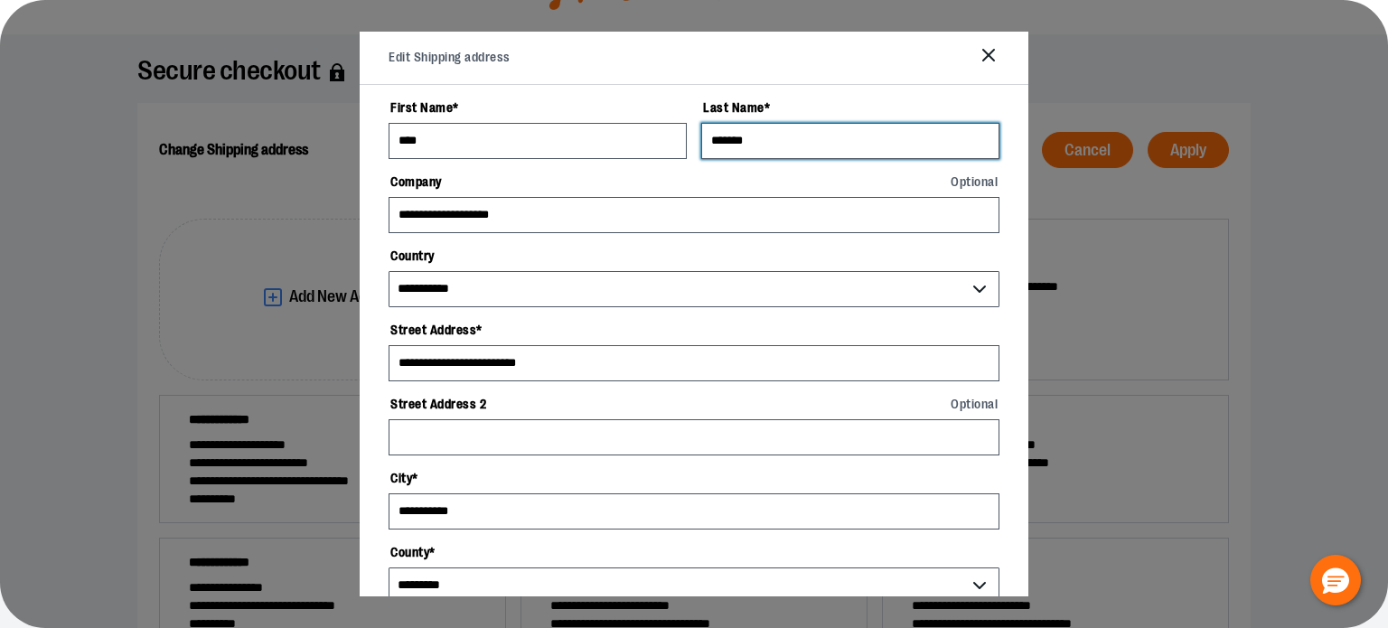
click at [783, 140] on input "*******" at bounding box center [850, 141] width 298 height 36
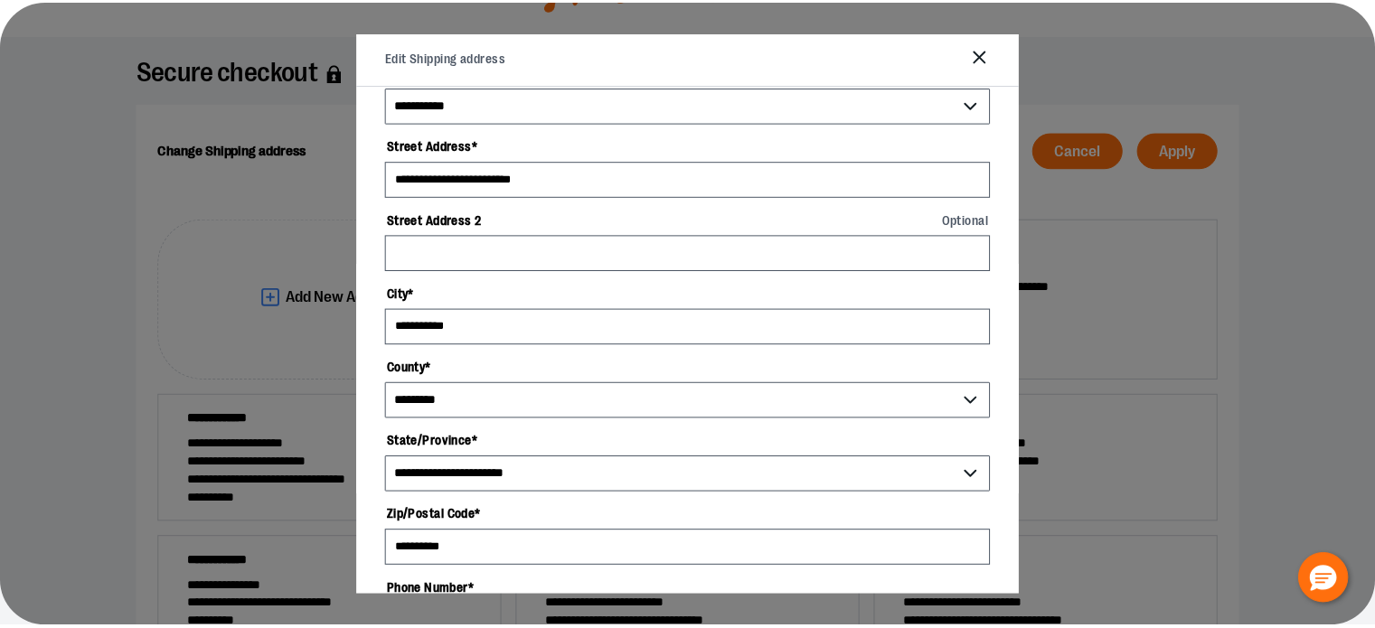
scroll to position [441, 0]
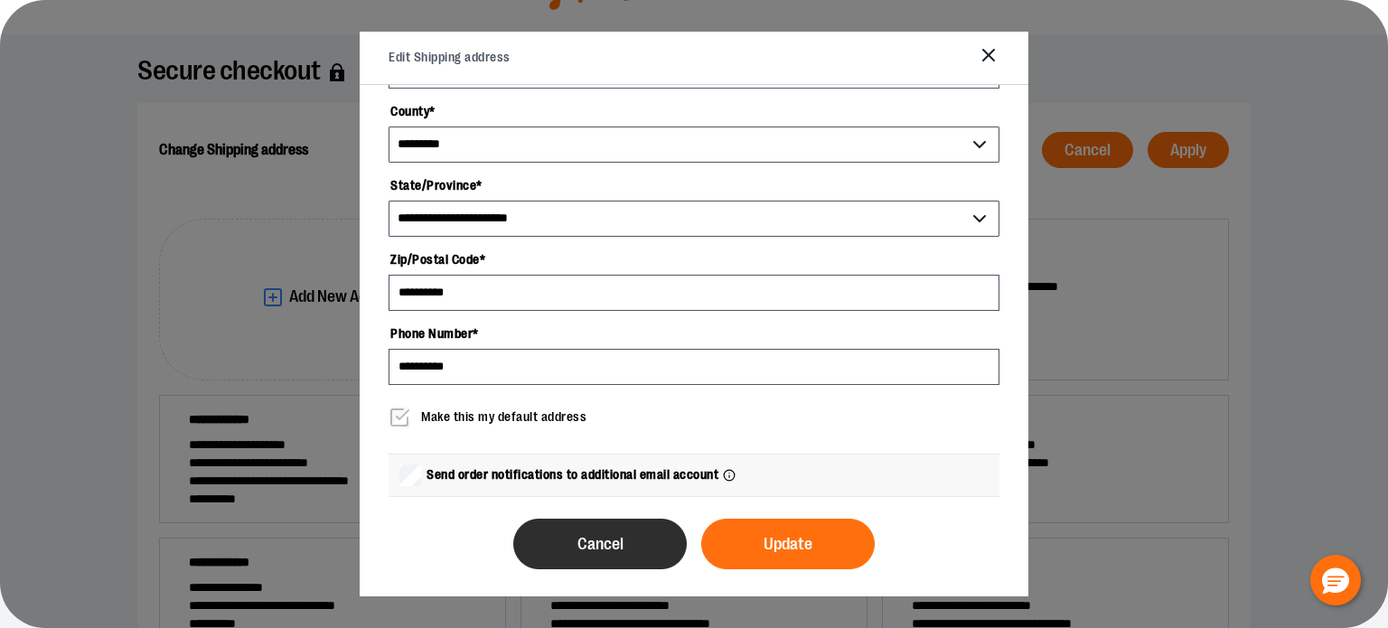
type input "******"
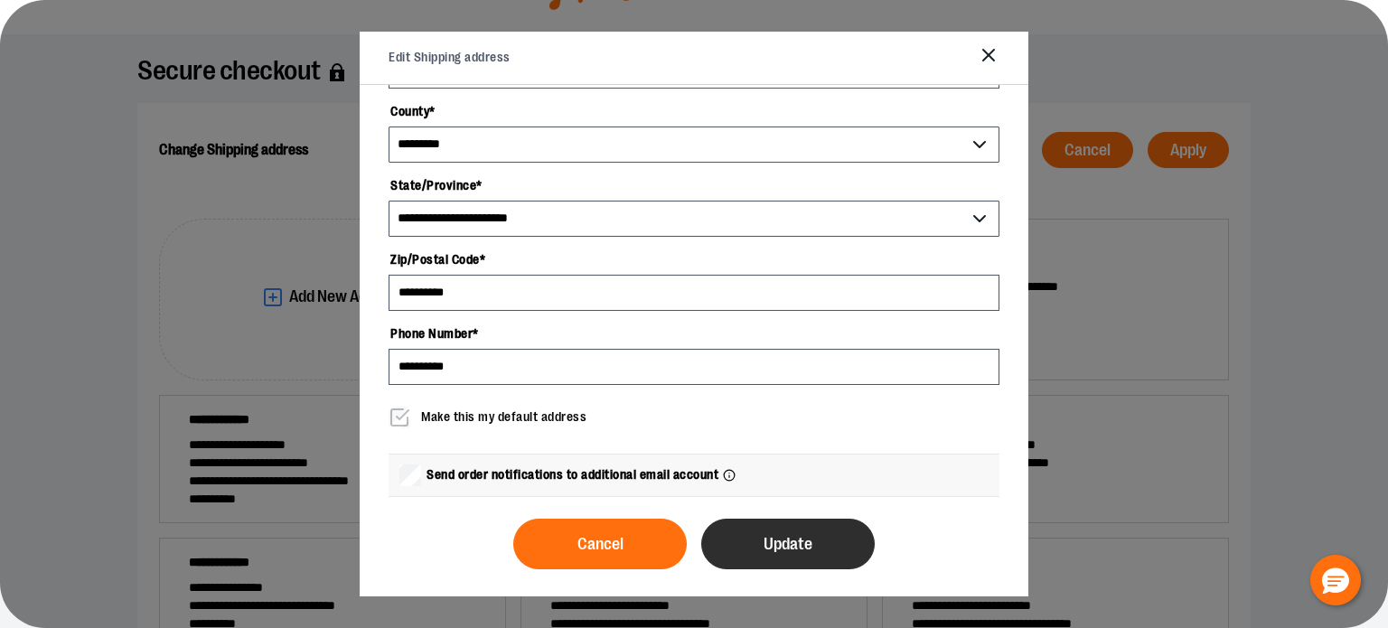
click at [764, 546] on span "Update" at bounding box center [788, 544] width 49 height 17
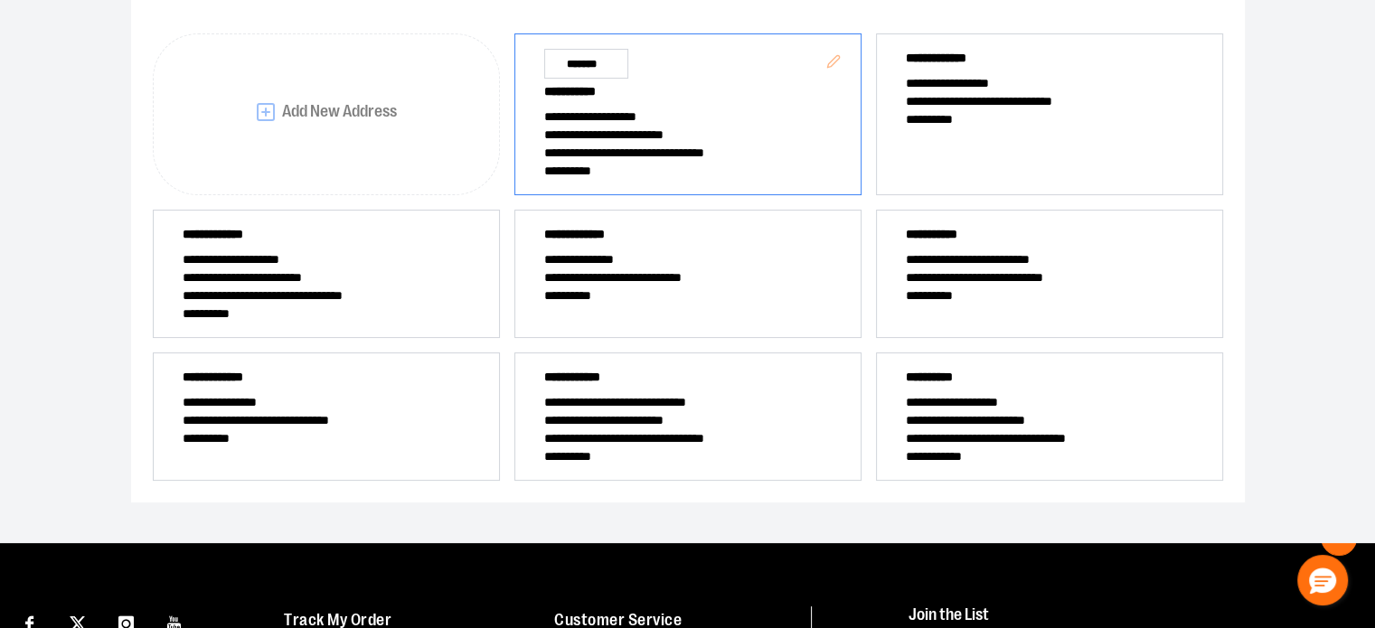
scroll to position [0, 0]
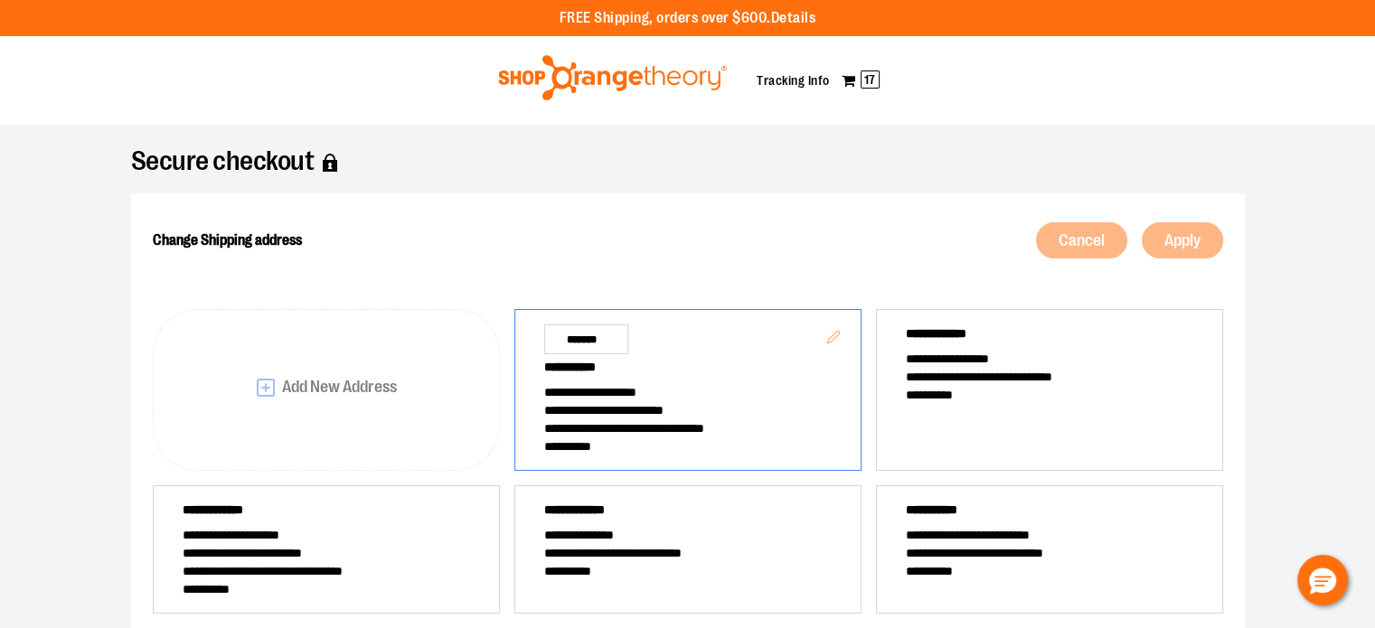
click at [686, 360] on div "**********" at bounding box center [688, 533] width 1070 height 448
click at [1190, 238] on div "Cancel Apply" at bounding box center [945, 240] width 554 height 51
click at [670, 375] on div "**********" at bounding box center [688, 533] width 1070 height 448
click at [727, 422] on div "**********" at bounding box center [688, 533] width 1070 height 448
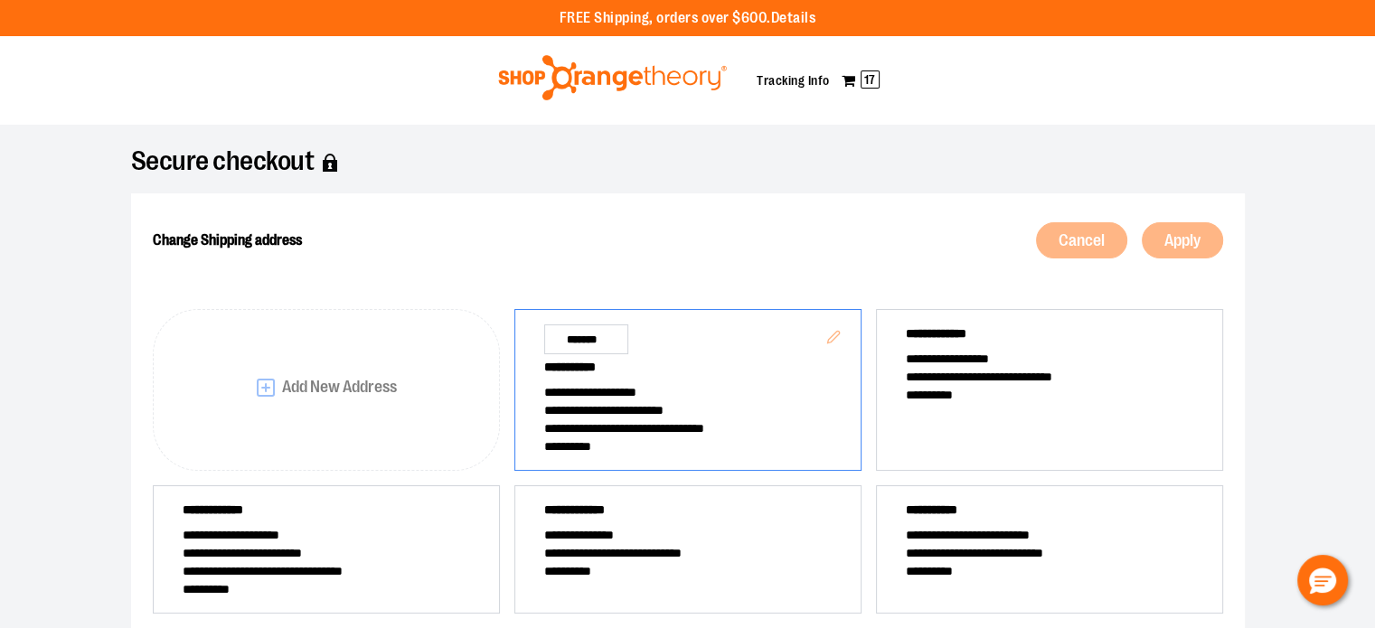
click at [716, 345] on div "**********" at bounding box center [688, 533] width 1070 height 448
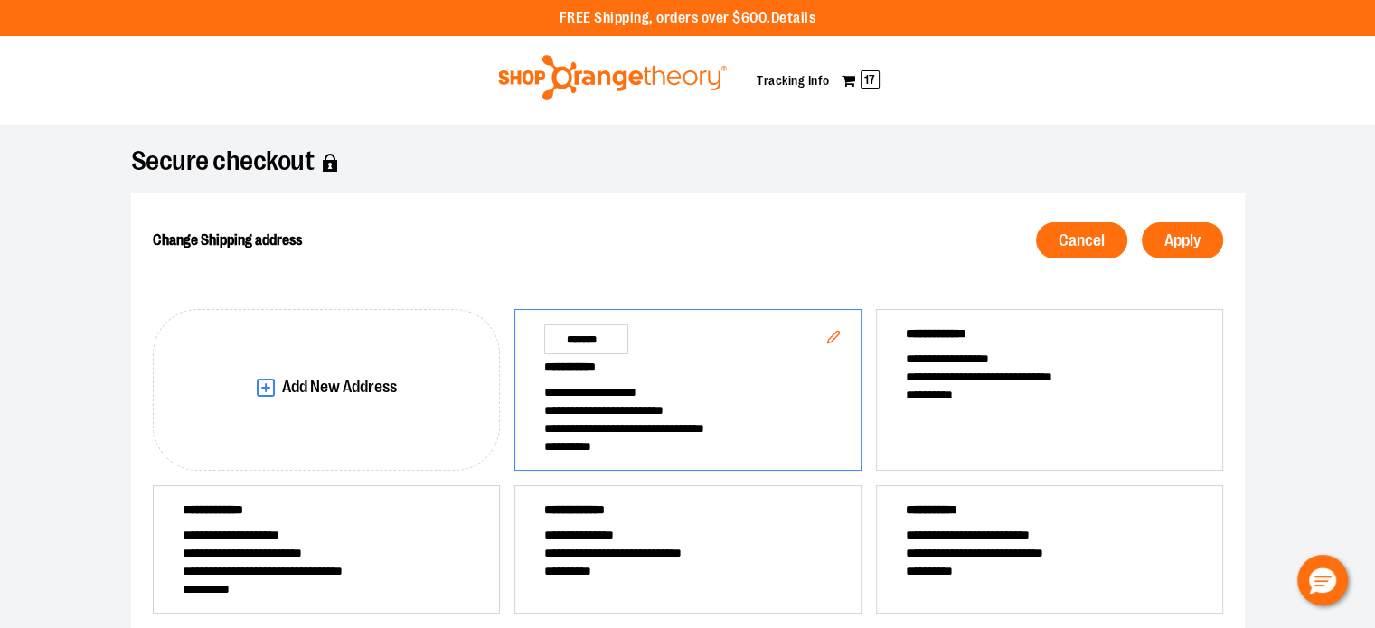
click at [679, 368] on span "**********" at bounding box center [687, 370] width 287 height 25
click at [1171, 234] on span "Apply" at bounding box center [1182, 240] width 36 height 17
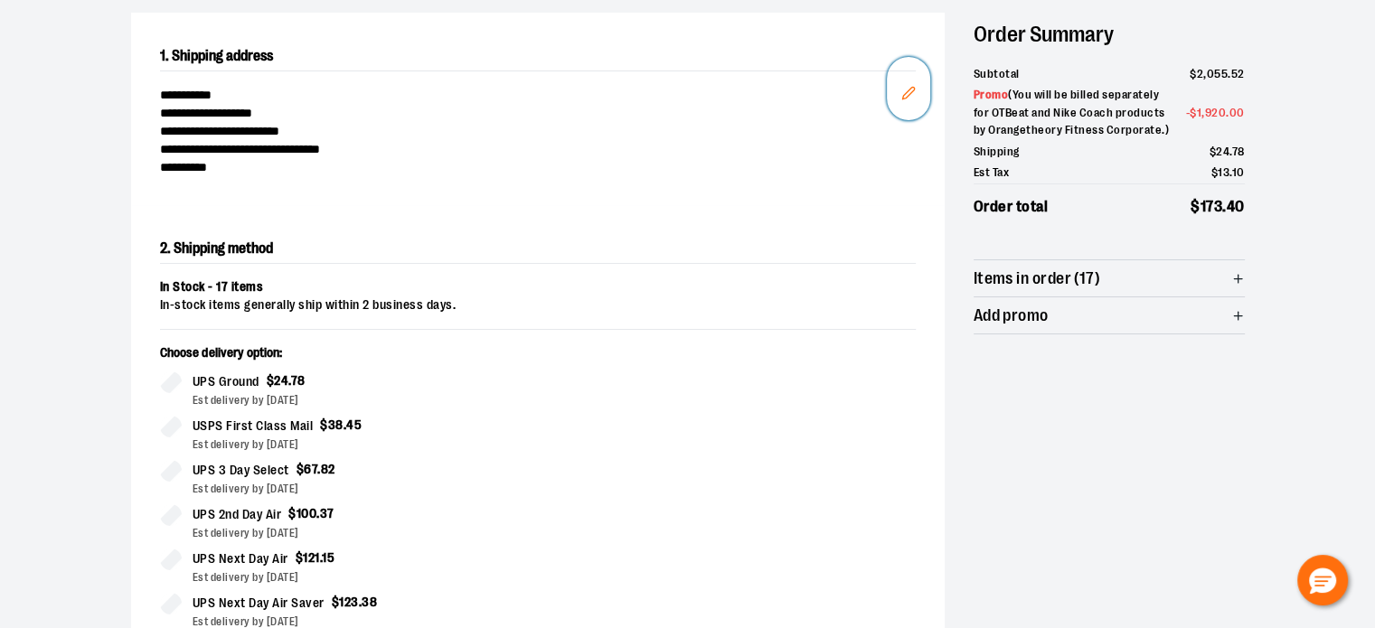
scroll to position [90, 0]
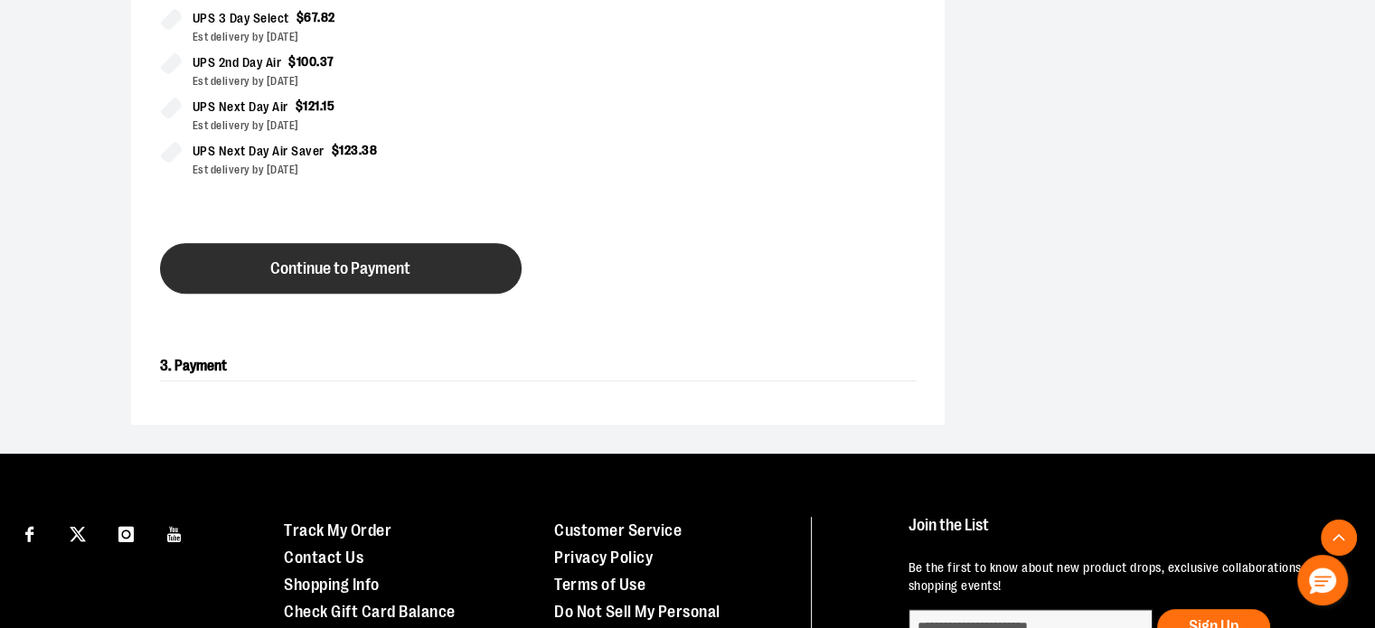
click at [412, 285] on button "Continue to Payment" at bounding box center [341, 268] width 362 height 51
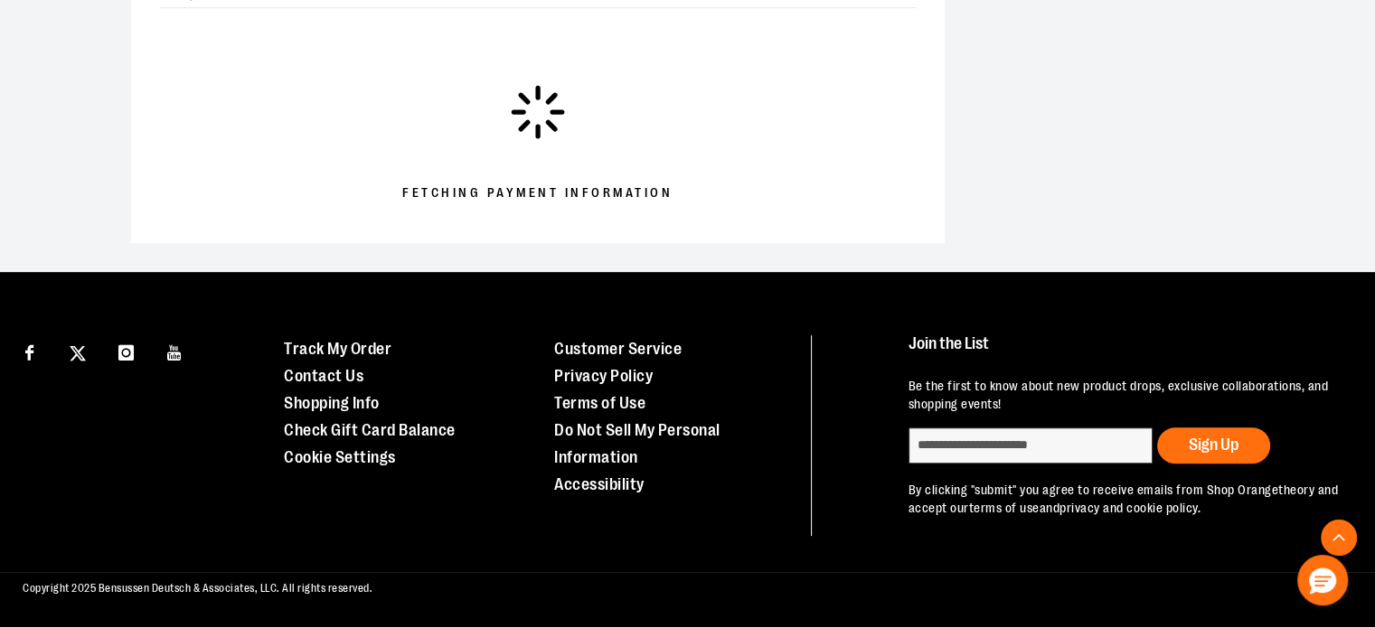
scroll to position [588, 0]
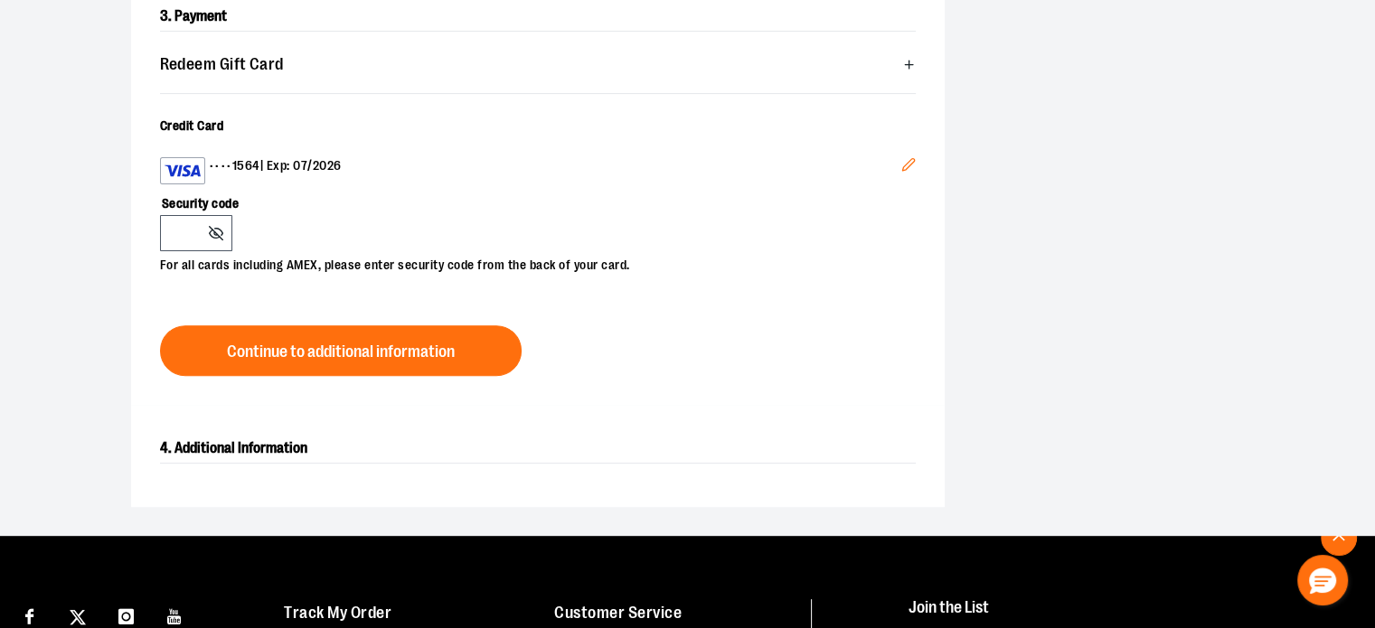
click at [918, 158] on button "Edit" at bounding box center [908, 167] width 43 height 49
click at [270, 201] on label "Security code" at bounding box center [529, 199] width 738 height 31
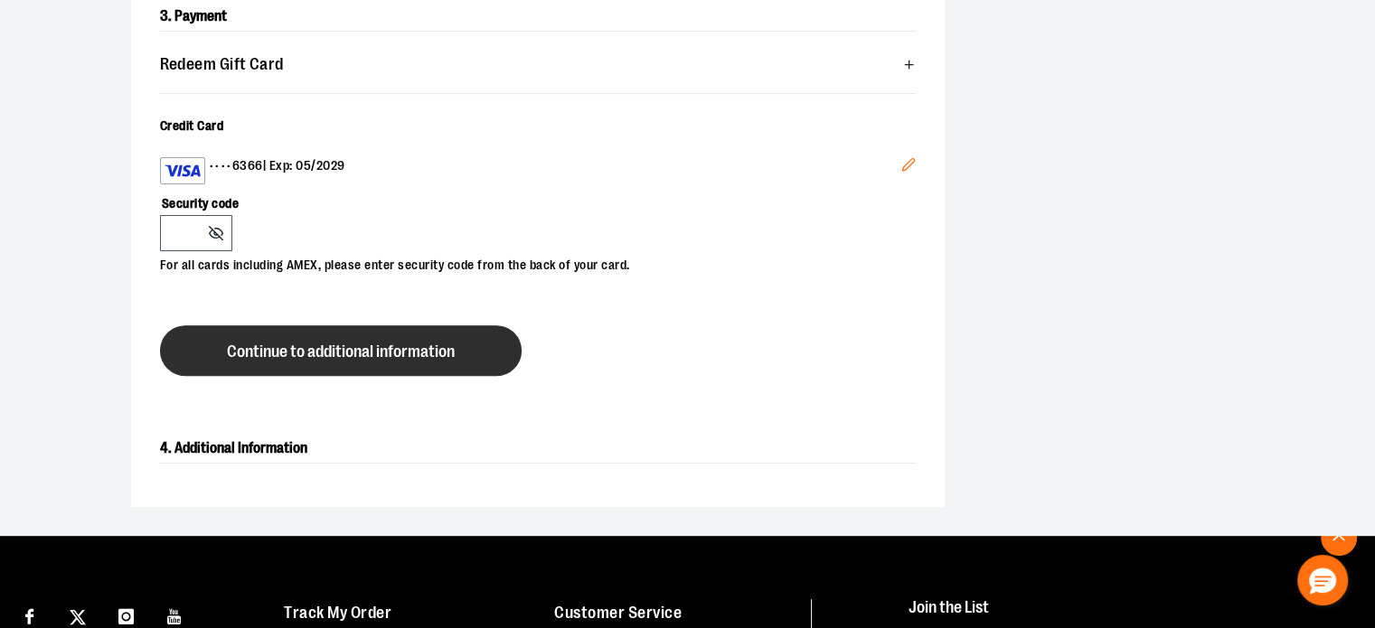
click at [394, 353] on span "Continue to additional information" at bounding box center [341, 352] width 228 height 17
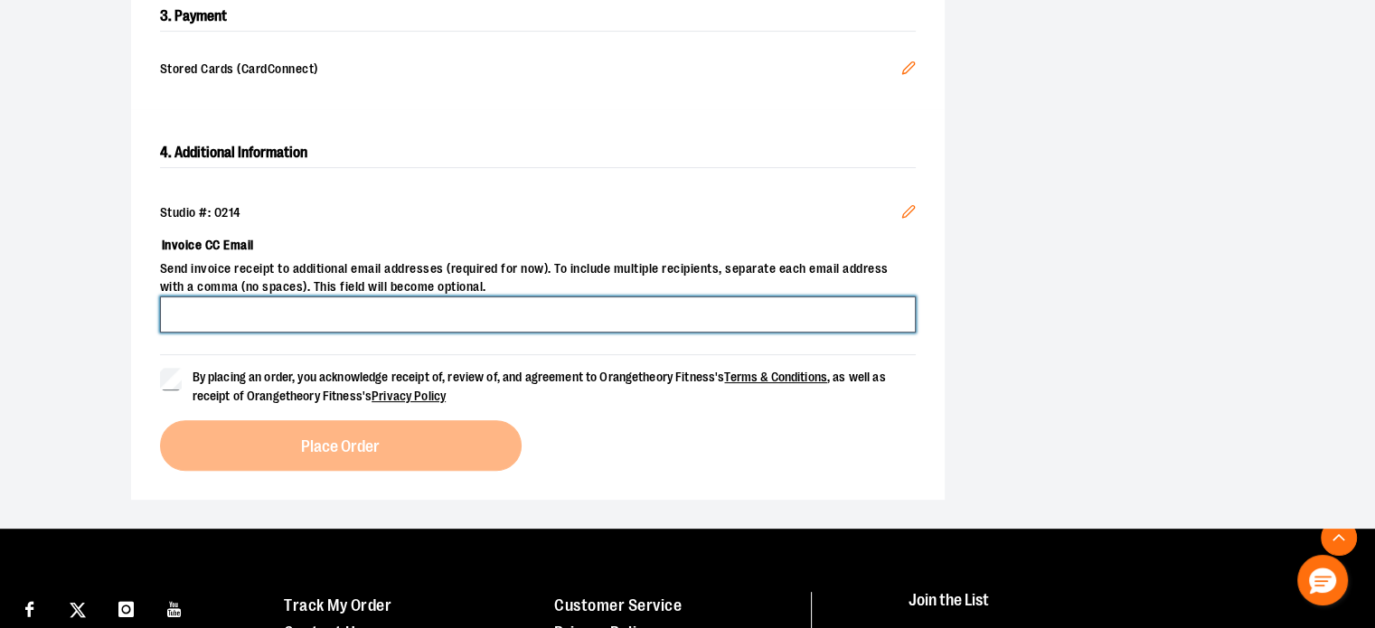
click at [379, 315] on input "Invoice CC Email" at bounding box center [538, 315] width 756 height 36
type input "**********"
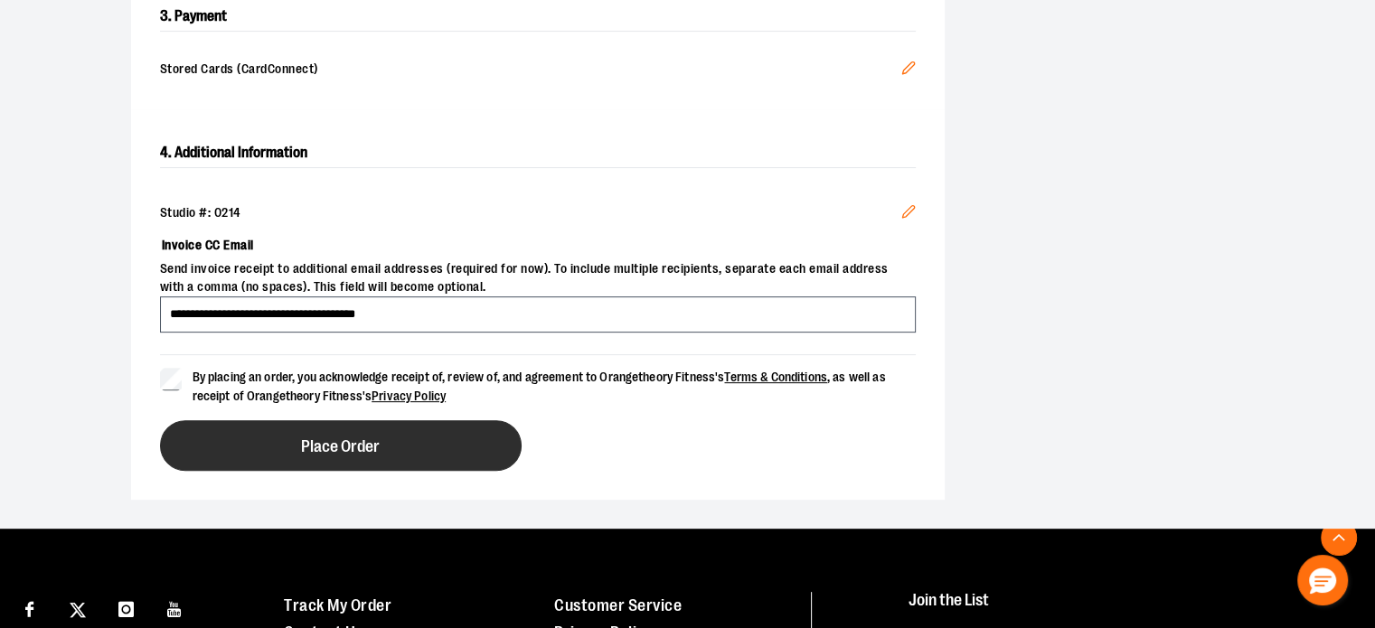
click at [456, 449] on button "Place Order" at bounding box center [341, 445] width 362 height 51
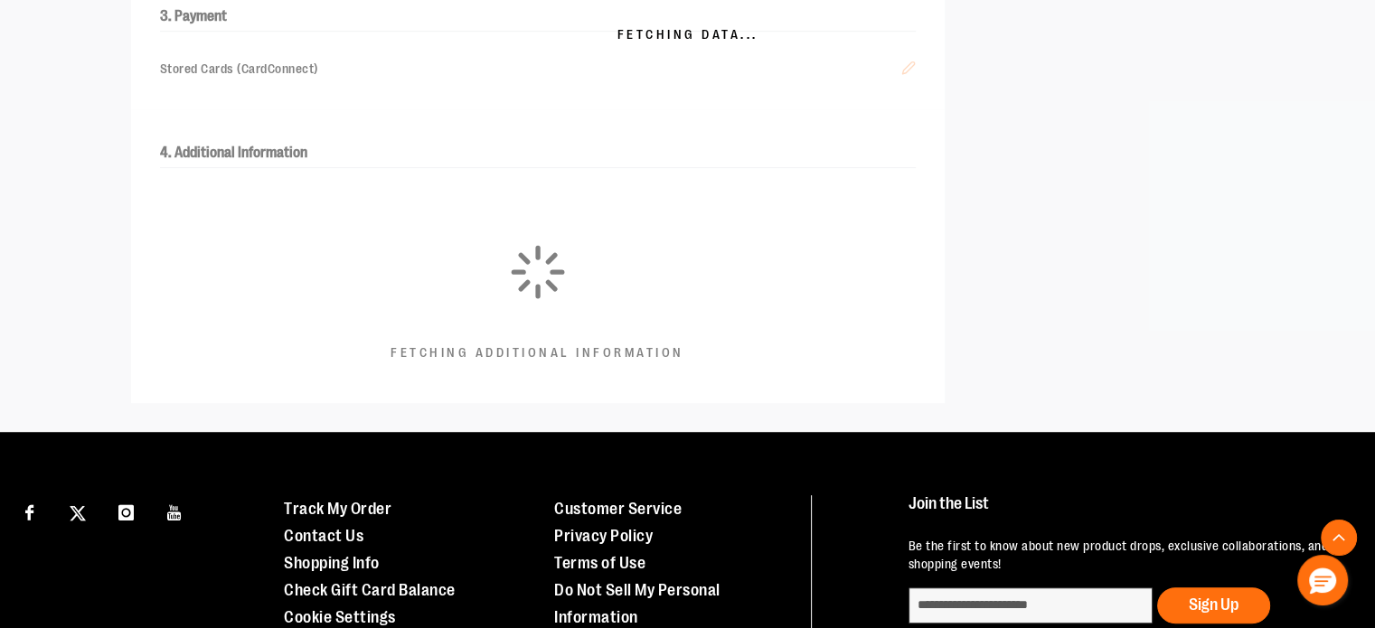
scroll to position [564, 0]
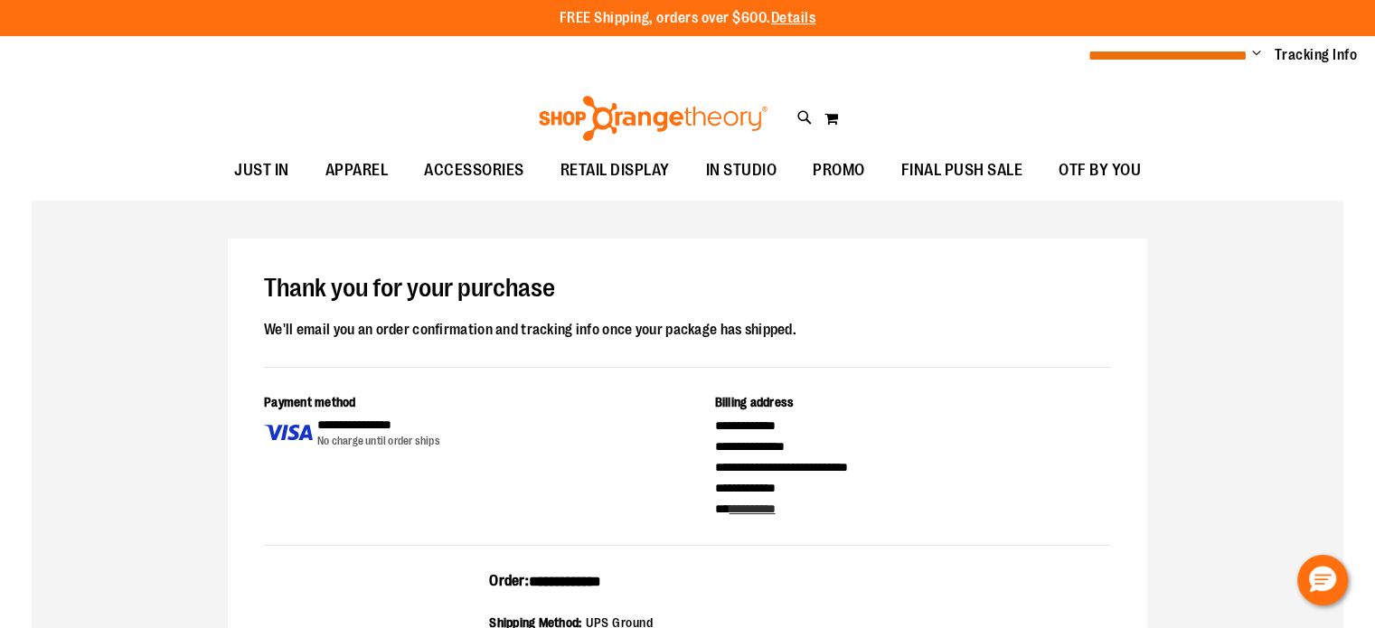
click at [1226, 56] on span "**********" at bounding box center [1167, 56] width 159 height 14
click at [1252, 53] on span "Change" at bounding box center [1256, 54] width 9 height 17
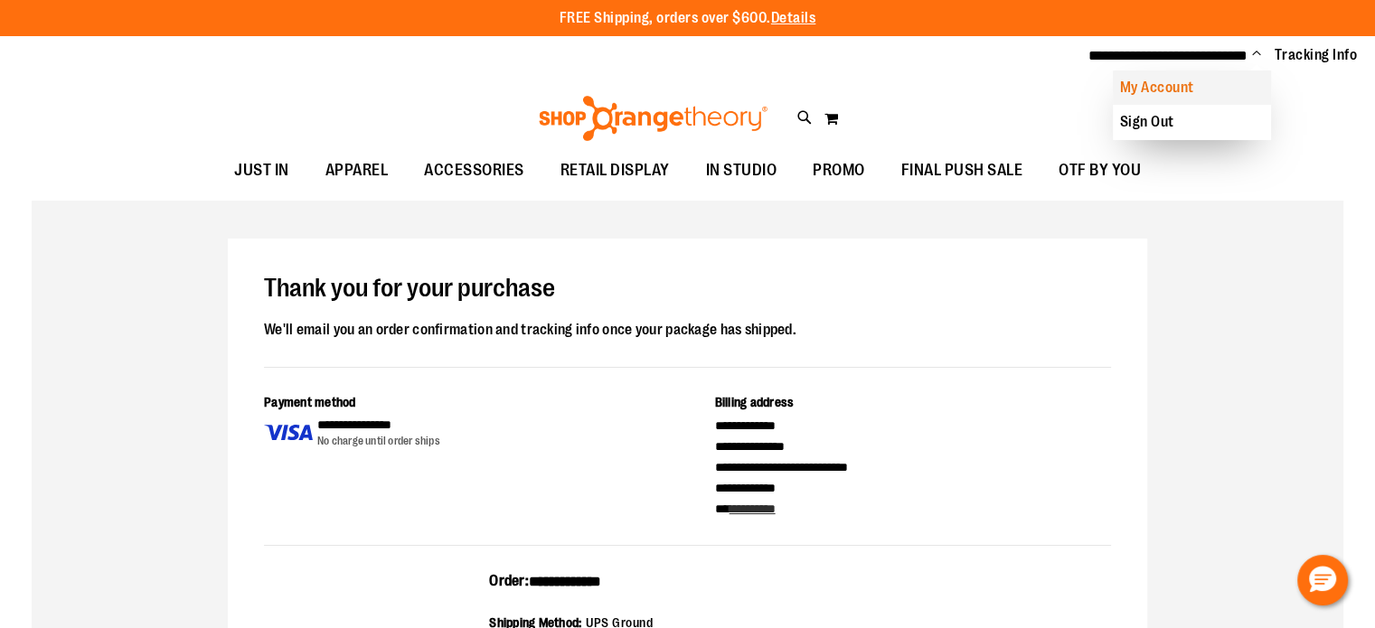
click at [1162, 80] on link "My Account" at bounding box center [1192, 88] width 158 height 34
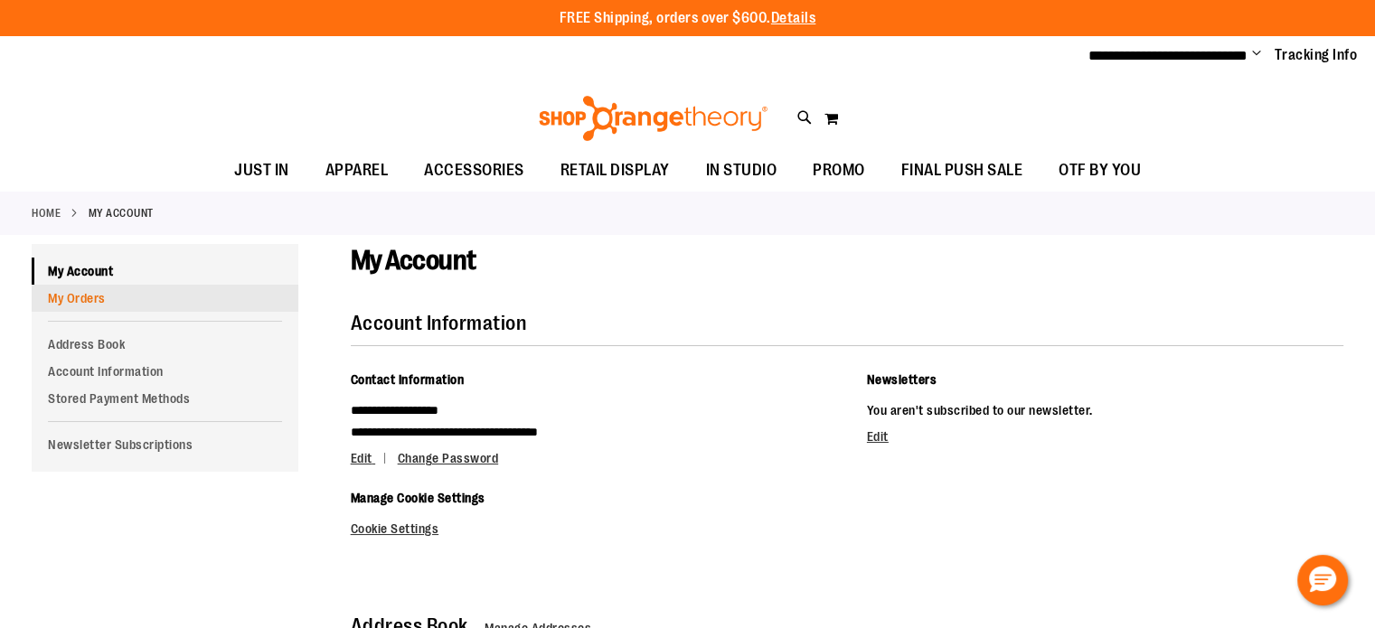
click at [127, 303] on link "My Orders" at bounding box center [165, 298] width 267 height 27
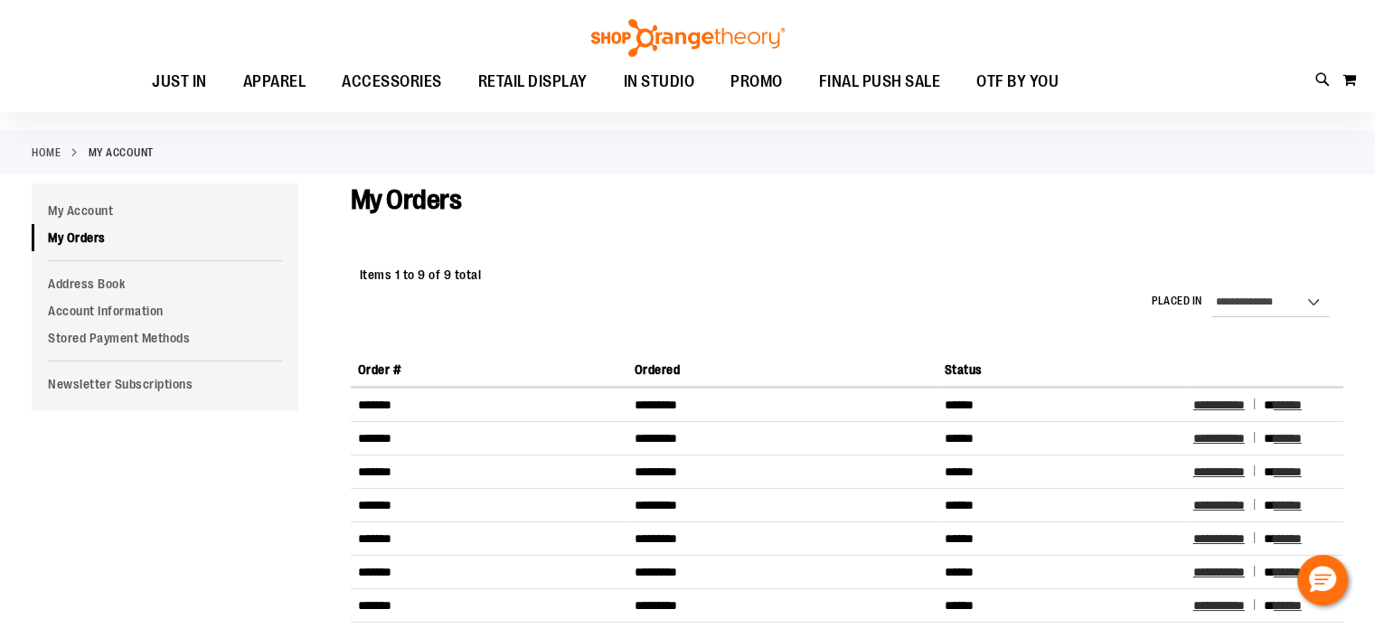
scroll to position [90, 0]
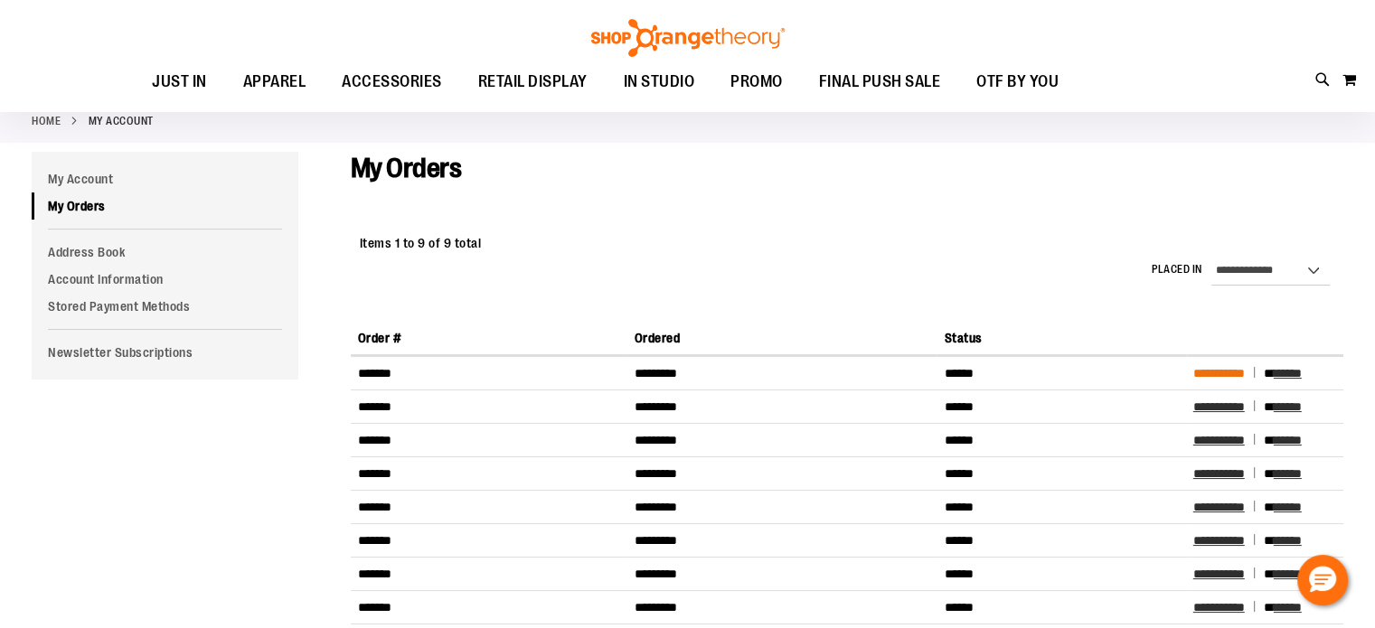
click at [1245, 376] on span "**********" at bounding box center [1219, 373] width 52 height 13
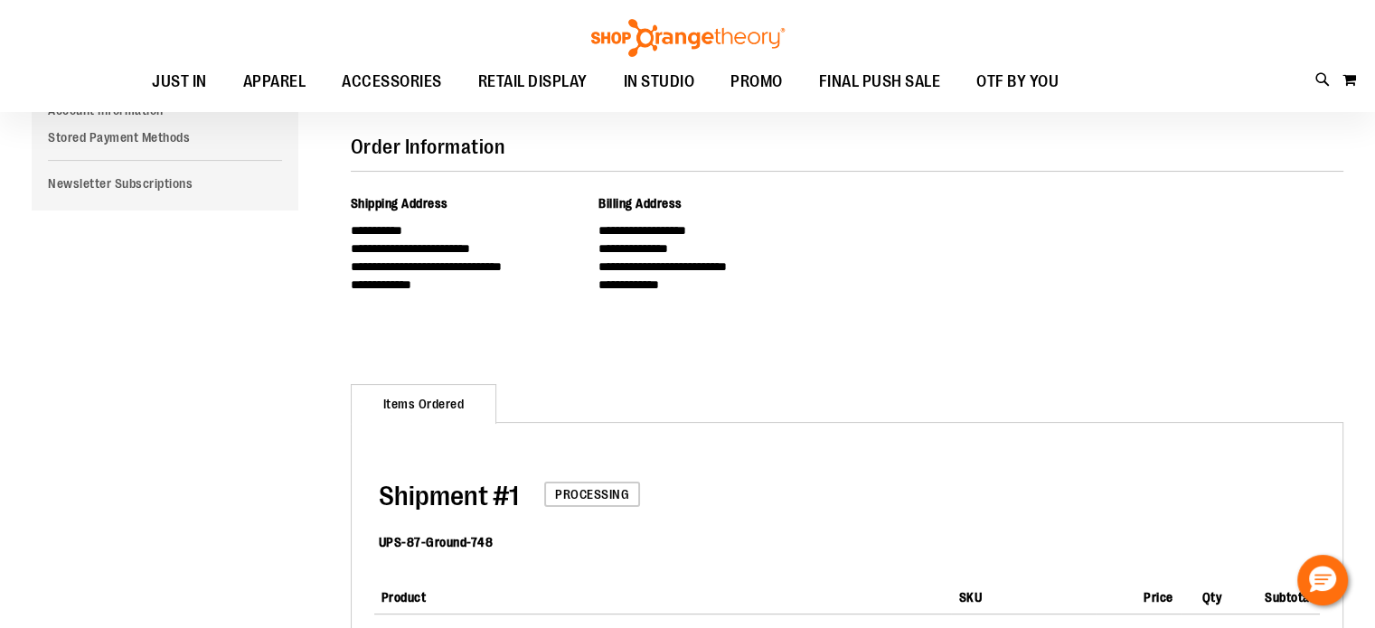
scroll to position [362, 0]
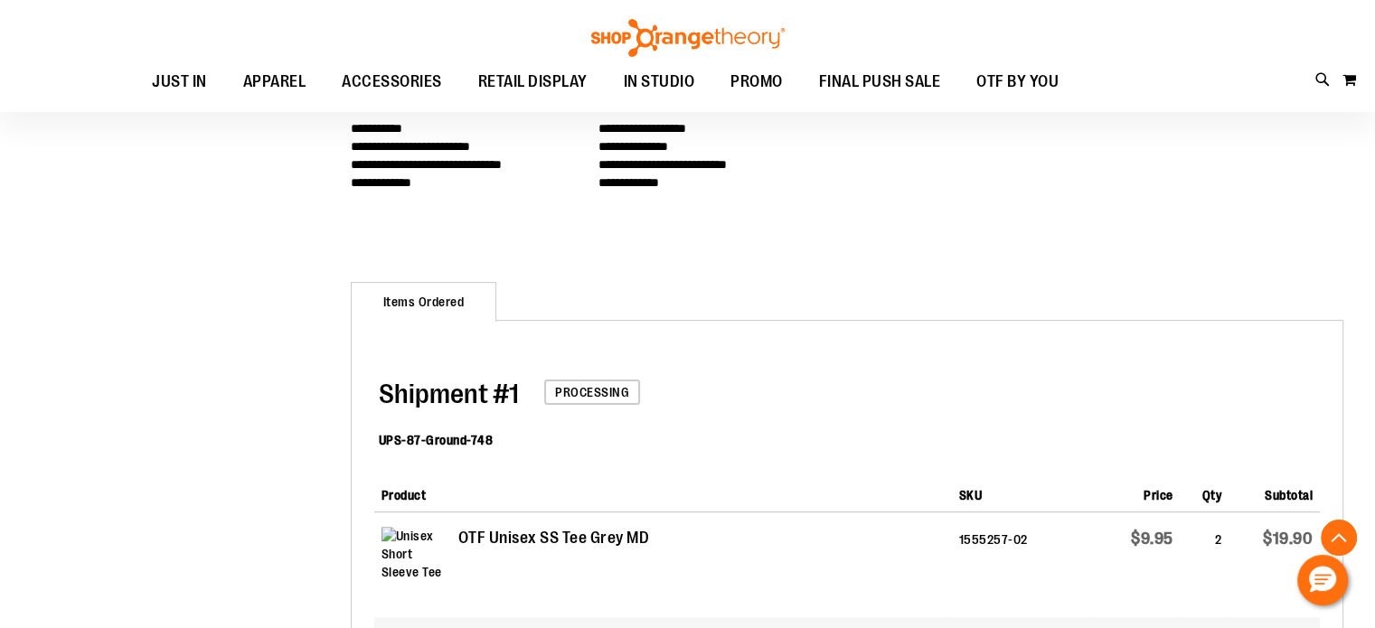
click at [424, 301] on strong "Items Ordered" at bounding box center [424, 302] width 146 height 40
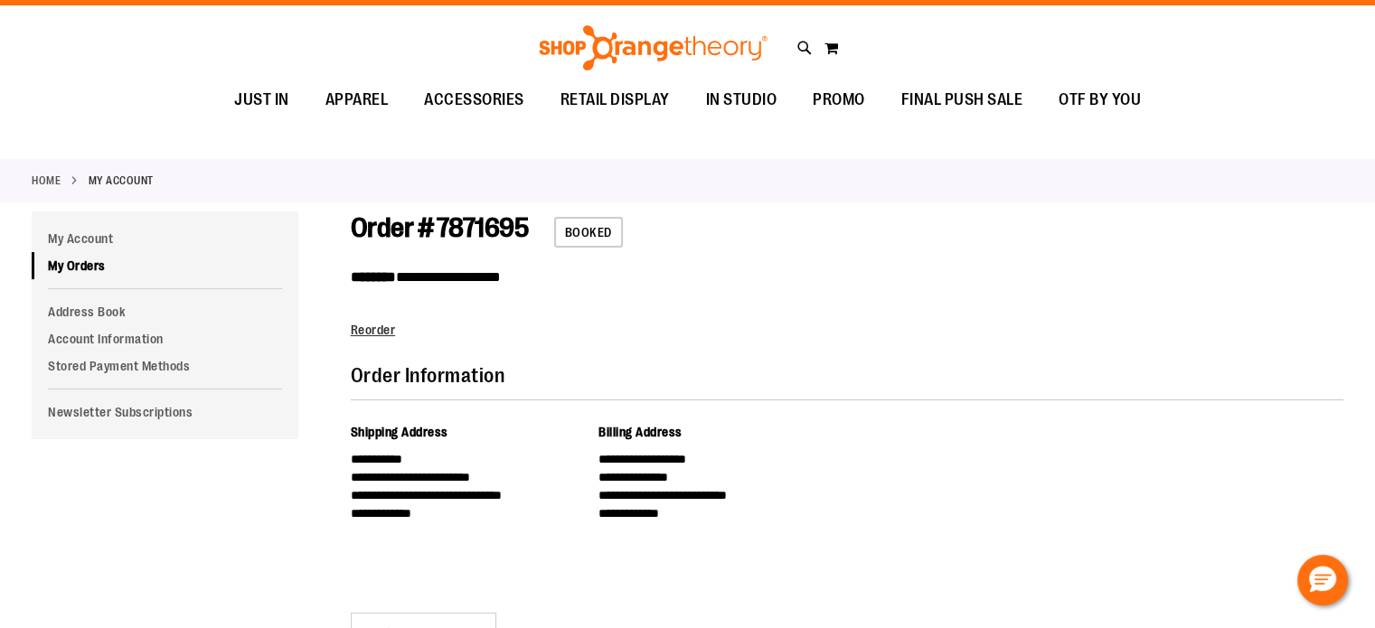
scroll to position [0, 0]
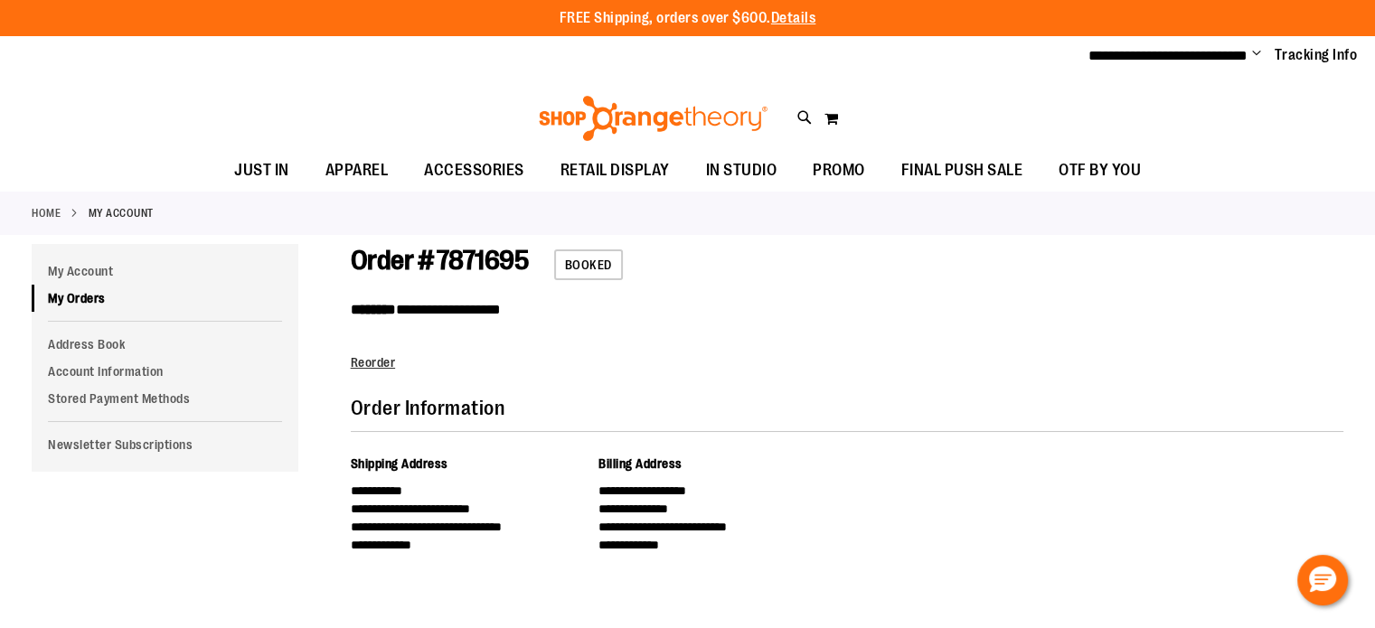
click at [441, 267] on span "Order # 7871695" at bounding box center [440, 260] width 178 height 31
